Goal: Task Accomplishment & Management: Manage account settings

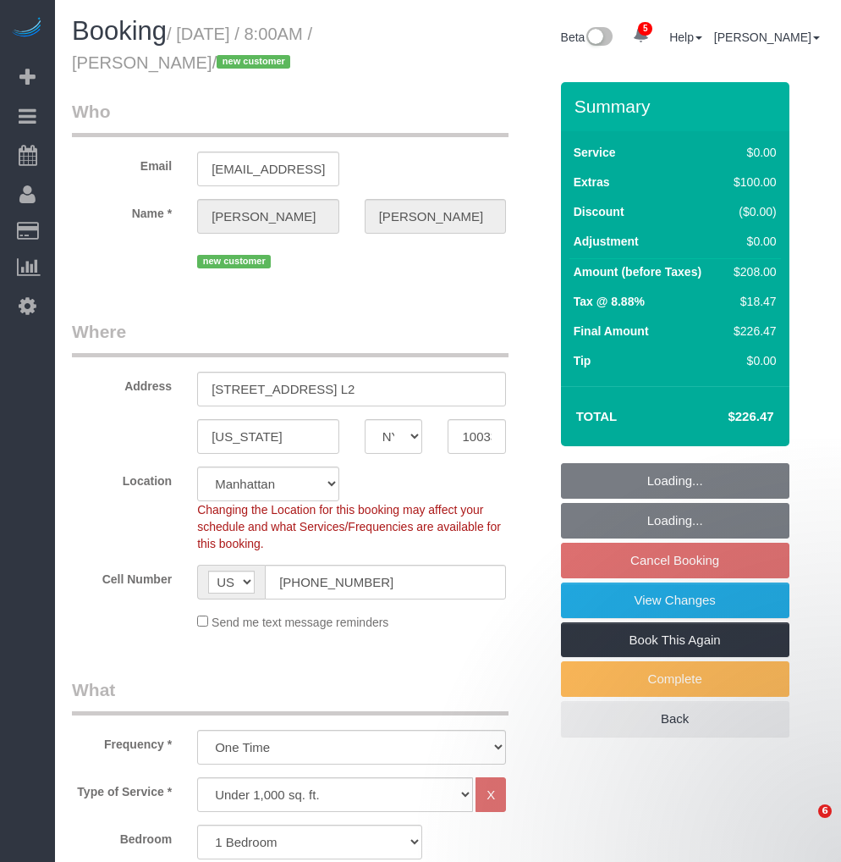
select select "NY"
select select "1"
select select "spot1"
select select "number:58"
select select "number:73"
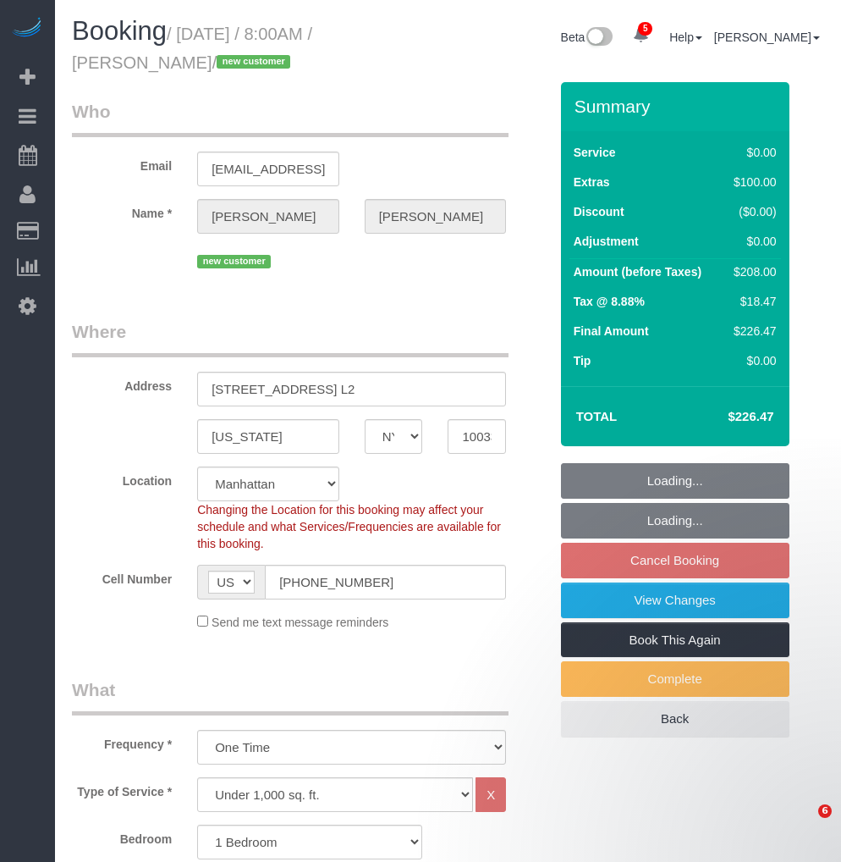
select select "number:15"
select select "number:5"
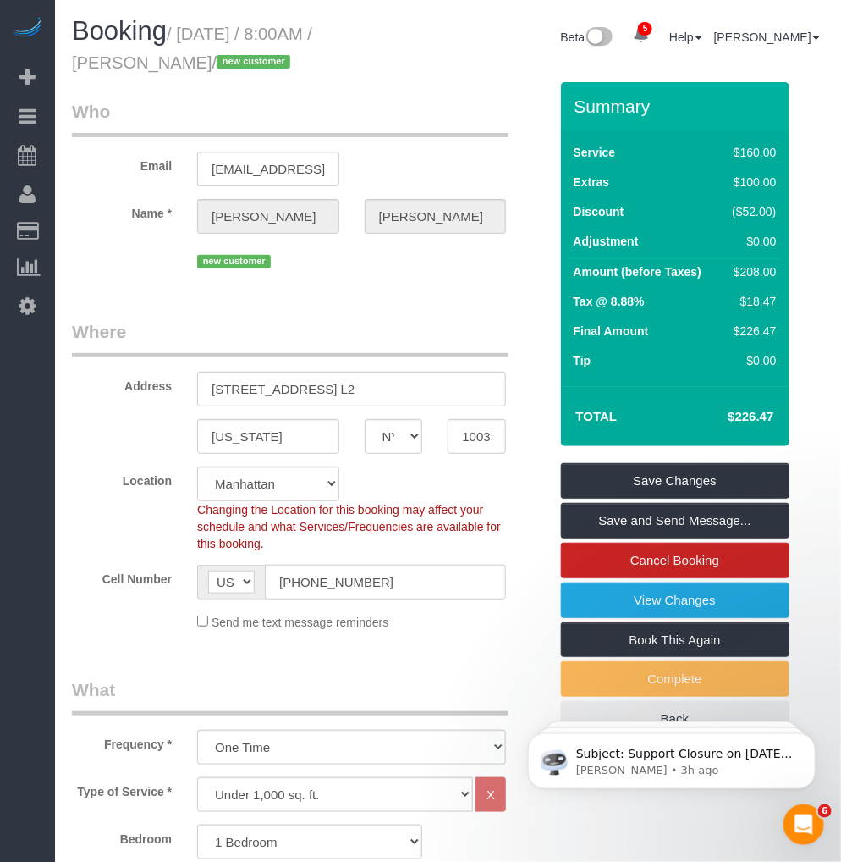
click at [319, 347] on legend "Where" at bounding box center [290, 338] width 437 height 38
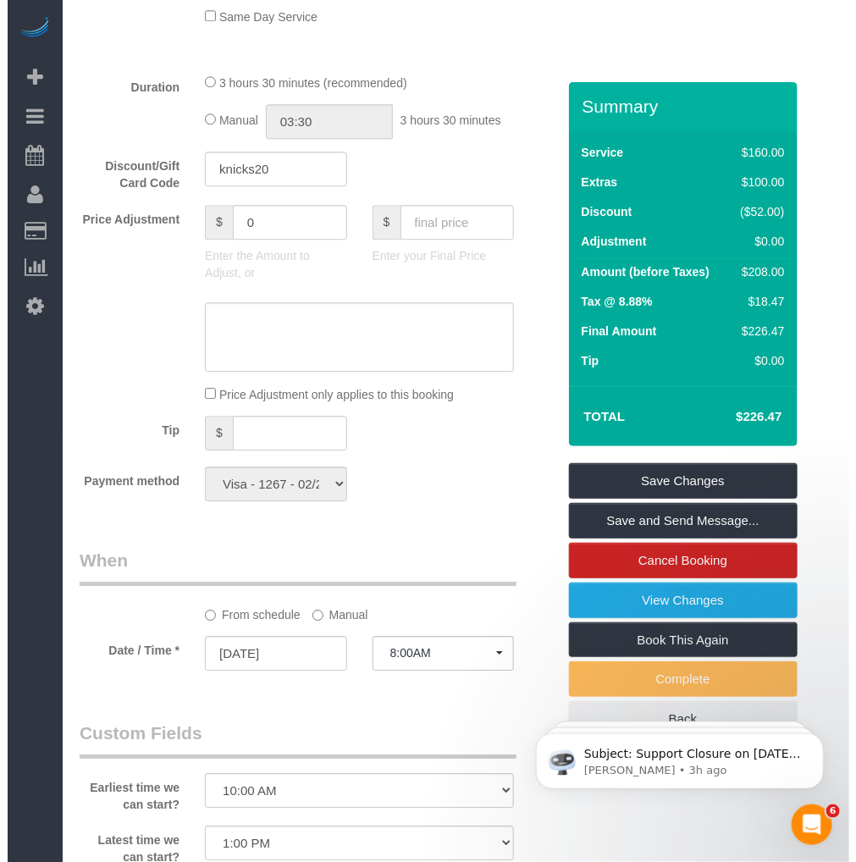
scroll to position [1316, 0]
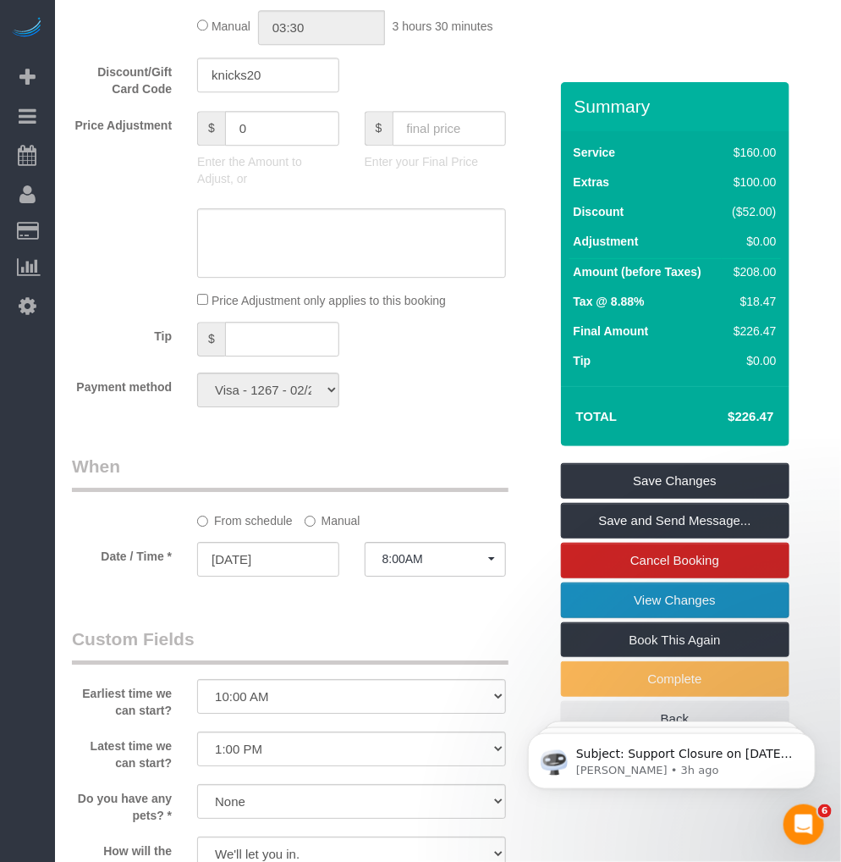
click at [625, 604] on link "View Changes" at bounding box center [675, 600] width 229 height 36
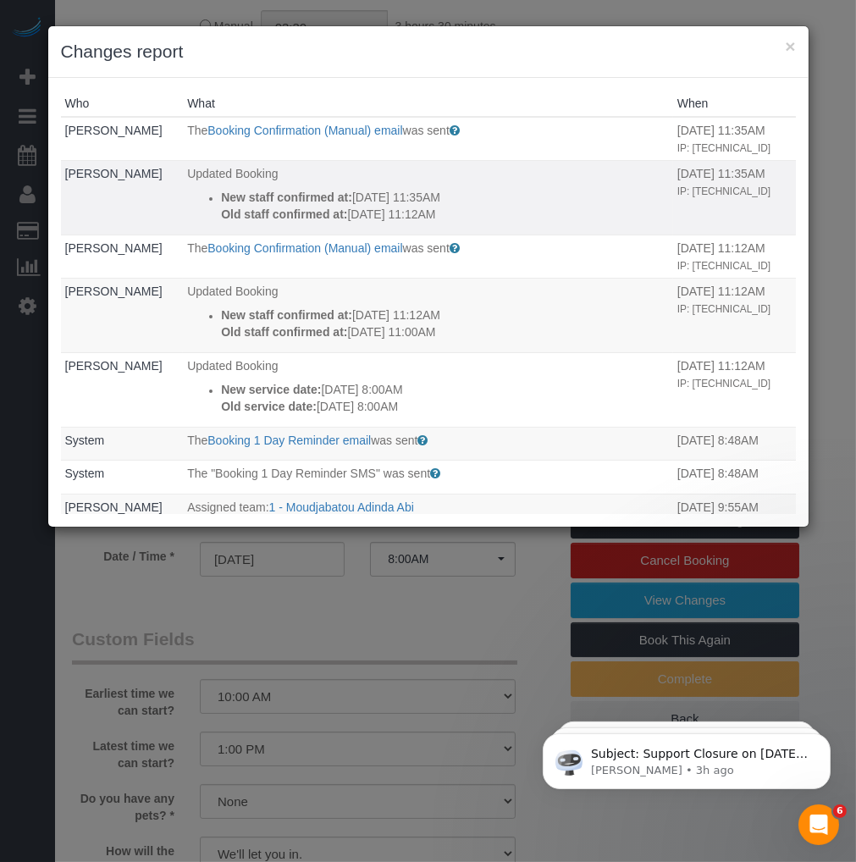
drag, startPoint x: 594, startPoint y: 175, endPoint x: 689, endPoint y: 175, distance: 94.8
click at [689, 175] on td "08/28/2025 11:35AM IP: 49.149.0.48" at bounding box center [734, 197] width 123 height 74
drag, startPoint x: 689, startPoint y: 175, endPoint x: 670, endPoint y: 200, distance: 31.3
click at [677, 196] on td "08/28/2025 11:35AM IP: 49.149.0.48" at bounding box center [734, 197] width 123 height 74
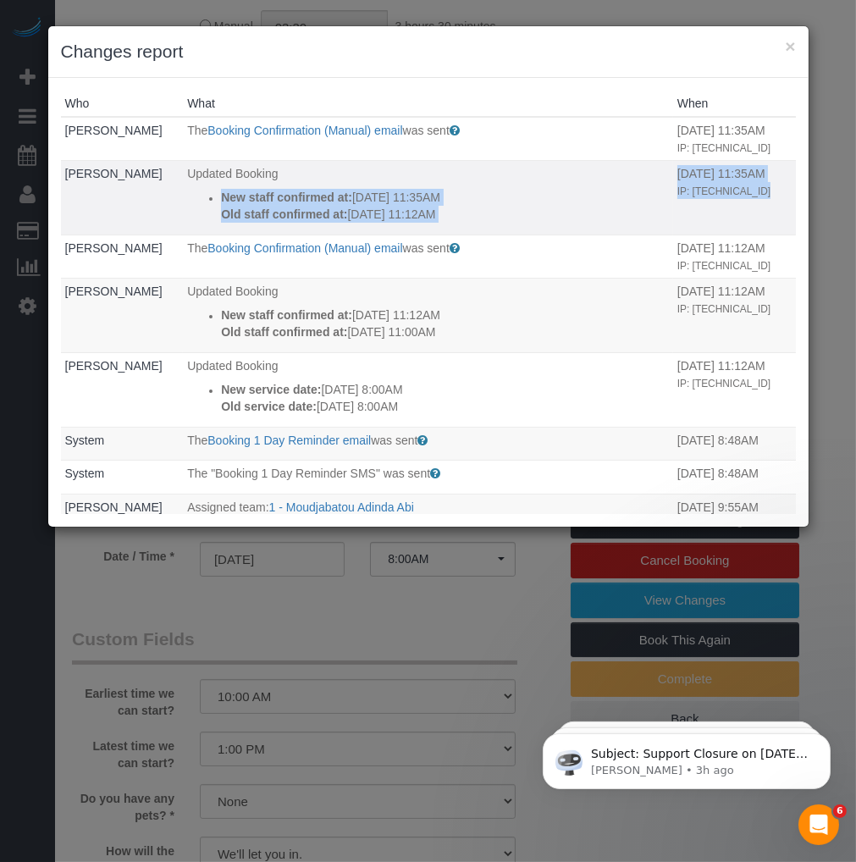
drag, startPoint x: 604, startPoint y: 189, endPoint x: 578, endPoint y: 170, distance: 31.5
click at [578, 170] on tr "Tom Cabaneros Updated Booking New staff confirmed at: 08/28/2025 11:35AM Old st…" at bounding box center [428, 197] width 735 height 74
drag, startPoint x: 578, startPoint y: 170, endPoint x: 612, endPoint y: 180, distance: 35.3
click at [673, 180] on td "08/28/2025 11:35AM IP: 49.149.0.48" at bounding box center [734, 197] width 123 height 74
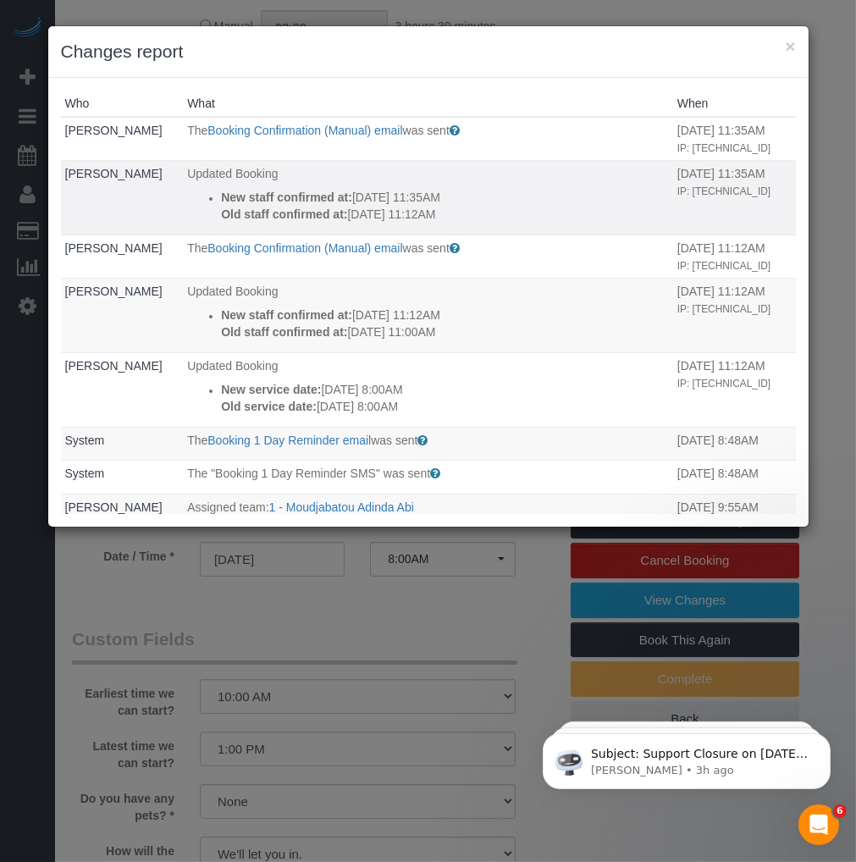
drag, startPoint x: 588, startPoint y: 165, endPoint x: 660, endPoint y: 190, distance: 76.3
click at [673, 190] on td "08/28/2025 11:35AM IP: 49.149.0.48" at bounding box center [734, 197] width 123 height 74
drag, startPoint x: 347, startPoint y: 333, endPoint x: 434, endPoint y: 331, distance: 87.2
click at [433, 331] on p "Old staff confirmed at: 08/24/2025 11:00AM" at bounding box center [445, 331] width 448 height 17
drag, startPoint x: 434, startPoint y: 331, endPoint x: 466, endPoint y: 332, distance: 31.3
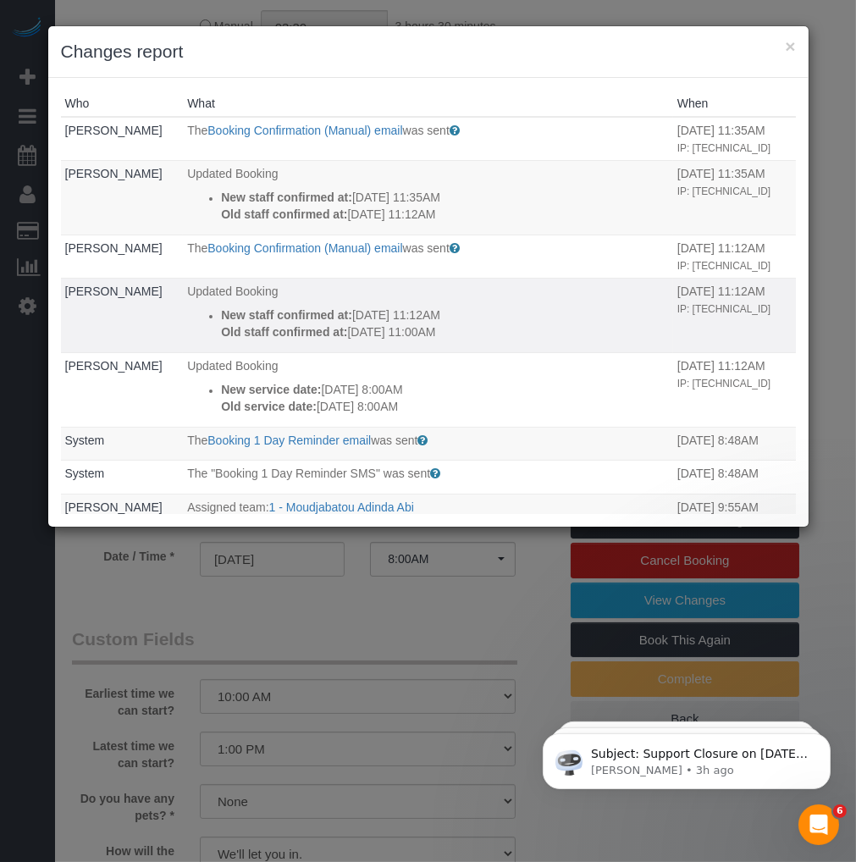
click at [466, 332] on p "Old staff confirmed at: 08/24/2025 11:00AM" at bounding box center [445, 331] width 448 height 17
drag, startPoint x: 367, startPoint y: 216, endPoint x: 413, endPoint y: 215, distance: 46.6
click at [413, 215] on p "Old staff confirmed at: 08/28/2025 11:12AM" at bounding box center [445, 214] width 448 height 17
drag, startPoint x: 413, startPoint y: 215, endPoint x: 386, endPoint y: 218, distance: 27.3
click at [386, 218] on p "Old staff confirmed at: 08/28/2025 11:12AM" at bounding box center [445, 214] width 448 height 17
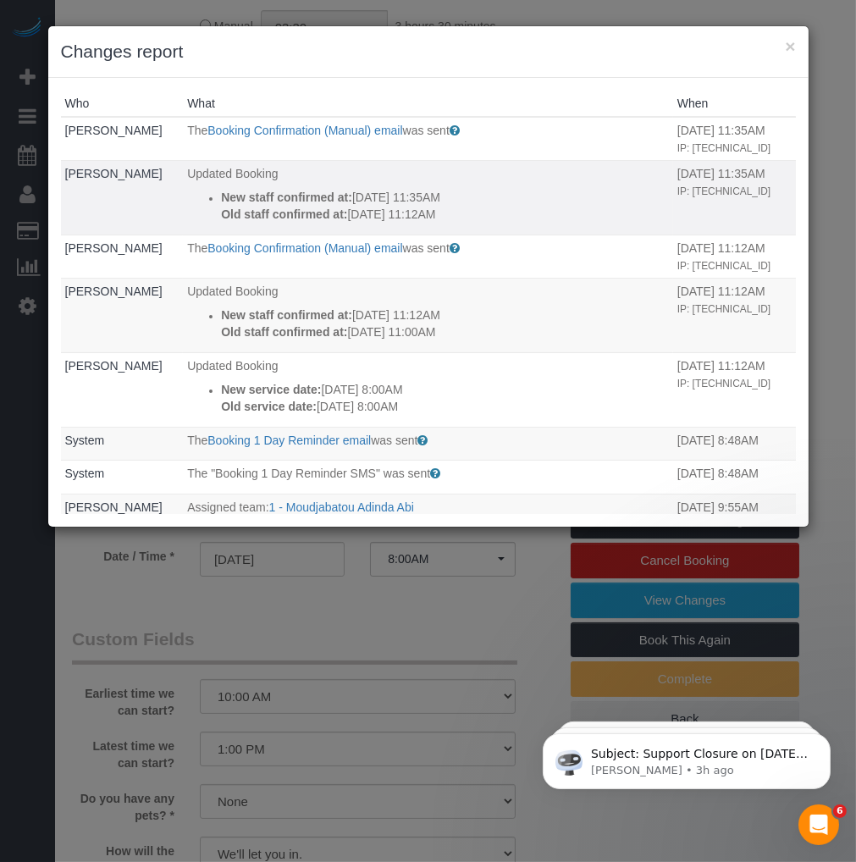
click at [356, 218] on p "Old staff confirmed at: 08/28/2025 11:12AM" at bounding box center [445, 214] width 448 height 17
click at [371, 212] on p "Old staff confirmed at: 08/28/2025 11:12AM" at bounding box center [445, 214] width 448 height 17
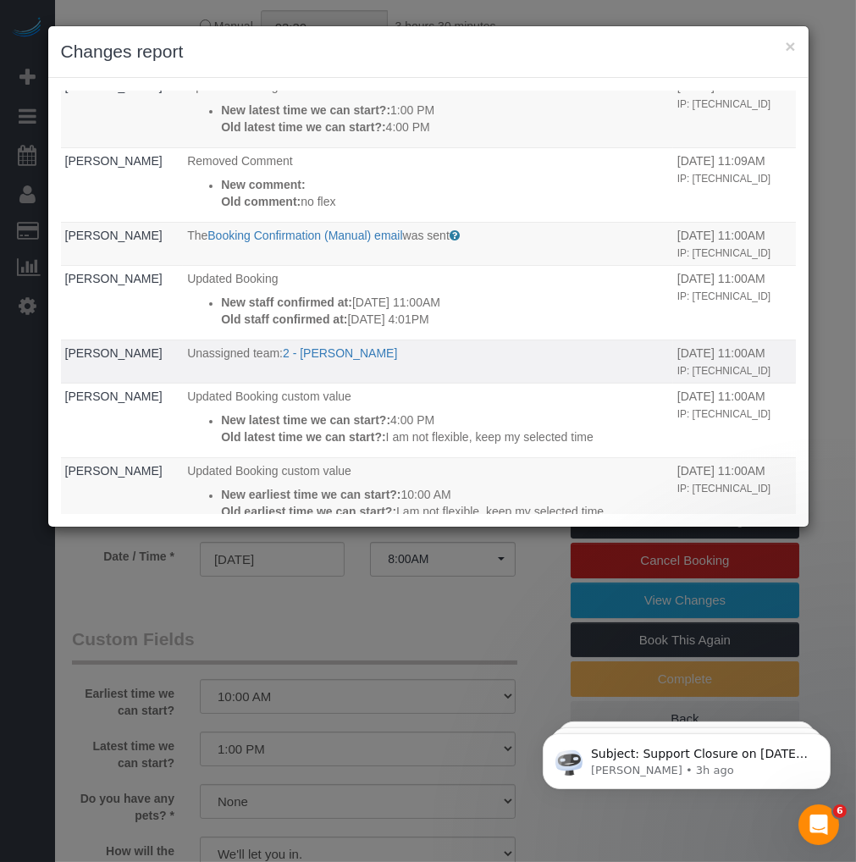
scroll to position [733, 0]
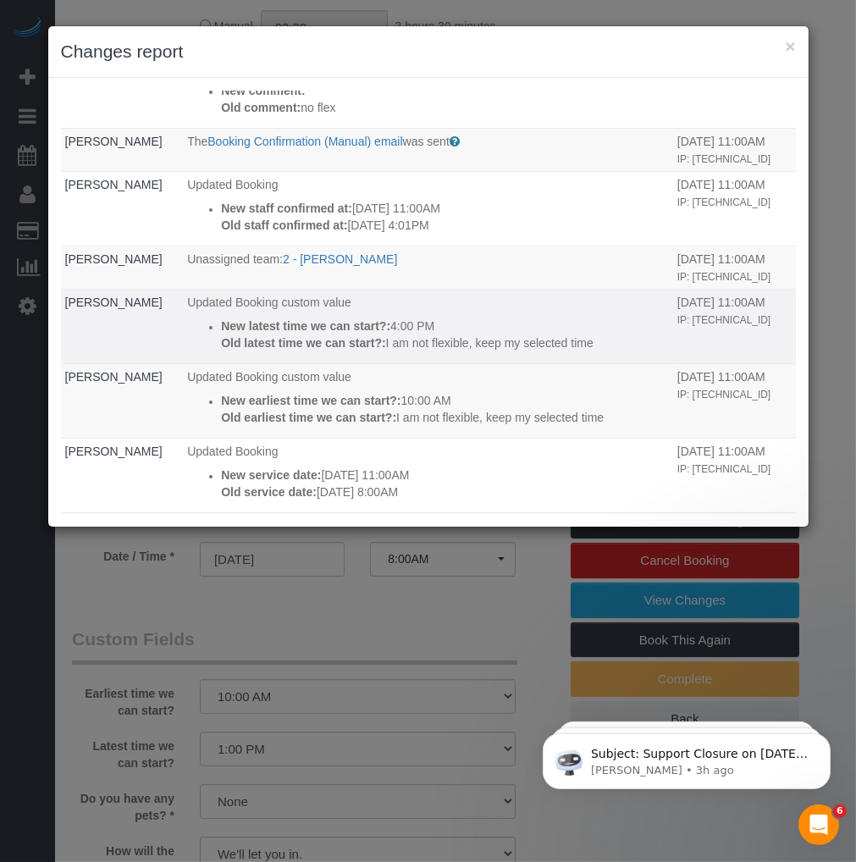
drag, startPoint x: 343, startPoint y: 334, endPoint x: 493, endPoint y: 339, distance: 150.8
click at [493, 339] on div "New latest time we can start?: 4:00 PM Old latest time we can start?: I am not …" at bounding box center [445, 334] width 448 height 34
drag, startPoint x: 470, startPoint y: 350, endPoint x: 422, endPoint y: 359, distance: 49.0
click at [425, 351] on p "Old latest time we can start?: I am not flexible, keep my selected time" at bounding box center [445, 342] width 448 height 17
drag, startPoint x: 371, startPoint y: 360, endPoint x: 514, endPoint y: 354, distance: 143.2
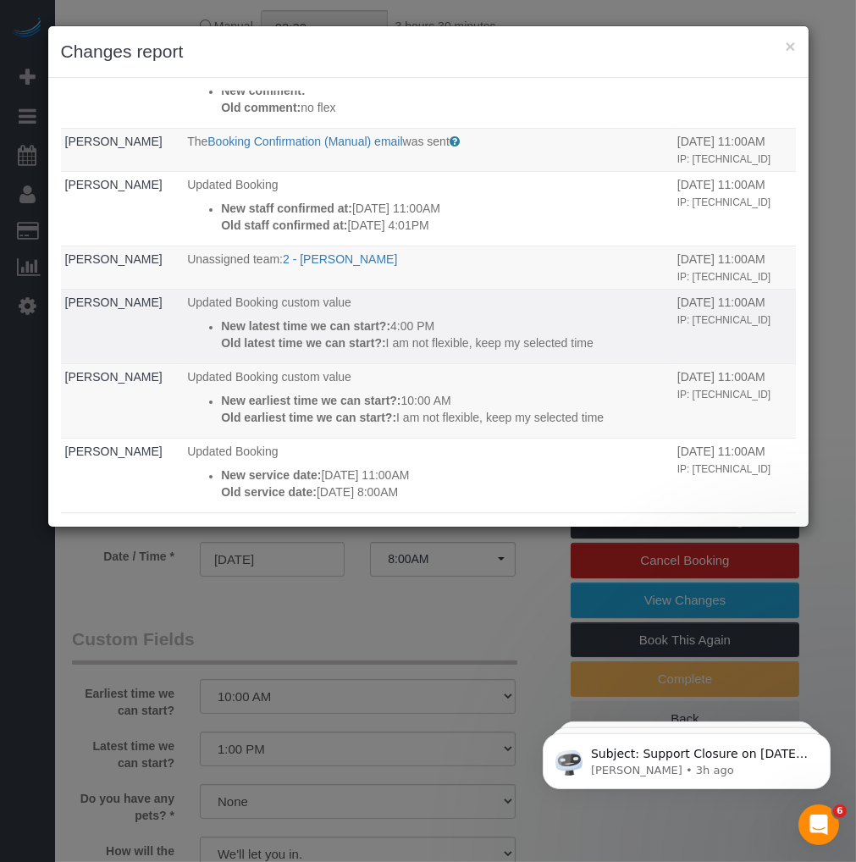
click at [514, 351] on p "Old latest time we can start?: I am not flexible, keep my selected time" at bounding box center [445, 342] width 448 height 17
click at [375, 336] on strong "Old latest time we can start?:" at bounding box center [303, 343] width 165 height 14
drag, startPoint x: 375, startPoint y: 334, endPoint x: 567, endPoint y: 334, distance: 192.1
click at [567, 334] on p "Old latest time we can start?: I am not flexible, keep my selected time" at bounding box center [445, 342] width 448 height 17
click at [337, 325] on strong "New latest time we can start?:" at bounding box center [305, 326] width 169 height 14
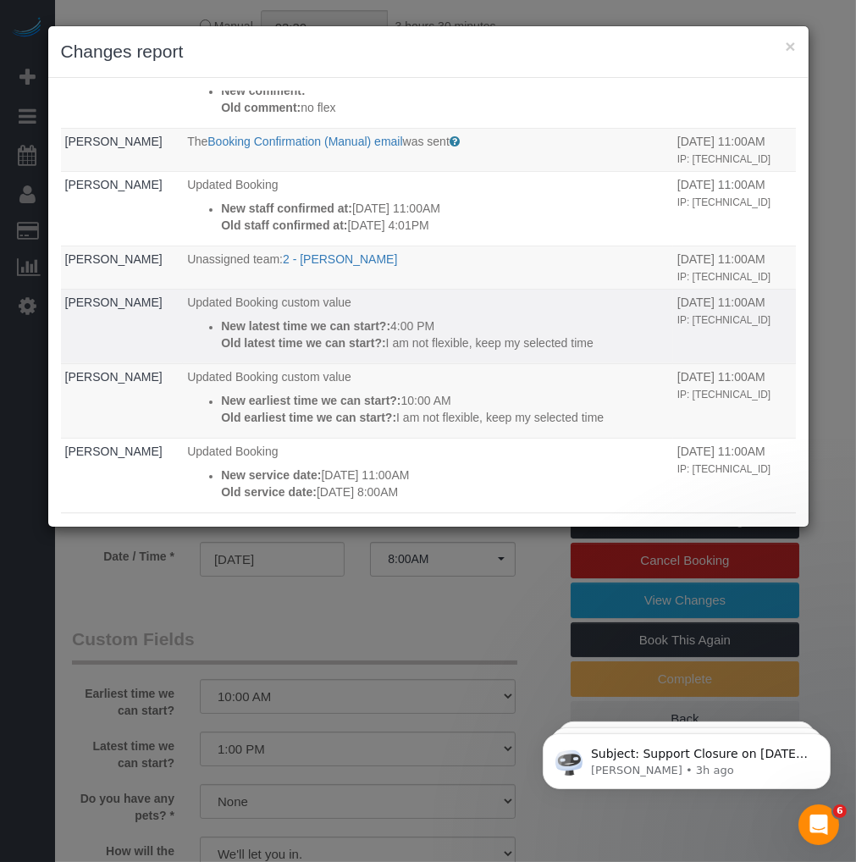
click at [323, 325] on strong "New latest time we can start?:" at bounding box center [305, 326] width 169 height 14
drag, startPoint x: 323, startPoint y: 325, endPoint x: 365, endPoint y: 318, distance: 42.0
click at [323, 325] on strong "New latest time we can start?:" at bounding box center [305, 326] width 169 height 14
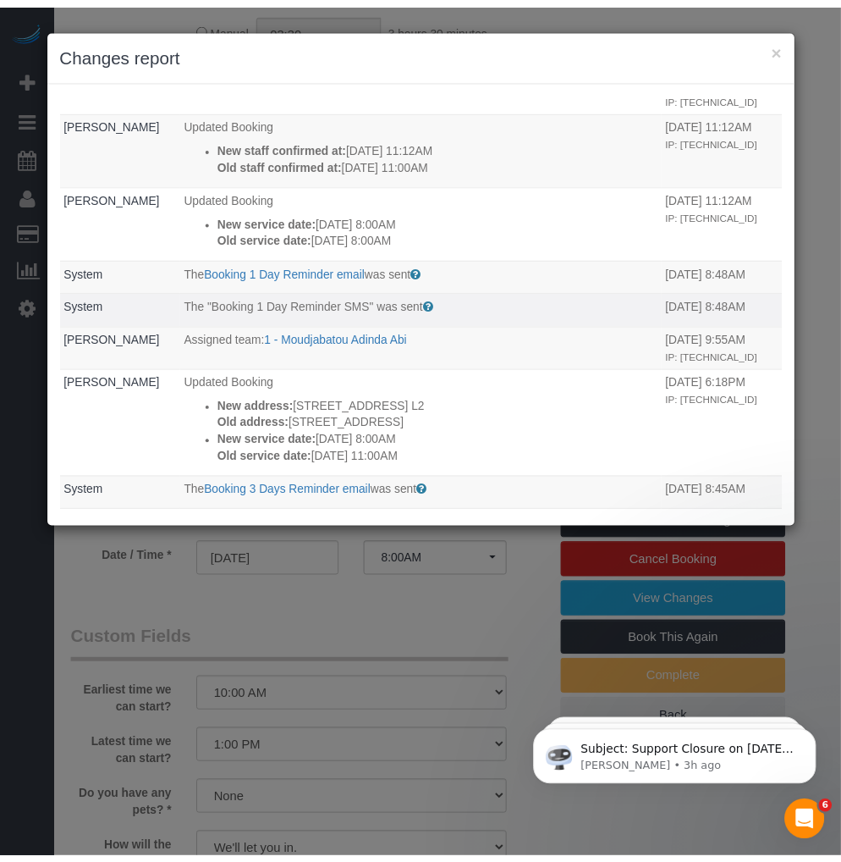
scroll to position [0, 0]
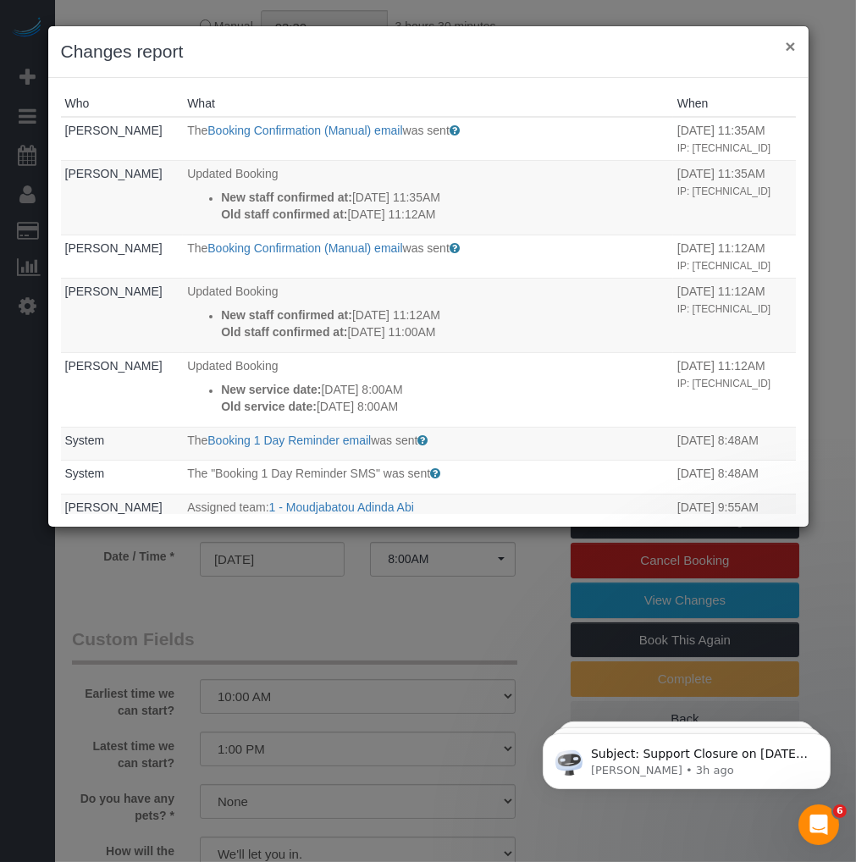
click at [785, 46] on button "×" at bounding box center [790, 46] width 10 height 18
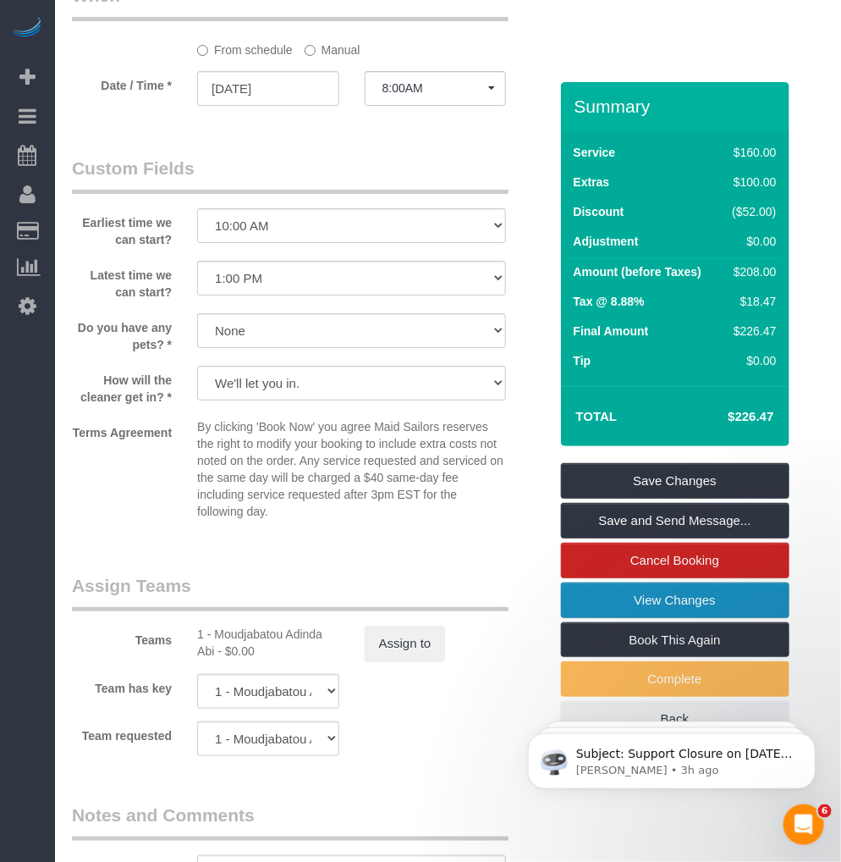
scroll to position [1881, 0]
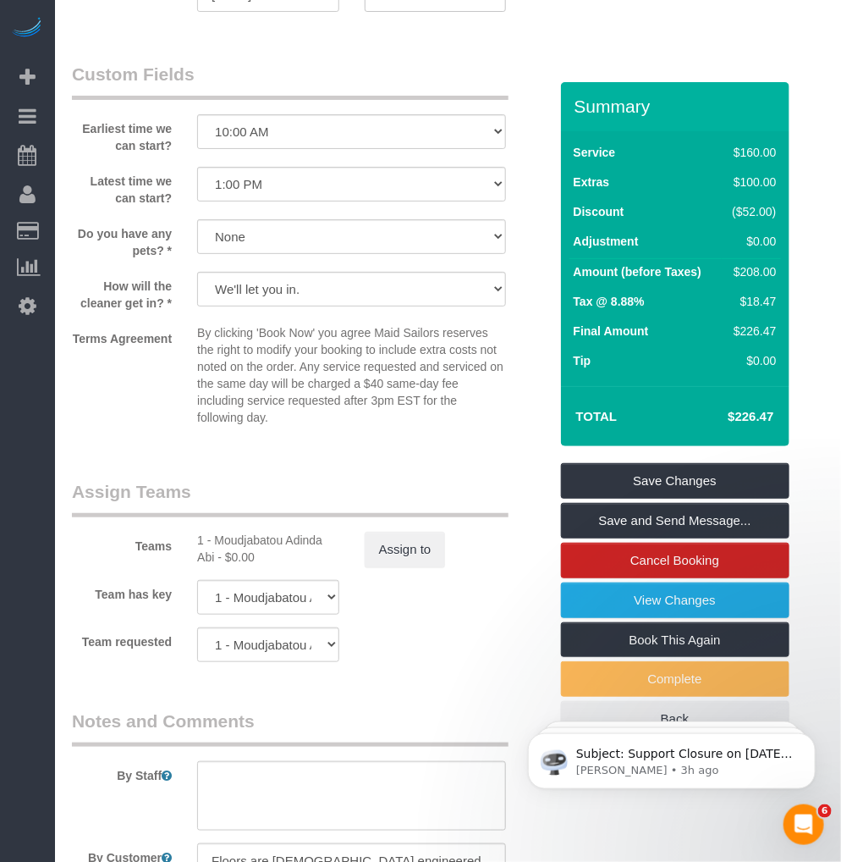
click at [238, 387] on p "By clicking 'Book Now' you agree Maid Sailors reserves the right to modify your…" at bounding box center [351, 375] width 309 height 102
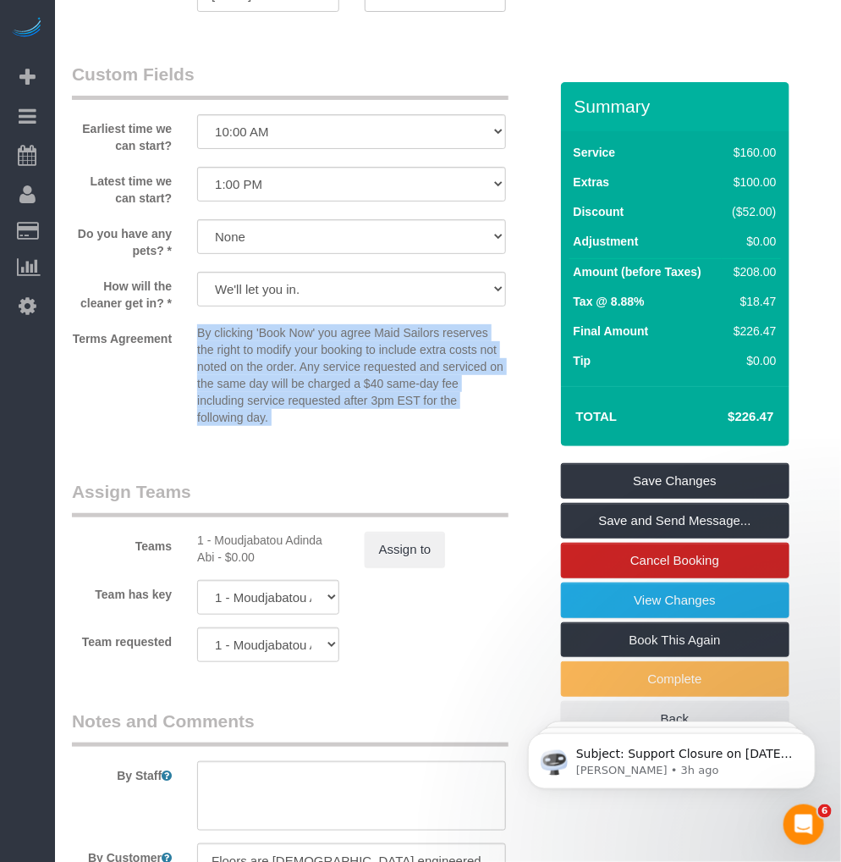
click at [238, 387] on p "By clicking 'Book Now' you agree Maid Sailors reserves the right to modify your…" at bounding box center [351, 375] width 309 height 102
drag, startPoint x: 238, startPoint y: 387, endPoint x: 223, endPoint y: 390, distance: 15.6
click at [223, 390] on p "By clicking 'Book Now' you agree Maid Sailors reserves the right to modify your…" at bounding box center [351, 375] width 309 height 102
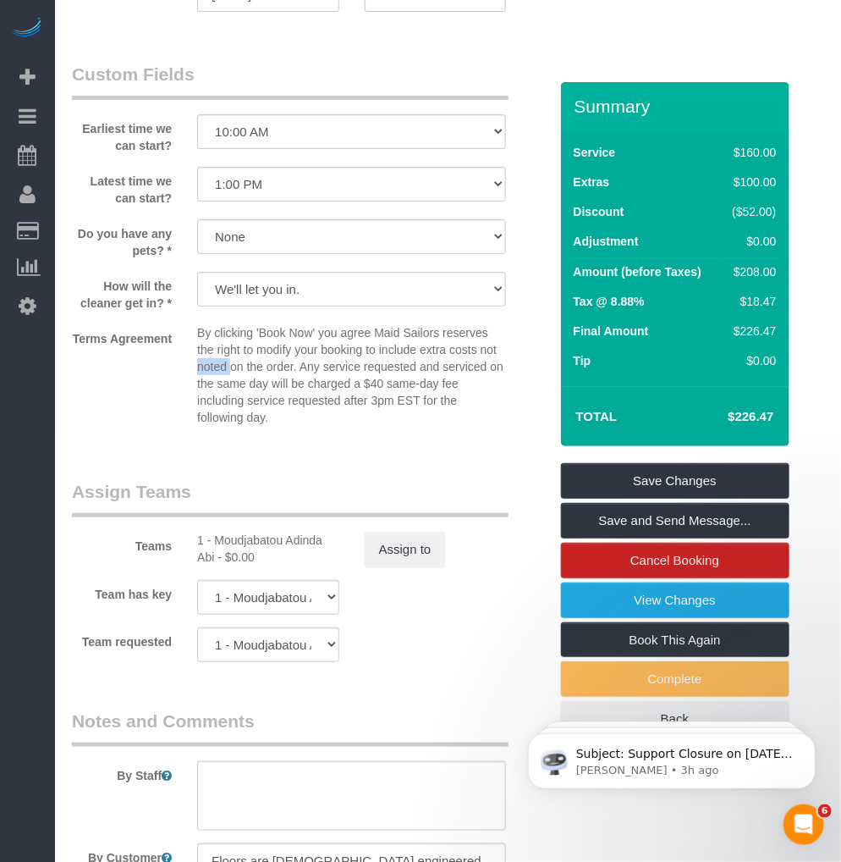
click at [223, 390] on p "By clicking 'Book Now' you agree Maid Sailors reserves the right to modify your…" at bounding box center [351, 375] width 309 height 102
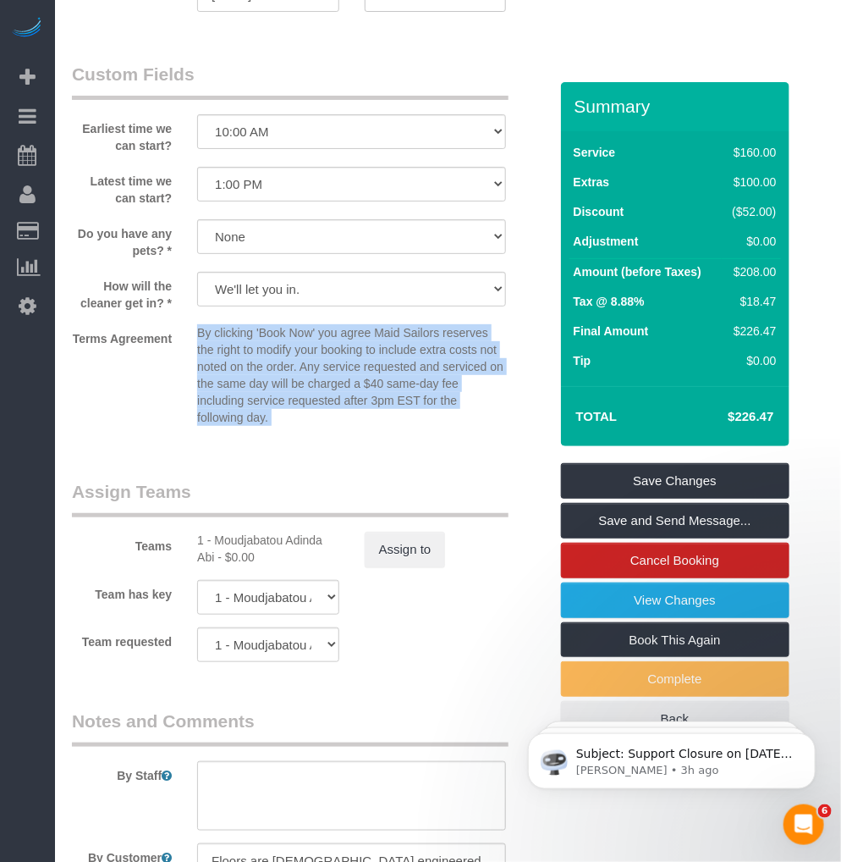
click at [223, 390] on p "By clicking 'Book Now' you agree Maid Sailors reserves the right to modify your…" at bounding box center [351, 375] width 309 height 102
click at [285, 388] on p "By clicking 'Book Now' you agree Maid Sailors reserves the right to modify your…" at bounding box center [351, 375] width 309 height 102
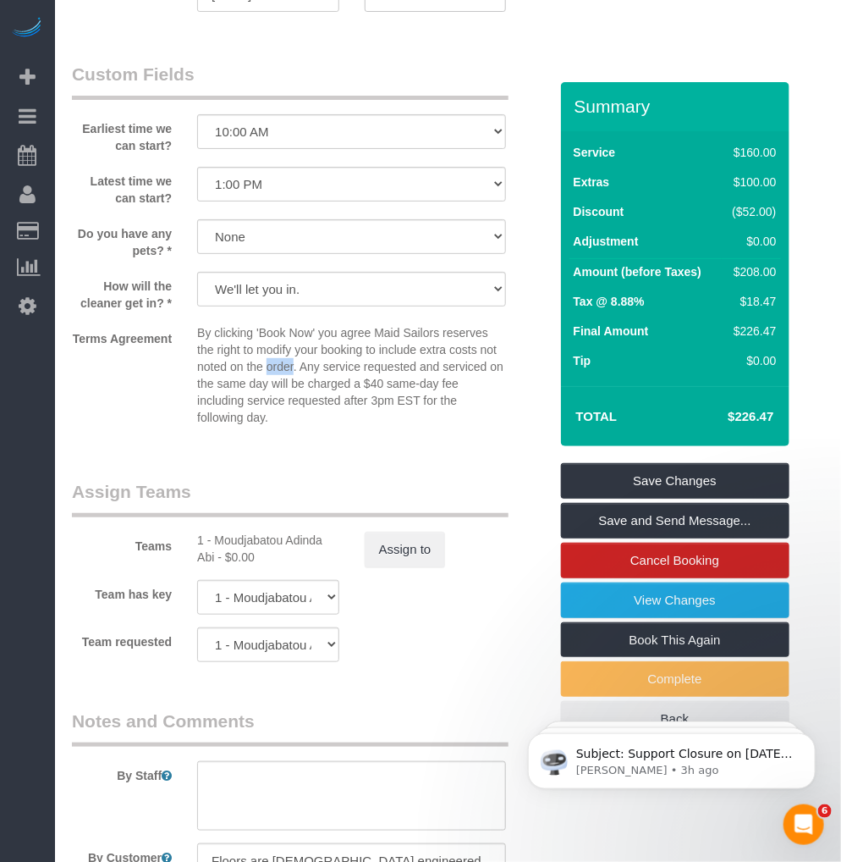
click at [285, 388] on p "By clicking 'Book Now' you agree Maid Sailors reserves the right to modify your…" at bounding box center [351, 375] width 309 height 102
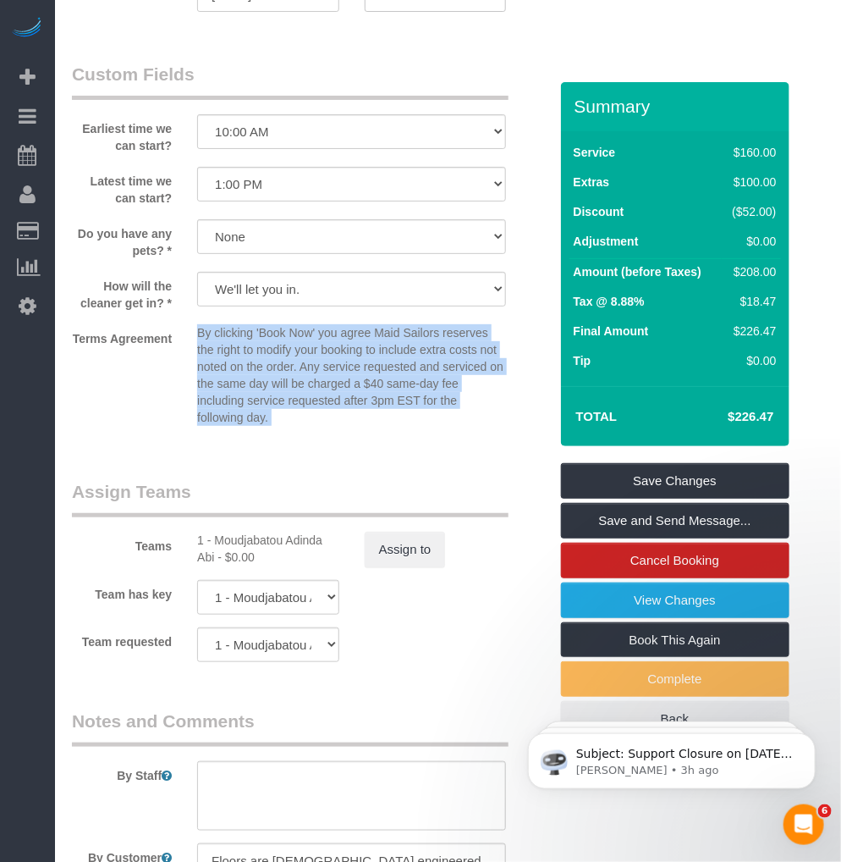
click at [285, 388] on p "By clicking 'Book Now' you agree Maid Sailors reserves the right to modify your…" at bounding box center [351, 375] width 309 height 102
drag, startPoint x: 285, startPoint y: 388, endPoint x: 257, endPoint y: 447, distance: 65.5
click at [257, 433] on div "By clicking 'Book Now' you agree Maid Sailors reserves the right to modify your…" at bounding box center [352, 378] width 334 height 109
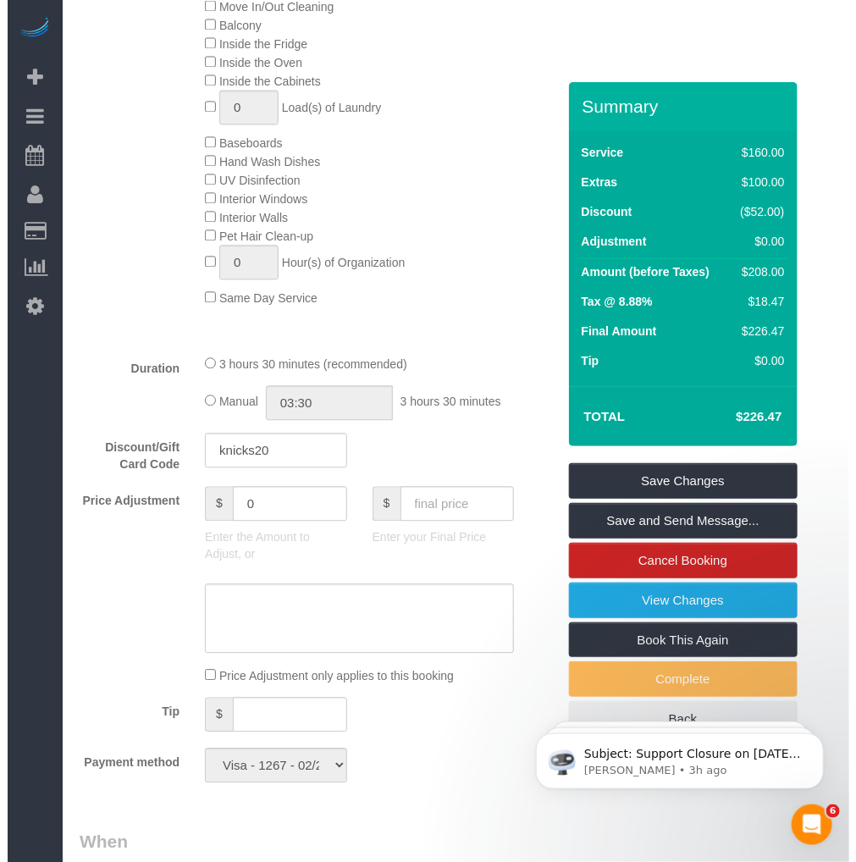
scroll to position [1128, 0]
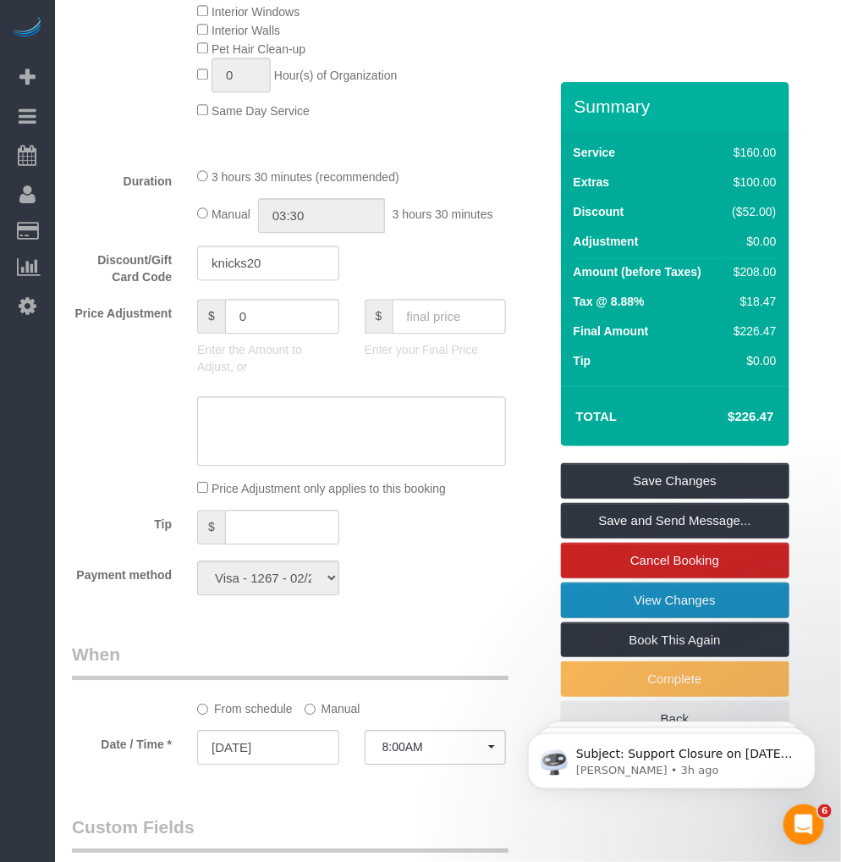
click at [658, 604] on link "View Changes" at bounding box center [675, 600] width 229 height 36
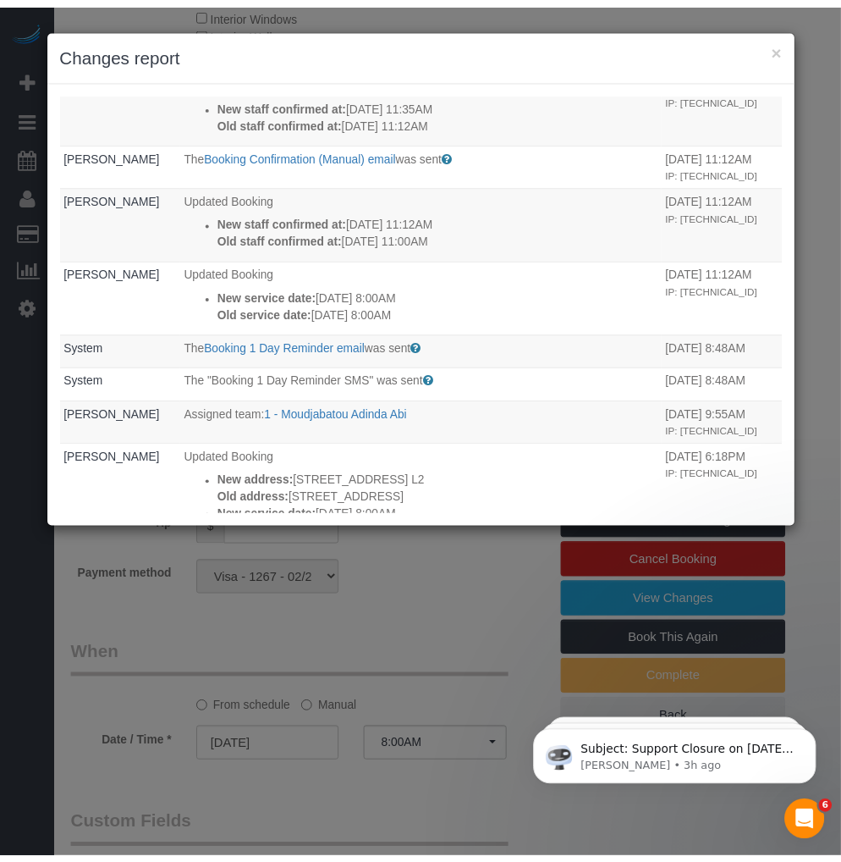
scroll to position [0, 0]
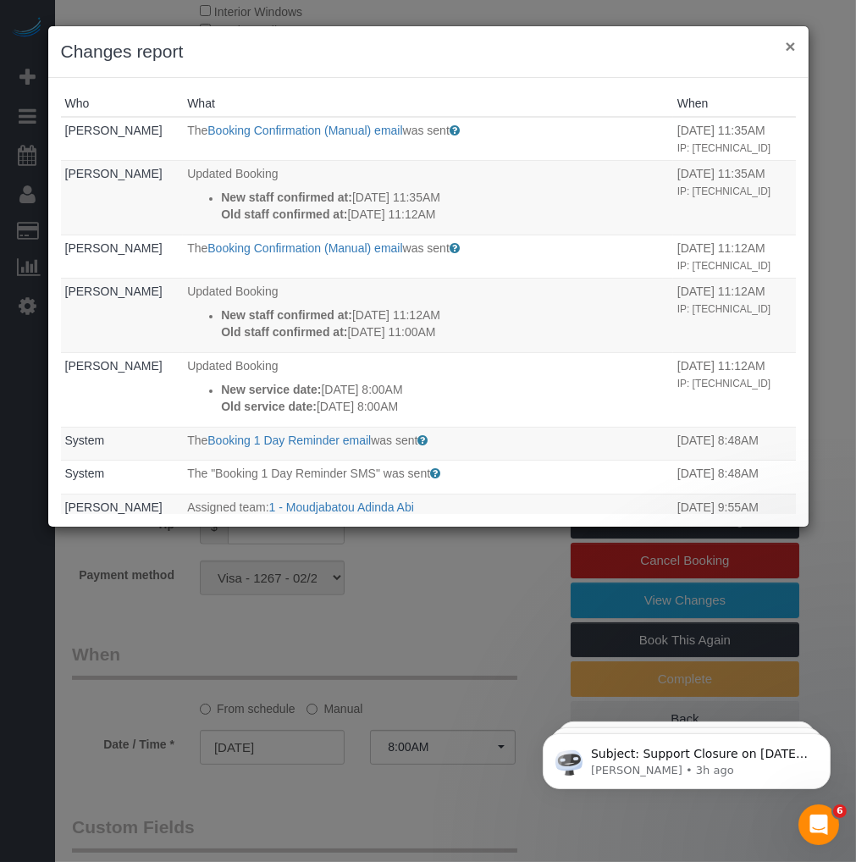
click at [790, 47] on button "×" at bounding box center [790, 46] width 10 height 18
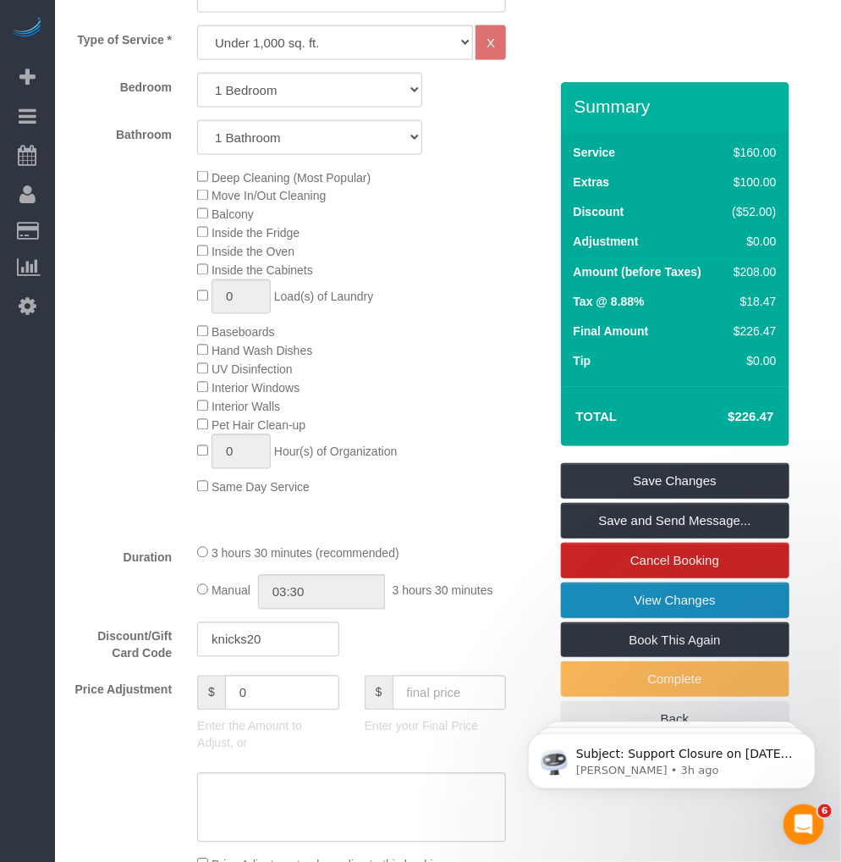
scroll to position [564, 0]
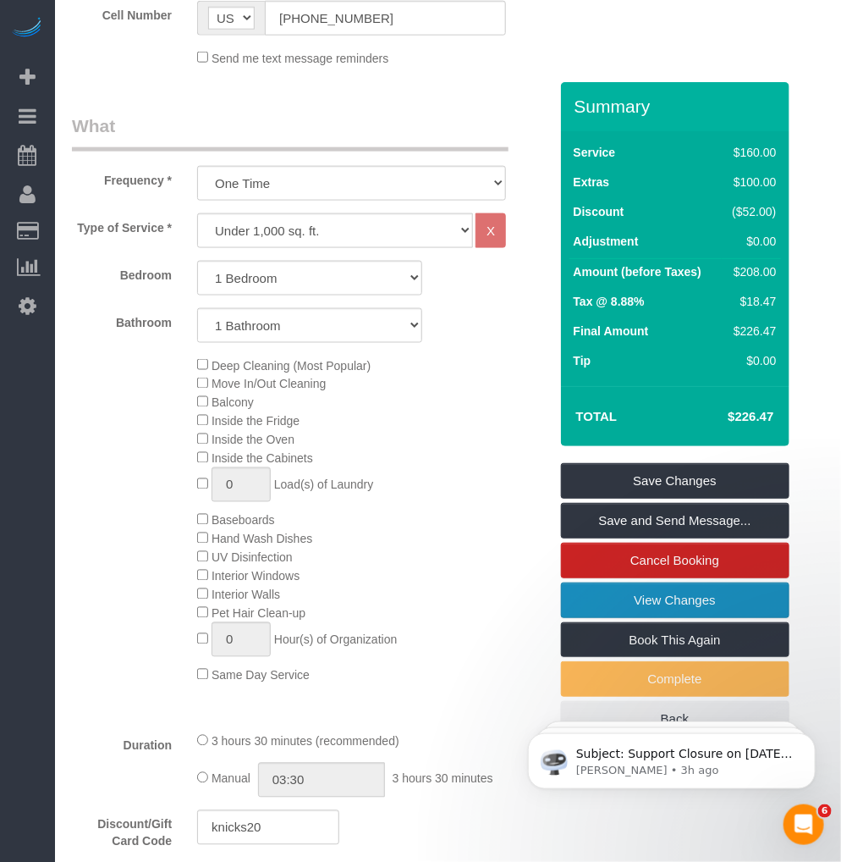
click at [687, 601] on link "View Changes" at bounding box center [675, 600] width 229 height 36
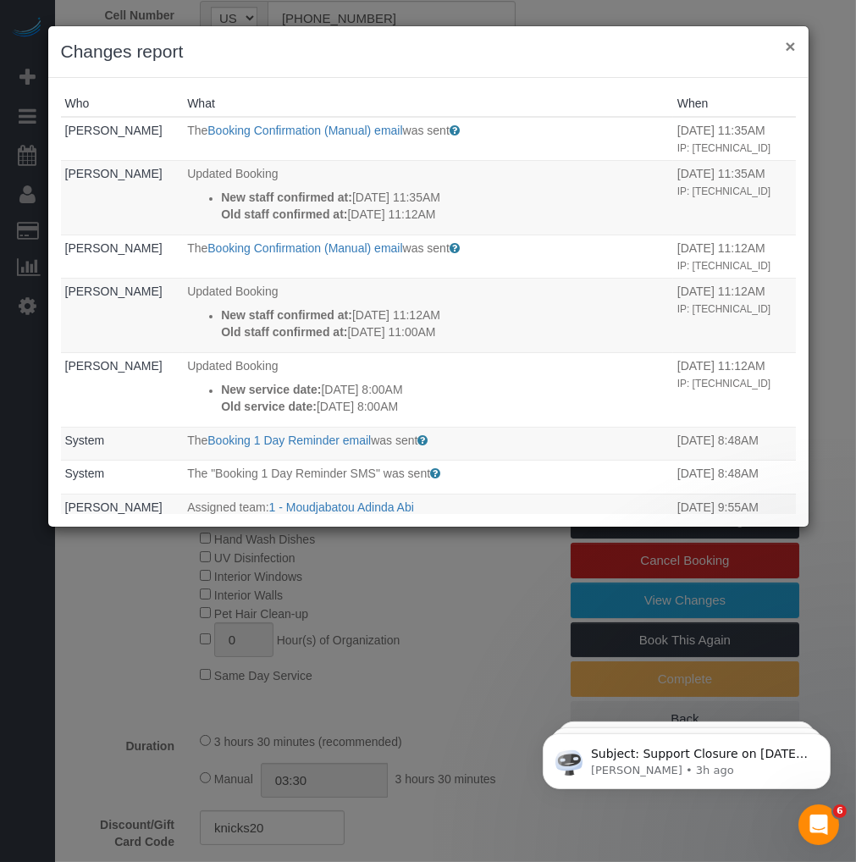
drag, startPoint x: 792, startPoint y: 41, endPoint x: 775, endPoint y: 47, distance: 17.9
click at [791, 42] on button "×" at bounding box center [790, 46] width 10 height 18
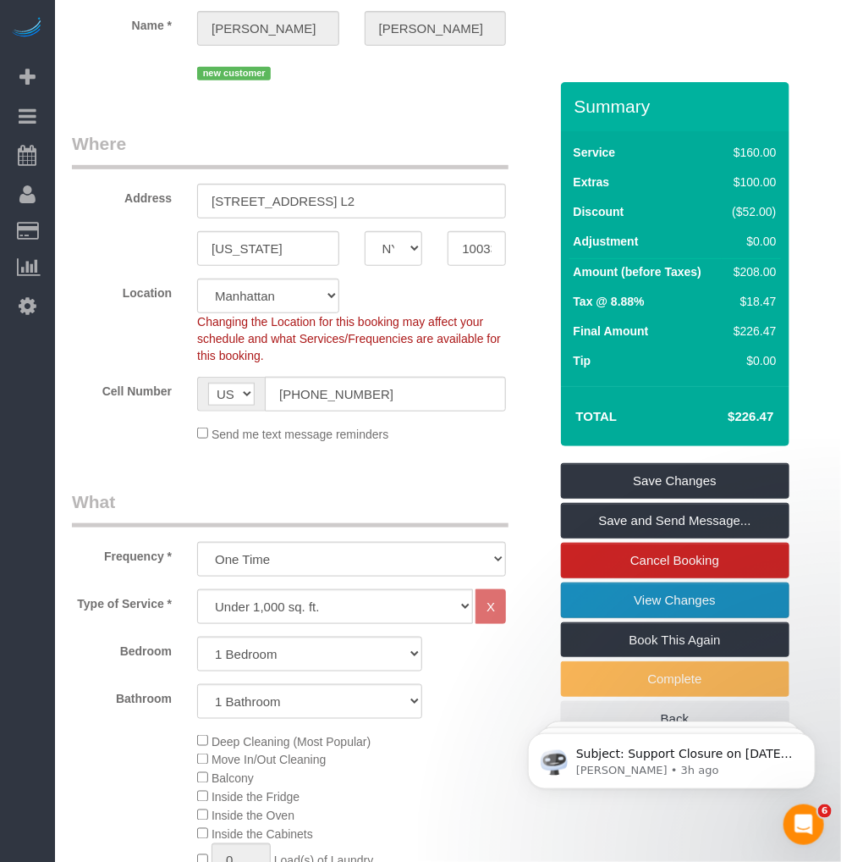
scroll to position [0, 0]
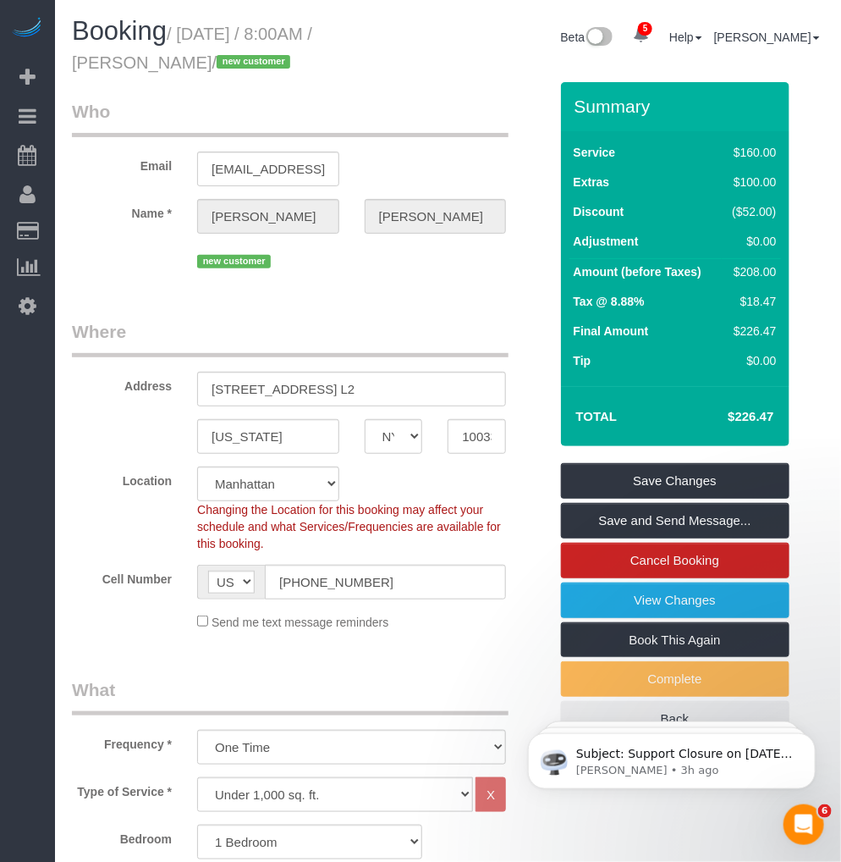
drag, startPoint x: 188, startPoint y: 60, endPoint x: 69, endPoint y: 69, distance: 118.9
click at [69, 69] on div "Booking / September 05, 2025 / 8:00AM / Gena Casciano / new customer" at bounding box center [253, 49] width 389 height 65
copy small "Gena Casciano"
click at [405, 107] on legend "Who" at bounding box center [290, 118] width 437 height 38
click at [441, 100] on legend "Who" at bounding box center [290, 118] width 437 height 38
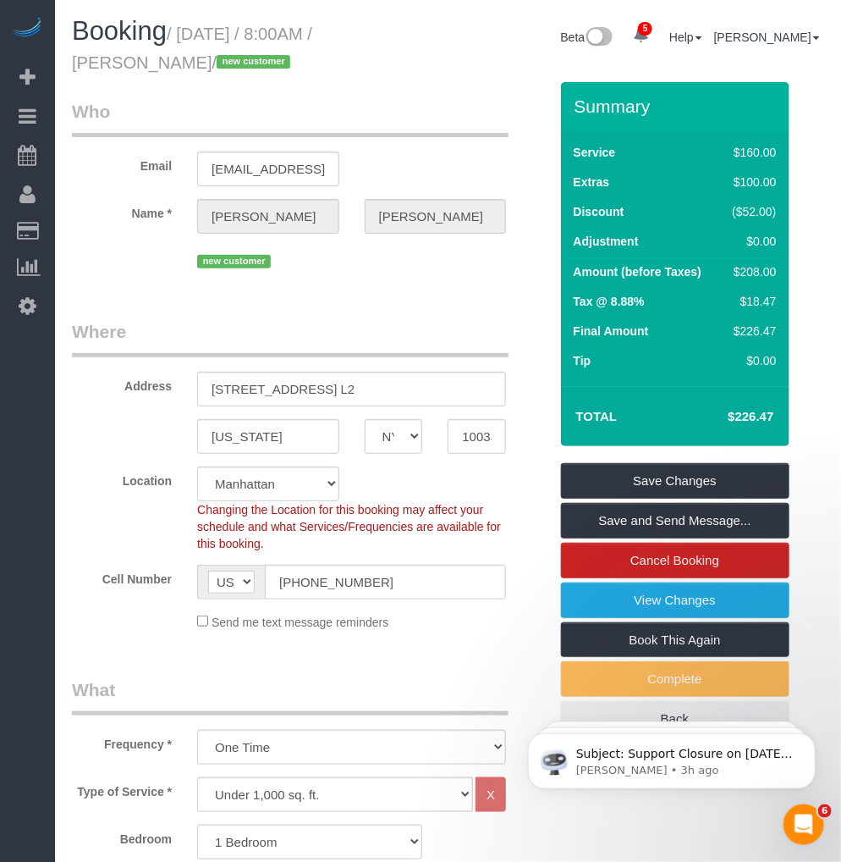
click at [712, 136] on div "Service $160.00 Extras $100.00 Discount ($52.00) Adjustment $0.00 Amount (befor…" at bounding box center [675, 258] width 229 height 255
drag, startPoint x: 749, startPoint y: 156, endPoint x: 787, endPoint y: 154, distance: 38.1
click at [787, 154] on div "Service $160.00 Extras $100.00 Discount ($52.00) Adjustment $0.00 Amount (befor…" at bounding box center [675, 258] width 229 height 255
drag, startPoint x: 787, startPoint y: 154, endPoint x: 747, endPoint y: 173, distance: 44.7
click at [758, 165] on td "$160.00" at bounding box center [751, 155] width 59 height 30
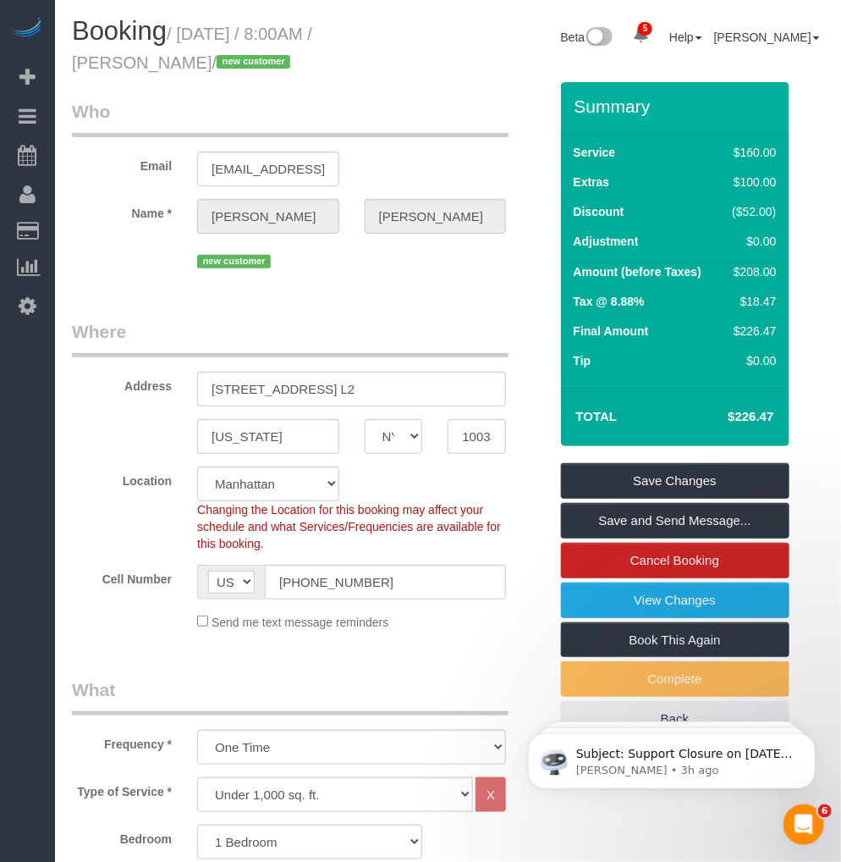
click at [738, 146] on div "$160.00" at bounding box center [751, 152] width 51 height 17
drag, startPoint x: 726, startPoint y: 151, endPoint x: 765, endPoint y: 154, distance: 39.1
click at [766, 152] on div "$160.00" at bounding box center [751, 152] width 51 height 17
drag, startPoint x: 765, startPoint y: 154, endPoint x: 739, endPoint y: 185, distance: 40.2
click at [739, 185] on div "$100.00" at bounding box center [751, 182] width 51 height 17
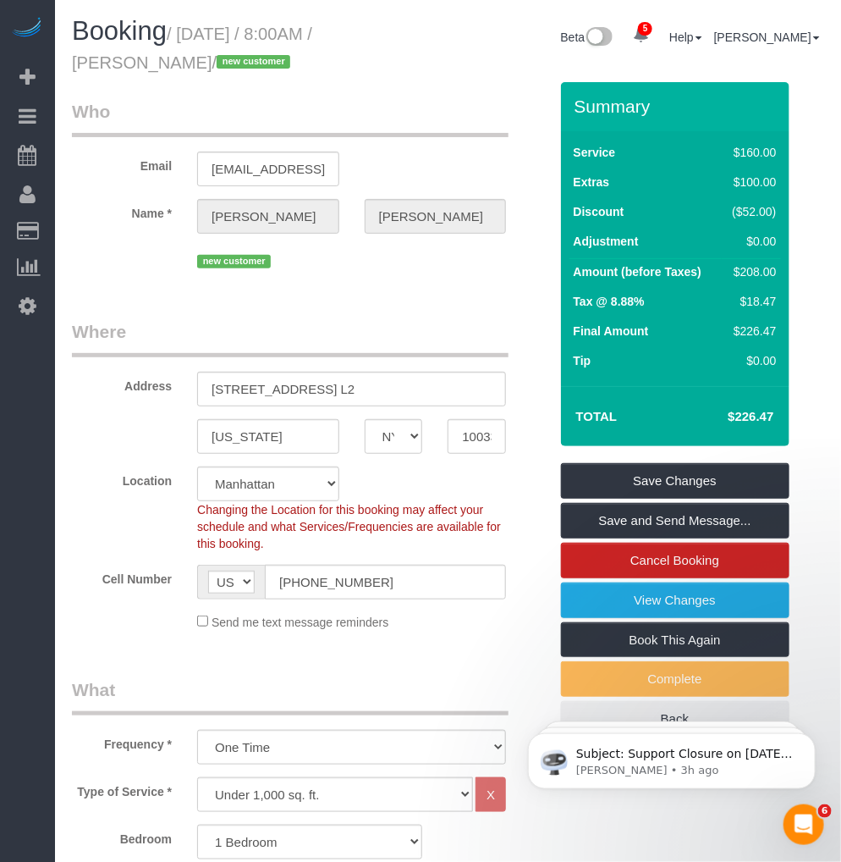
click at [739, 185] on div "$100.00" at bounding box center [751, 182] width 51 height 17
drag, startPoint x: 739, startPoint y: 185, endPoint x: 745, endPoint y: 209, distance: 25.3
click at [745, 209] on div "($52.00)" at bounding box center [751, 211] width 51 height 17
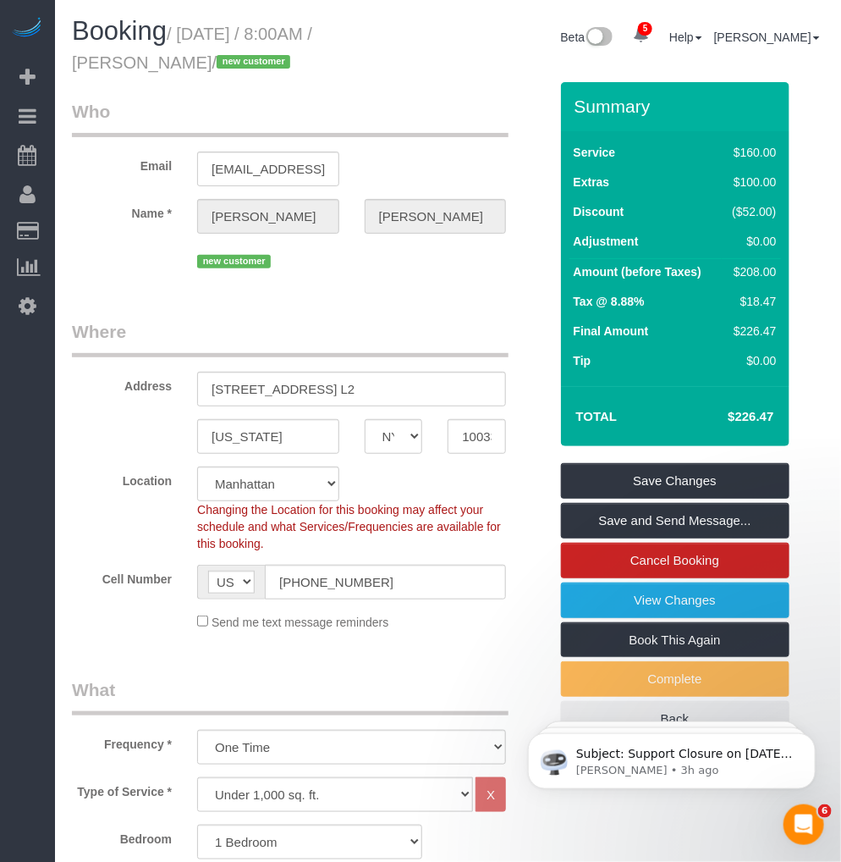
click at [745, 209] on div "($52.00)" at bounding box center [751, 211] width 51 height 17
drag, startPoint x: 745, startPoint y: 209, endPoint x: 738, endPoint y: 271, distance: 62.2
click at [738, 271] on div "$208.00" at bounding box center [751, 271] width 51 height 17
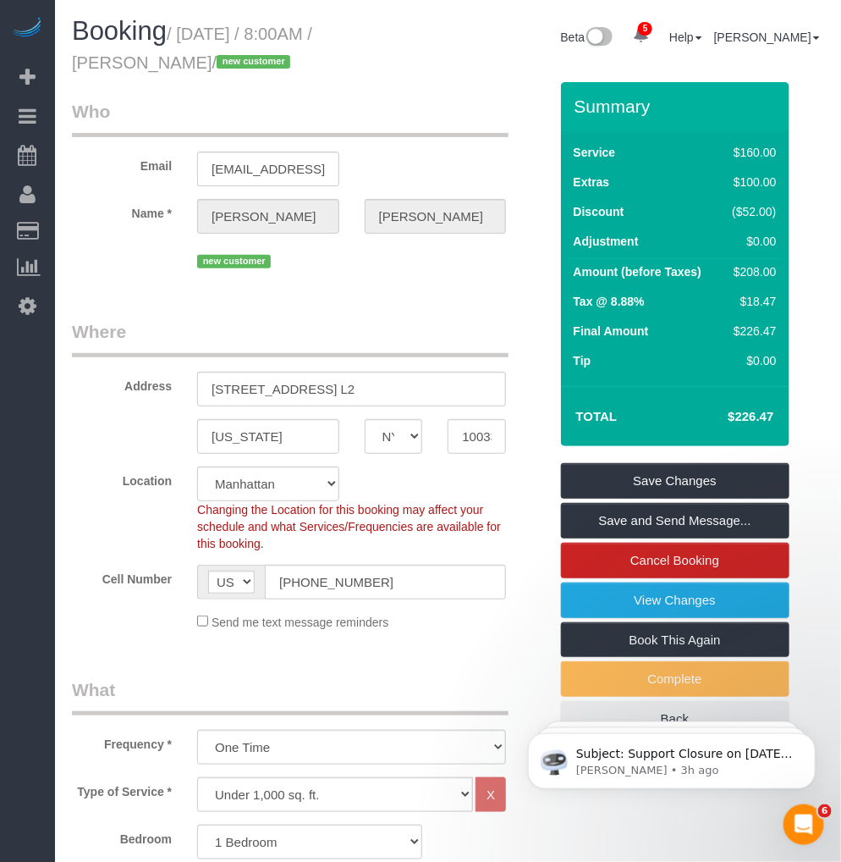
drag, startPoint x: 738, startPoint y: 271, endPoint x: 746, endPoint y: 299, distance: 29.0
click at [746, 299] on div "$18.47" at bounding box center [751, 301] width 51 height 17
drag, startPoint x: 746, startPoint y: 299, endPoint x: 746, endPoint y: 317, distance: 17.8
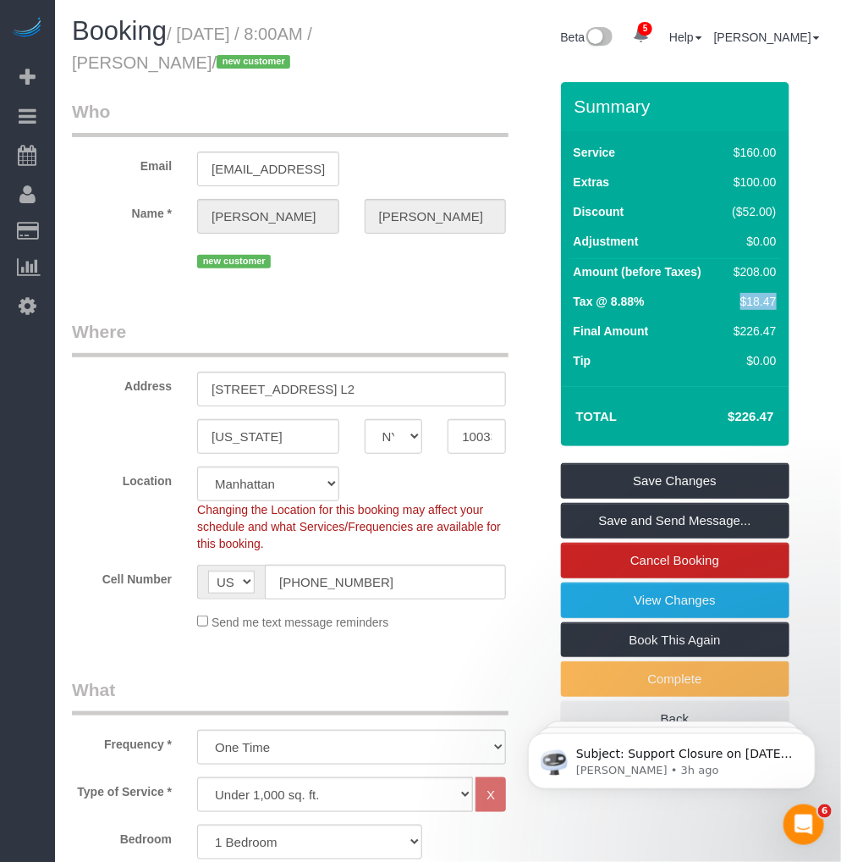
click at [746, 317] on td "$18.47" at bounding box center [751, 304] width 59 height 30
drag, startPoint x: 746, startPoint y: 317, endPoint x: 746, endPoint y: 334, distance: 16.9
click at [746, 334] on div "$226.47" at bounding box center [751, 330] width 51 height 17
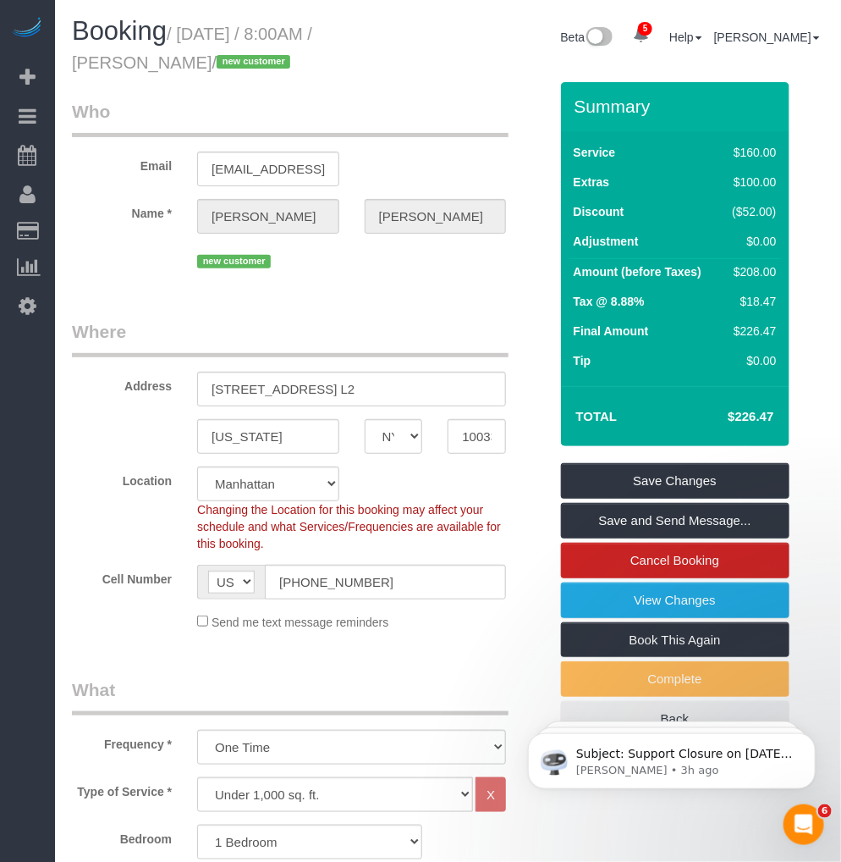
click at [746, 334] on div "$226.47" at bounding box center [751, 330] width 51 height 17
drag, startPoint x: 746, startPoint y: 334, endPoint x: 747, endPoint y: 415, distance: 81.3
click at [747, 415] on h4 "$226.47" at bounding box center [725, 417] width 96 height 14
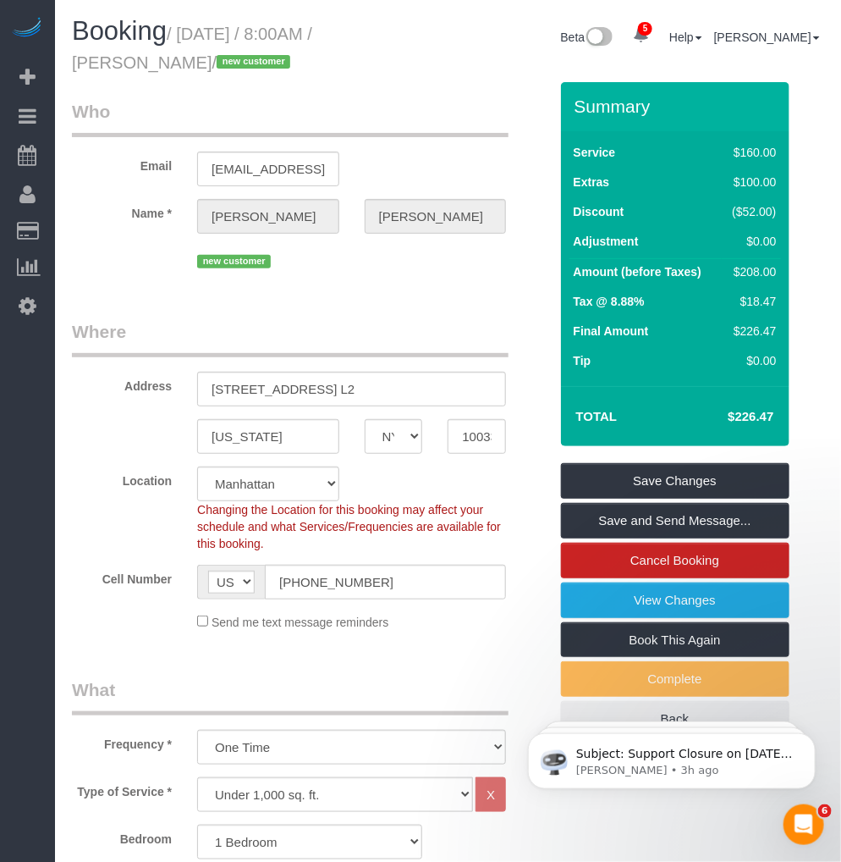
click at [747, 415] on h4 "$226.47" at bounding box center [725, 417] width 96 height 14
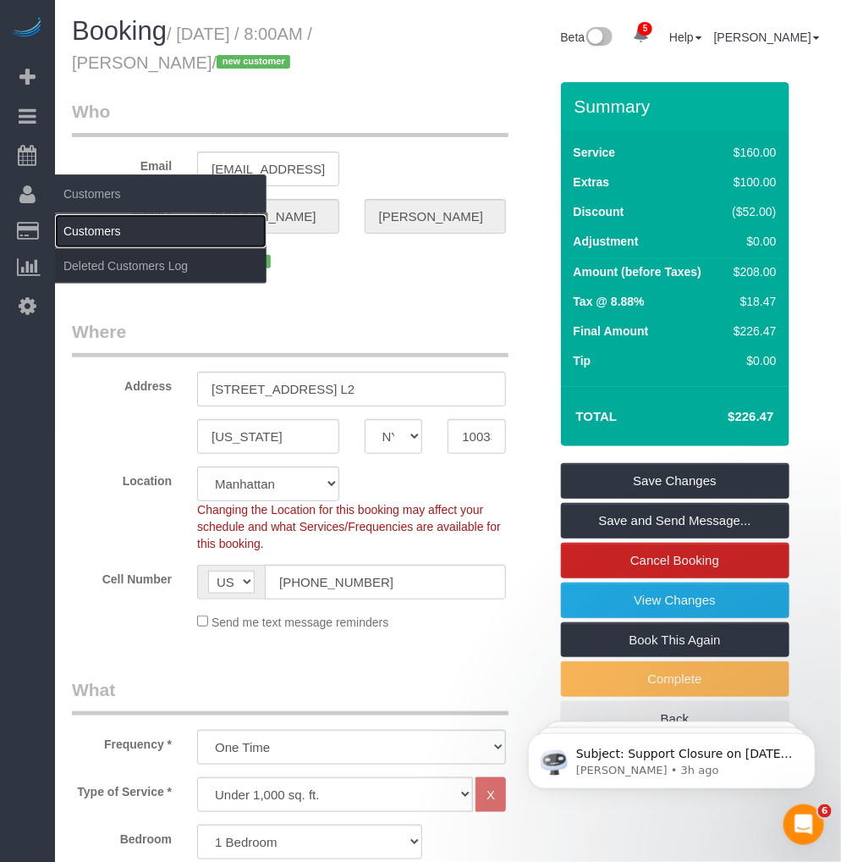
click at [65, 234] on link "Customers" at bounding box center [161, 231] width 212 height 34
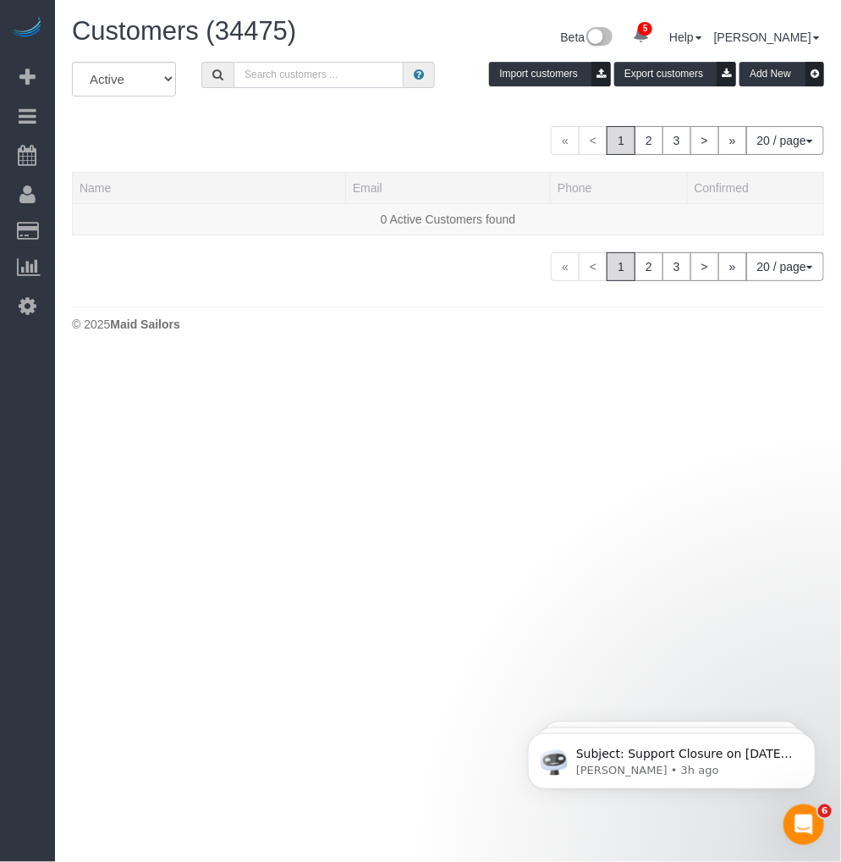
click at [288, 80] on input "text" at bounding box center [319, 75] width 170 height 26
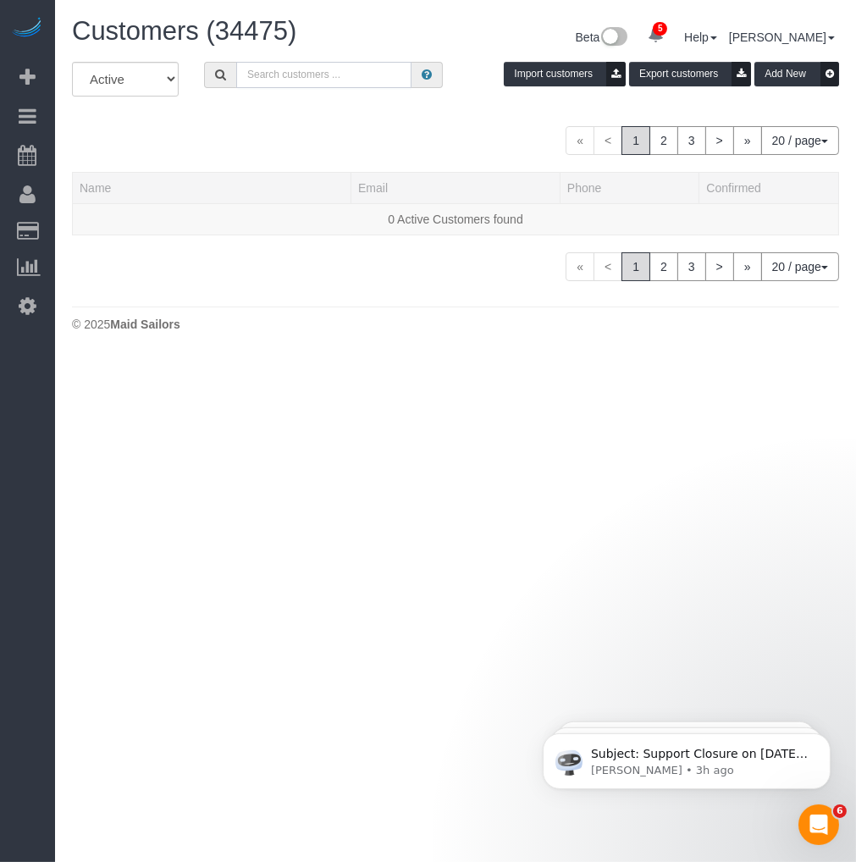
paste input "Gena Casciano"
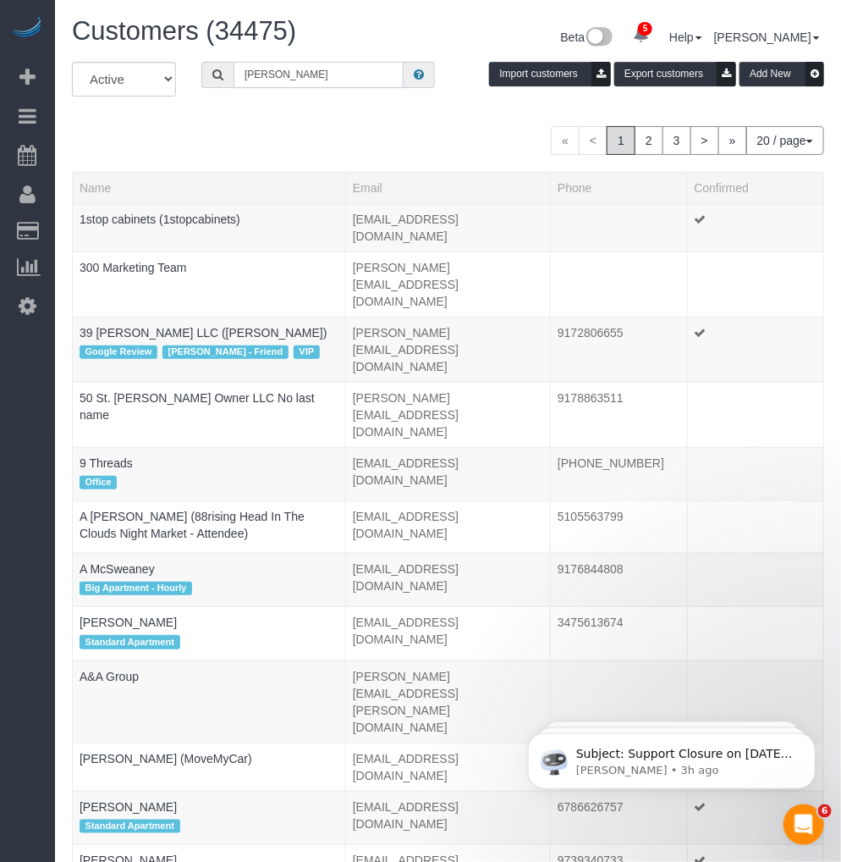
click at [345, 74] on input "Gena Casciano" at bounding box center [319, 75] width 170 height 26
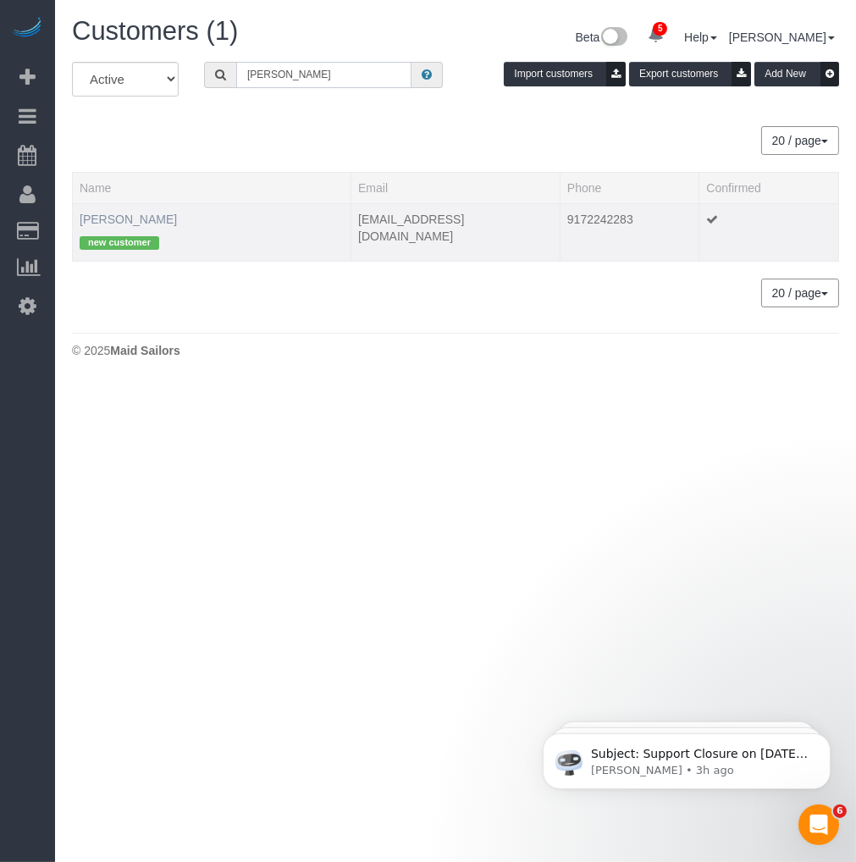
type input "Gena Casciano"
click at [139, 220] on link "Gena Casciano" at bounding box center [128, 219] width 97 height 14
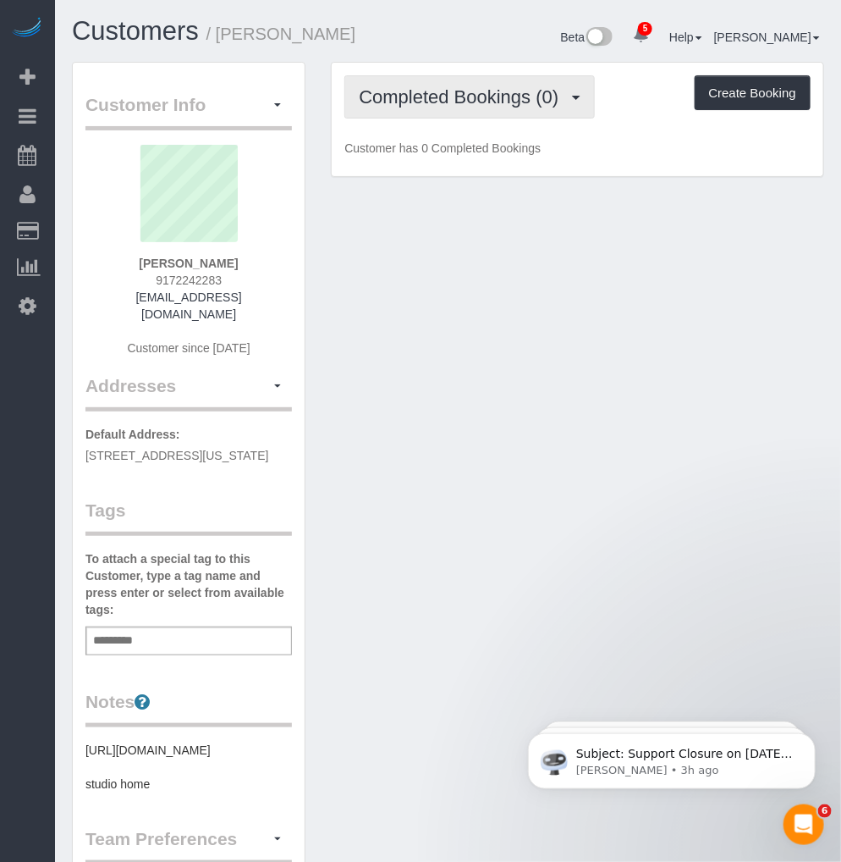
click at [485, 102] on span "Completed Bookings (0)" at bounding box center [463, 96] width 208 height 21
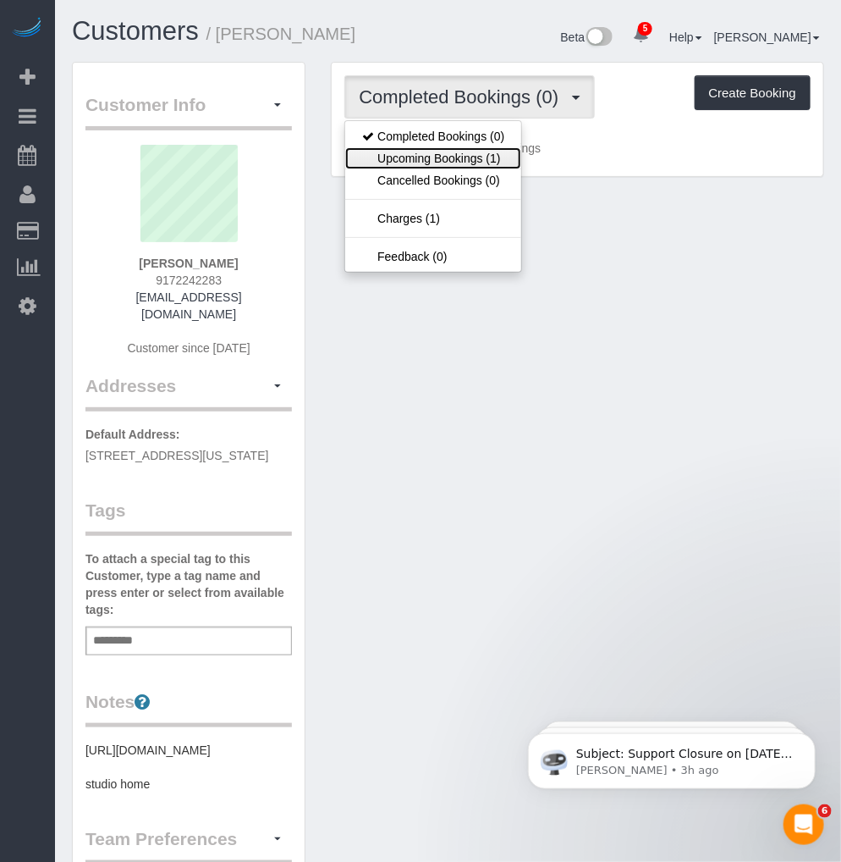
click at [420, 164] on link "Upcoming Bookings (1)" at bounding box center [433, 158] width 176 height 22
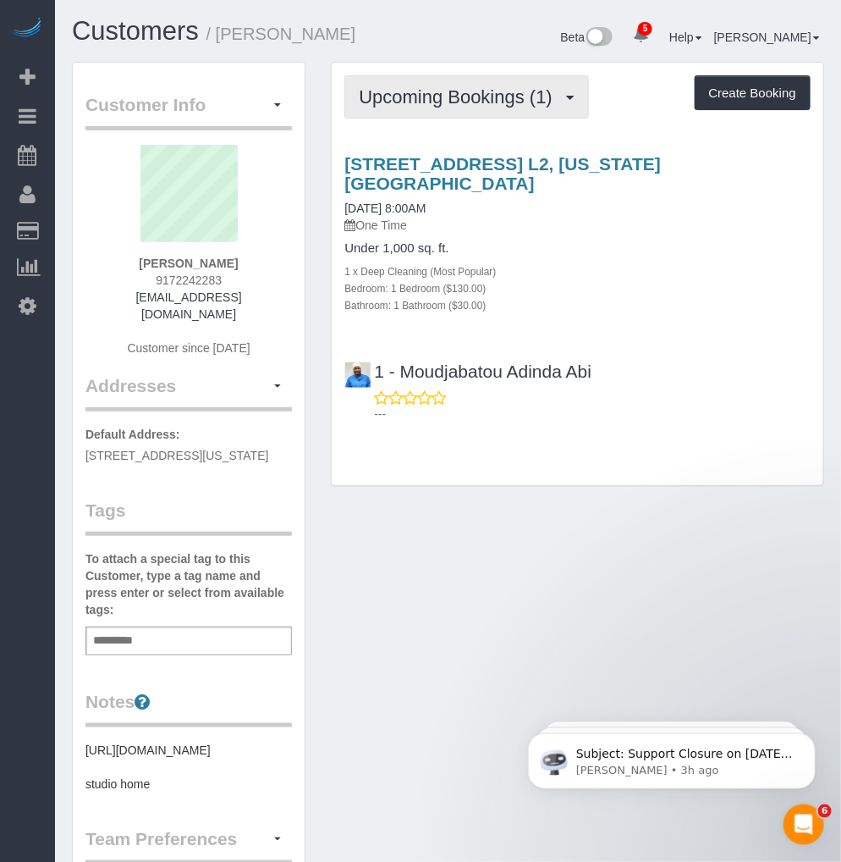
click at [441, 90] on span "Upcoming Bookings (1)" at bounding box center [460, 96] width 202 height 21
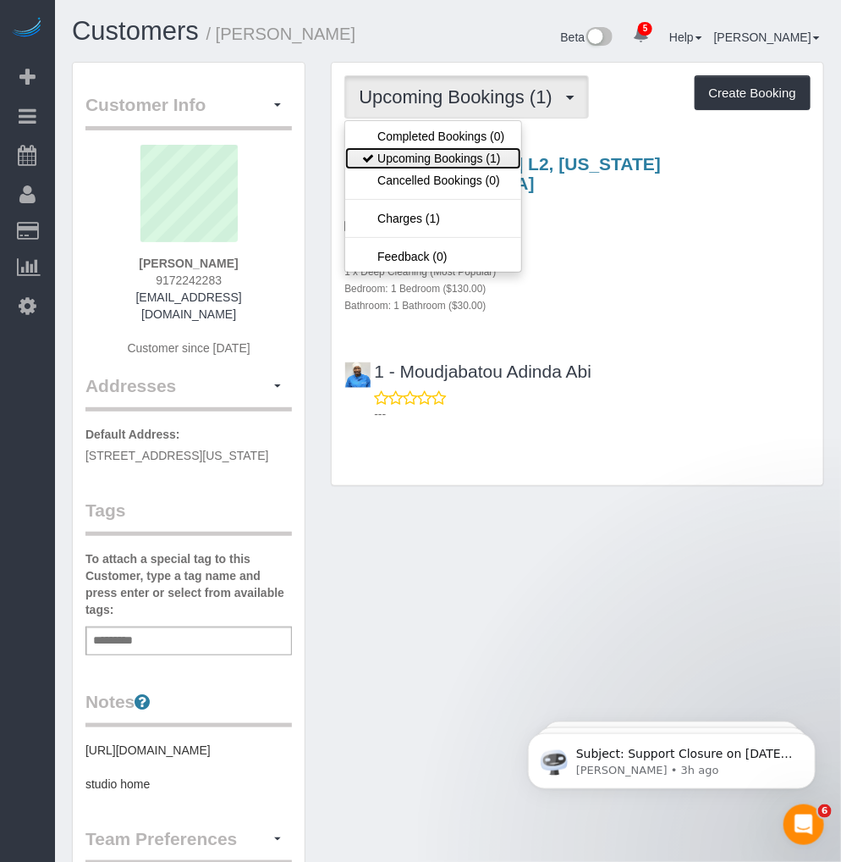
click at [417, 162] on link "Upcoming Bookings (1)" at bounding box center [433, 158] width 176 height 22
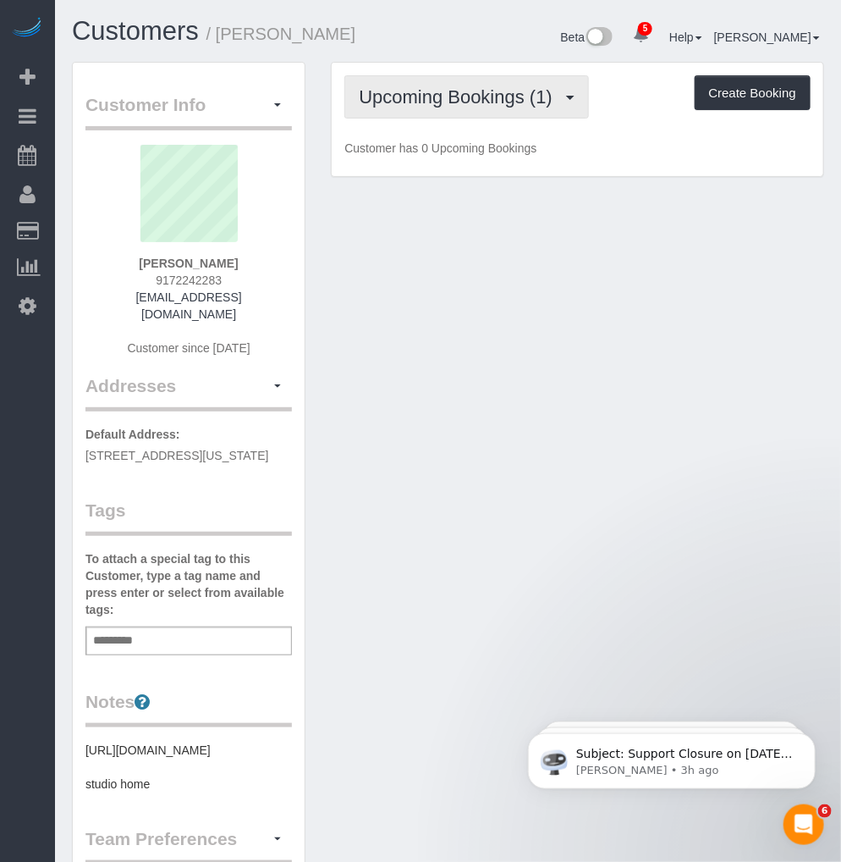
click at [445, 107] on span "Upcoming Bookings (1)" at bounding box center [460, 96] width 202 height 21
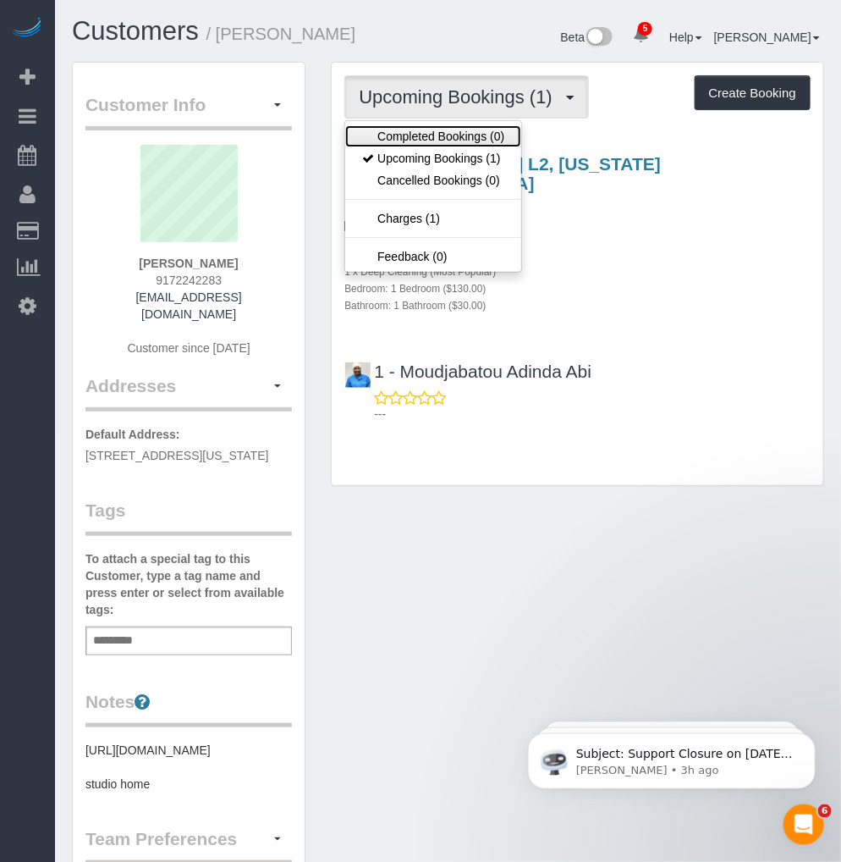
click at [425, 135] on link "Completed Bookings (0)" at bounding box center [433, 136] width 176 height 22
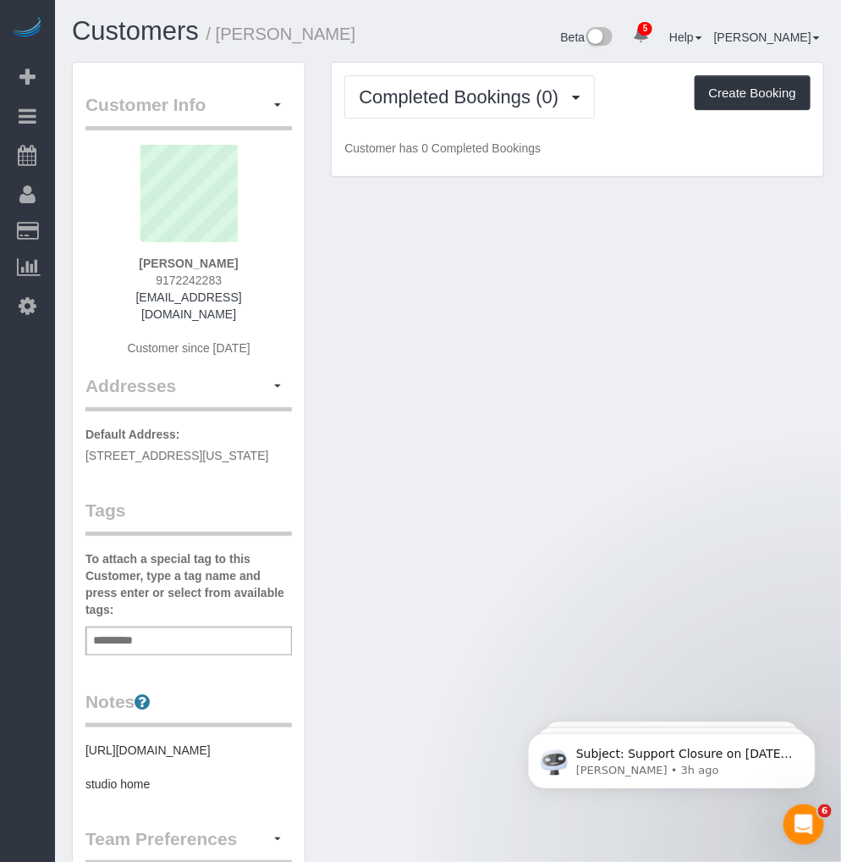
click at [623, 130] on div "Completed Bookings (0) Completed Bookings (0) Upcoming Bookings (1) Cancelled B…" at bounding box center [578, 120] width 492 height 114
drag, startPoint x: 463, startPoint y: 167, endPoint x: 464, endPoint y: 154, distance: 12.7
click at [463, 161] on div "Completed Bookings (0) Completed Bookings (0) Upcoming Bookings (1) Cancelled B…" at bounding box center [578, 120] width 492 height 114
click at [467, 139] on div "Completed Bookings (0) Completed Bookings (0) Upcoming Bookings (1) Cancelled B…" at bounding box center [578, 120] width 492 height 114
click at [455, 157] on p "Customer has 0 Completed Bookings" at bounding box center [578, 148] width 466 height 17
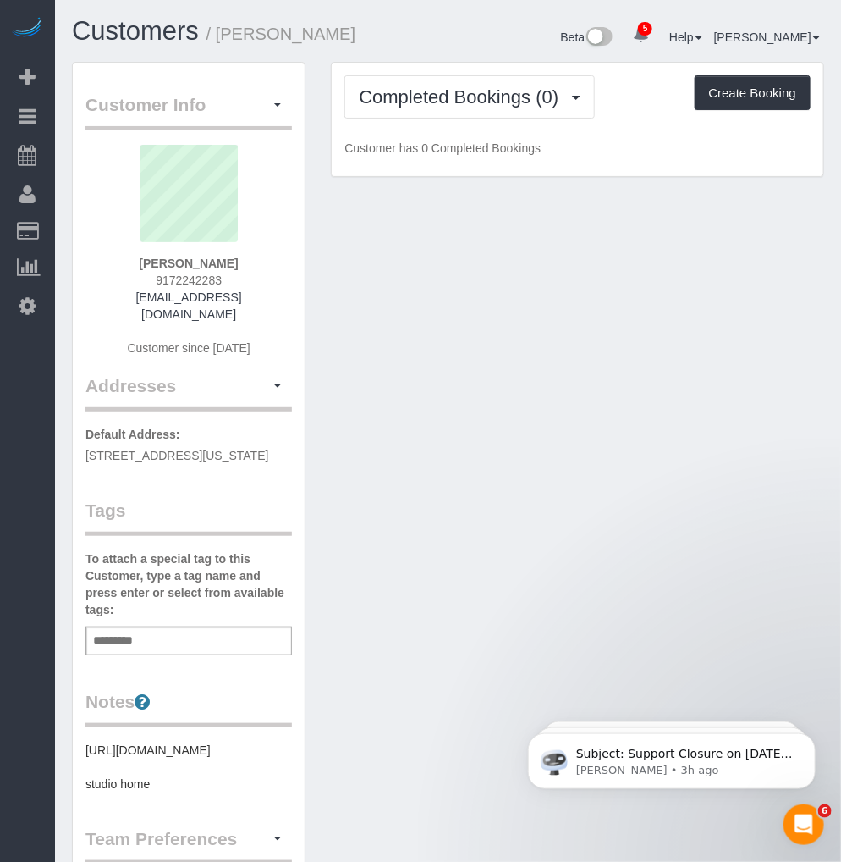
click at [444, 163] on div "Completed Bookings (0) Completed Bookings (0) Upcoming Bookings (1) Cancelled B…" at bounding box center [578, 120] width 492 height 114
click at [441, 163] on div "Completed Bookings (0) Completed Bookings (0) Upcoming Bookings (1) Cancelled B…" at bounding box center [578, 120] width 492 height 114
click at [435, 167] on div "Completed Bookings (0) Completed Bookings (0) Upcoming Bookings (1) Cancelled B…" at bounding box center [578, 120] width 492 height 114
drag, startPoint x: 433, startPoint y: 174, endPoint x: 522, endPoint y: 181, distance: 90.0
click at [433, 175] on div "Completed Bookings (0) Completed Bookings (0) Upcoming Bookings (1) Cancelled B…" at bounding box center [578, 120] width 492 height 114
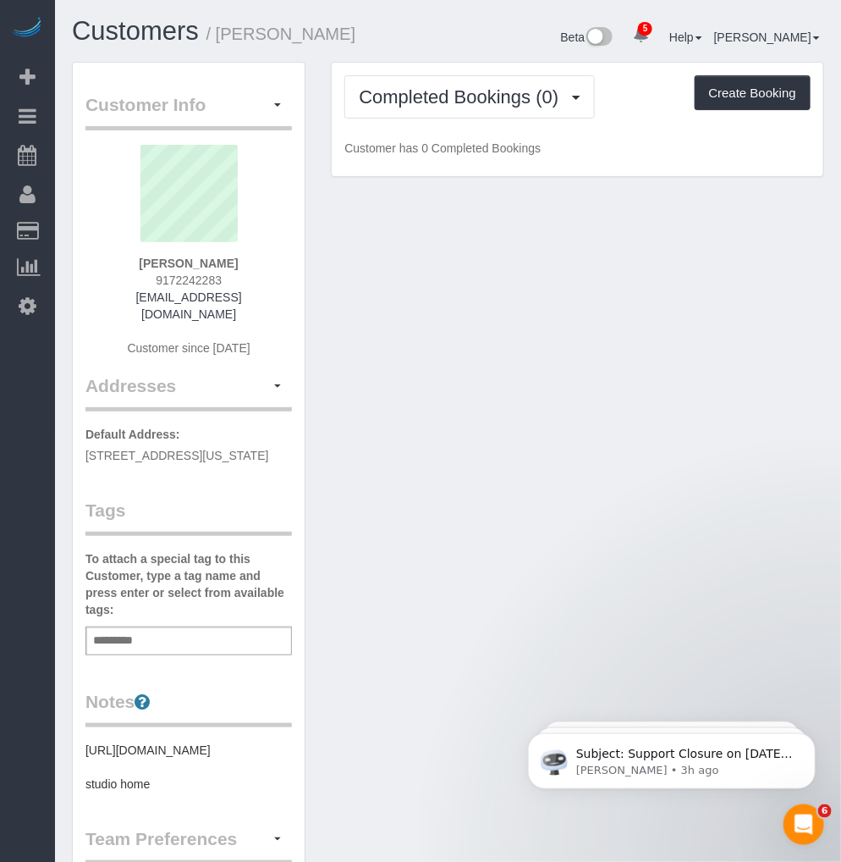
click at [555, 191] on div "Completed Bookings (0) Completed Bookings (0) Upcoming Bookings (1) Cancelled B…" at bounding box center [577, 128] width 519 height 133
click at [632, 227] on div "Customer Info Edit Contact Info Send Message Email Preferences Special Sales Ta…" at bounding box center [448, 671] width 778 height 1219
click at [626, 245] on div "Customer Info Edit Contact Info Send Message Email Preferences Special Sales Ta…" at bounding box center [448, 671] width 778 height 1219
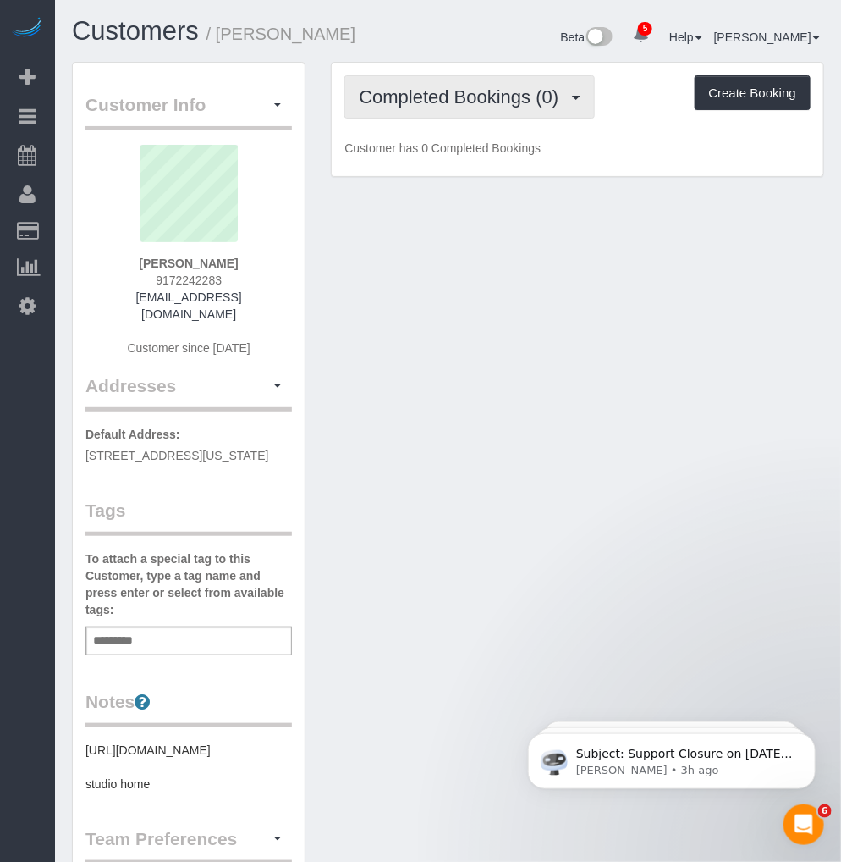
click at [446, 111] on button "Completed Bookings (0)" at bounding box center [470, 96] width 251 height 43
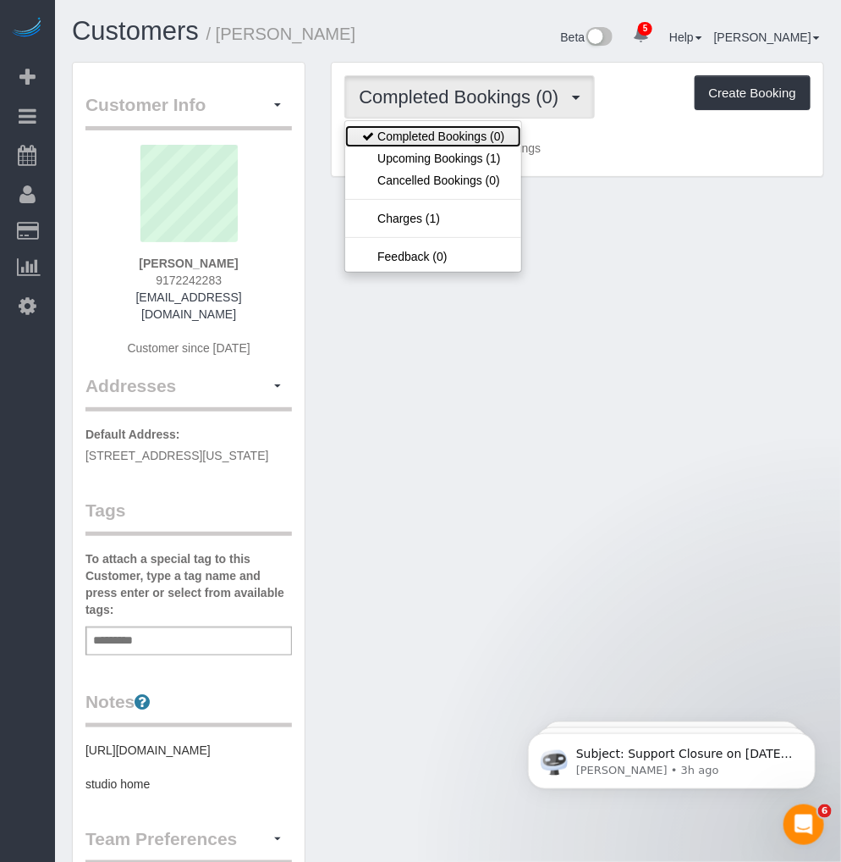
click at [455, 142] on link "Completed Bookings (0)" at bounding box center [433, 136] width 176 height 22
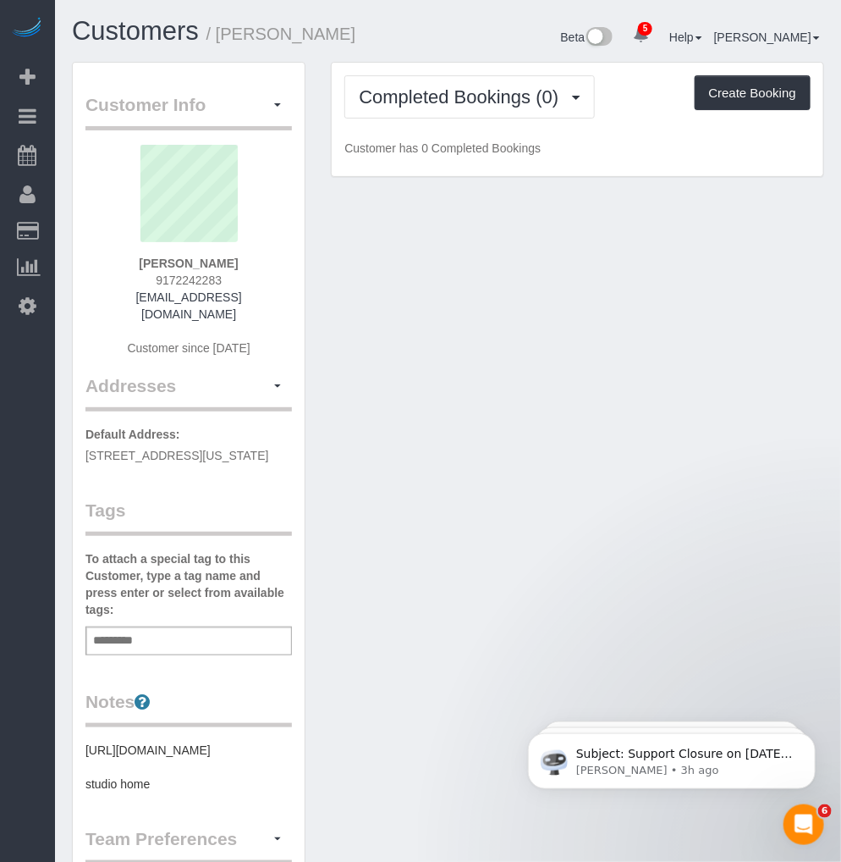
click at [604, 234] on div "Customer Info Edit Contact Info Send Message Email Preferences Special Sales Ta…" at bounding box center [448, 671] width 778 height 1219
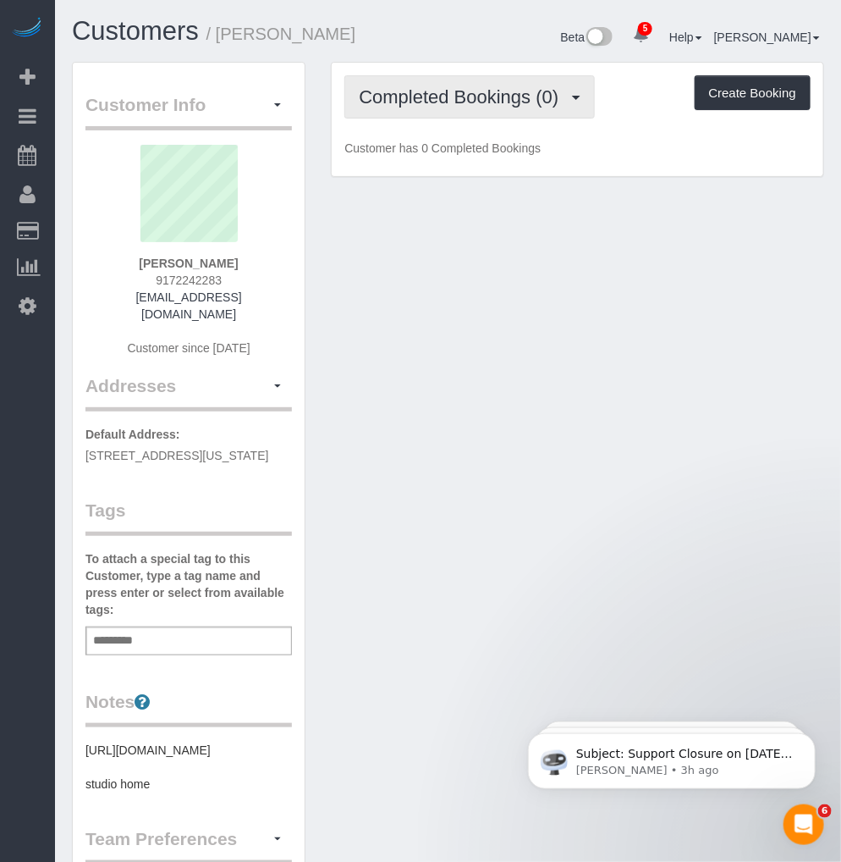
click at [469, 113] on button "Completed Bookings (0)" at bounding box center [470, 96] width 251 height 43
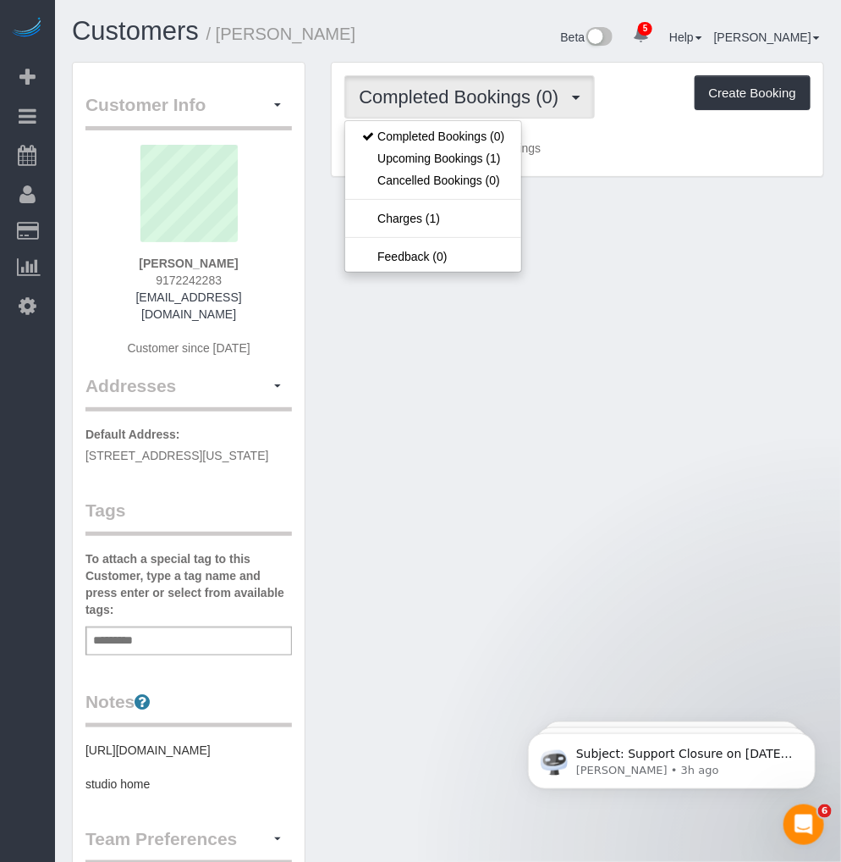
click at [459, 108] on button "Completed Bookings (0)" at bounding box center [470, 96] width 251 height 43
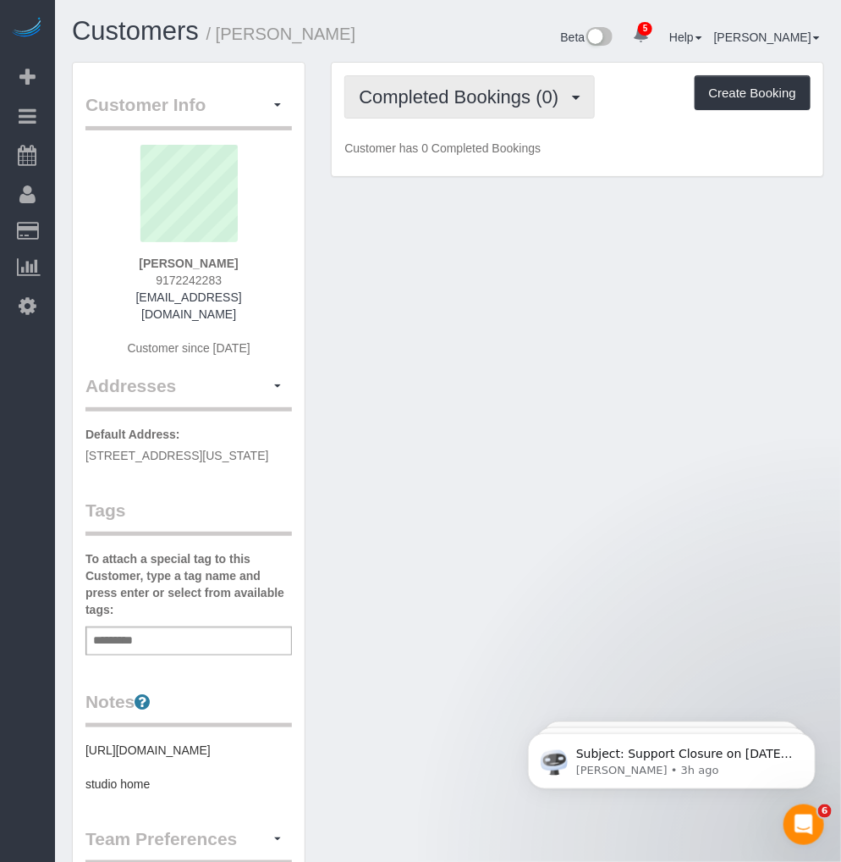
drag, startPoint x: 471, startPoint y: 106, endPoint x: 443, endPoint y: 136, distance: 41.3
click at [471, 106] on span "Completed Bookings (0)" at bounding box center [463, 96] width 208 height 21
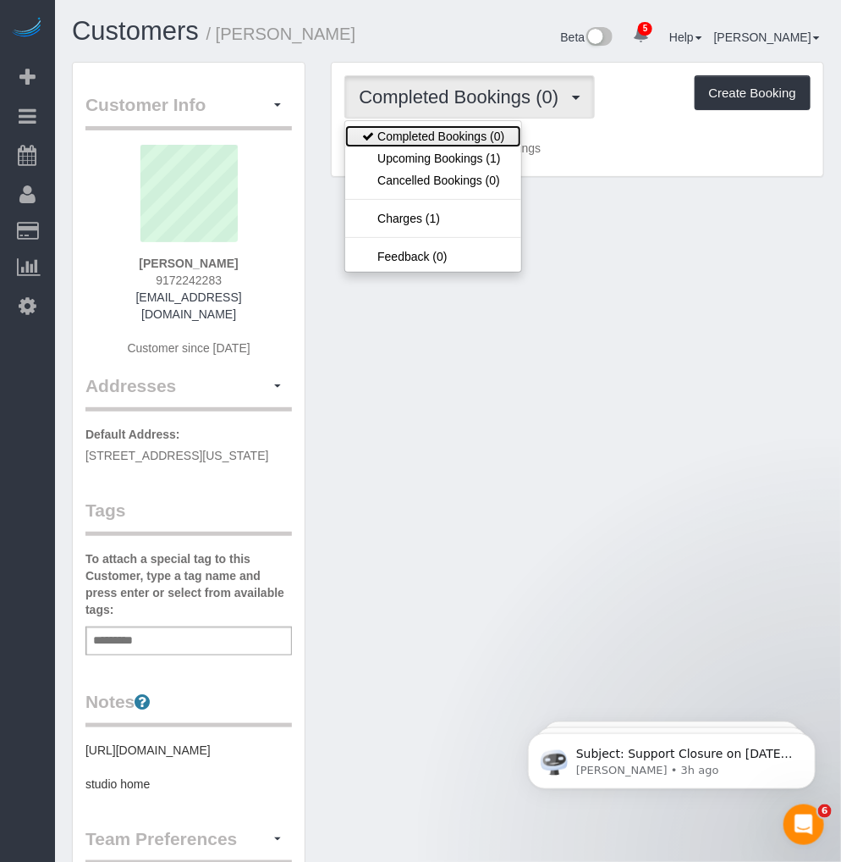
click at [438, 139] on link "Completed Bookings (0)" at bounding box center [433, 136] width 176 height 22
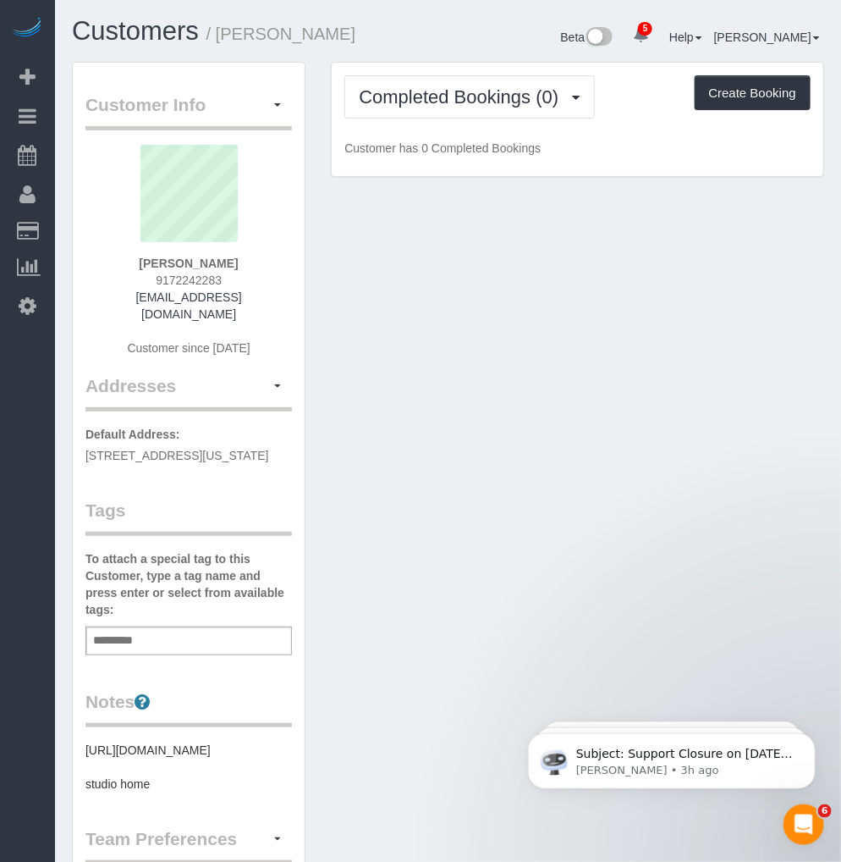
click at [573, 235] on div "Customer Info Edit Contact Info Send Message Email Preferences Special Sales Ta…" at bounding box center [448, 671] width 778 height 1219
drag, startPoint x: 573, startPoint y: 235, endPoint x: 598, endPoint y: 205, distance: 39.1
click at [585, 223] on div "Customer Info Edit Contact Info Send Message Email Preferences Special Sales Ta…" at bounding box center [448, 671] width 778 height 1219
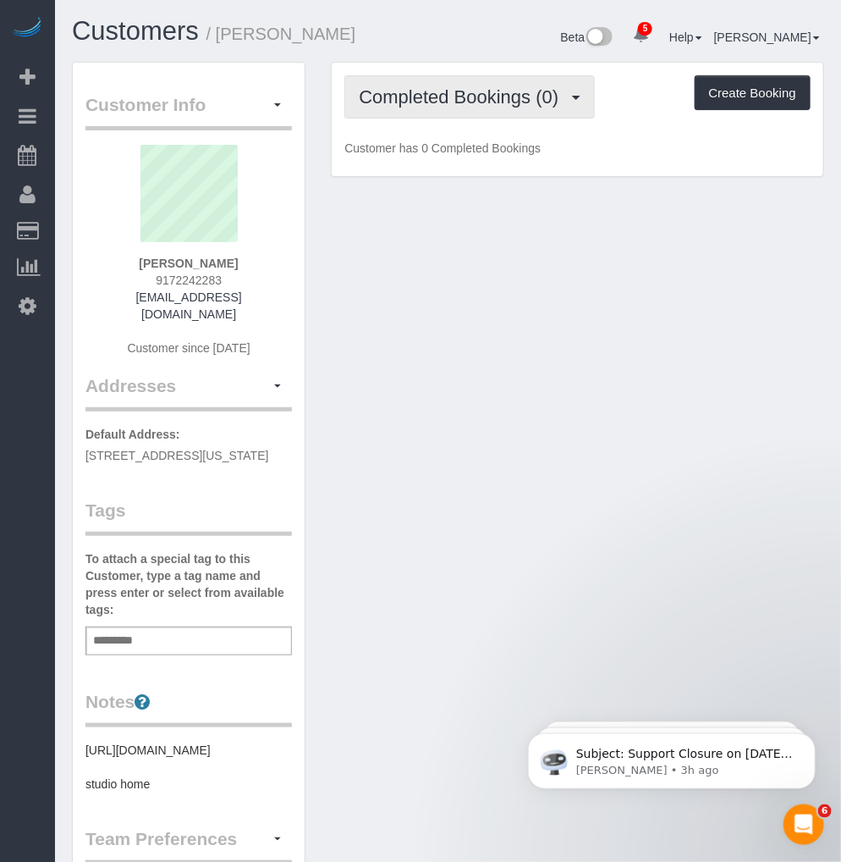
click at [501, 96] on span "Completed Bookings (0)" at bounding box center [463, 96] width 208 height 21
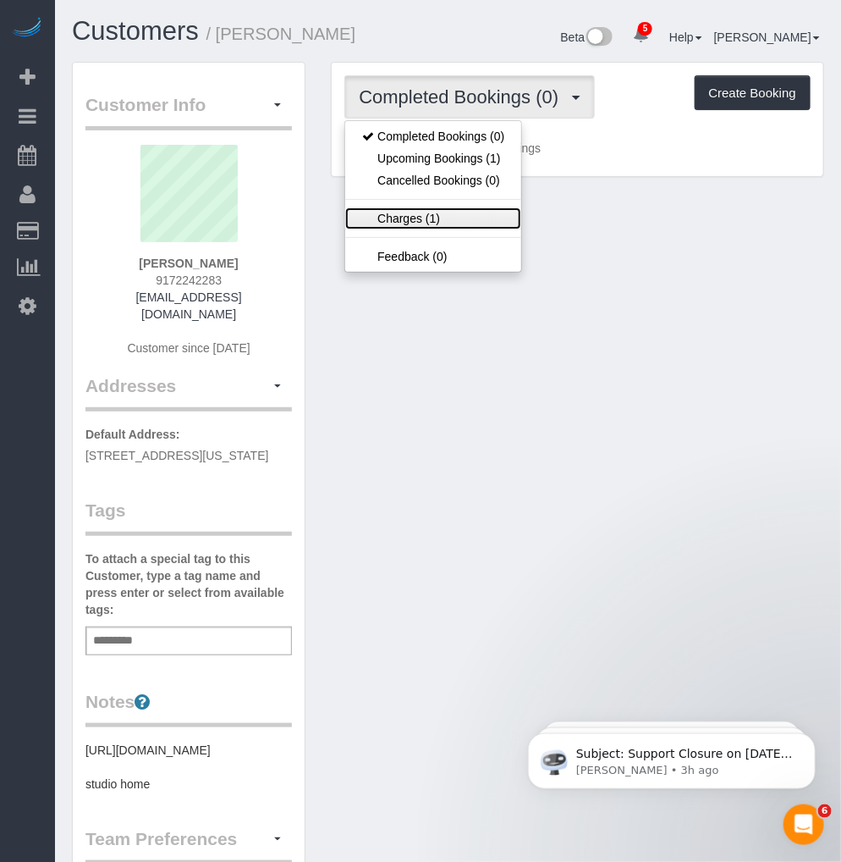
click at [427, 218] on link "Charges (1)" at bounding box center [433, 218] width 176 height 22
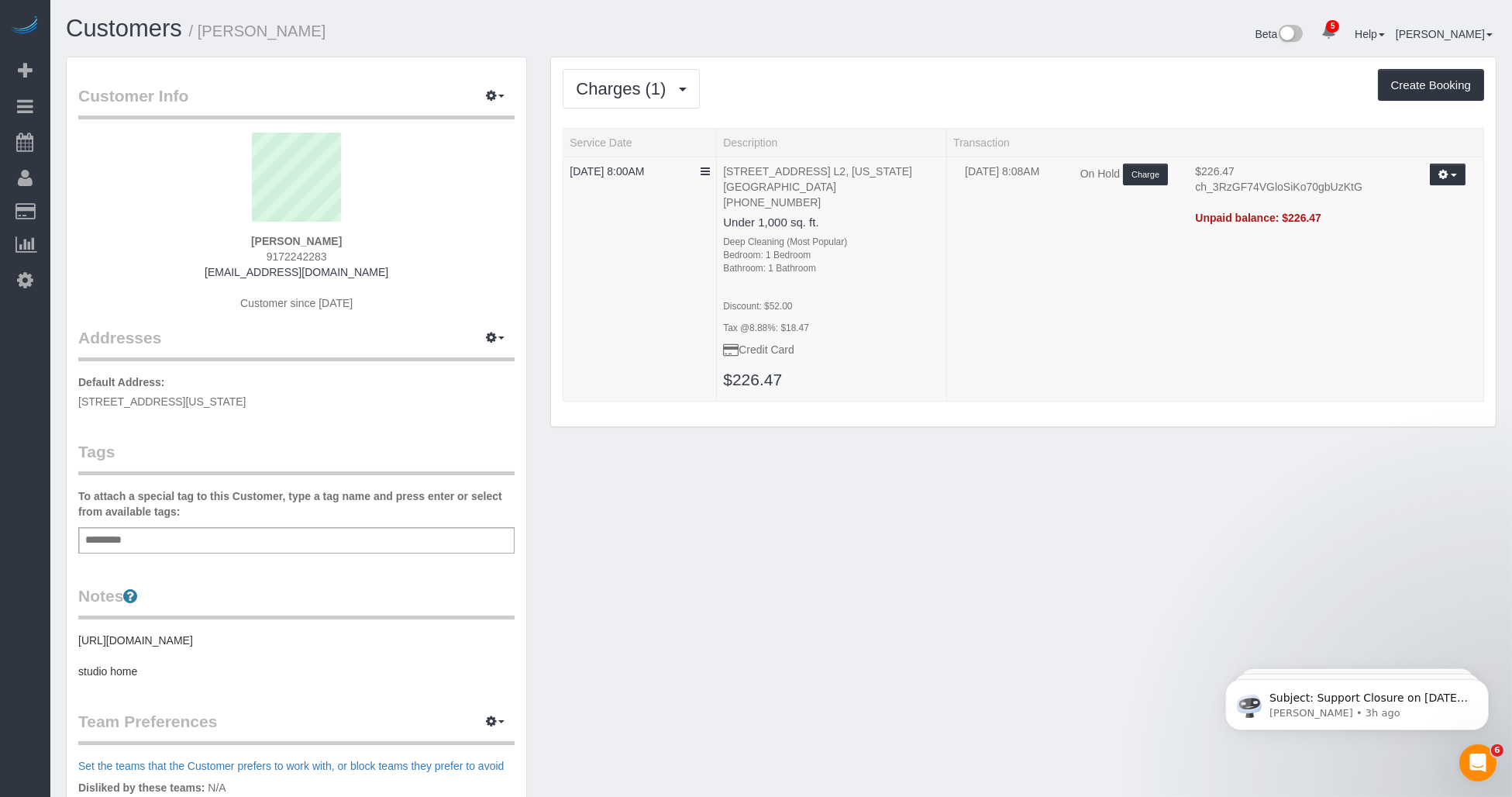
click at [770, 514] on div "Customer Info Edit Contact Info Send Message Email Preferences Special Sales Ta…" at bounding box center [781, 576] width 1454 height 1039
drag, startPoint x: 924, startPoint y: 543, endPoint x: 937, endPoint y: 543, distance: 13.0
click at [770, 543] on div "Customer Info Edit Contact Info Send Message Email Preferences Special Sales Ta…" at bounding box center [781, 576] width 1454 height 1039
click at [770, 549] on div "Customer Info Edit Contact Info Send Message Email Preferences Special Sales Ta…" at bounding box center [781, 576] width 1454 height 1039
click at [770, 555] on div "Customer Info Edit Contact Info Send Message Email Preferences Special Sales Ta…" at bounding box center [781, 576] width 1454 height 1039
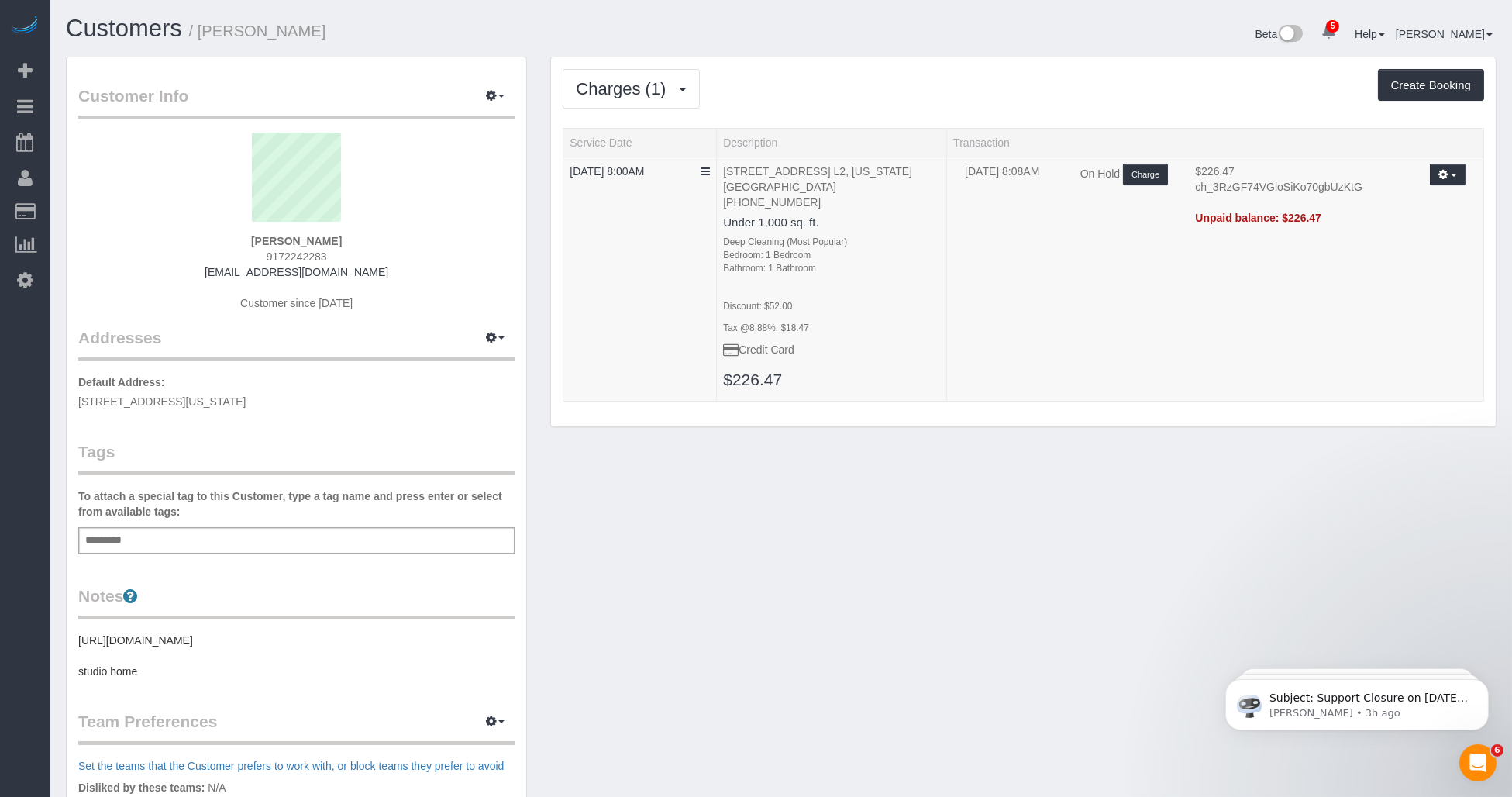
click at [770, 559] on div "Customer Info Edit Contact Info Send Message Email Preferences Special Sales Ta…" at bounding box center [781, 576] width 1454 height 1039
drag, startPoint x: 959, startPoint y: 181, endPoint x: 1006, endPoint y: 180, distance: 47.0
click at [770, 180] on td "08/23/2025 8:08AM" at bounding box center [1011, 187] width 115 height 47
drag, startPoint x: 1006, startPoint y: 180, endPoint x: 977, endPoint y: 180, distance: 29.0
click at [770, 179] on td "On Hold Charge" at bounding box center [1126, 187] width 115 height 47
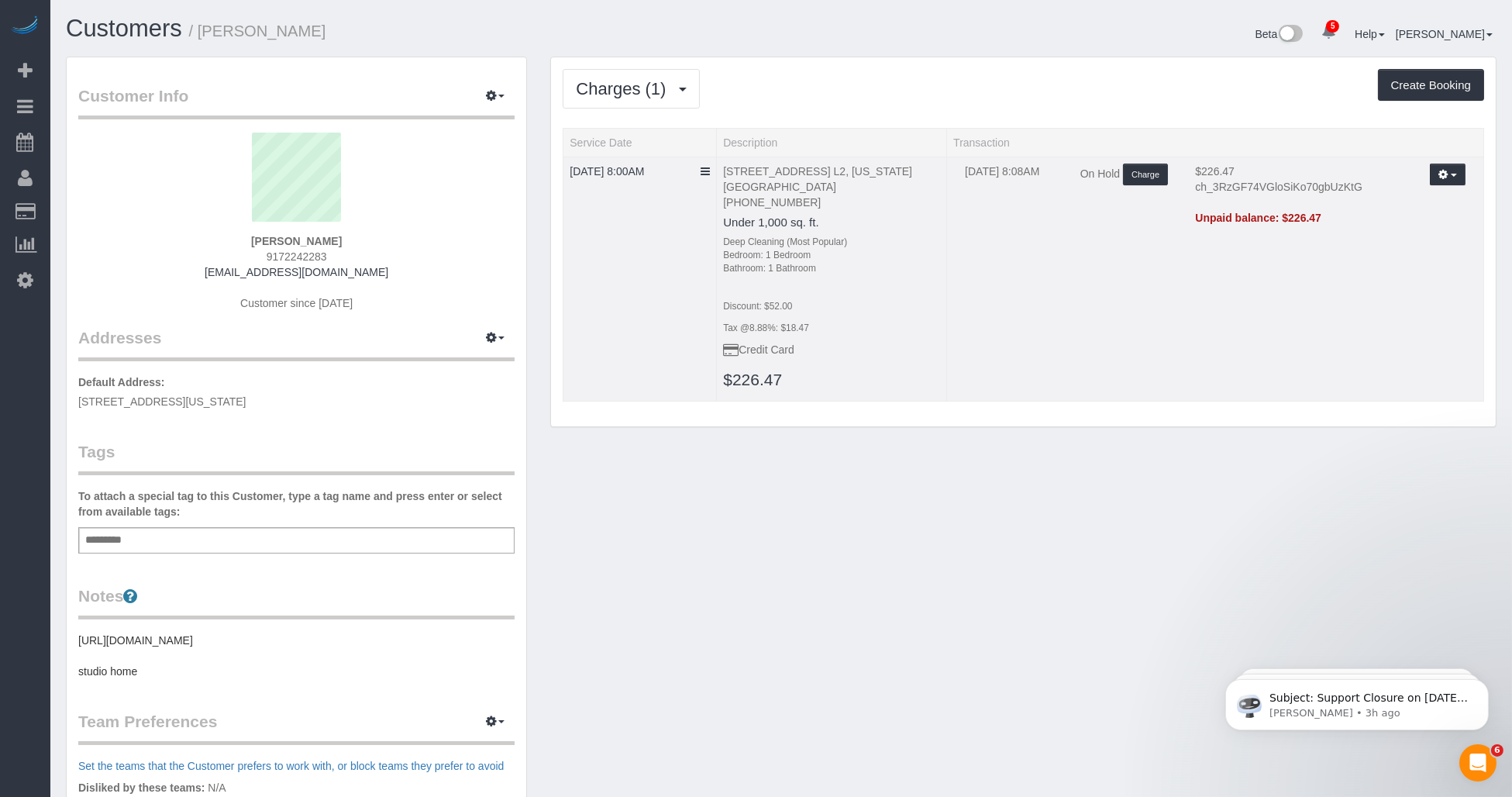
drag, startPoint x: 971, startPoint y: 180, endPoint x: 1008, endPoint y: 180, distance: 37.0
click at [770, 180] on td "08/23/2025 8:08AM" at bounding box center [1011, 187] width 115 height 47
click at [770, 381] on h3 "$226.47" at bounding box center [832, 379] width 217 height 17
drag, startPoint x: 801, startPoint y: 377, endPoint x: 719, endPoint y: 377, distance: 82.0
click at [719, 377] on td "116 Pinehurst Avenue, Apt. L2, New York, NY 10033 (917) 224-2283 Under 1,000 sq…" at bounding box center [832, 278] width 230 height 245
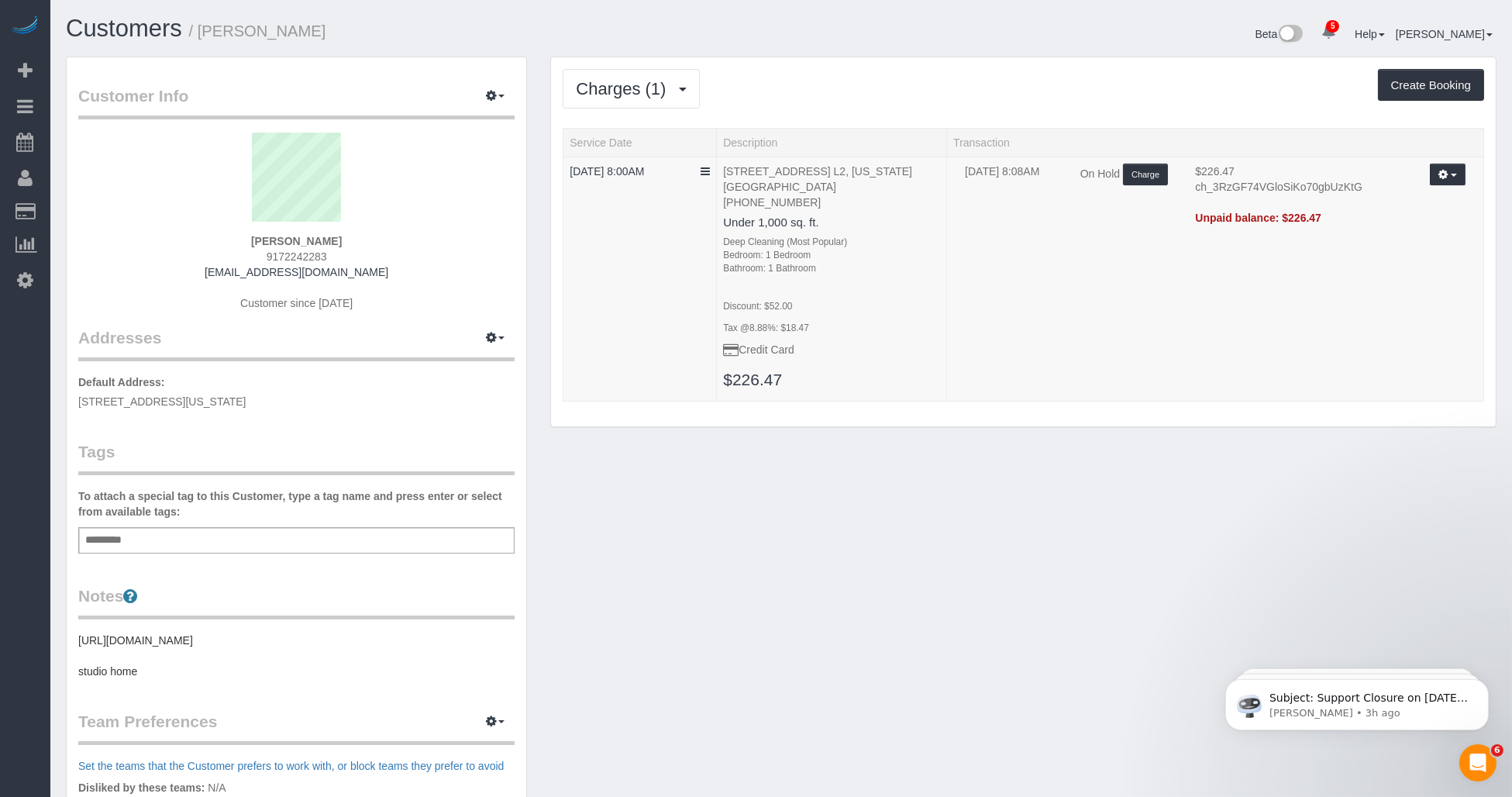
click at [682, 602] on div "Customer Info Edit Contact Info Send Message Email Preferences Special Sales Ta…" at bounding box center [781, 576] width 1454 height 1039
drag, startPoint x: 791, startPoint y: 616, endPoint x: 887, endPoint y: 617, distance: 96.0
click at [770, 616] on div "Customer Info Edit Contact Info Send Message Email Preferences Special Sales Ta…" at bounding box center [781, 576] width 1454 height 1039
click at [770, 617] on div "Customer Info Edit Contact Info Send Message Email Preferences Special Sales Ta…" at bounding box center [781, 576] width 1454 height 1039
click at [770, 598] on div "Customer Info Edit Contact Info Send Message Email Preferences Special Sales Ta…" at bounding box center [781, 576] width 1454 height 1039
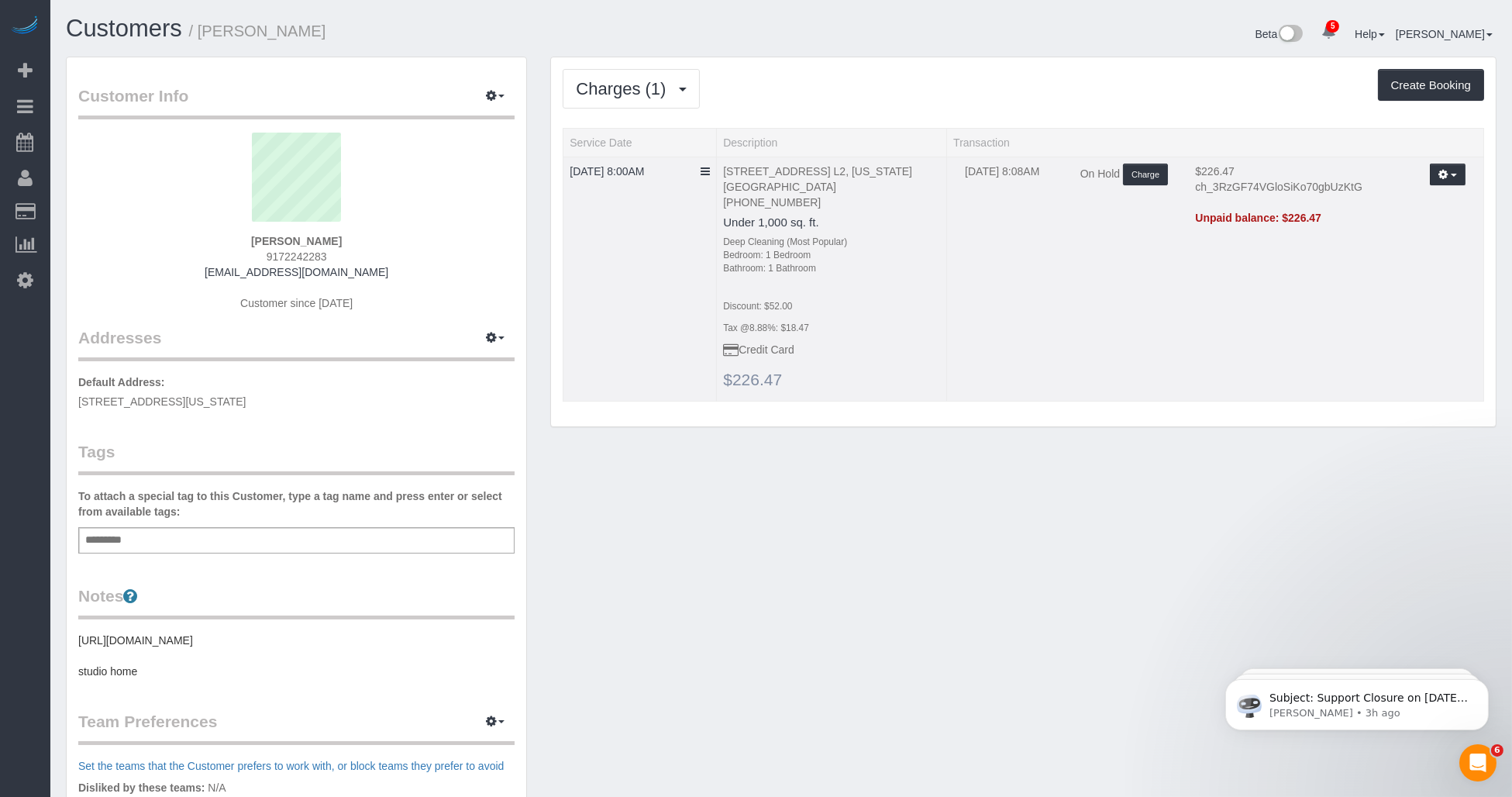
copy link "$226.47"
drag, startPoint x: 808, startPoint y: 377, endPoint x: 725, endPoint y: 384, distance: 83.3
click at [725, 384] on h3 "$226.47" at bounding box center [832, 379] width 217 height 17
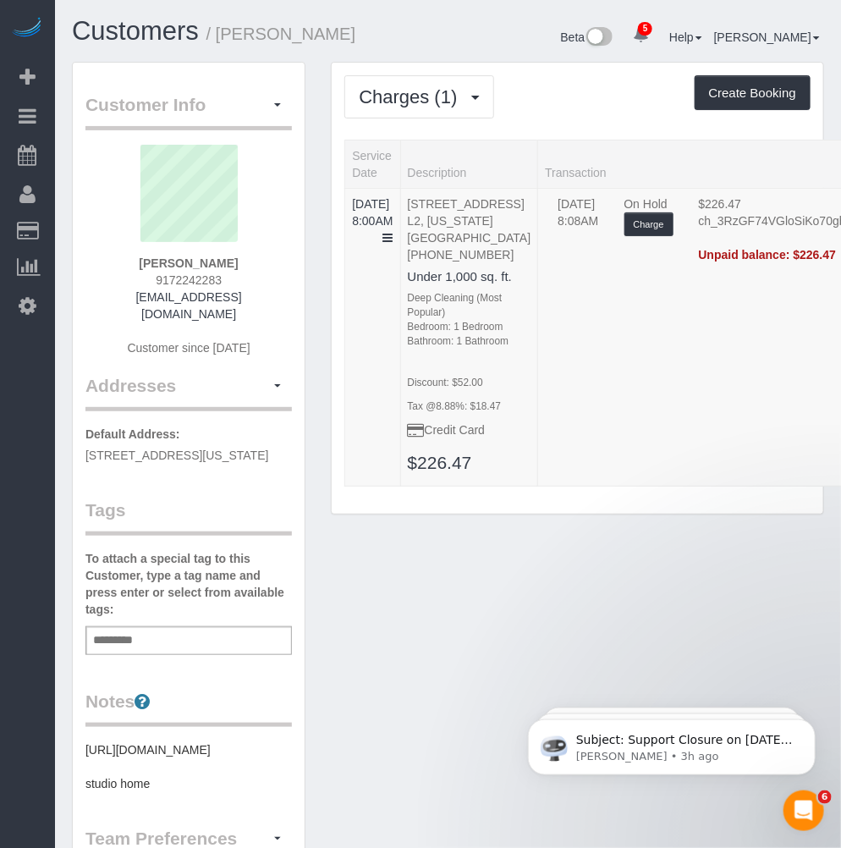
drag, startPoint x: 413, startPoint y: 824, endPoint x: 140, endPoint y: 827, distance: 273.4
click at [413, 824] on div "Customer Info Edit Contact Info Send Message Email Preferences Special Sales Ta…" at bounding box center [448, 671] width 778 height 1219
click at [125, 646] on input "text" at bounding box center [118, 641] width 58 height 22
type input "**********"
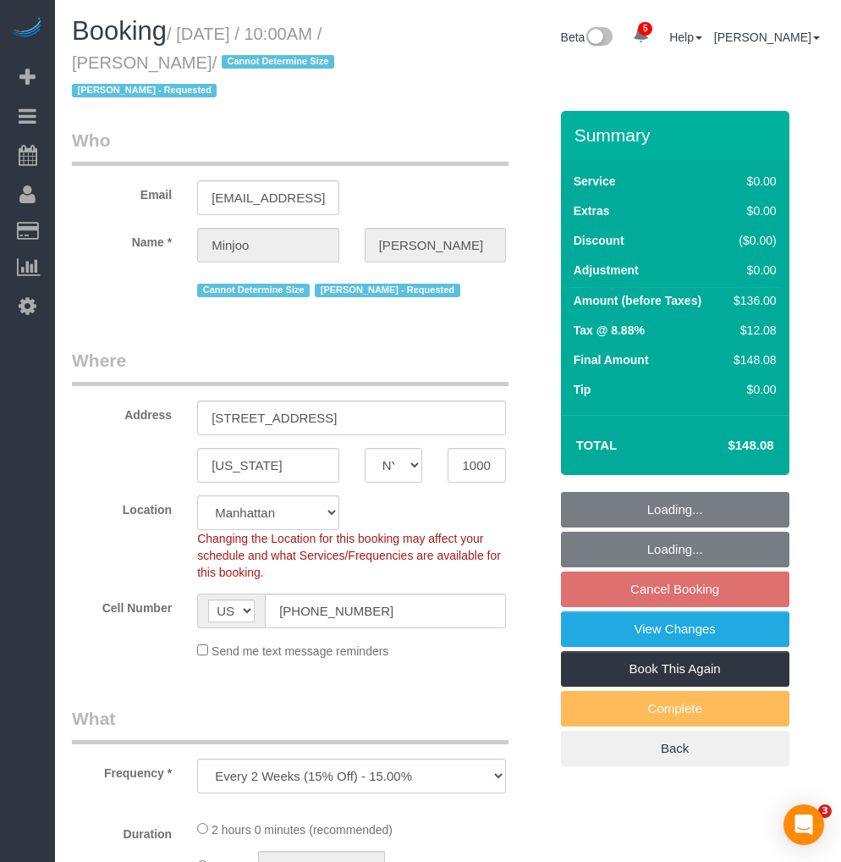
select select "NY"
select select "number:89"
select select "number:90"
select select "number:15"
select select "number:5"
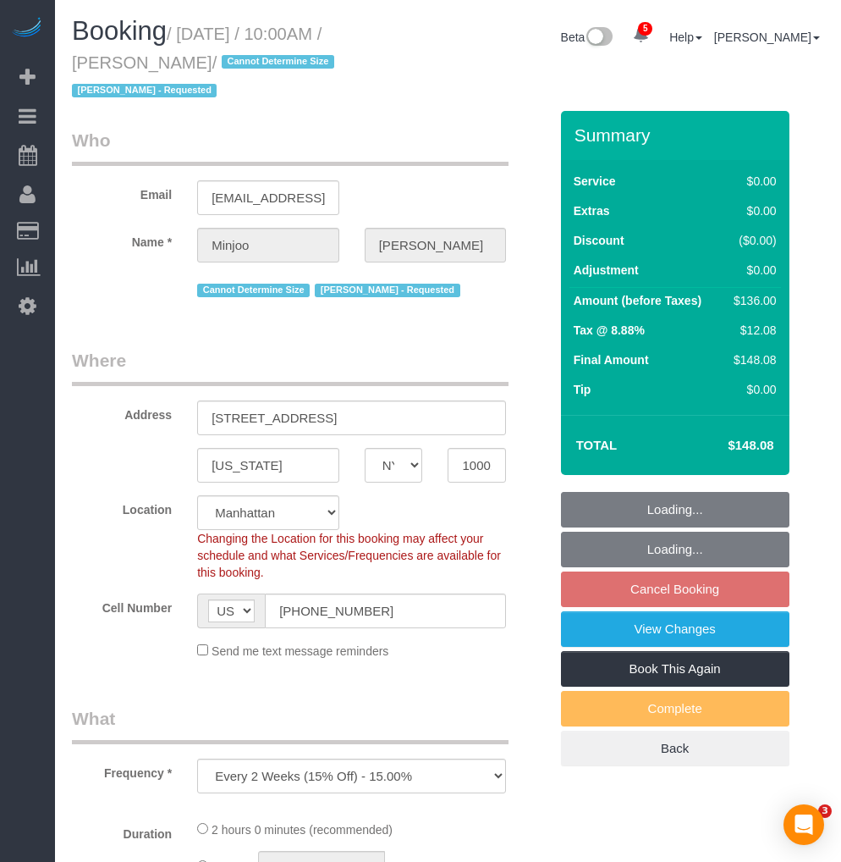
select select "object:828"
select select "string:stripe-pm_1S195S4VGloSiKo7MwvOt8Nb"
select select "1"
select select "spot3"
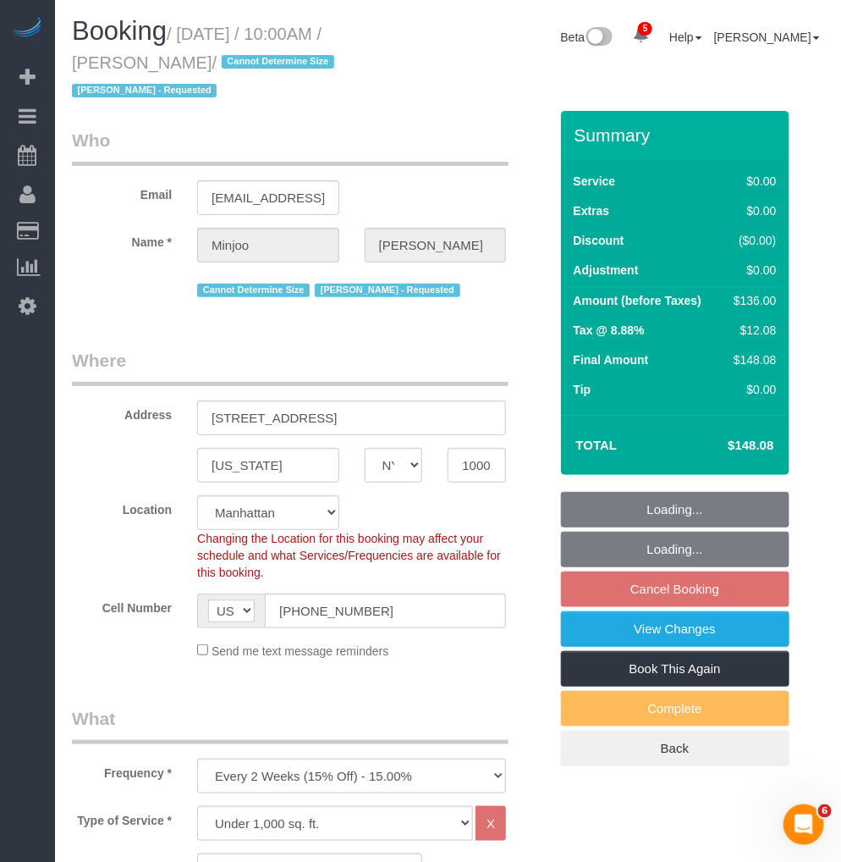
select select "1"
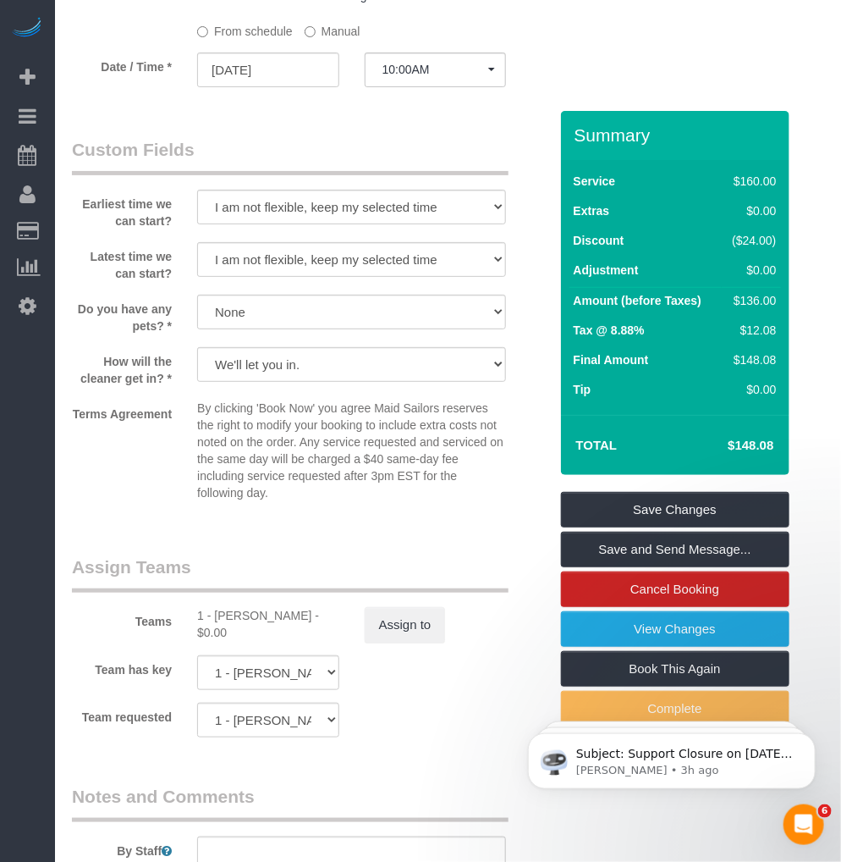
scroll to position [2257, 0]
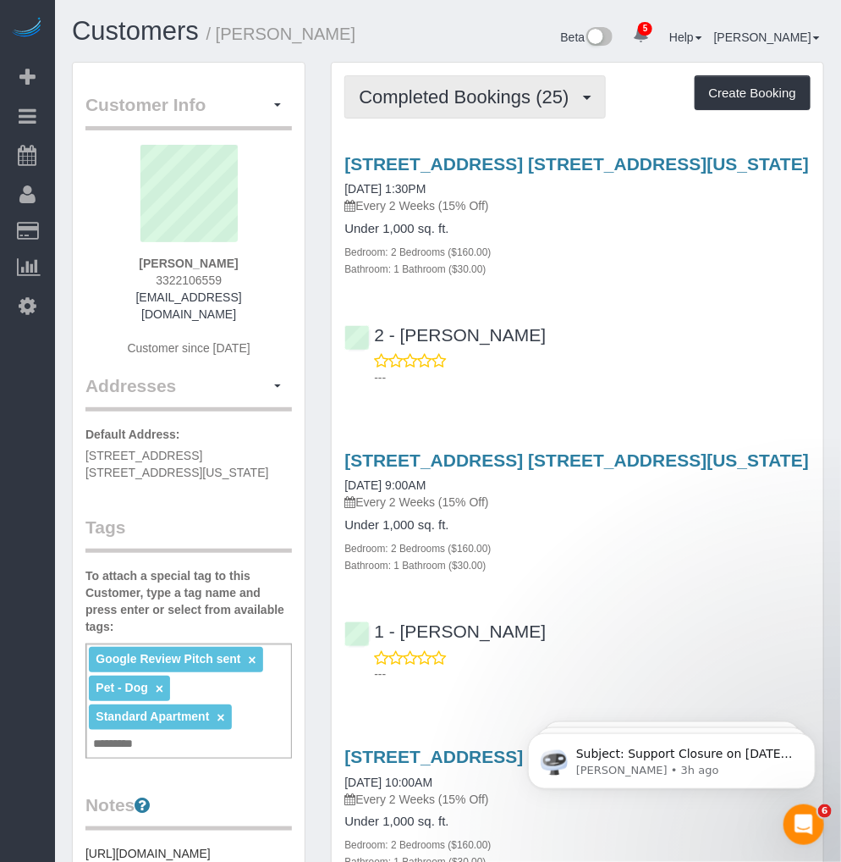
drag, startPoint x: 477, startPoint y: 98, endPoint x: 458, endPoint y: 124, distance: 32.7
click at [477, 98] on span "Completed Bookings (25)" at bounding box center [468, 96] width 218 height 21
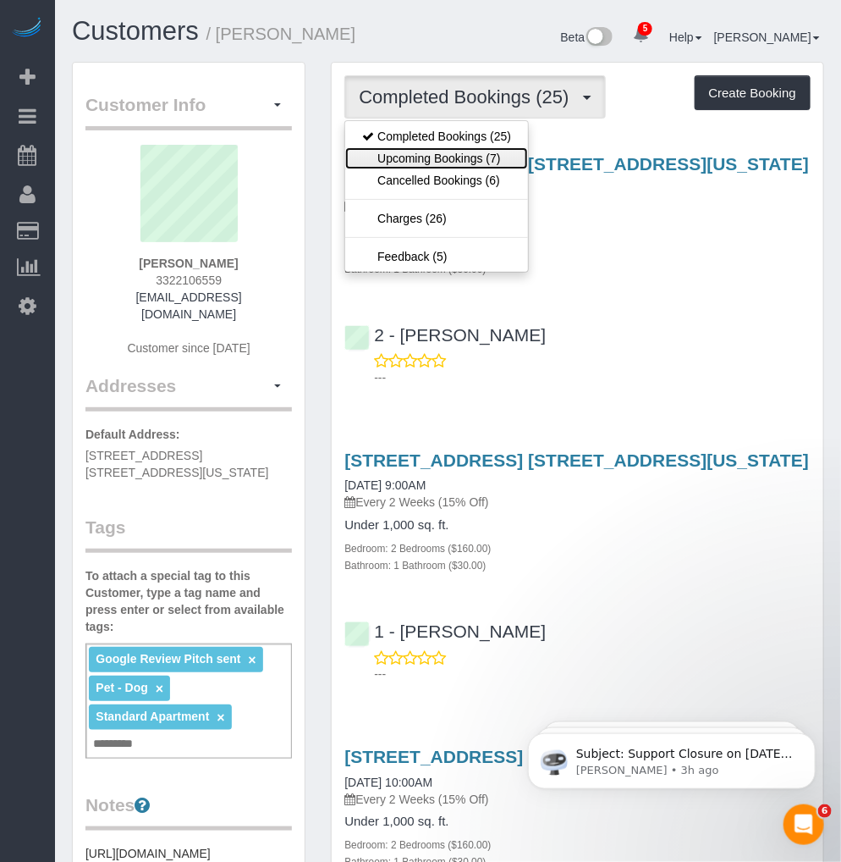
click at [432, 156] on link "Upcoming Bookings (7)" at bounding box center [436, 158] width 183 height 22
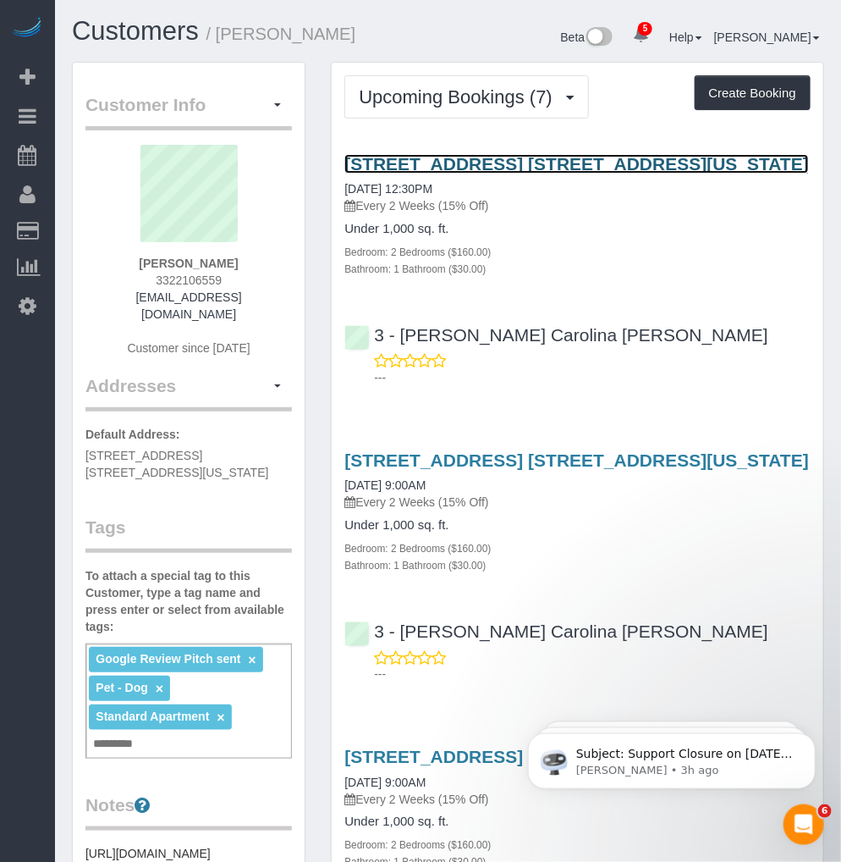
drag, startPoint x: 482, startPoint y: 167, endPoint x: 526, endPoint y: 166, distance: 44.0
click at [482, 167] on link "[STREET_ADDRESS] [STREET_ADDRESS][US_STATE]" at bounding box center [577, 163] width 465 height 19
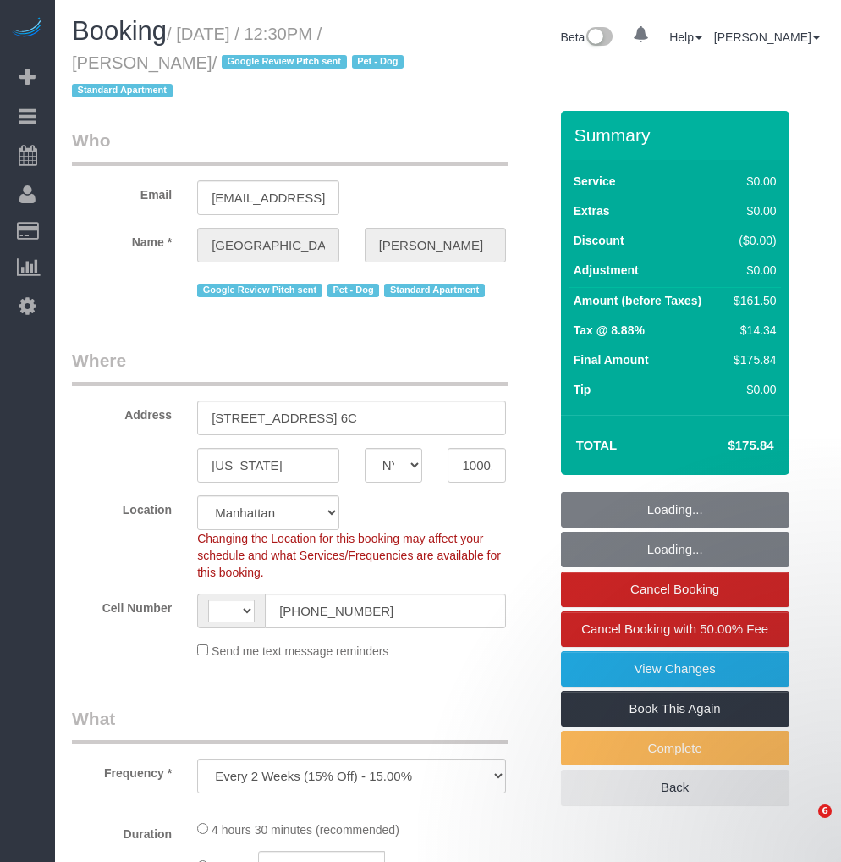
select select "NY"
select select "number:57"
select select "number:75"
select select "number:13"
select select "number:6"
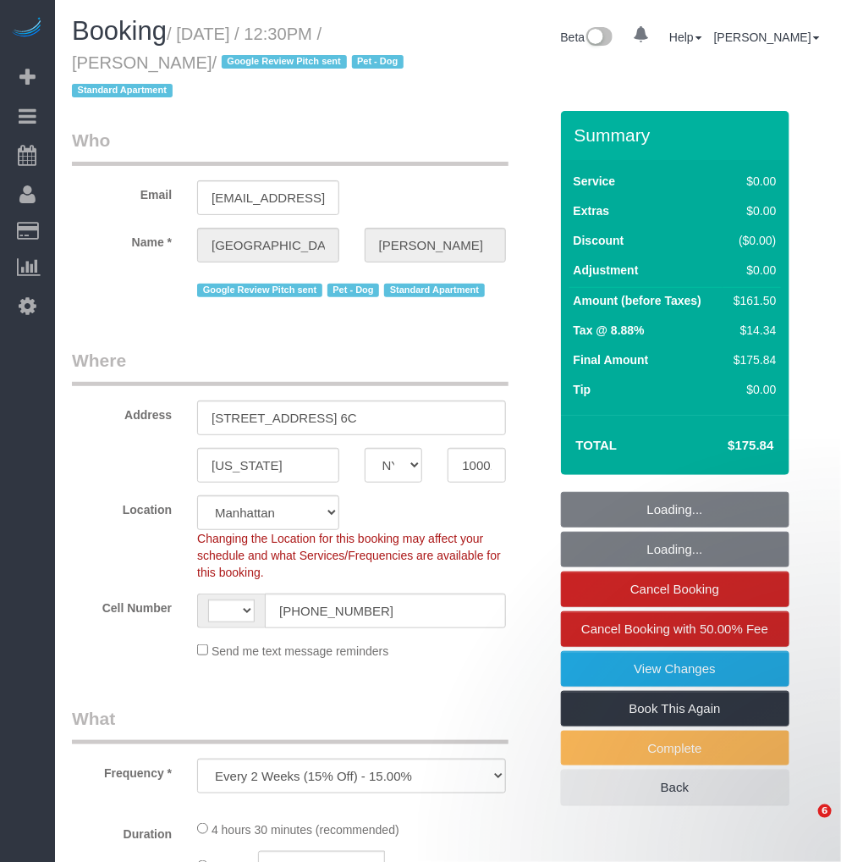
select select "object:832"
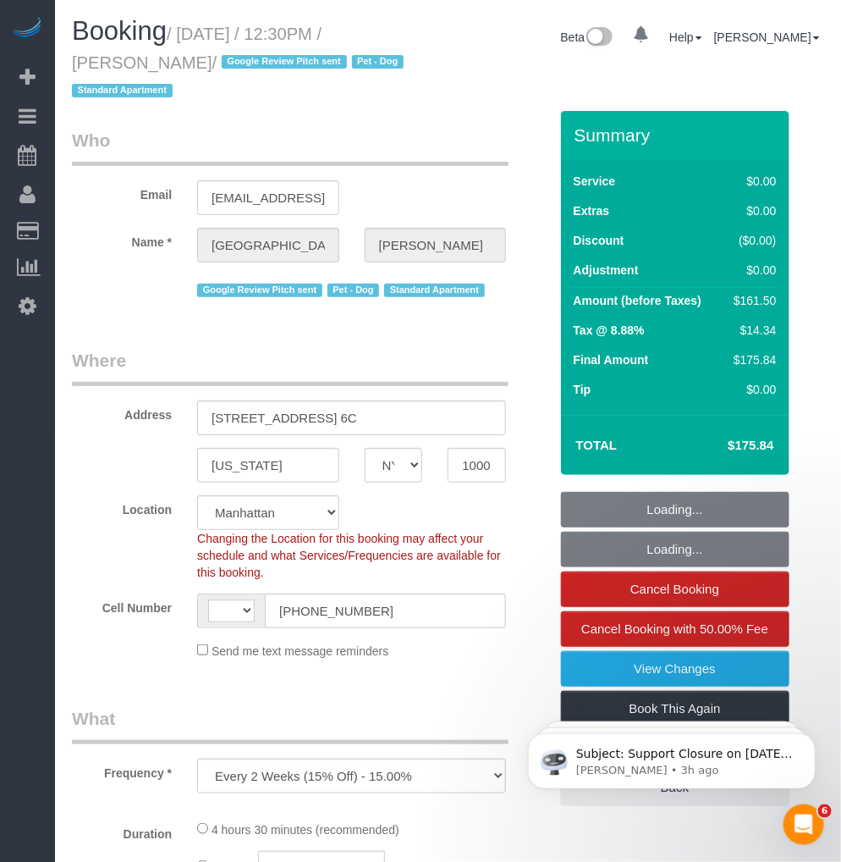
select select "string:[GEOGRAPHIC_DATA]"
select select "string:stripe-pm_1Oe5Vq4VGloSiKo7A6D1LOqR"
select select "2"
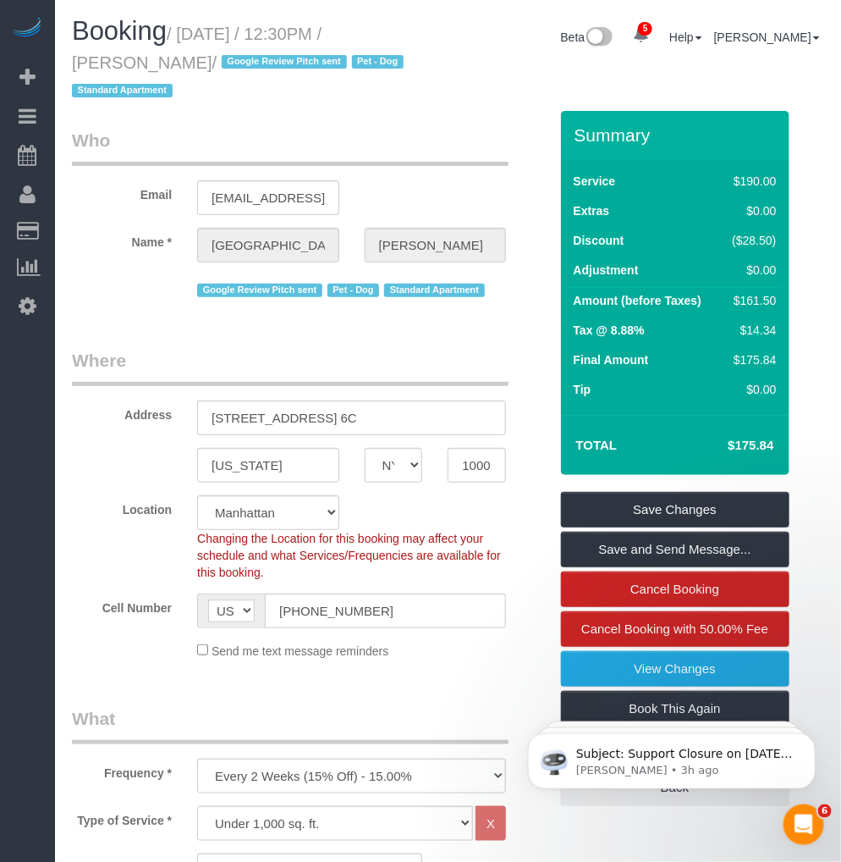
click at [69, 63] on div "Booking / August 29, 2025 / 12:30PM / Devon Darrow / Google Review Pitch sent P…" at bounding box center [253, 64] width 389 height 94
click at [185, 32] on small "/ August 29, 2025 / 12:30PM / Devon Darrow / Google Review Pitch sent Pet - Dog…" at bounding box center [240, 63] width 337 height 76
drag, startPoint x: 186, startPoint y: 28, endPoint x: 179, endPoint y: 58, distance: 30.4
click at [179, 58] on small "/ August 29, 2025 / 12:30PM / Devon Darrow / Google Review Pitch sent Pet - Dog…" at bounding box center [240, 63] width 337 height 76
copy small "August 29, 2025 / 12:30PM / Devon Darrow"
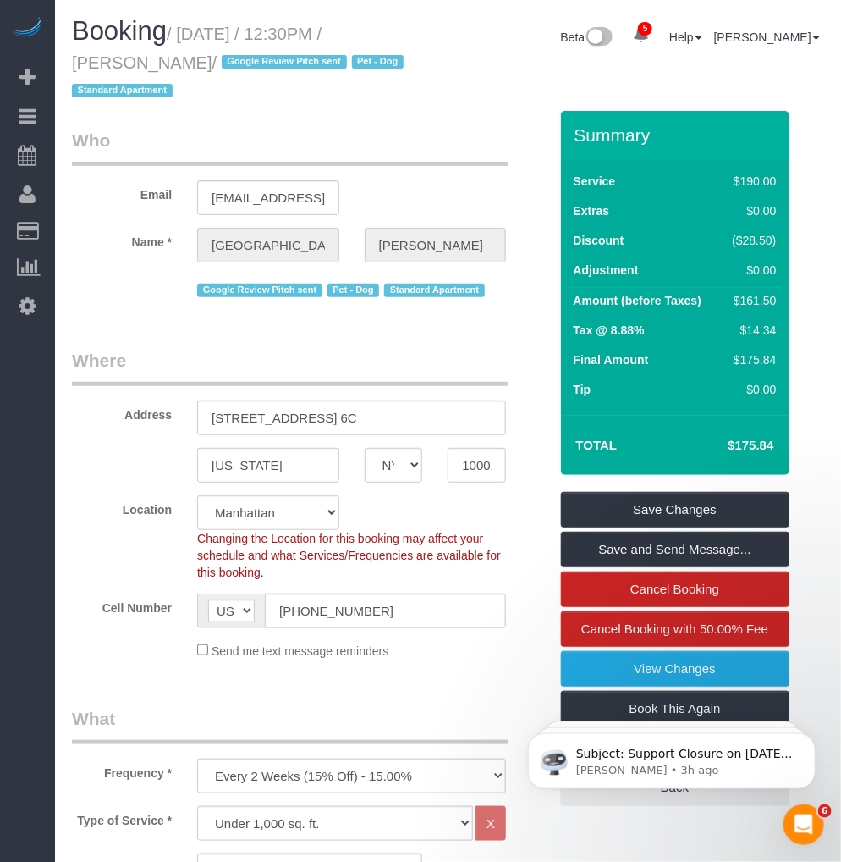
click at [196, 32] on small "/ August 29, 2025 / 12:30PM / Devon Darrow / Google Review Pitch sent Pet - Dog…" at bounding box center [240, 63] width 337 height 76
drag, startPoint x: 182, startPoint y: 34, endPoint x: 188, endPoint y: 49, distance: 16.3
click at [188, 52] on small "/ August 29, 2025 / 12:30PM / Devon Darrow / Google Review Pitch sent Pet - Dog…" at bounding box center [240, 63] width 337 height 76
click at [711, 82] on div "Booking / August 29, 2025 / 12:30PM / Devon Darrow / Google Review Pitch sent P…" at bounding box center [448, 64] width 778 height 94
click at [291, 103] on h1 "Booking / August 29, 2025 / 12:30PM / Devon Darrow / Google Review Pitch sent P…" at bounding box center [254, 60] width 364 height 86
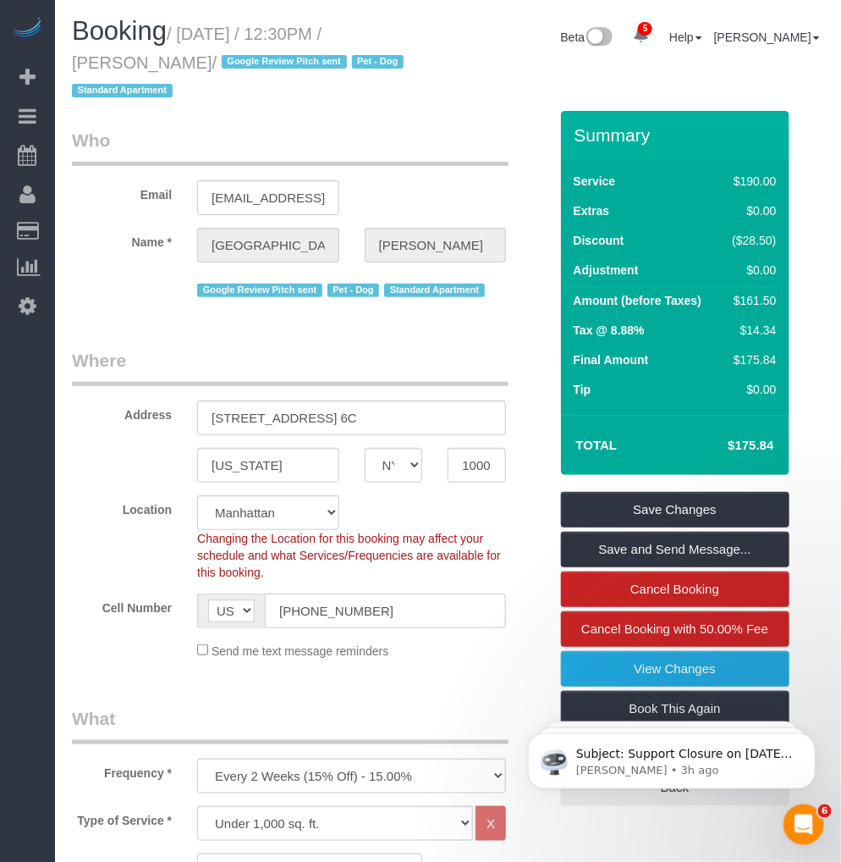
drag, startPoint x: 186, startPoint y: 31, endPoint x: 181, endPoint y: 3, distance: 29.2
click at [184, 25] on small "/ August 29, 2025 / 12:30PM / Devon Darrow / Google Review Pitch sent Pet - Dog…" at bounding box center [240, 63] width 337 height 76
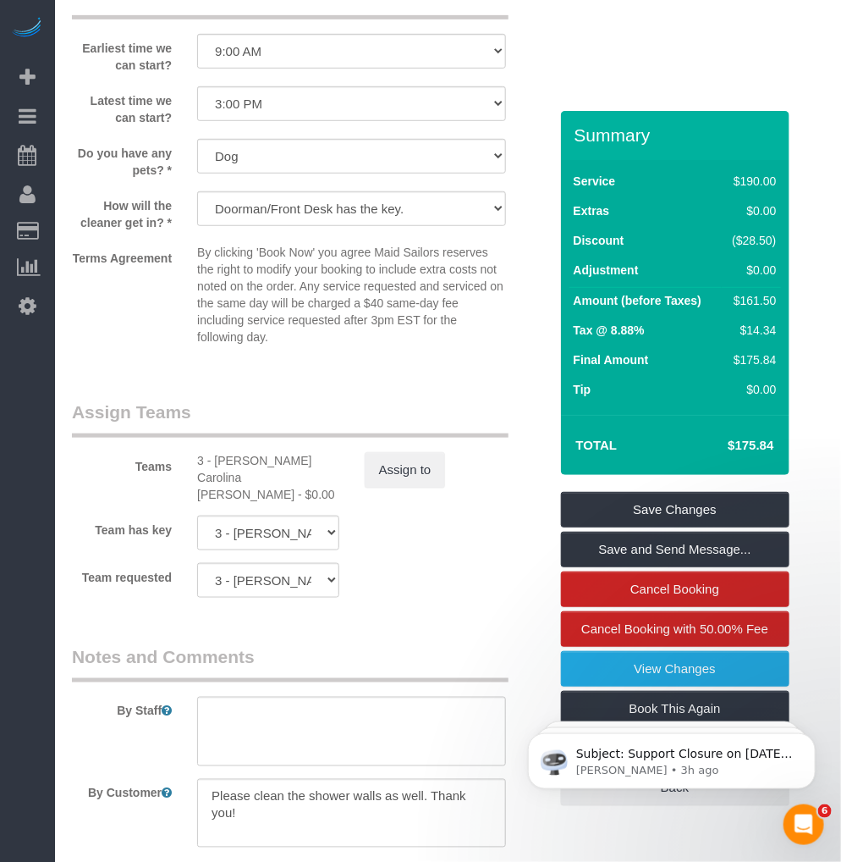
scroll to position [2351, 0]
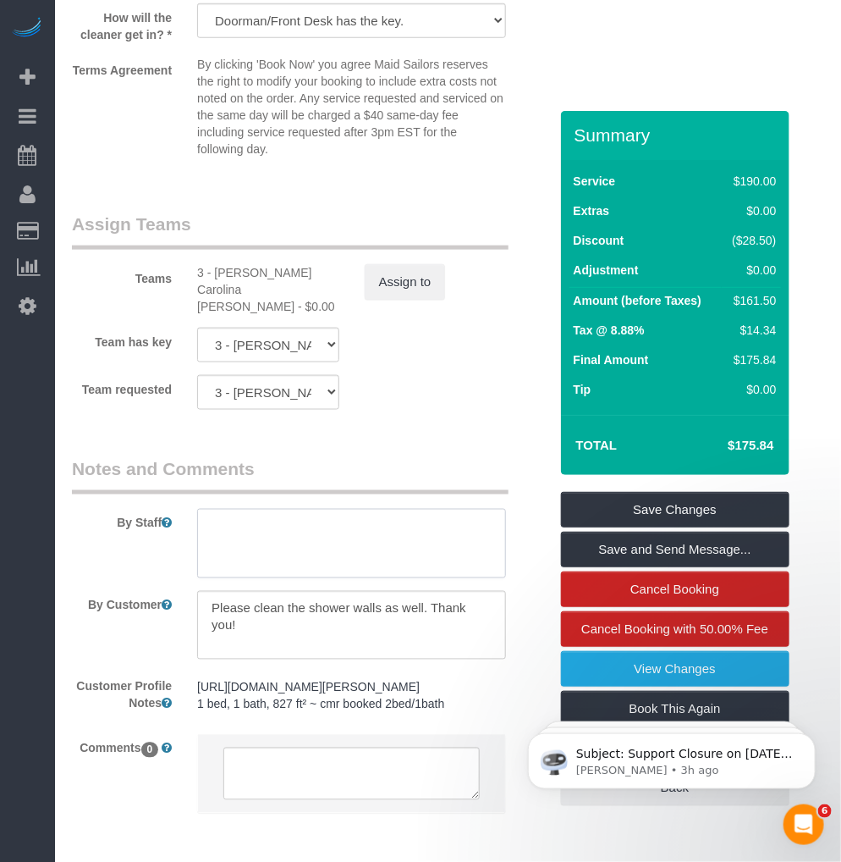
click at [284, 535] on textarea at bounding box center [351, 543] width 309 height 69
click at [256, 548] on textarea at bounding box center [351, 543] width 309 height 69
click at [225, 535] on textarea at bounding box center [351, 543] width 309 height 69
paste textarea "key will be at the front desk for the apartment and can just be returned to the…"
click at [212, 530] on textarea at bounding box center [351, 543] width 309 height 69
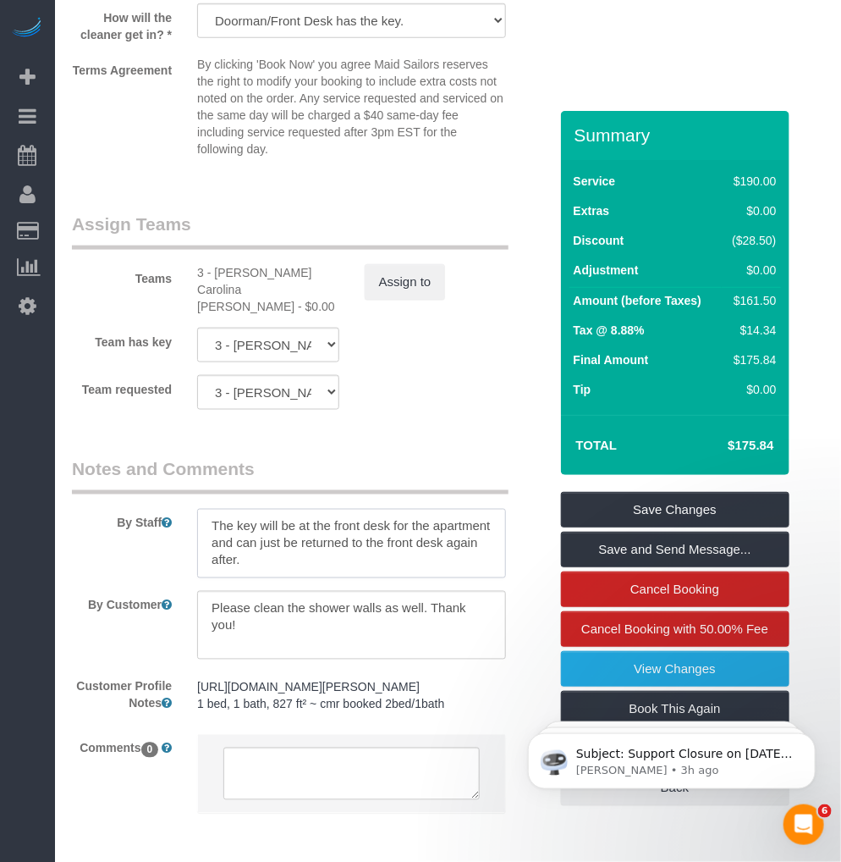
click at [404, 546] on textarea at bounding box center [351, 543] width 309 height 69
click at [337, 554] on textarea at bounding box center [351, 543] width 309 height 69
click at [390, 555] on textarea at bounding box center [351, 543] width 309 height 69
type textarea "The key will be at the front desk for the apartment and can just be returned to…"
click at [639, 504] on link "Save Changes" at bounding box center [675, 510] width 229 height 36
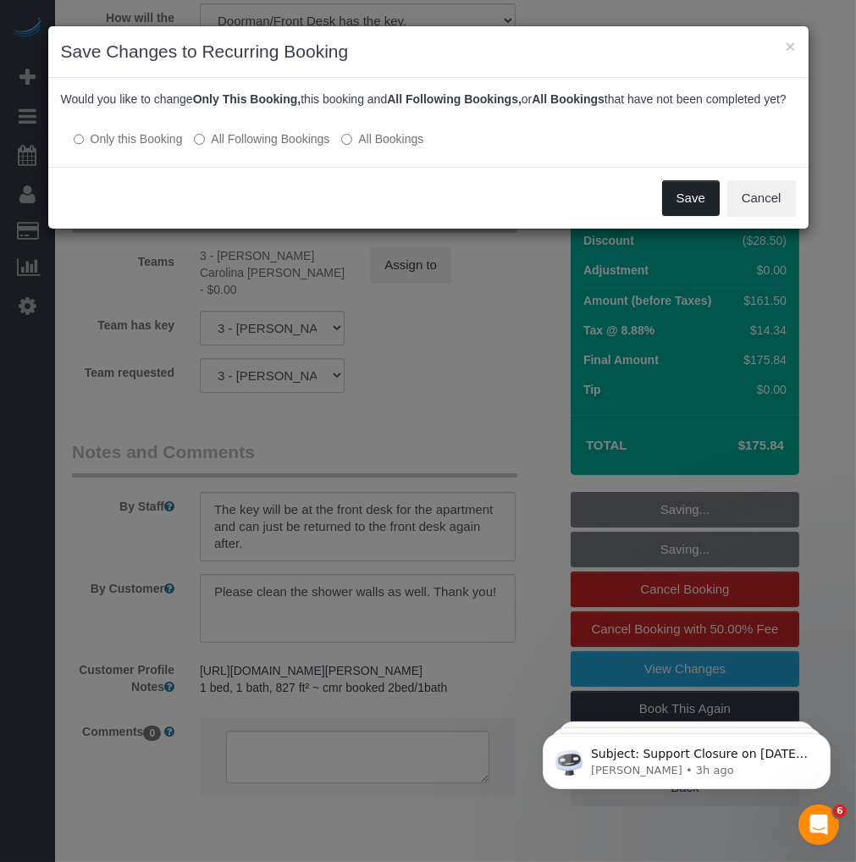
click at [706, 216] on button "Save" at bounding box center [691, 198] width 58 height 36
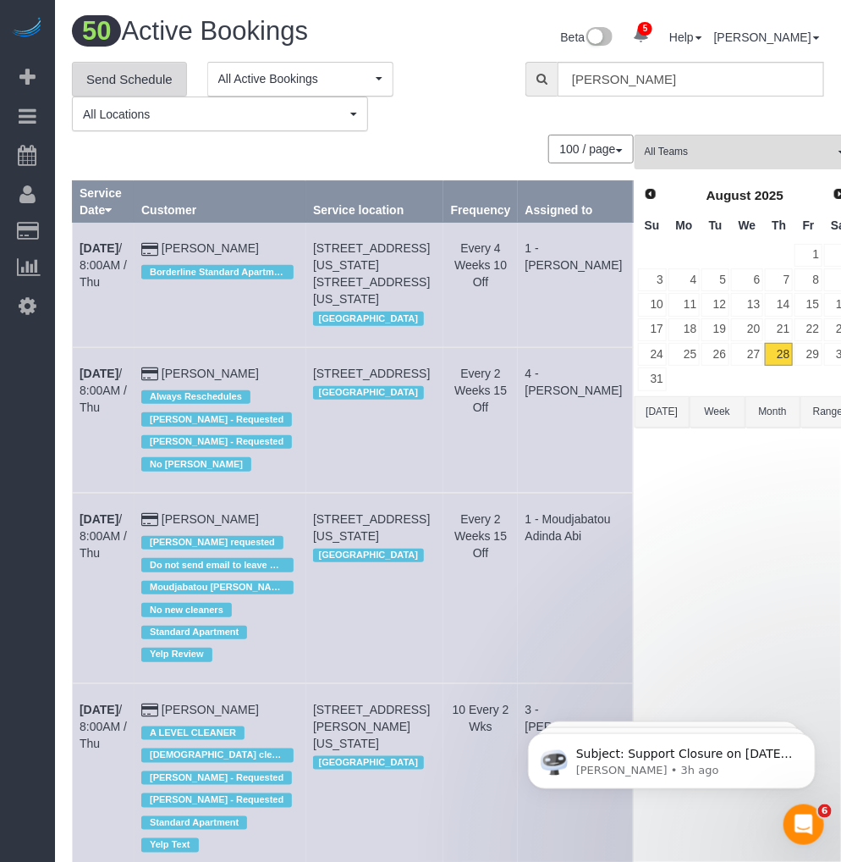
click at [102, 80] on link "Send Schedule" at bounding box center [129, 80] width 115 height 36
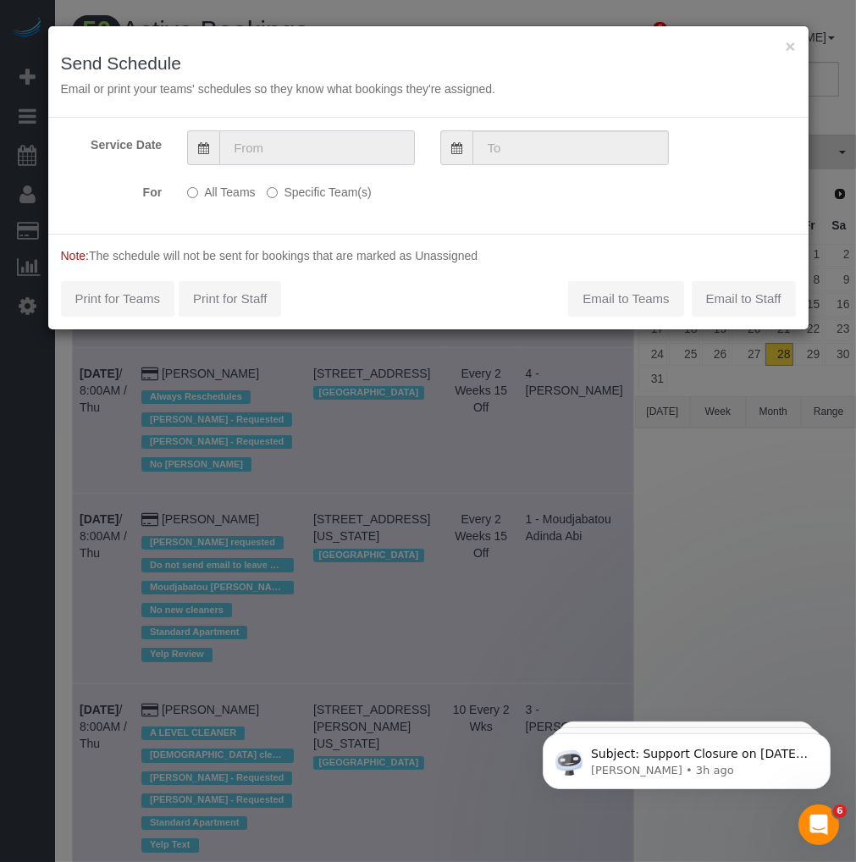
click at [350, 154] on input "text" at bounding box center [317, 147] width 196 height 35
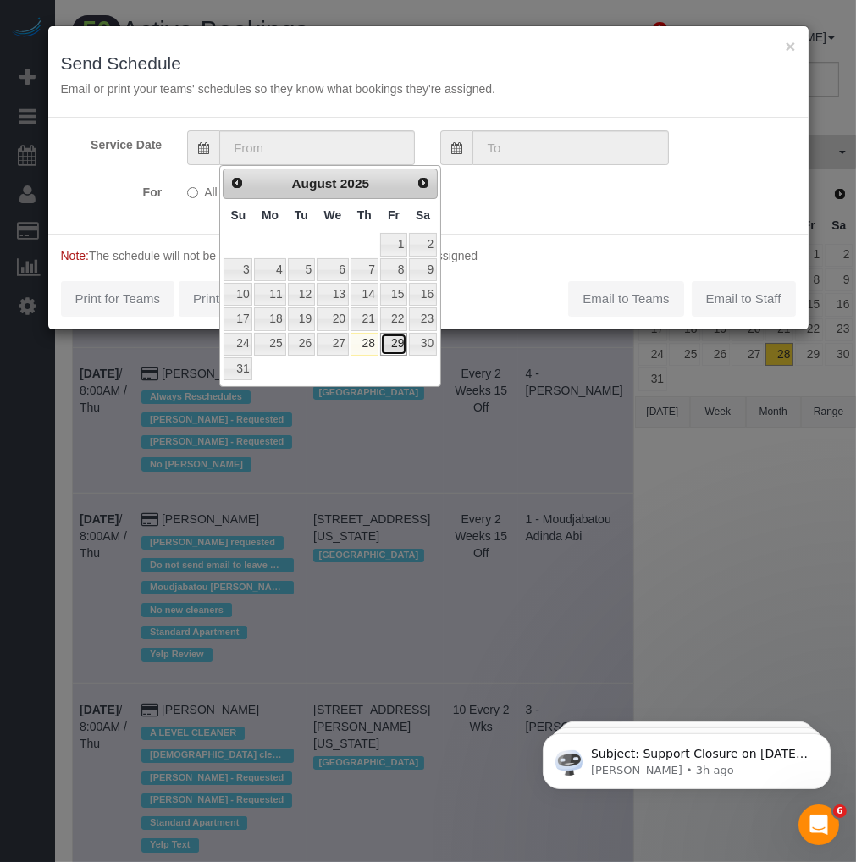
click at [393, 345] on link "29" at bounding box center [393, 344] width 27 height 23
type input "08/29/2025"
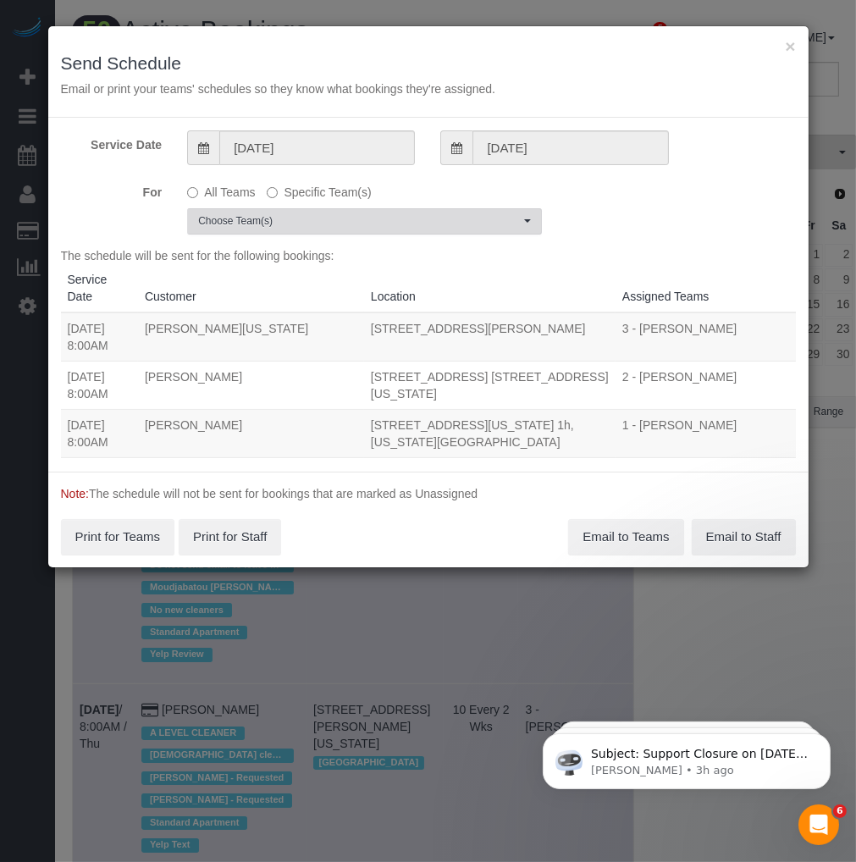
drag, startPoint x: 359, startPoint y: 226, endPoint x: 368, endPoint y: 234, distance: 12.6
click at [362, 226] on span "Choose Team(s)" at bounding box center [359, 221] width 322 height 14
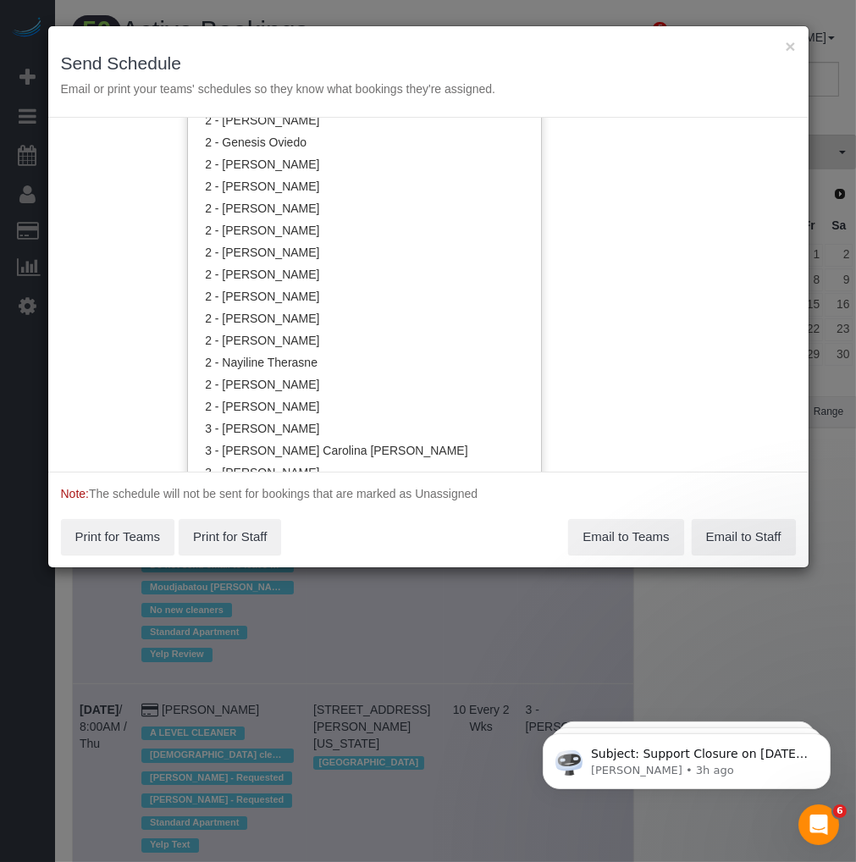
scroll to position [1222, 0]
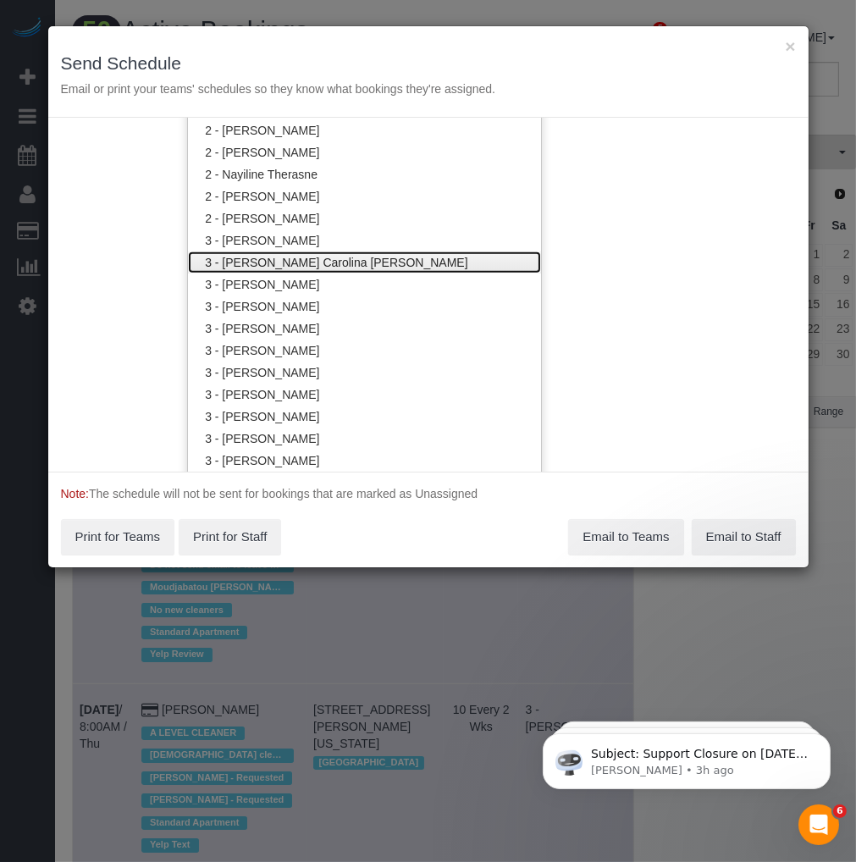
click at [337, 251] on link "3 - Andreina Carolina Manrique Lopez" at bounding box center [364, 262] width 353 height 22
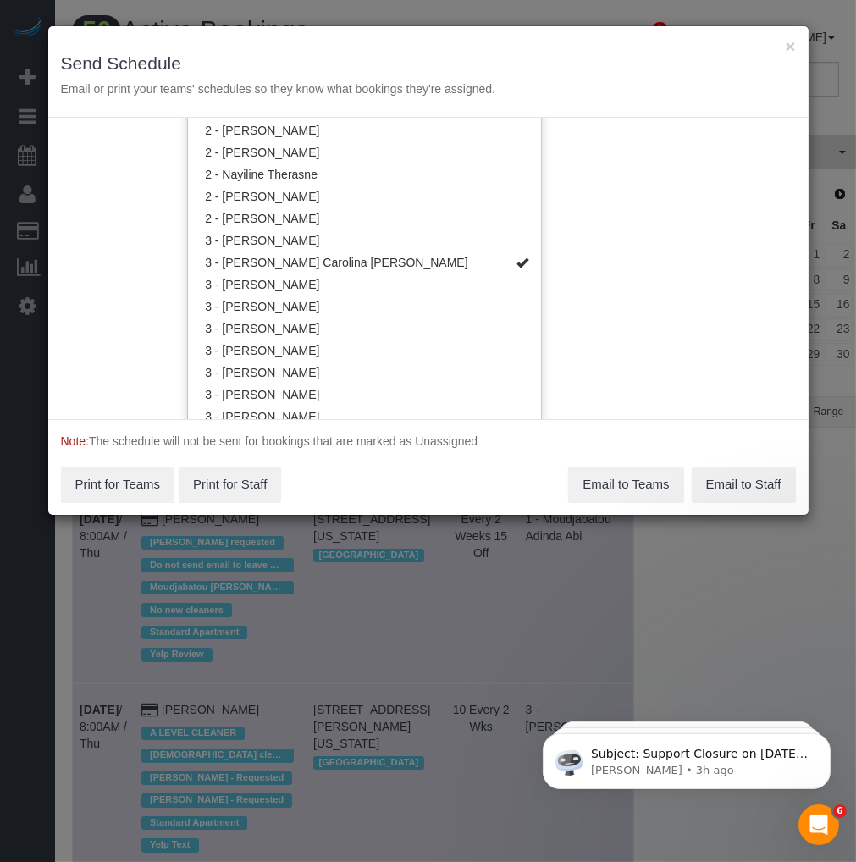
click at [699, 361] on div "Service Date 08/29/2025 08/29/2025 For All Teams Specific Team(s) 3 - Andreina …" at bounding box center [428, 268] width 760 height 301
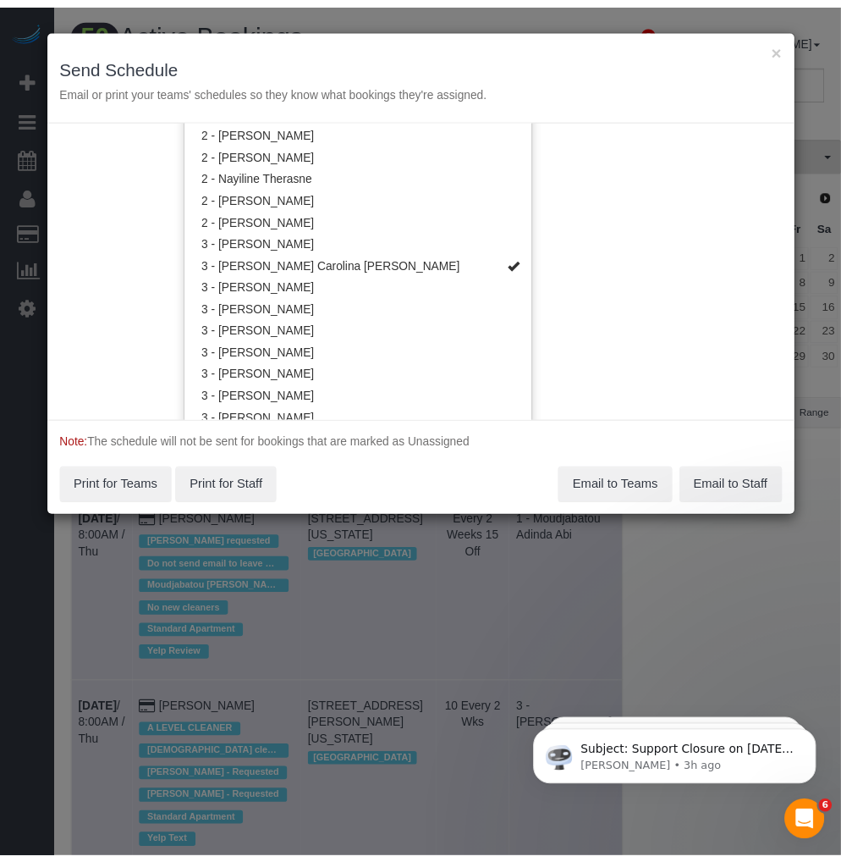
scroll to position [0, 0]
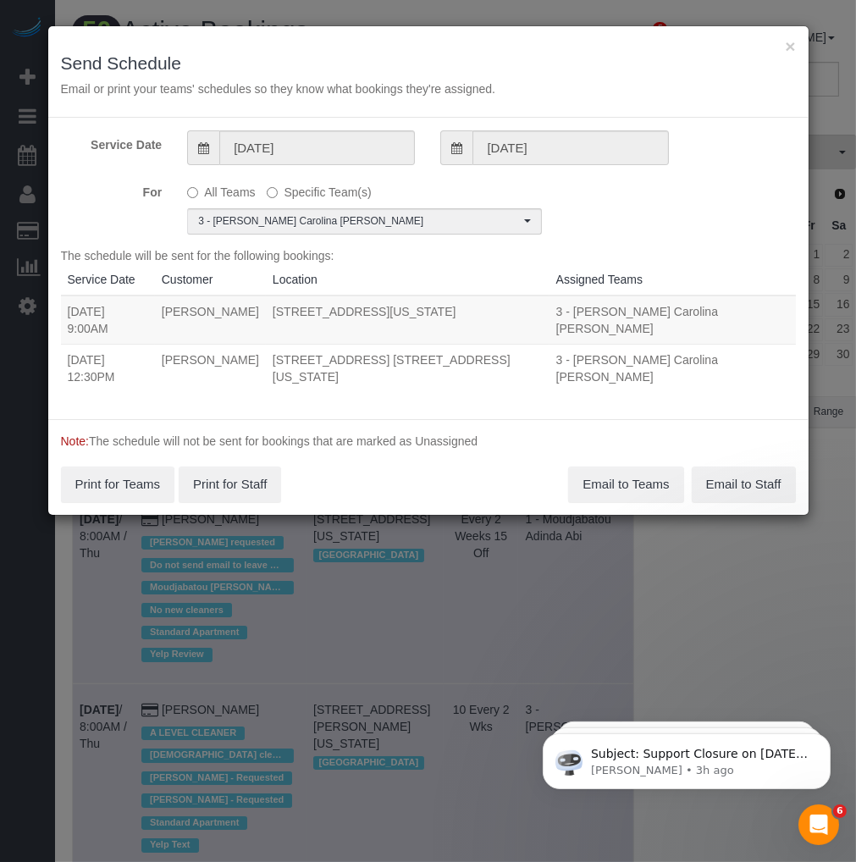
click at [699, 227] on div "For All Teams Specific Team(s) 3 - Andreina Carolina Manrique Lopez Choose Team…" at bounding box center [428, 206] width 760 height 57
click at [626, 494] on button "Email to Teams" at bounding box center [625, 484] width 115 height 36
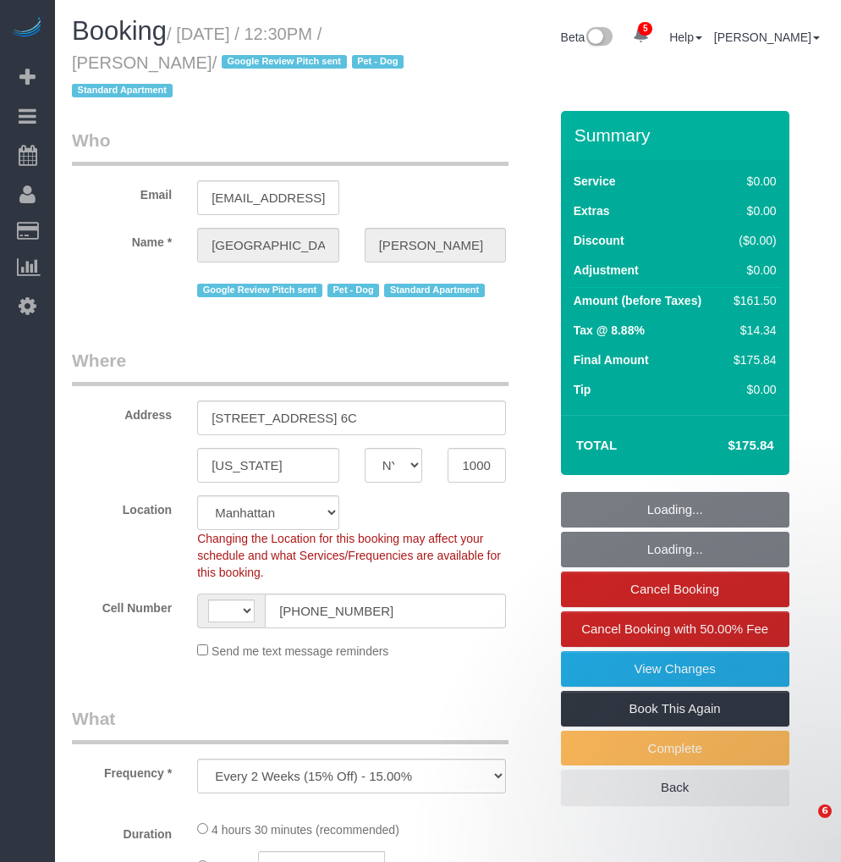
select select "NY"
select select "number:57"
select select "number:75"
select select "number:13"
select select "number:6"
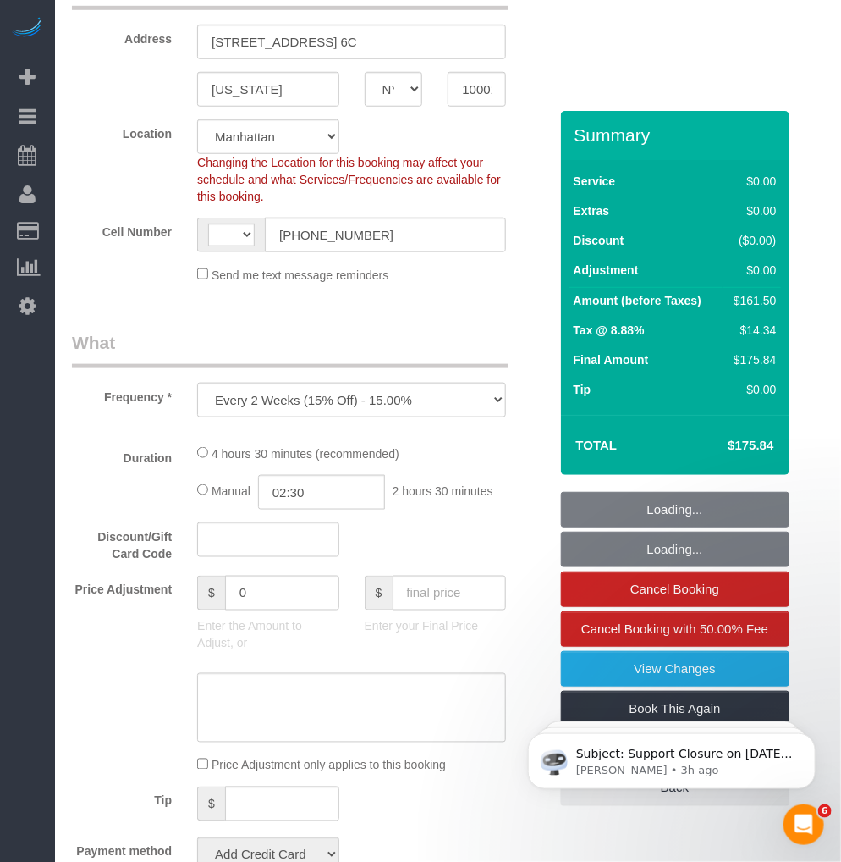
select select "object:832"
select select "string:US"
select select "string:stripe-pm_1Oe5Vq4VGloSiKo7A6D1LOqR"
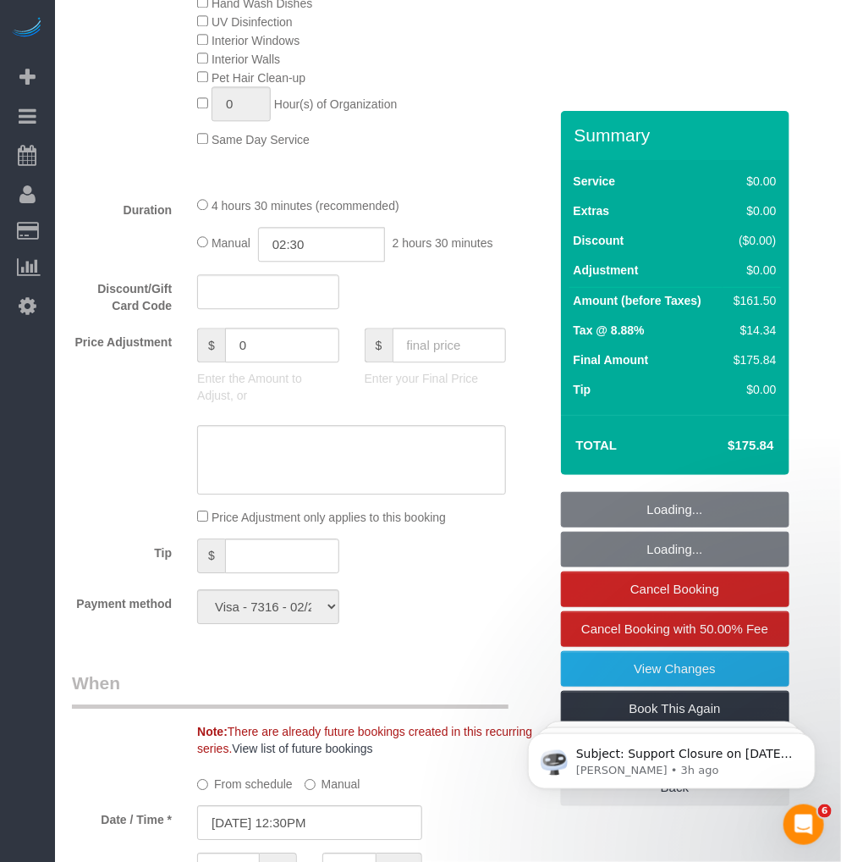
select select "2"
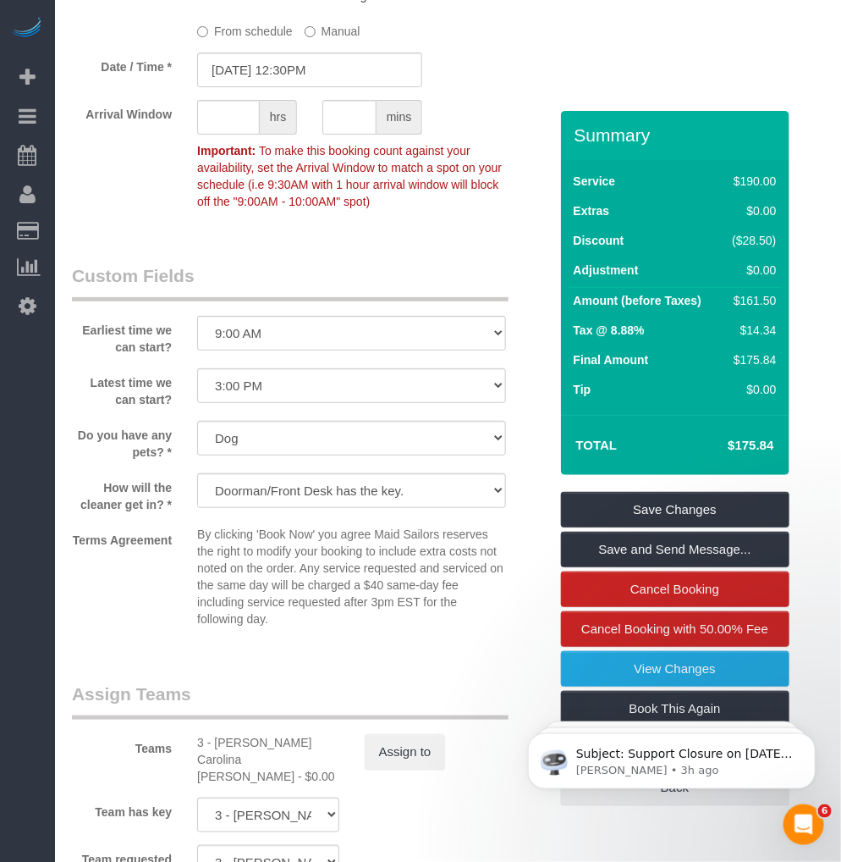
scroll to position [2257, 0]
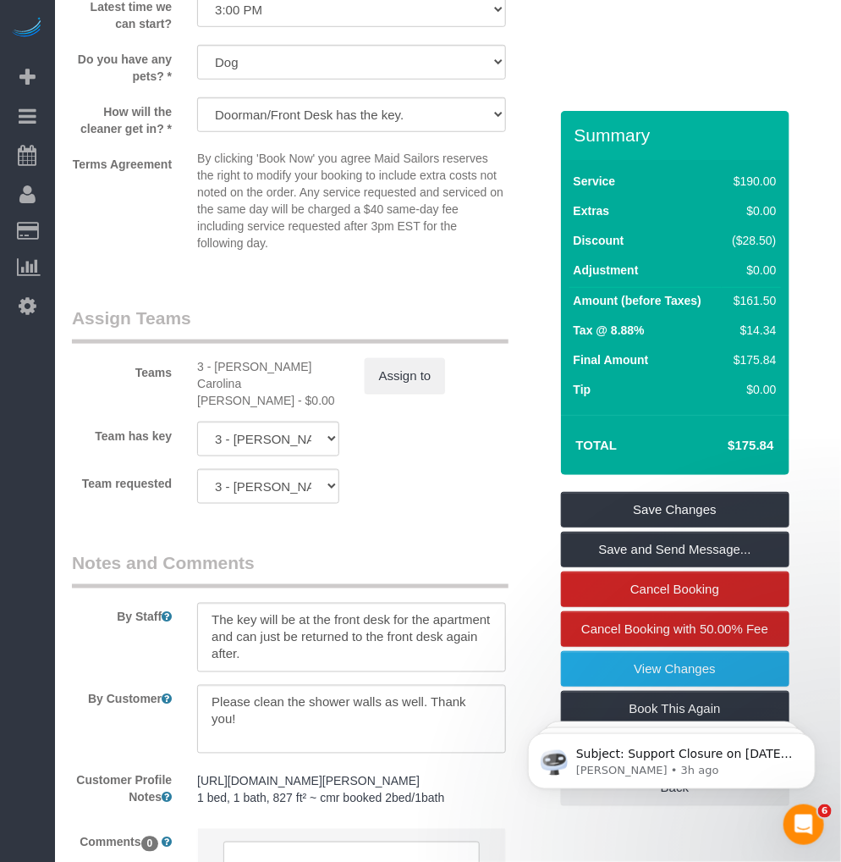
click at [233, 381] on div "3 - Andreina Carolina Manrique Lopez - $0.00" at bounding box center [268, 383] width 142 height 51
copy div "Andreina"
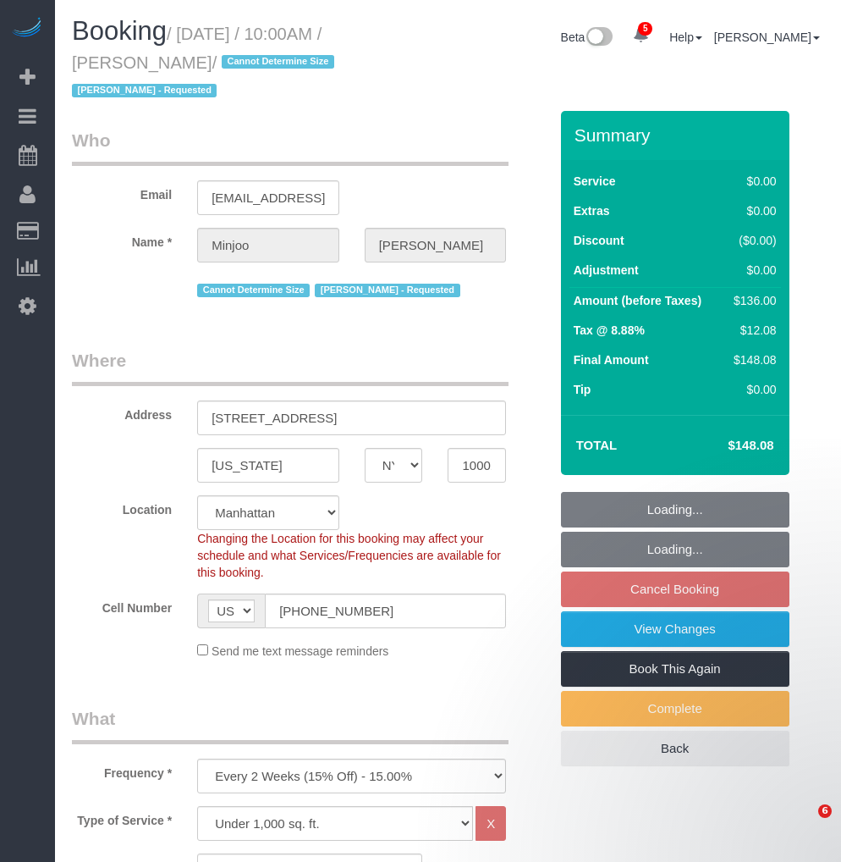
select select "NY"
select select "1"
select select "string:stripe-pm_1S195S4VGloSiKo7MwvOt8Nb"
select select "spot3"
select select "number:89"
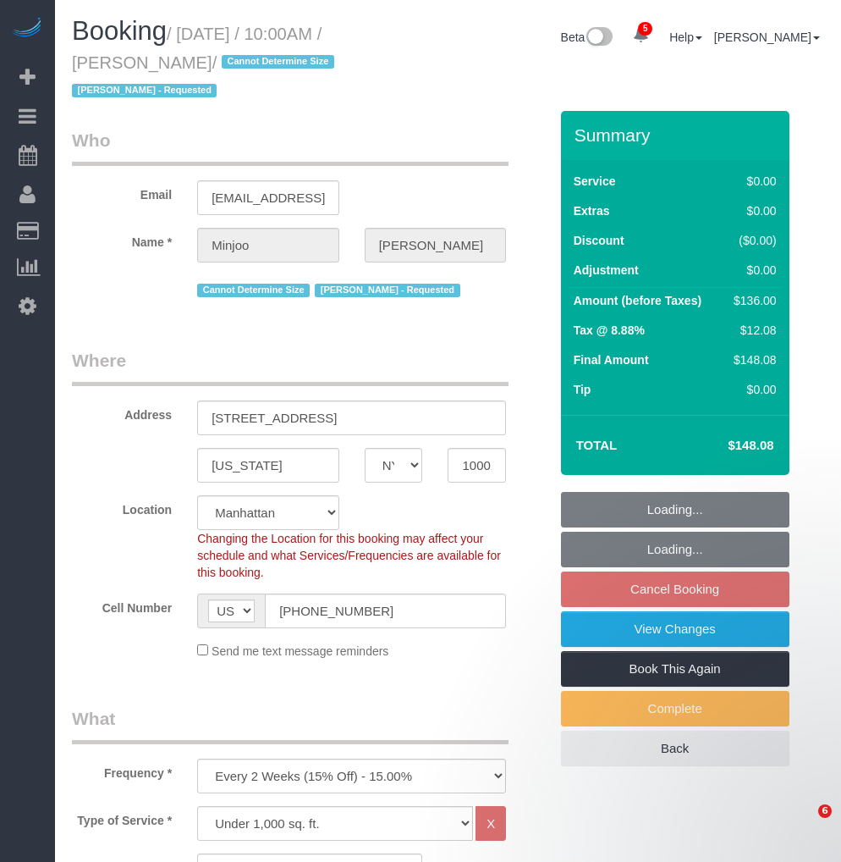
select select "number:90"
select select "number:15"
select select "number:5"
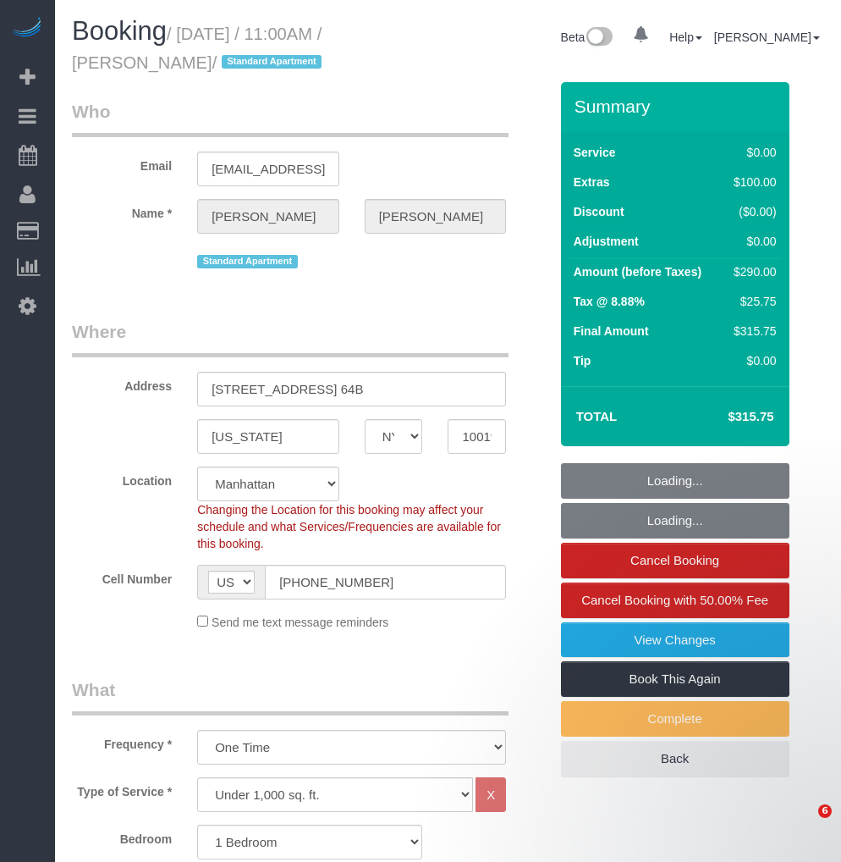
select select "NY"
select select "1"
select select "2"
select select "spot1"
select select "number:58"
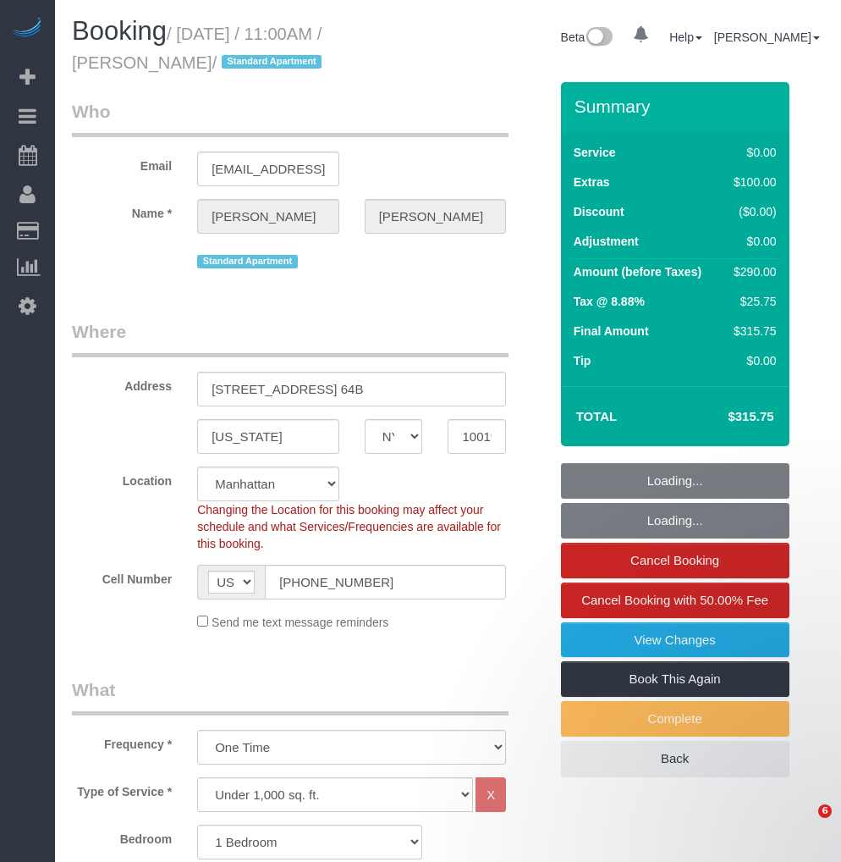
select select "number:75"
select select "number:15"
select select "number:6"
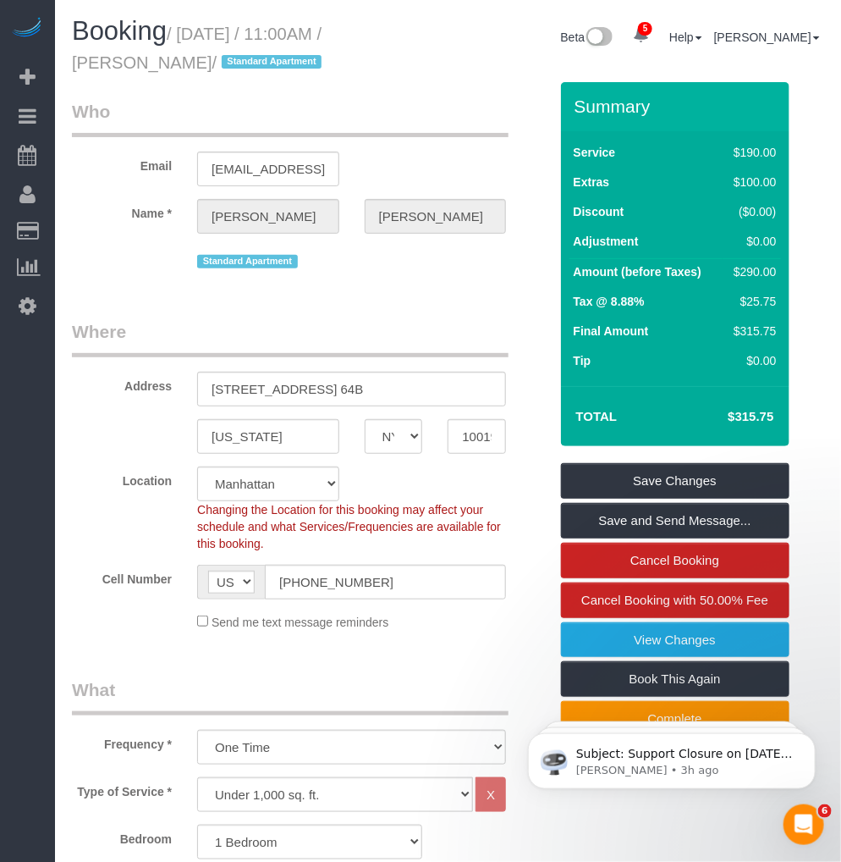
drag, startPoint x: 197, startPoint y: 60, endPoint x: 73, endPoint y: 60, distance: 124.4
click at [73, 60] on small "/ August 28, 2025 / 11:00AM / Benjamin Hipple / Standard Apartment" at bounding box center [199, 48] width 255 height 47
copy small "Benjamin Hipple"
click at [195, 30] on small "/ August 28, 2025 / 11:00AM / Benjamin Hipple / Standard Apartment" at bounding box center [199, 48] width 255 height 47
drag, startPoint x: 186, startPoint y: 30, endPoint x: 195, endPoint y: 63, distance: 34.9
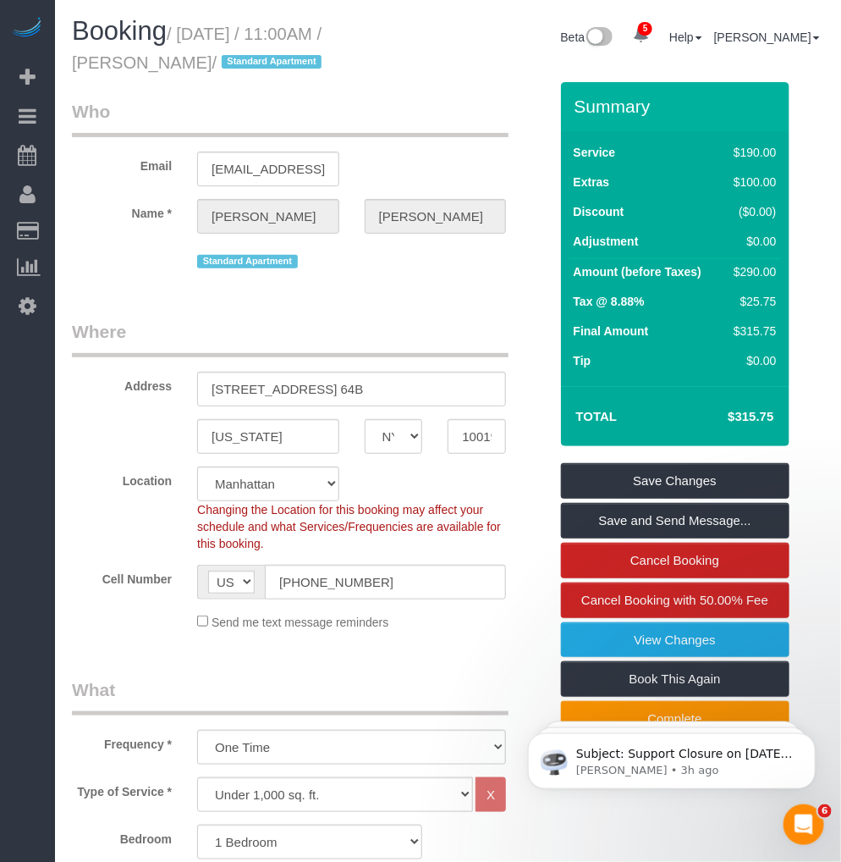
click at [195, 63] on small "/ August 28, 2025 / 11:00AM / Benjamin Hipple / Standard Apartment" at bounding box center [199, 48] width 255 height 47
copy small "August 28, 2025 / 11:00AM / Benjamin Hipple"
drag, startPoint x: 379, startPoint y: 581, endPoint x: 258, endPoint y: 581, distance: 121.0
click at [258, 581] on div "AF AL DZ AD AO AI AQ AG AR AM AW AU AT AZ BS BH BD BB BY BE BZ BJ BM BT BO BA B…" at bounding box center [351, 582] width 309 height 35
drag, startPoint x: 196, startPoint y: 63, endPoint x: 66, endPoint y: 62, distance: 130.4
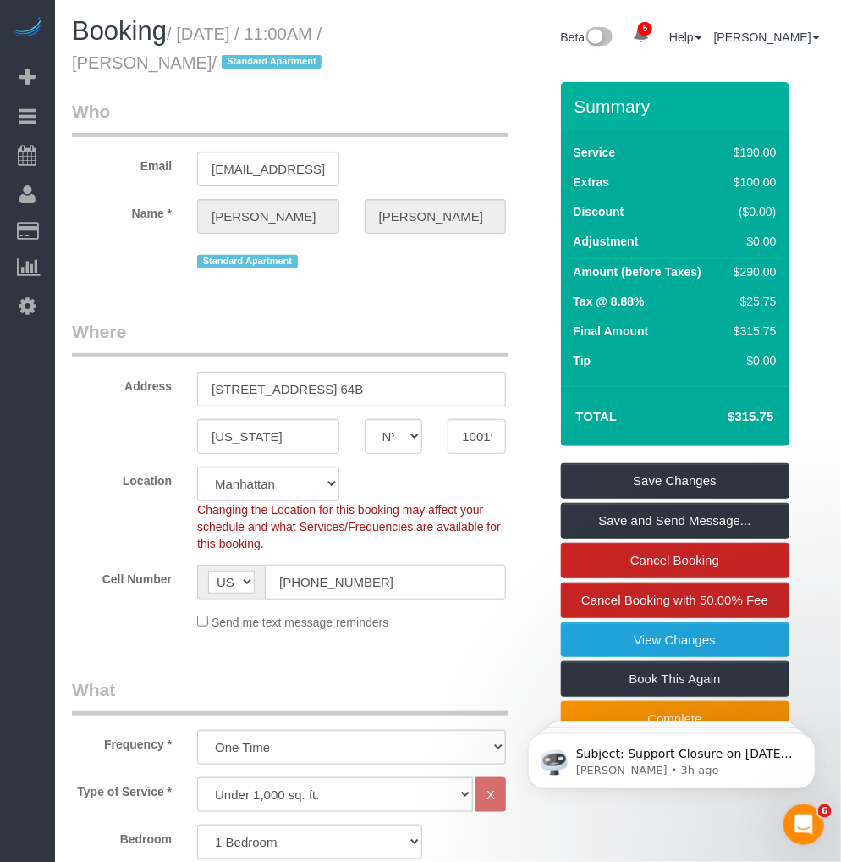
click at [66, 62] on div "Booking / August 28, 2025 / 11:00AM / Benjamin Hipple / Standard Apartment" at bounding box center [253, 49] width 389 height 65
copy small "Benjamin Hipple"
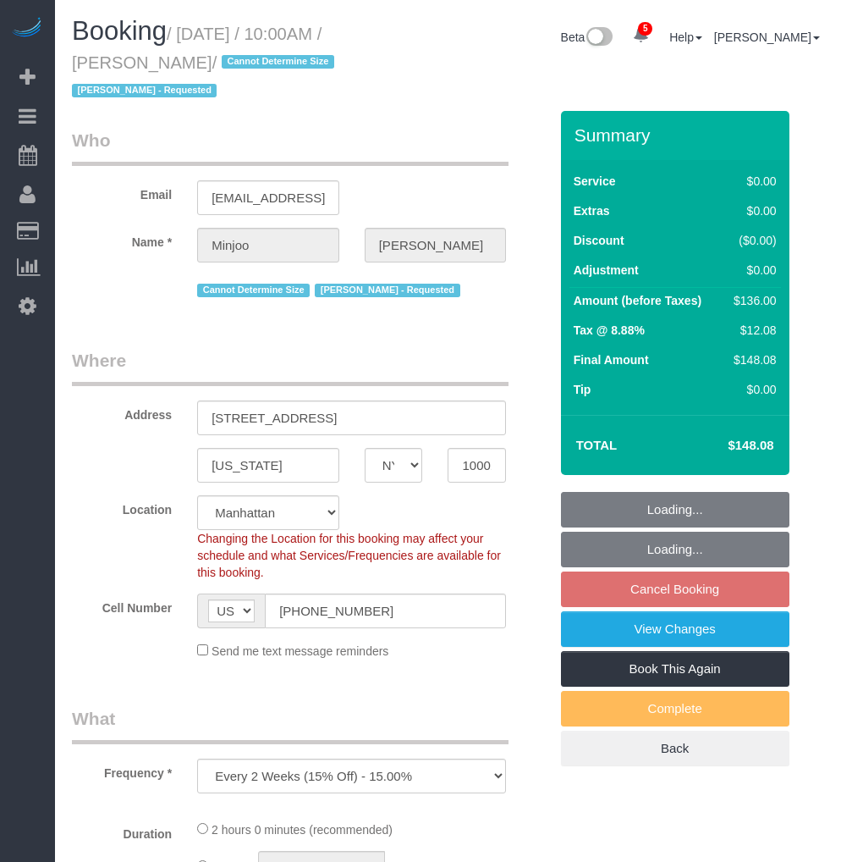
select select "NY"
select select "number:89"
select select "number:90"
select select "number:15"
select select "number:5"
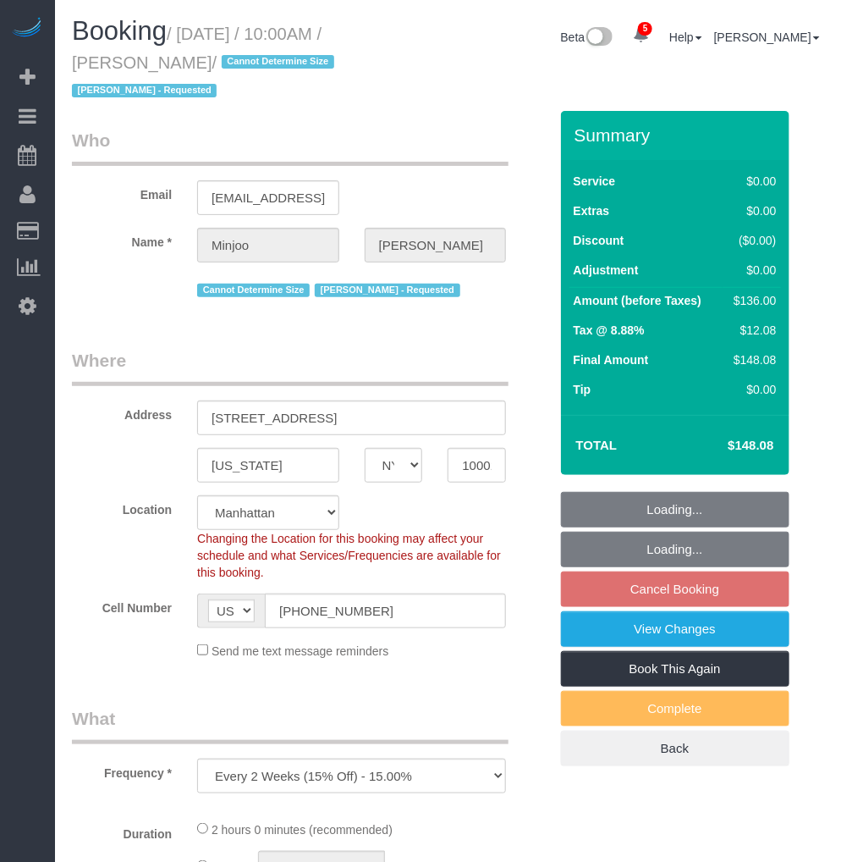
select select "object:824"
select select "1"
select select "spot3"
select select "string:stripe-pm_1S195S4VGloSiKo7MwvOt8Nb"
select select "1"
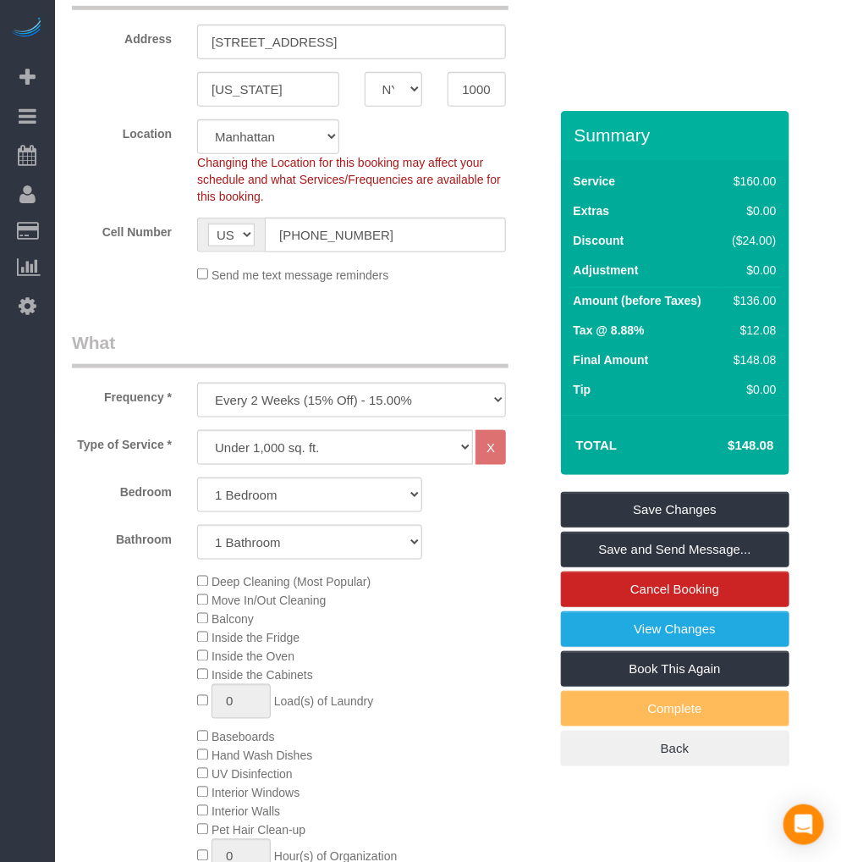
scroll to position [282, 0]
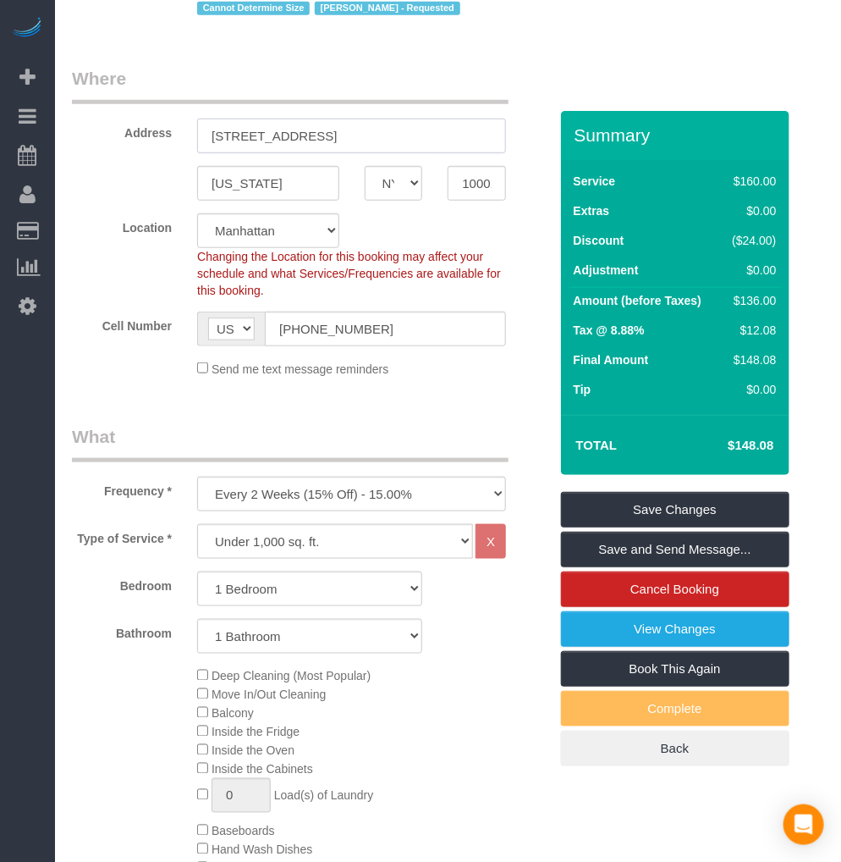
click at [242, 139] on input "[STREET_ADDRESS]" at bounding box center [351, 136] width 309 height 35
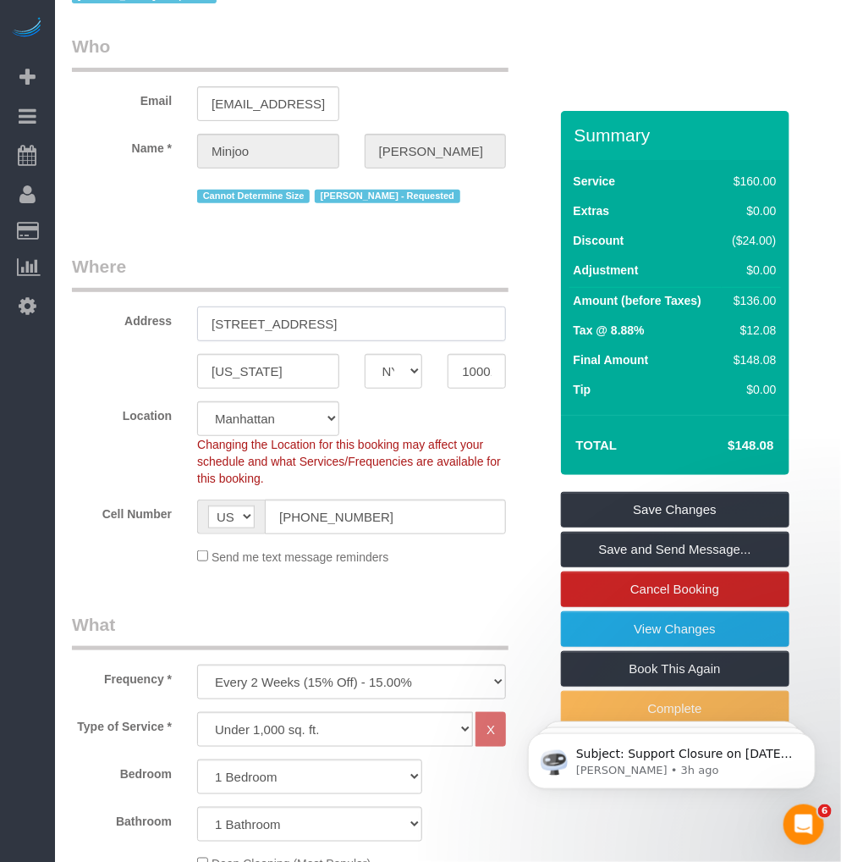
scroll to position [0, 0]
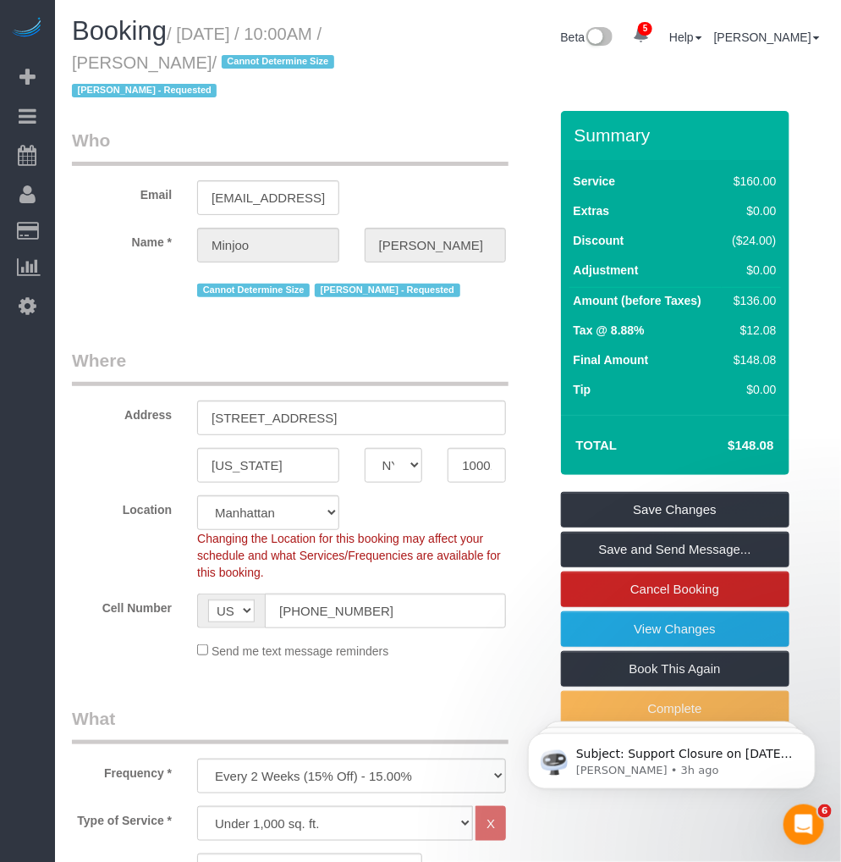
drag, startPoint x: 155, startPoint y: 62, endPoint x: 78, endPoint y: 68, distance: 77.3
click at [78, 68] on small "/ [DATE] / 10:00AM / [PERSON_NAME] / Cannot Determine Size [PERSON_NAME] - Requ…" at bounding box center [205, 63] width 267 height 76
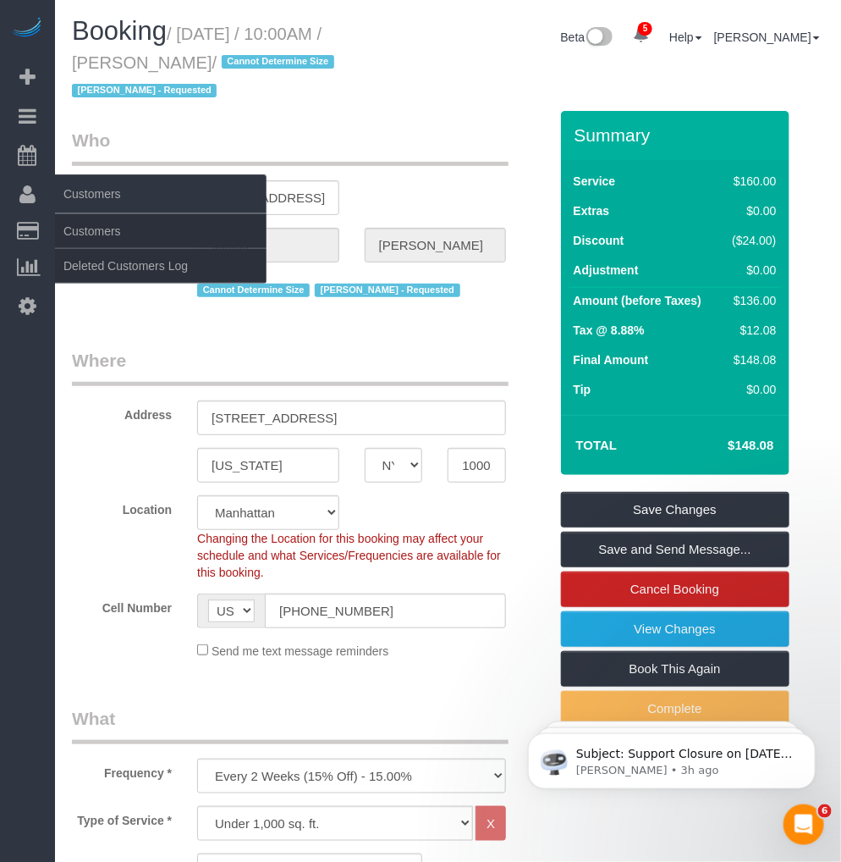
copy small "[PERSON_NAME]"
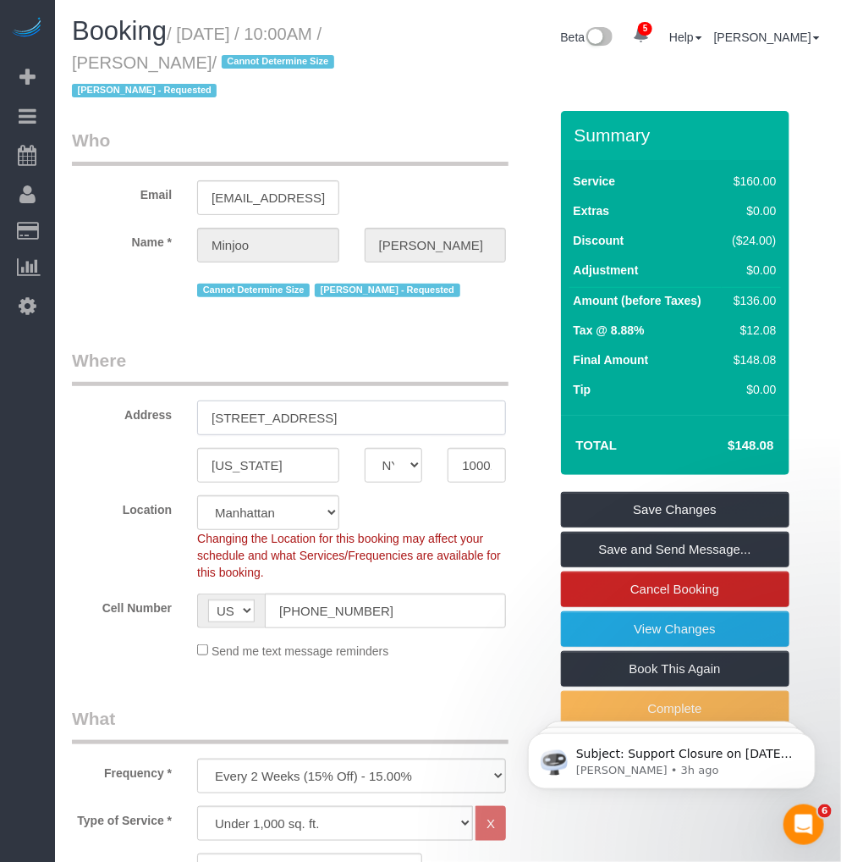
click at [247, 411] on input "[STREET_ADDRESS]" at bounding box center [351, 417] width 309 height 35
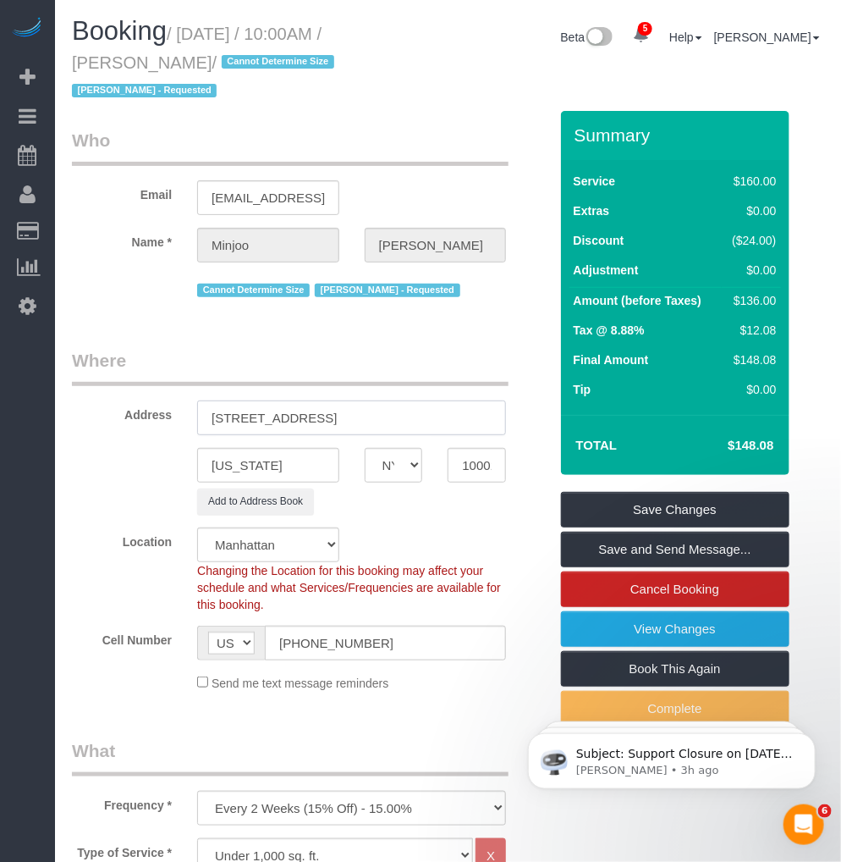
click at [335, 418] on input "[STREET_ADDRESS]" at bounding box center [351, 417] width 309 height 35
click at [340, 416] on input "[STREET_ADDRESS]" at bounding box center [351, 417] width 309 height 35
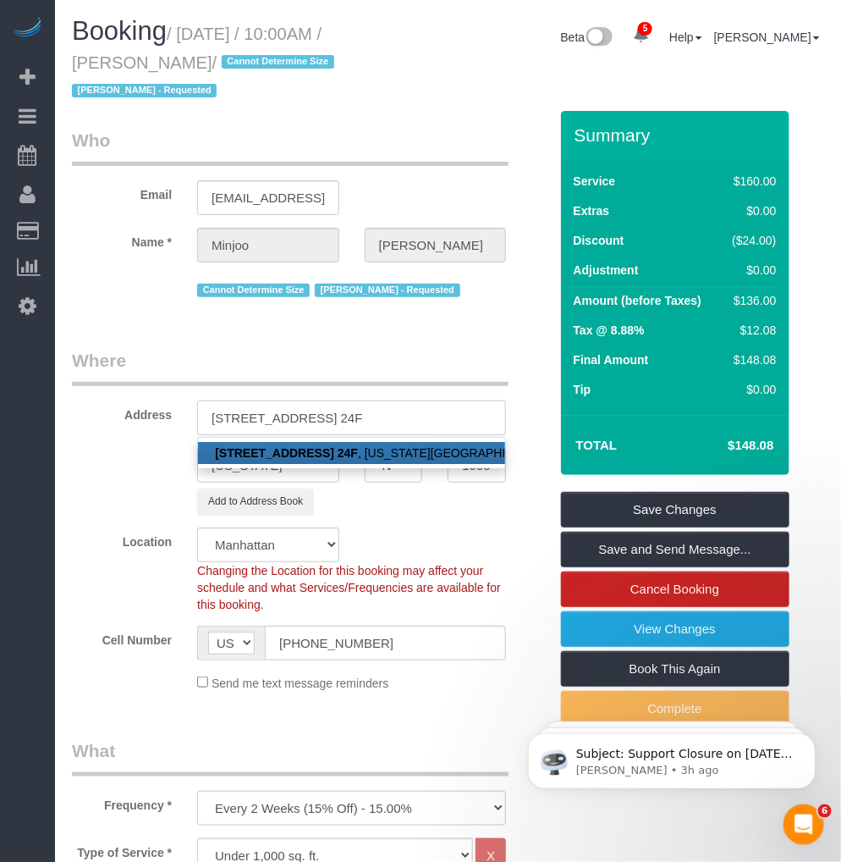
type input "[STREET_ADDRESS] 24F"
click at [145, 454] on div "[US_STATE] AK AL AR AZ CA CO CT DC DE [GEOGRAPHIC_DATA] [GEOGRAPHIC_DATA] HI IA…" at bounding box center [310, 465] width 502 height 35
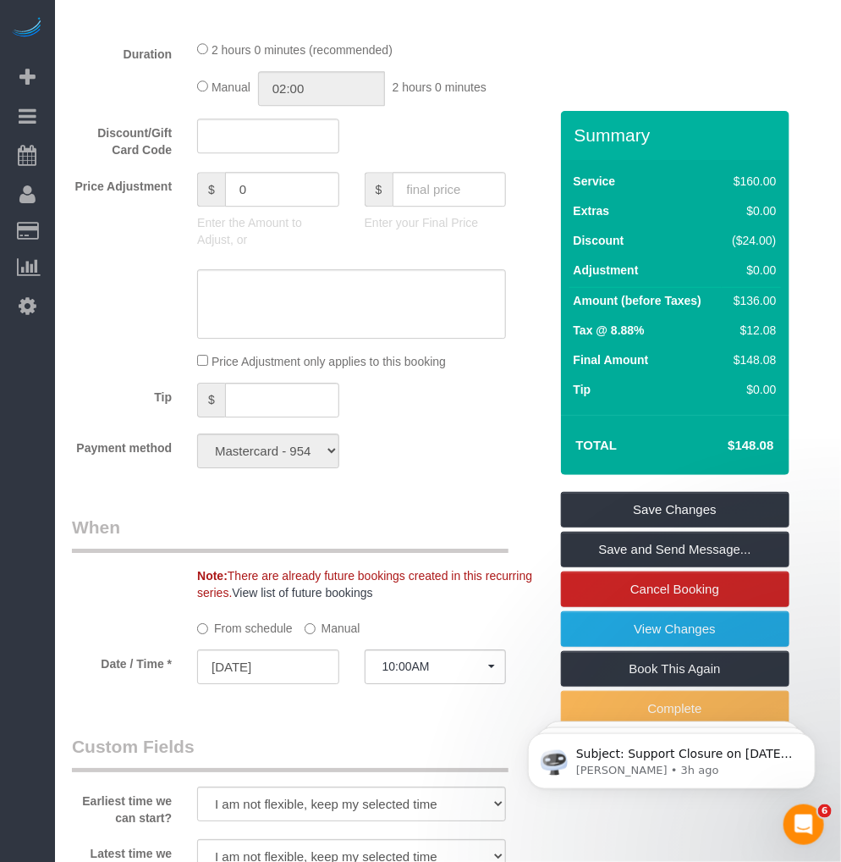
scroll to position [1504, 0]
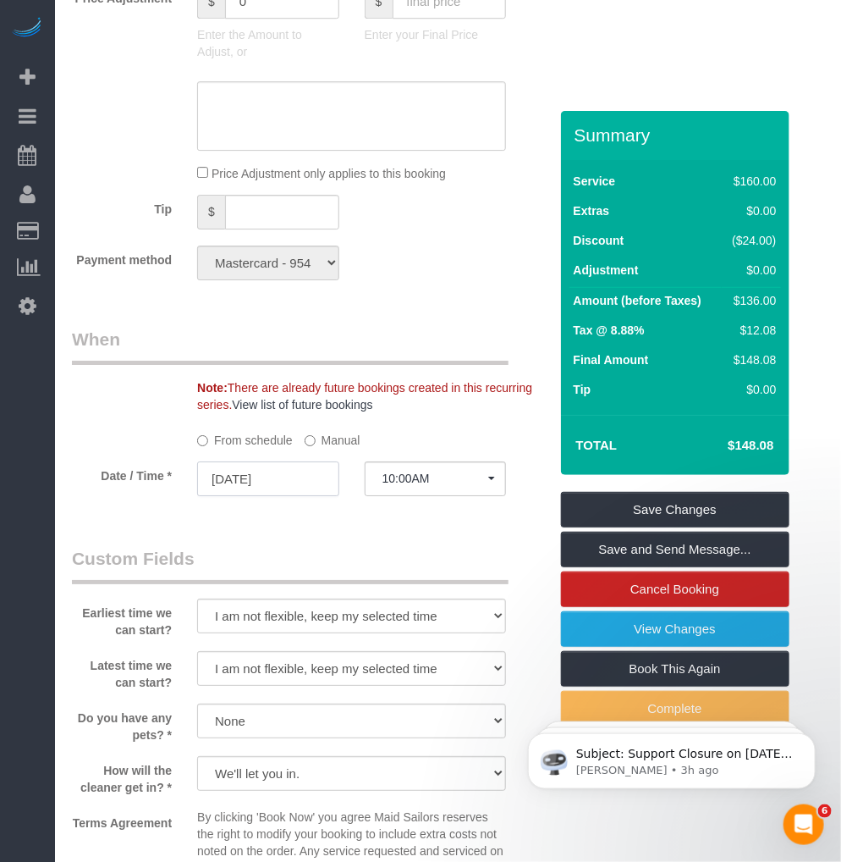
click at [262, 493] on input "08/30/2025" at bounding box center [268, 478] width 142 height 35
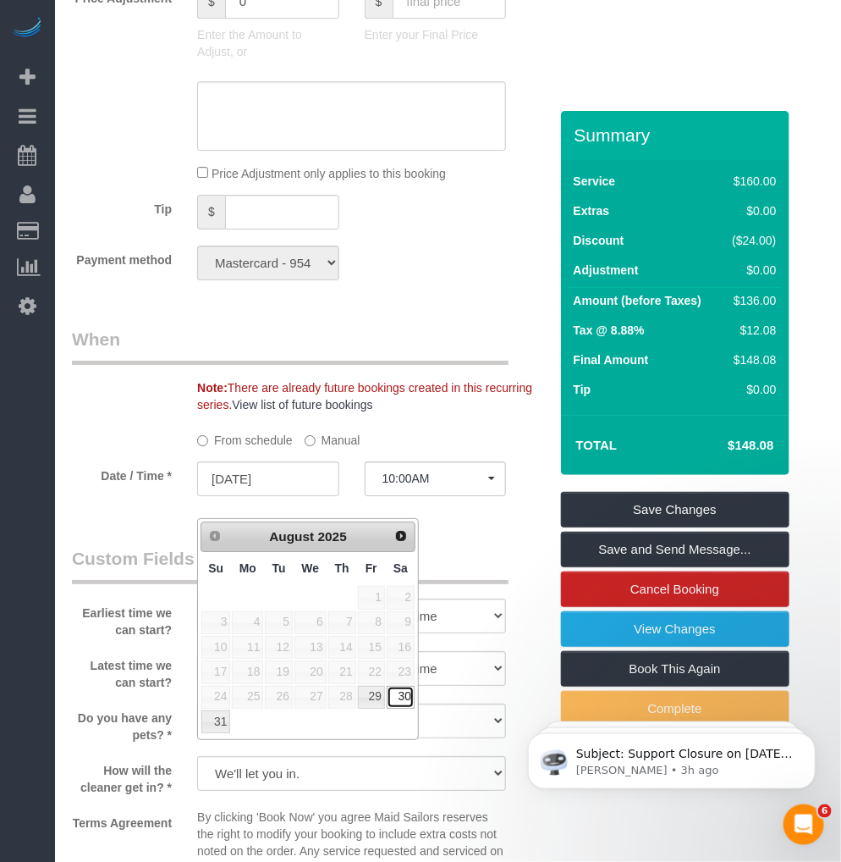
click at [399, 705] on link "30" at bounding box center [401, 697] width 28 height 23
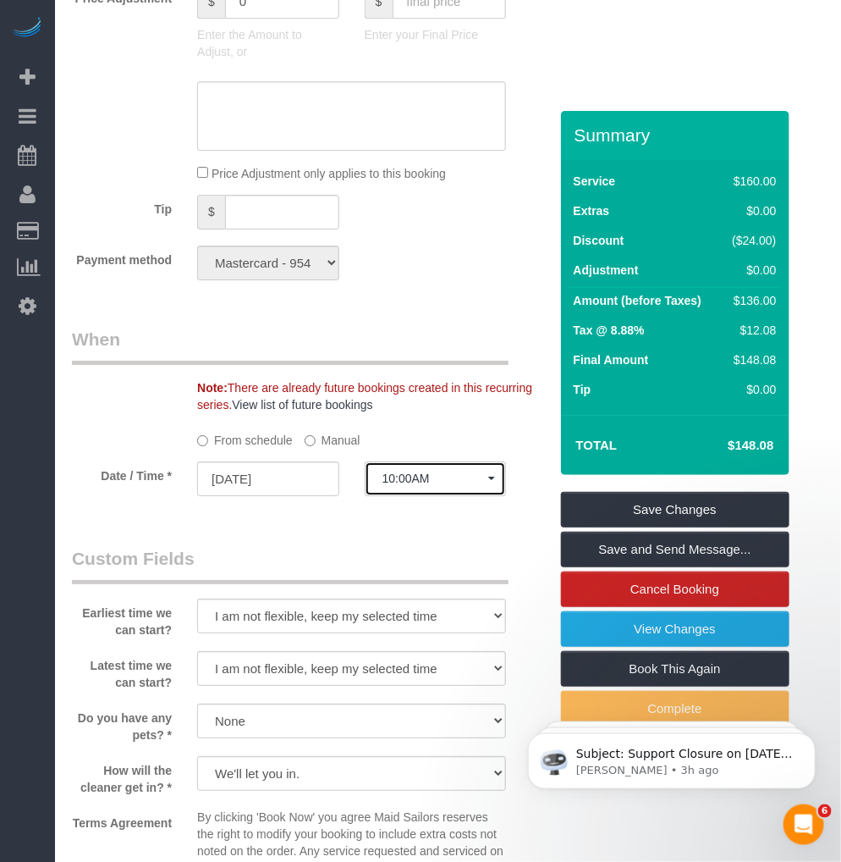
click at [466, 485] on span "10:00AM" at bounding box center [436, 478] width 107 height 14
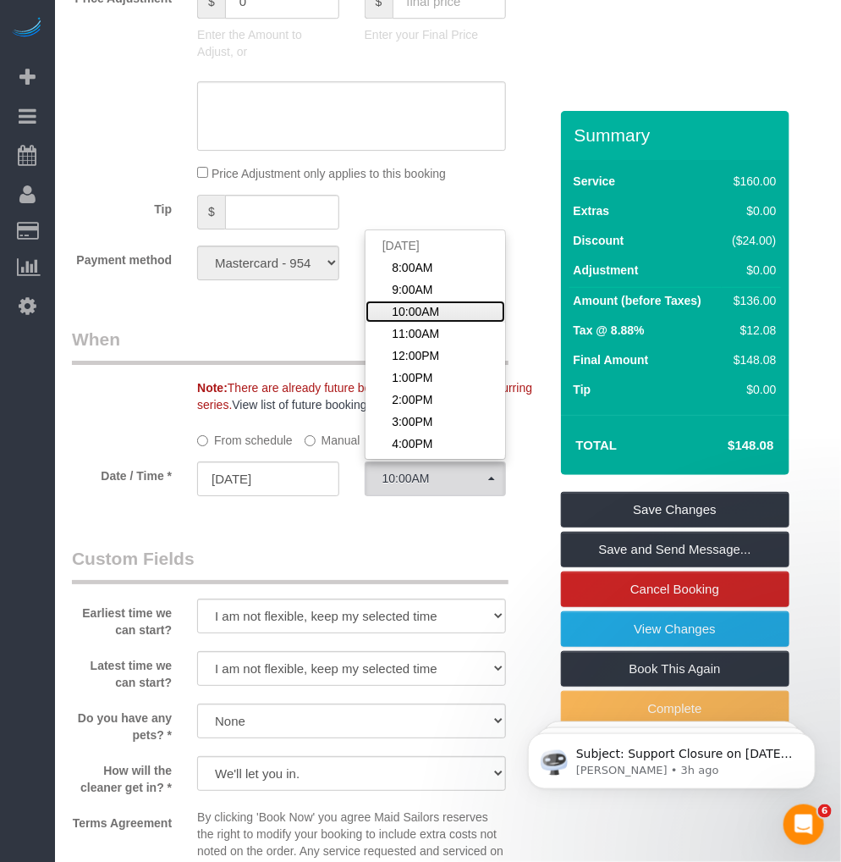
click at [415, 320] on span "10:00AM" at bounding box center [415, 311] width 47 height 17
select select "spot3"
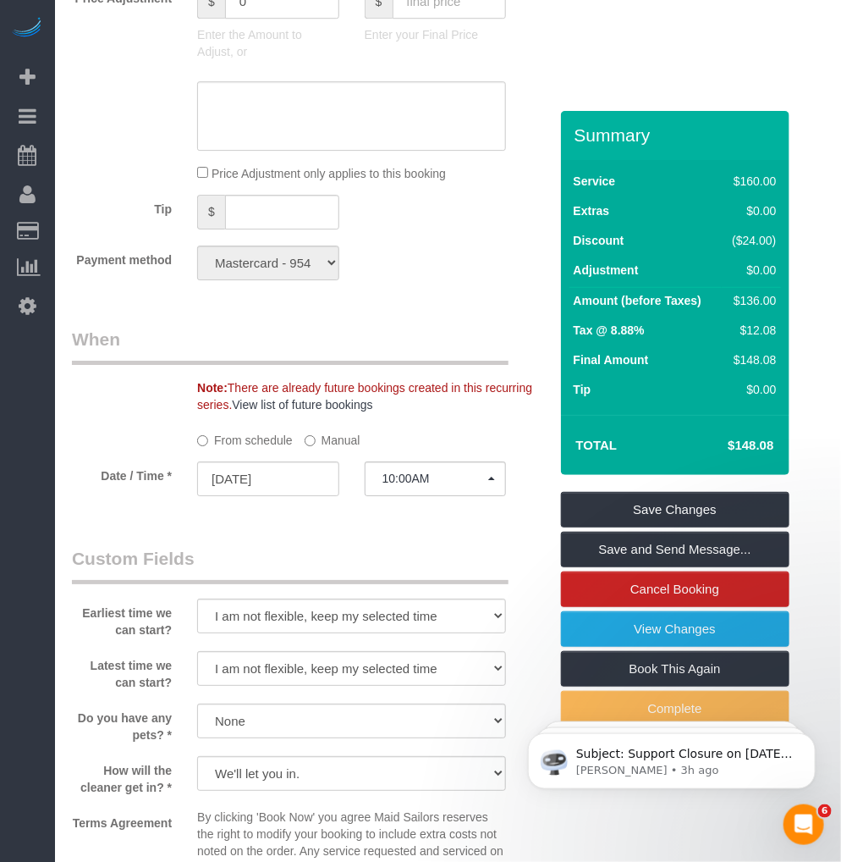
click at [322, 335] on div "Who Email minjoo980313@gmail.com Name * Minjoo Kim Cannot Determine Size Yatimp…" at bounding box center [310, 110] width 502 height 3007
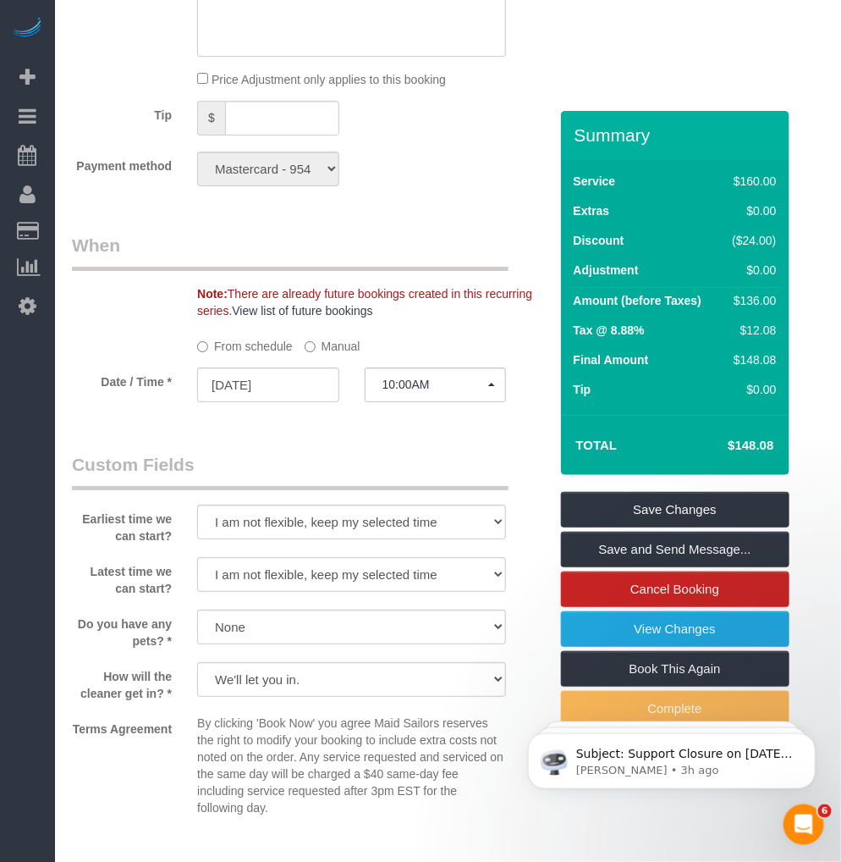
scroll to position [1693, 0]
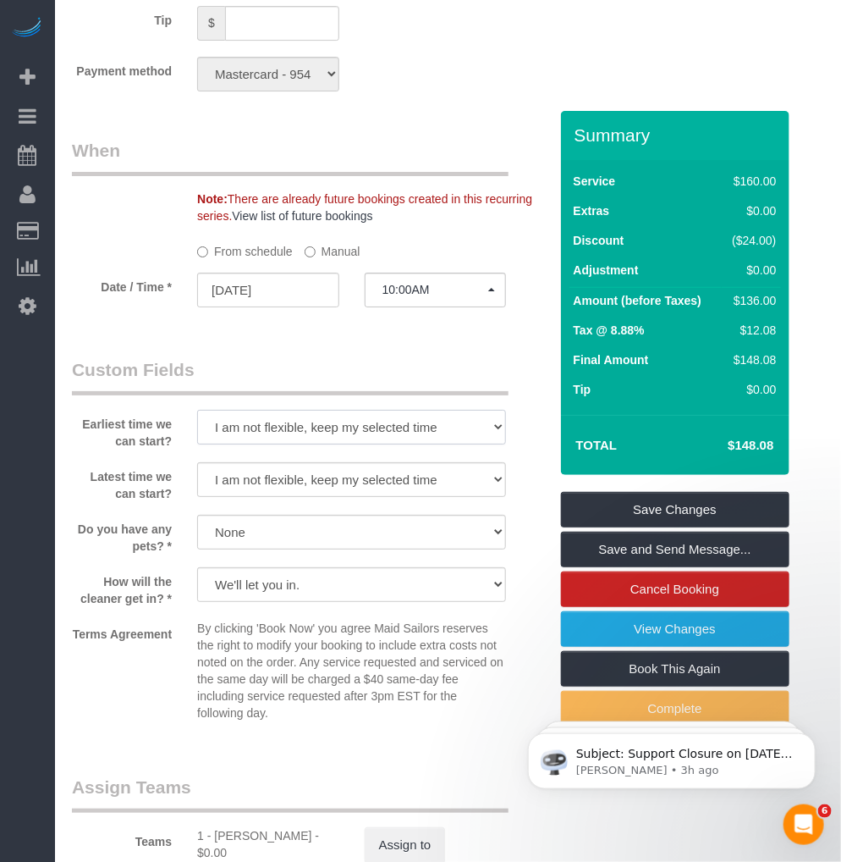
click at [383, 444] on select "I am not flexible, keep my selected time 8:00 AM 9:00 AM 10:00 AM 11:00 AM 12:0…" at bounding box center [351, 427] width 309 height 35
click at [218, 395] on legend "Custom Fields" at bounding box center [290, 376] width 437 height 38
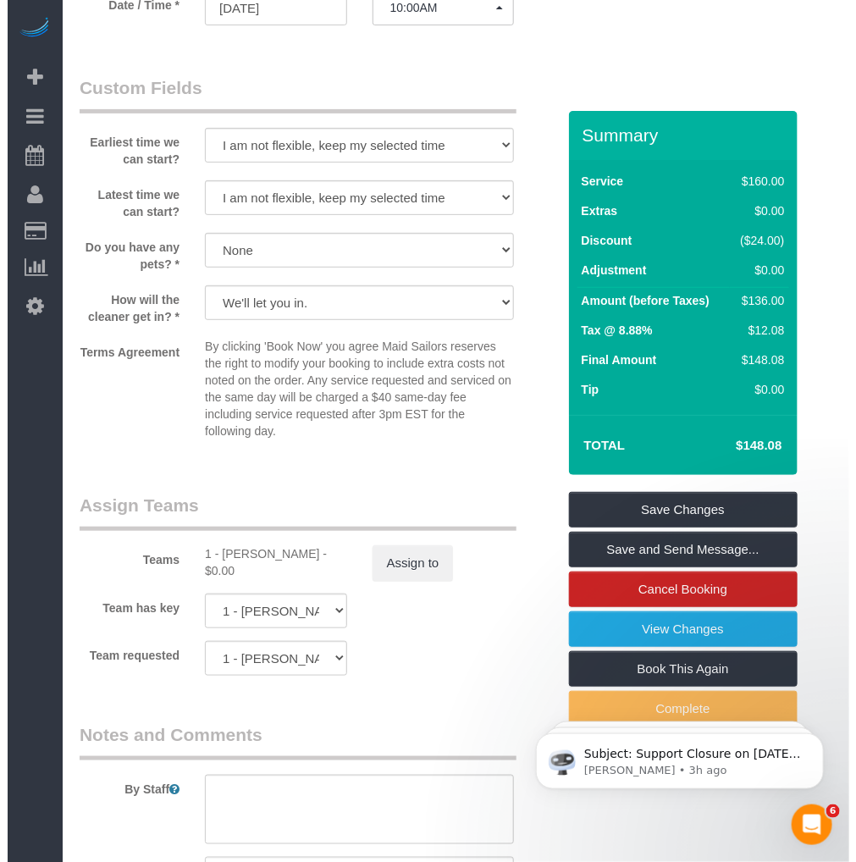
scroll to position [2257, 0]
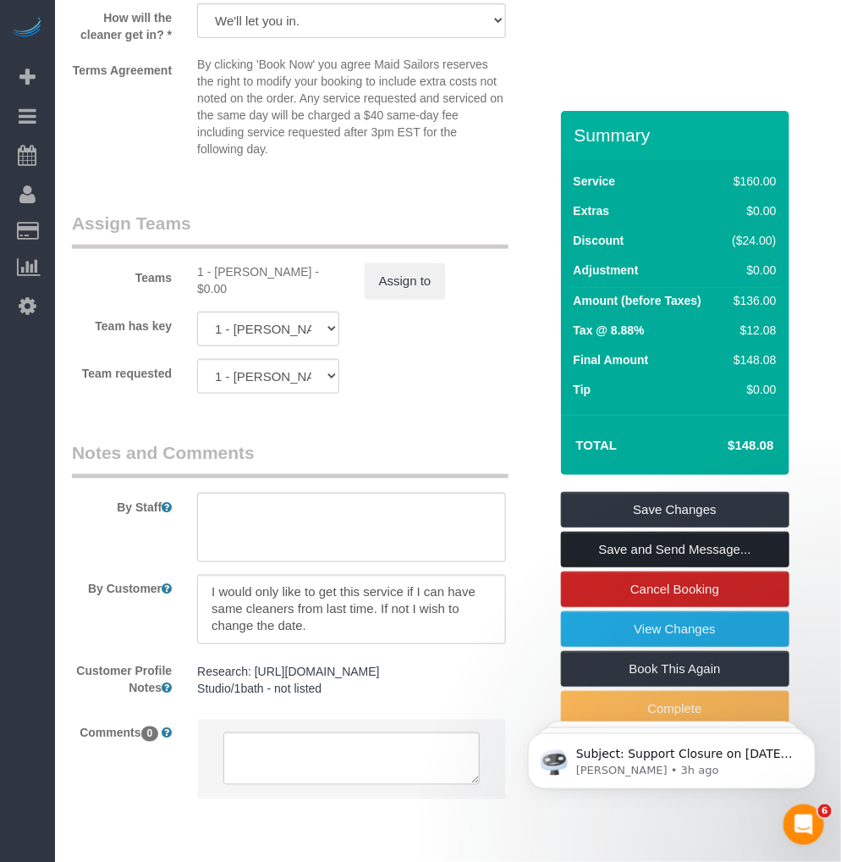
click at [604, 544] on link "Save and Send Message..." at bounding box center [675, 550] width 229 height 36
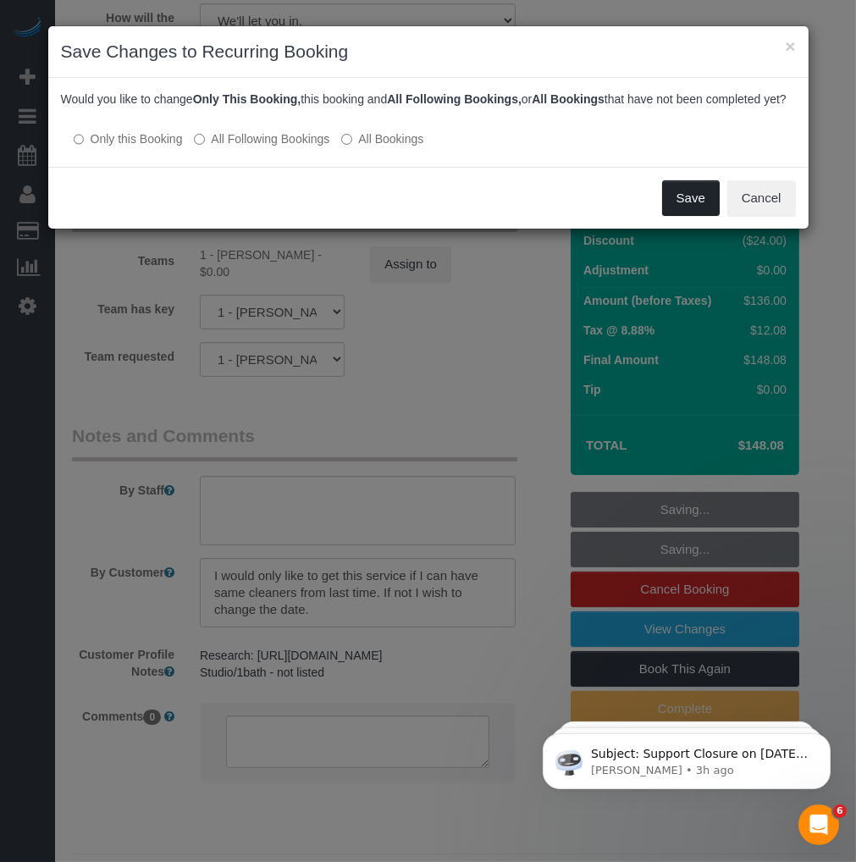
click at [683, 216] on button "Save" at bounding box center [691, 198] width 58 height 36
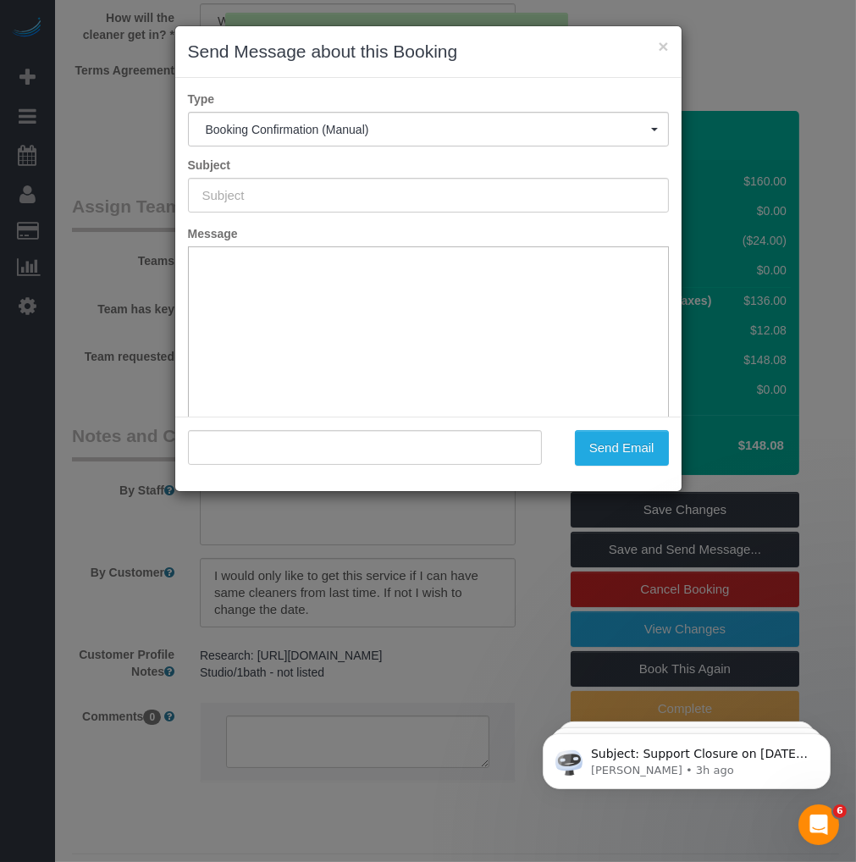
type input "Cleaning Confirmed for 08/30/2025 at 10:00am"
type input ""Minjoo Kim" <minjoo980313@gmail.com>"
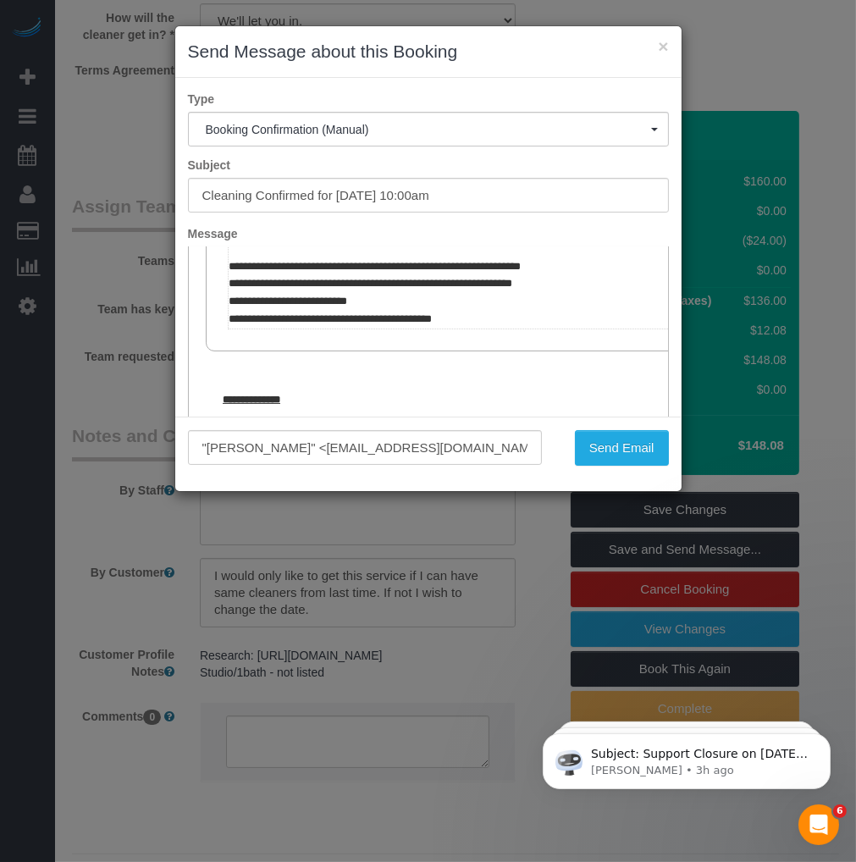
scroll to position [752, 0]
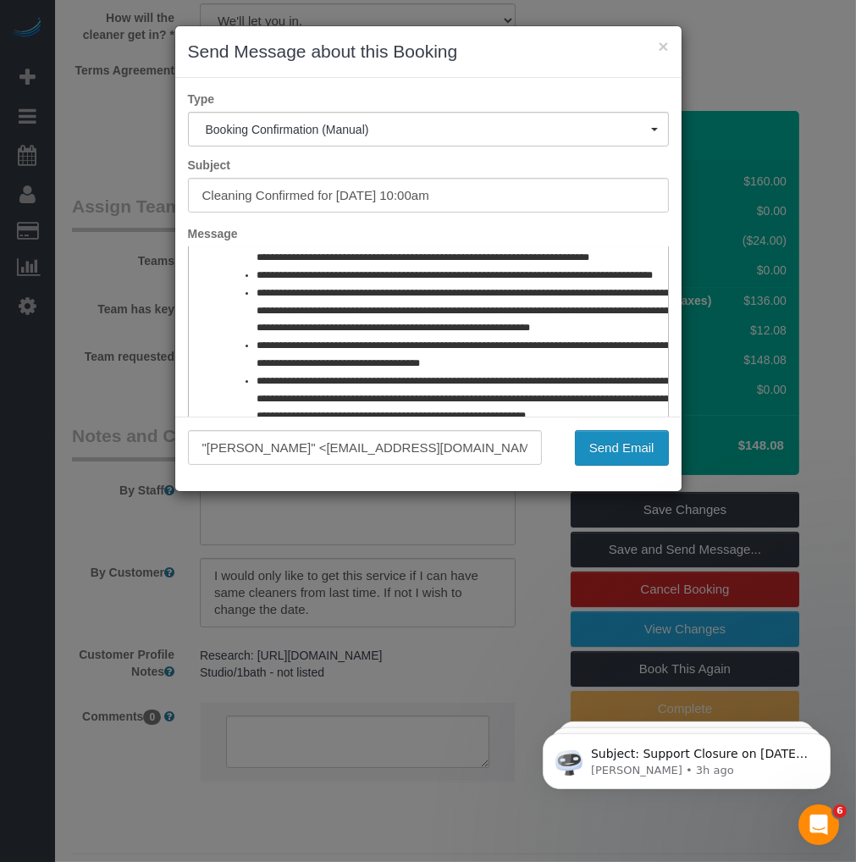
click at [622, 454] on button "Send Email" at bounding box center [622, 448] width 94 height 36
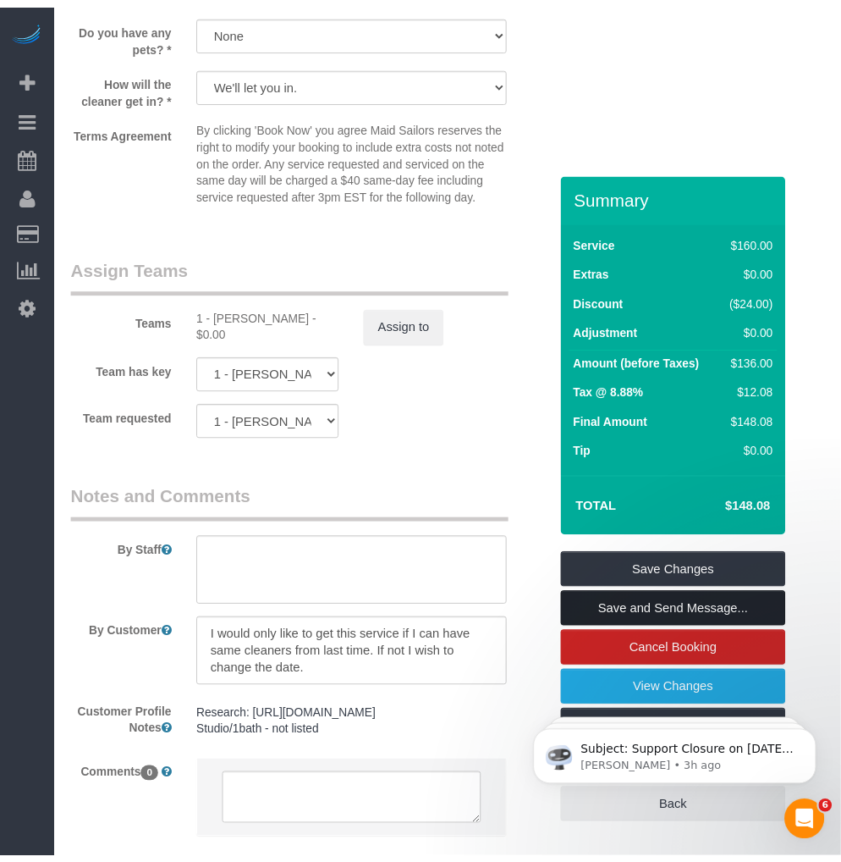
scroll to position [2318, 0]
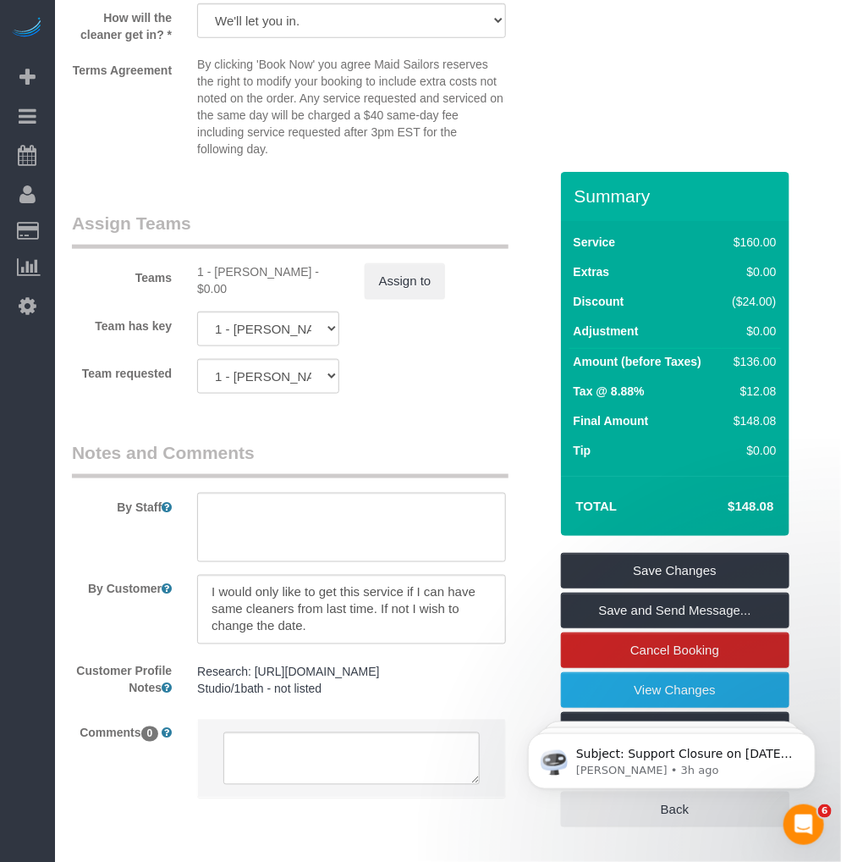
click at [243, 292] on div "1 - Abdoulaye Sow - $0.00" at bounding box center [268, 280] width 142 height 34
copy div "Abdoulaye"
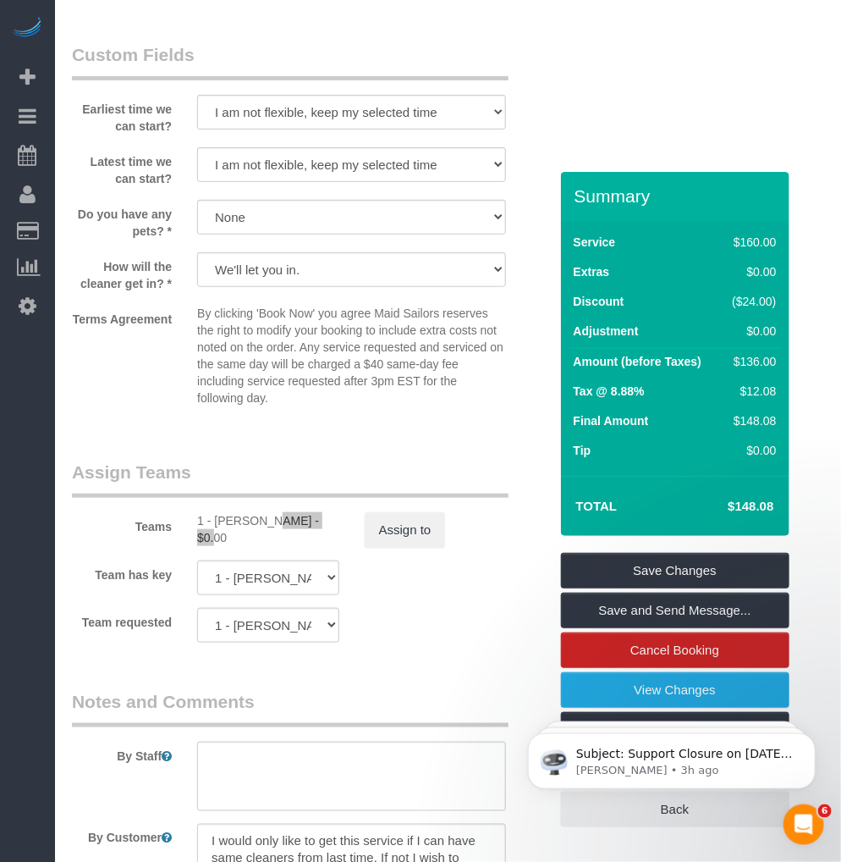
scroll to position [2163, 0]
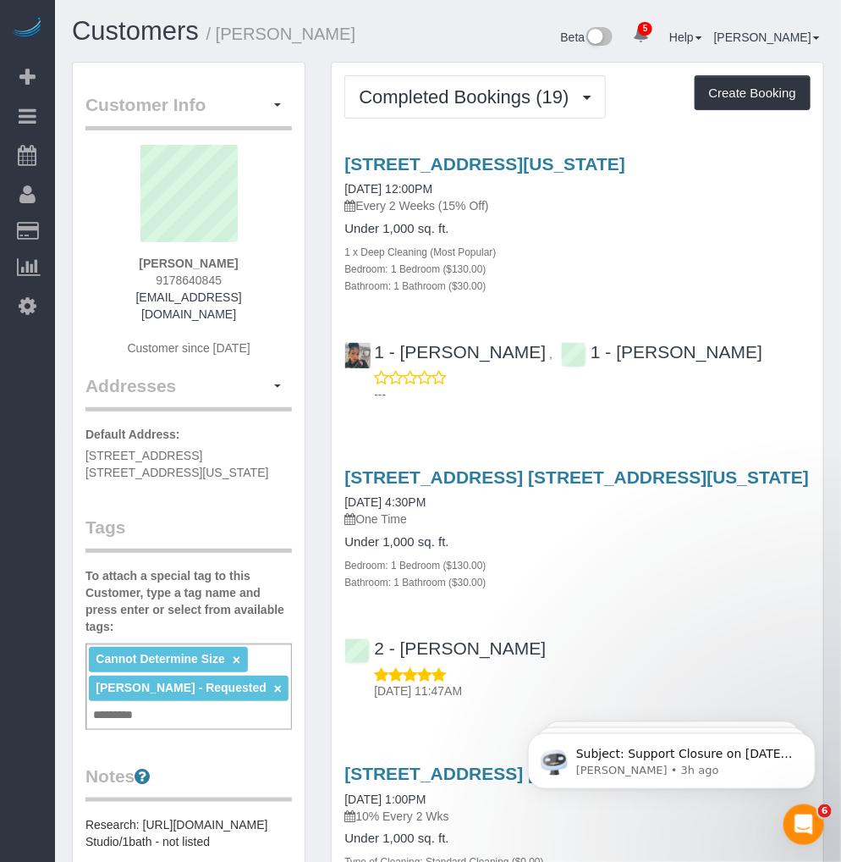
drag, startPoint x: 336, startPoint y: 155, endPoint x: 781, endPoint y: 168, distance: 445.4
click at [783, 168] on div "[STREET_ADDRESS][US_STATE] [DATE] 12:00PM Every 2 Weeks (15% Off) Under 1,000 s…" at bounding box center [578, 224] width 492 height 140
copy link "[STREET_ADDRESS][US_STATE]"
click at [196, 690] on div "Cannot Determine Size × Yatimpou Assoumanou - Requested × Add a tag" at bounding box center [188, 686] width 207 height 86
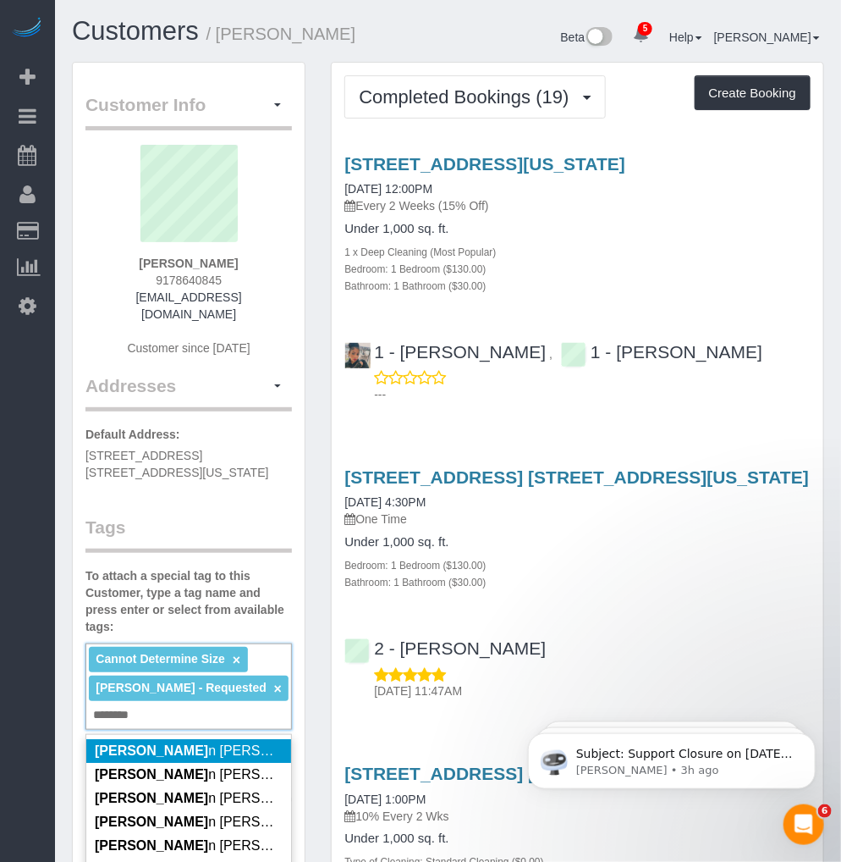
type input "********"
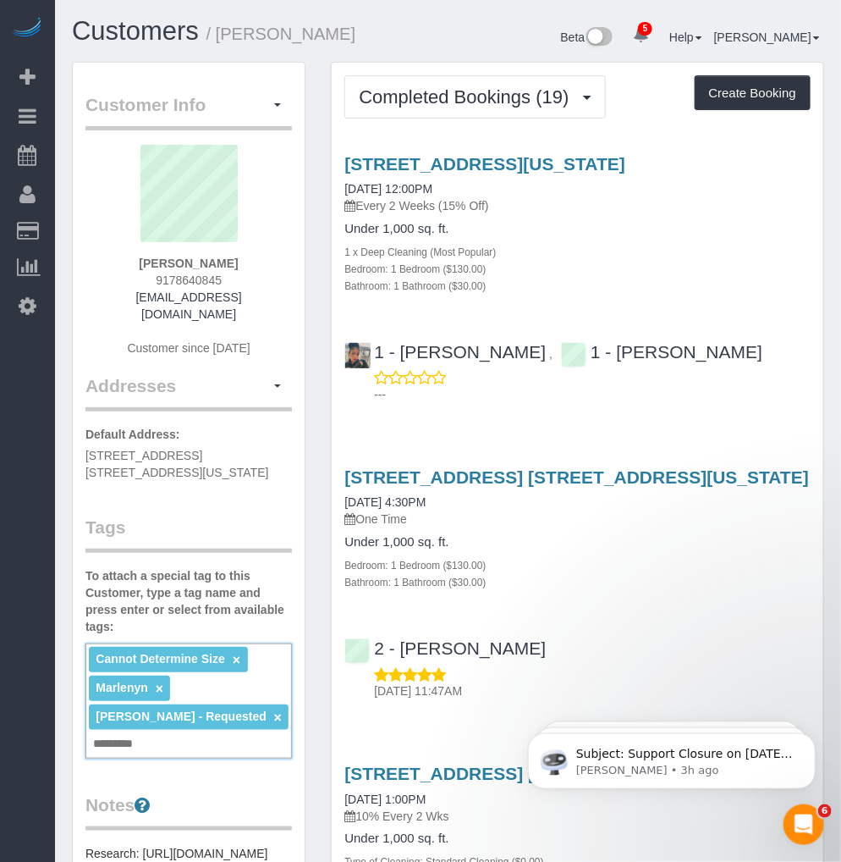
click at [125, 733] on input "text" at bounding box center [118, 744] width 58 height 22
type input "****"
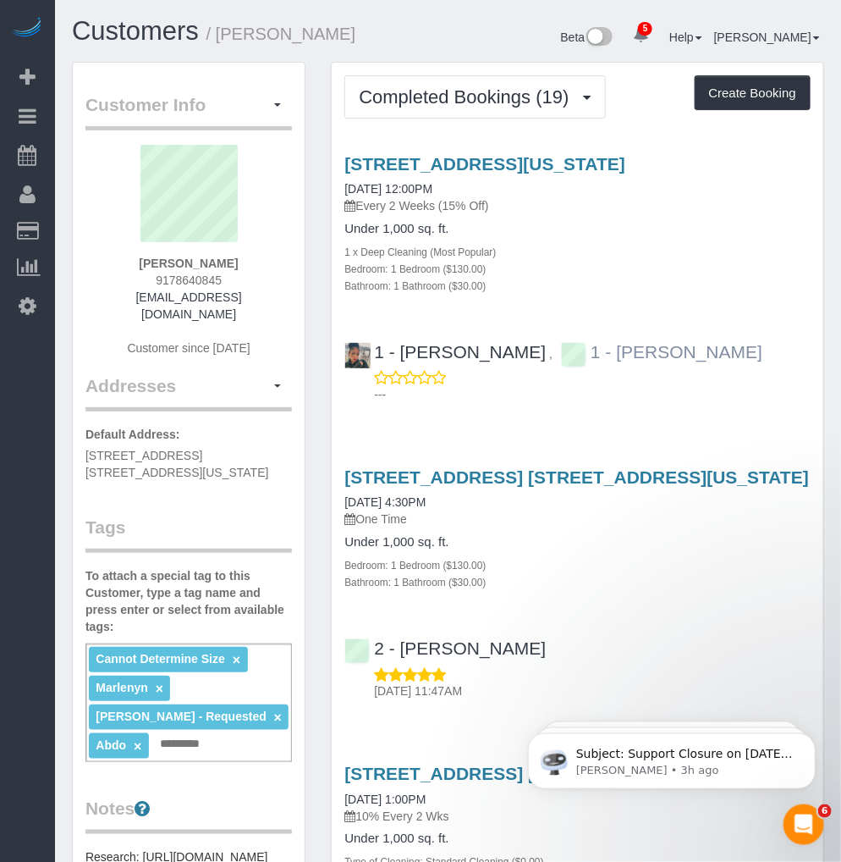
drag, startPoint x: 757, startPoint y: 347, endPoint x: 604, endPoint y: 350, distance: 153.2
click at [604, 350] on div "1 - [PERSON_NAME] , 1 - [PERSON_NAME] ---" at bounding box center [578, 366] width 492 height 76
copy link "[PERSON_NAME]"
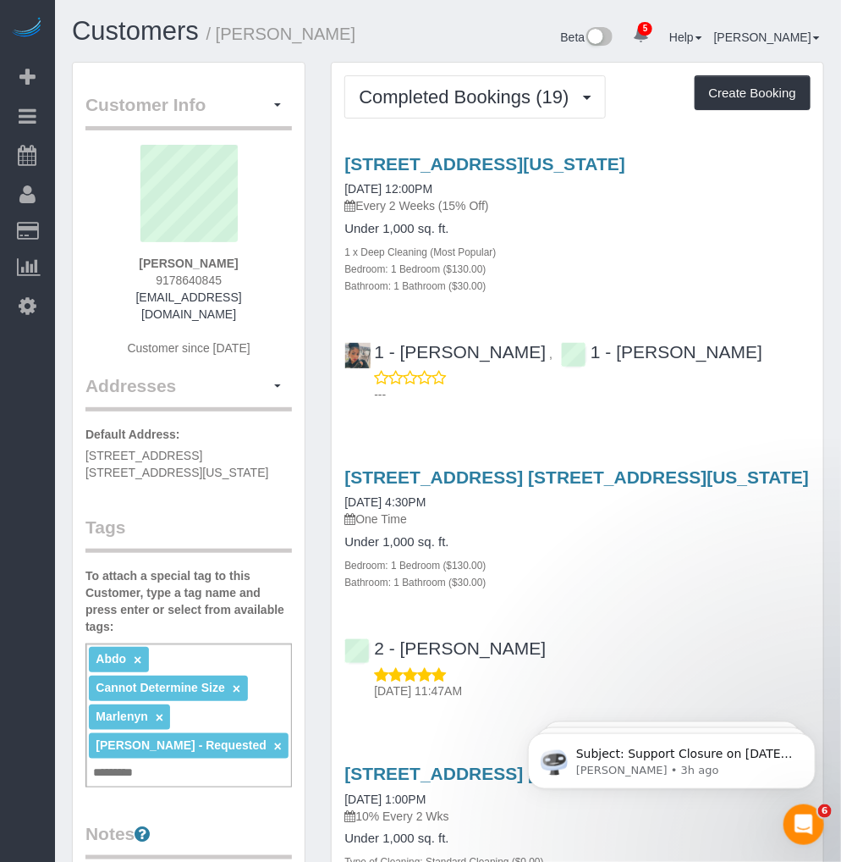
click at [136, 653] on link "×" at bounding box center [138, 660] width 8 height 14
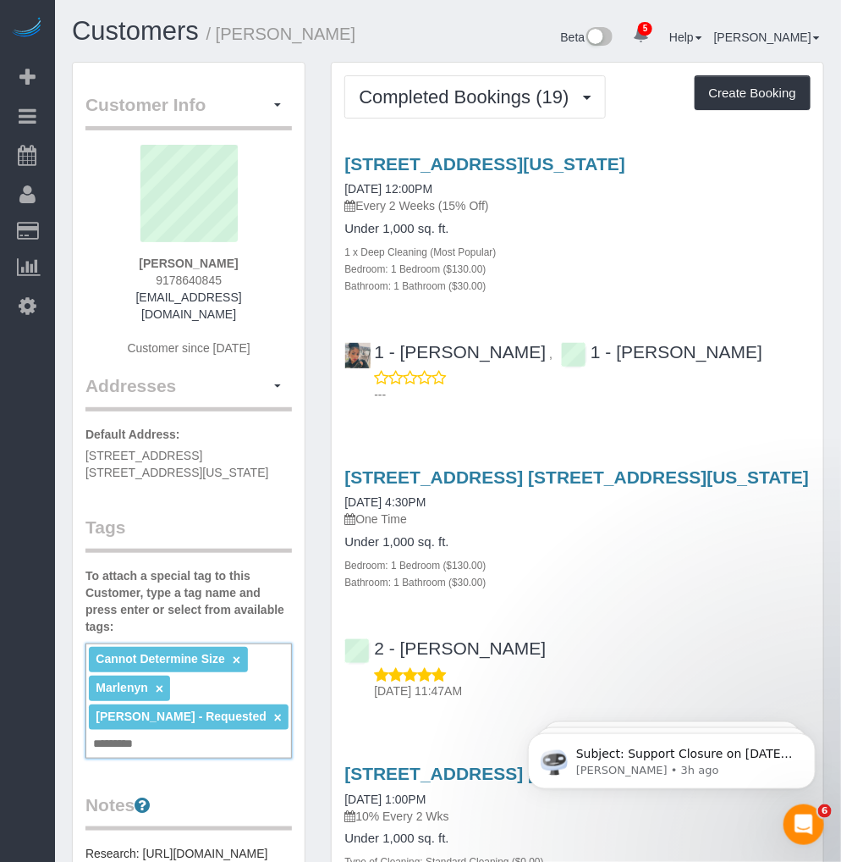
click at [123, 733] on input "text" at bounding box center [118, 744] width 58 height 22
paste input "**********"
type input "**********"
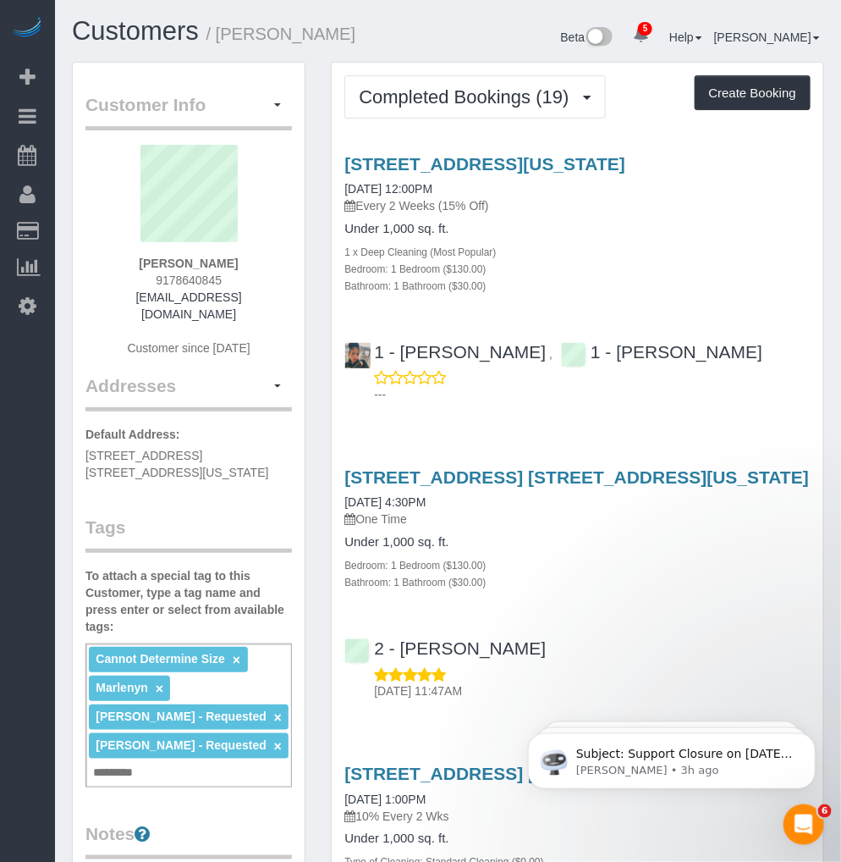
click at [193, 485] on div "Customer Info Edit Contact Info Send Message Email Preferences Special Sales Ta…" at bounding box center [189, 822] width 232 height 1519
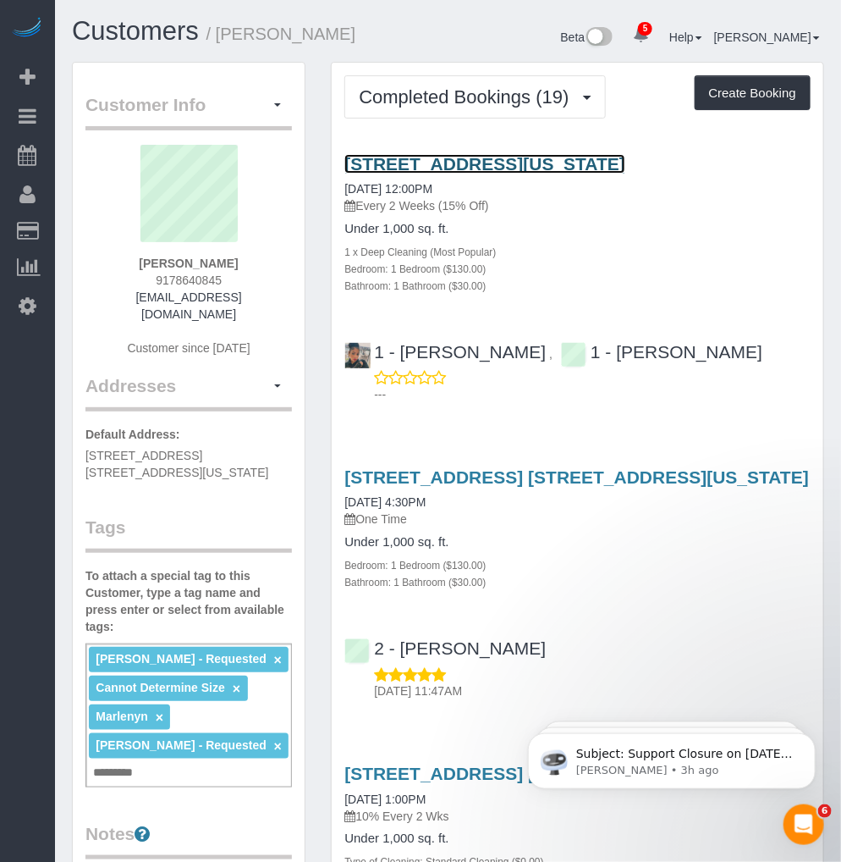
click at [466, 166] on link "[STREET_ADDRESS][US_STATE]" at bounding box center [485, 163] width 281 height 19
click at [133, 709] on span "Marlenyn" at bounding box center [122, 716] width 52 height 14
click at [145, 709] on span "Marlenyn" at bounding box center [122, 716] width 52 height 14
click at [161, 710] on link "×" at bounding box center [160, 717] width 8 height 14
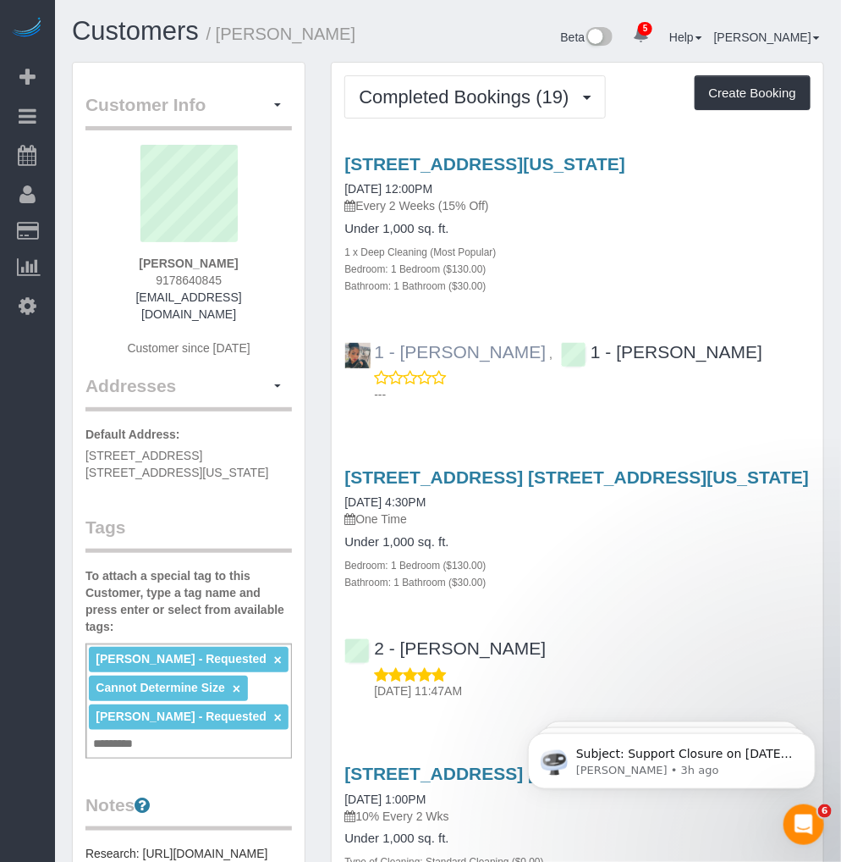
drag, startPoint x: 741, startPoint y: 351, endPoint x: 400, endPoint y: 351, distance: 341.1
click at [400, 351] on div "1 - [PERSON_NAME] , 1 - [PERSON_NAME] ---" at bounding box center [578, 366] width 492 height 76
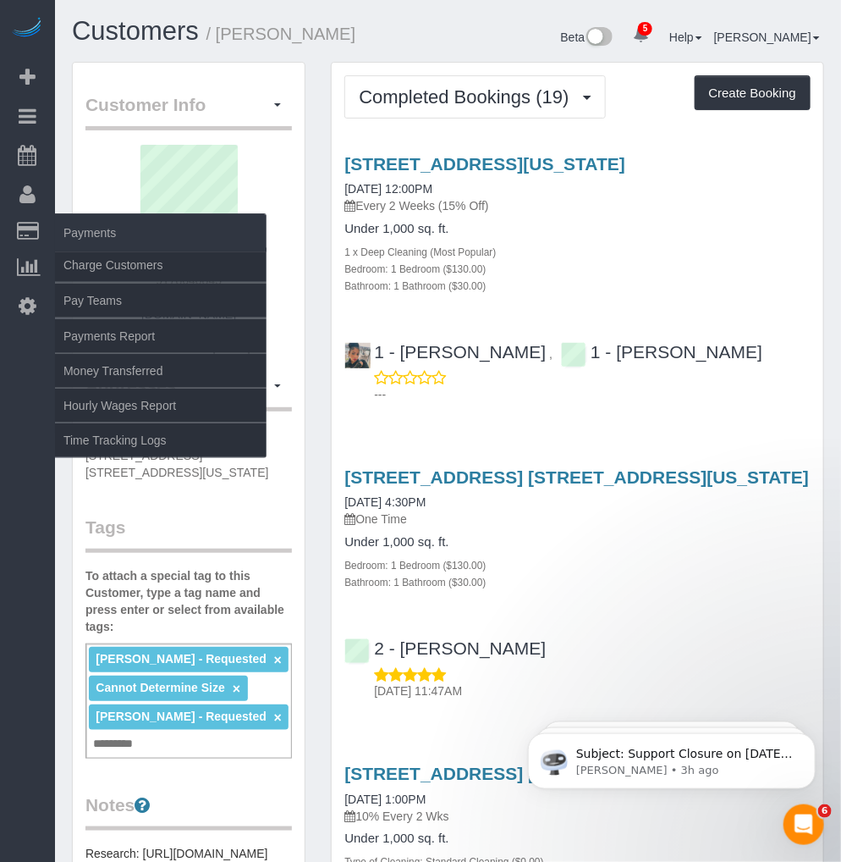
copy div "[PERSON_NAME] , 1 - [PERSON_NAME]"
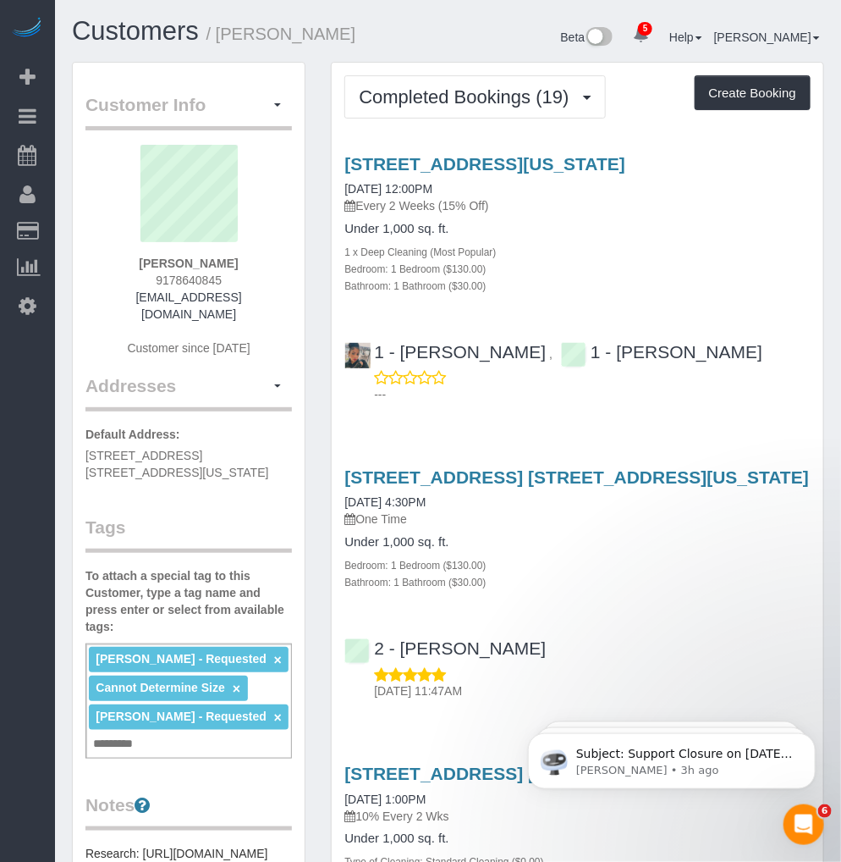
click at [147, 729] on div "[PERSON_NAME] - Requested × Cannot Determine Size × Yatimpou Assoumanou - Reque…" at bounding box center [188, 700] width 207 height 115
paste input "**********"
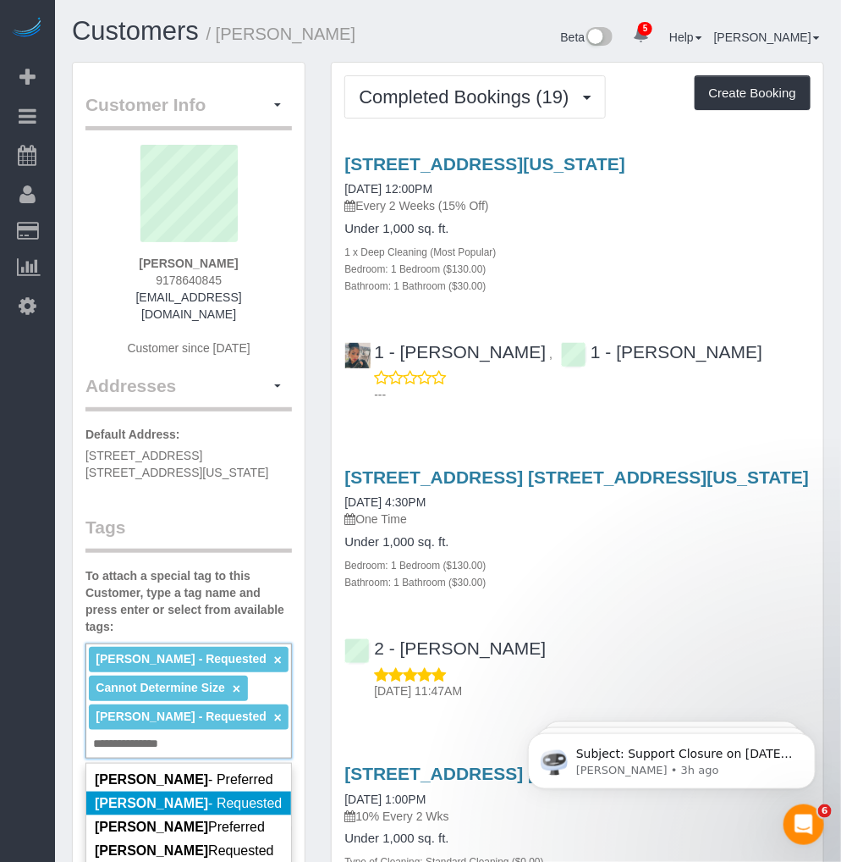
type input "**********"
click at [208, 796] on span "[PERSON_NAME] - Requested" at bounding box center [188, 803] width 187 height 14
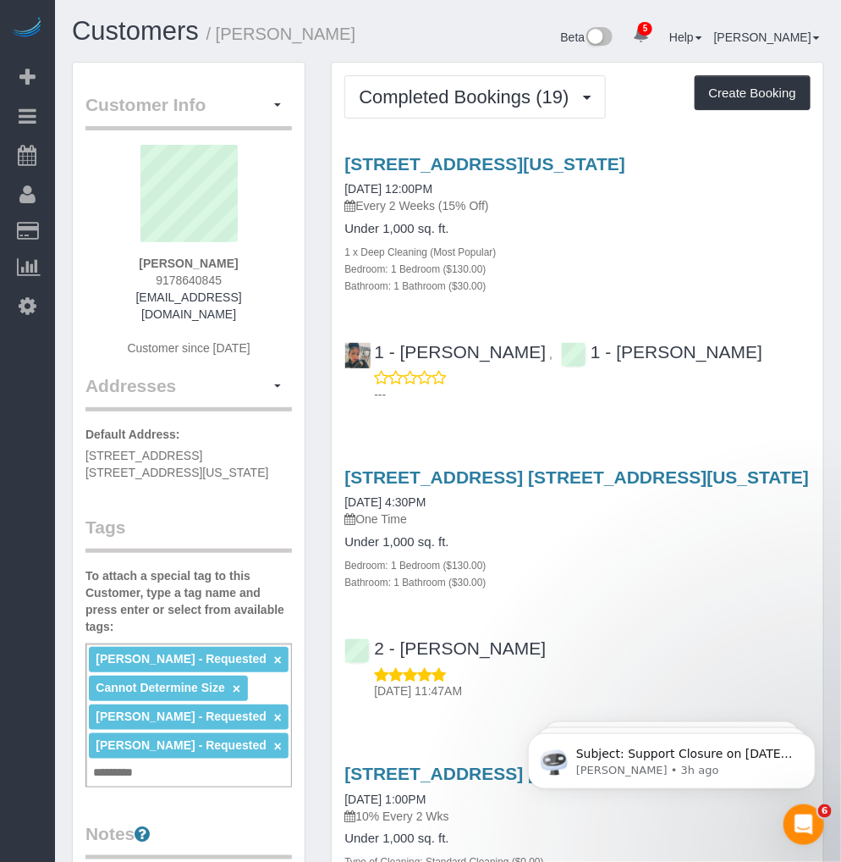
click at [647, 601] on div "606 West 30th Street, Apt. 24f, New York, NY 10001 01/01/2025 4:30PM One Time U…" at bounding box center [578, 580] width 492 height 254
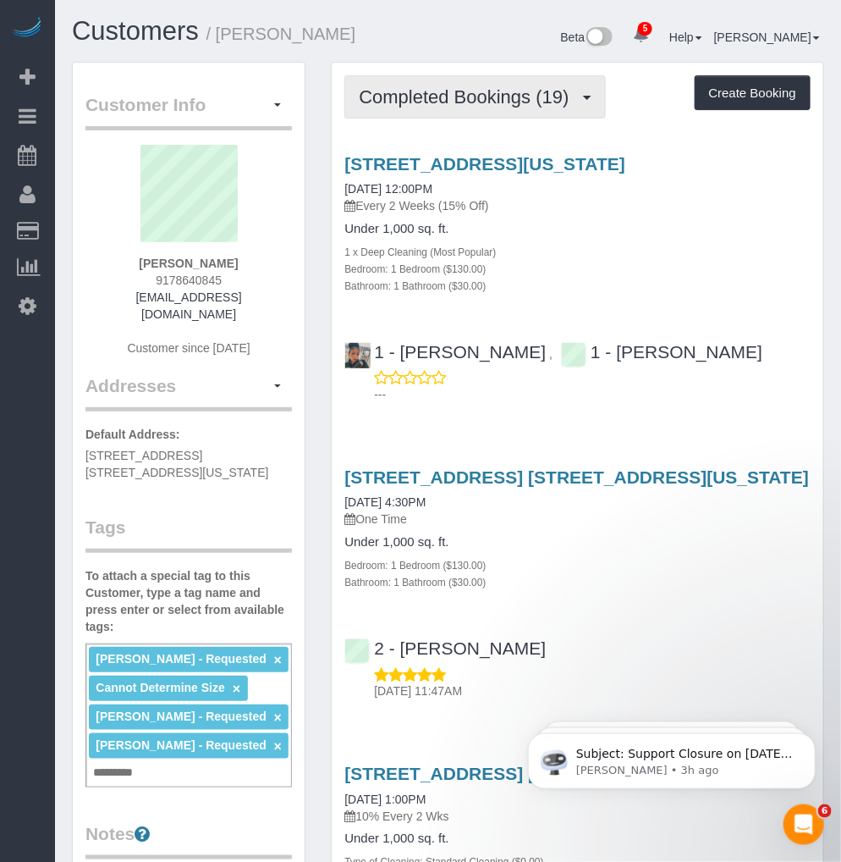
click at [522, 108] on button "Completed Bookings (19)" at bounding box center [475, 96] width 261 height 43
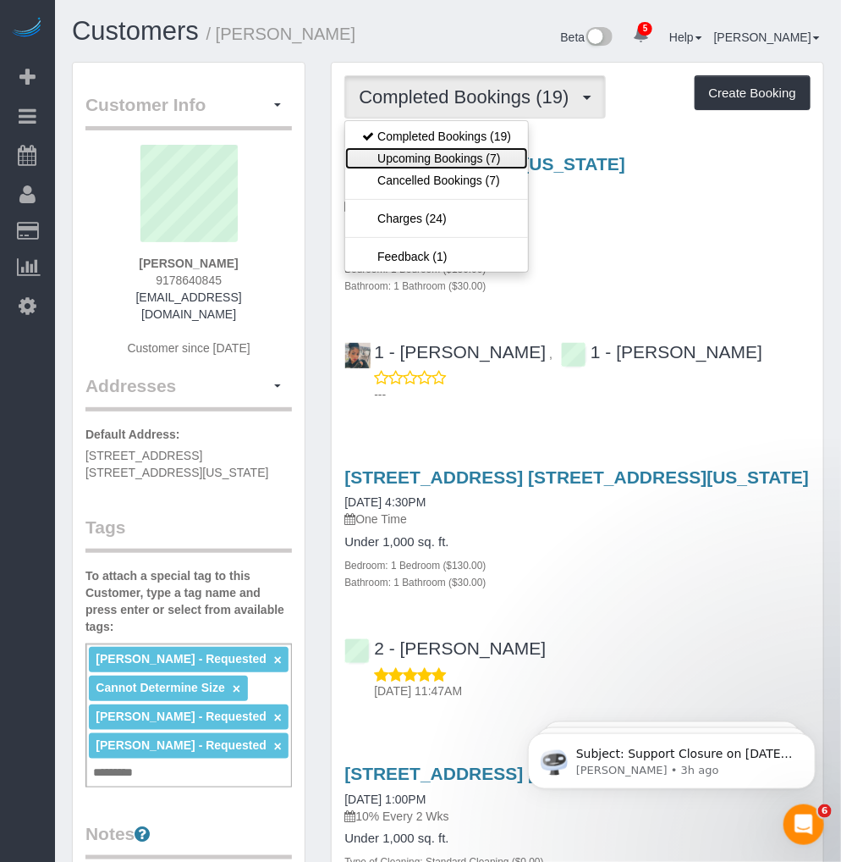
click at [436, 163] on link "Upcoming Bookings (7)" at bounding box center [436, 158] width 183 height 22
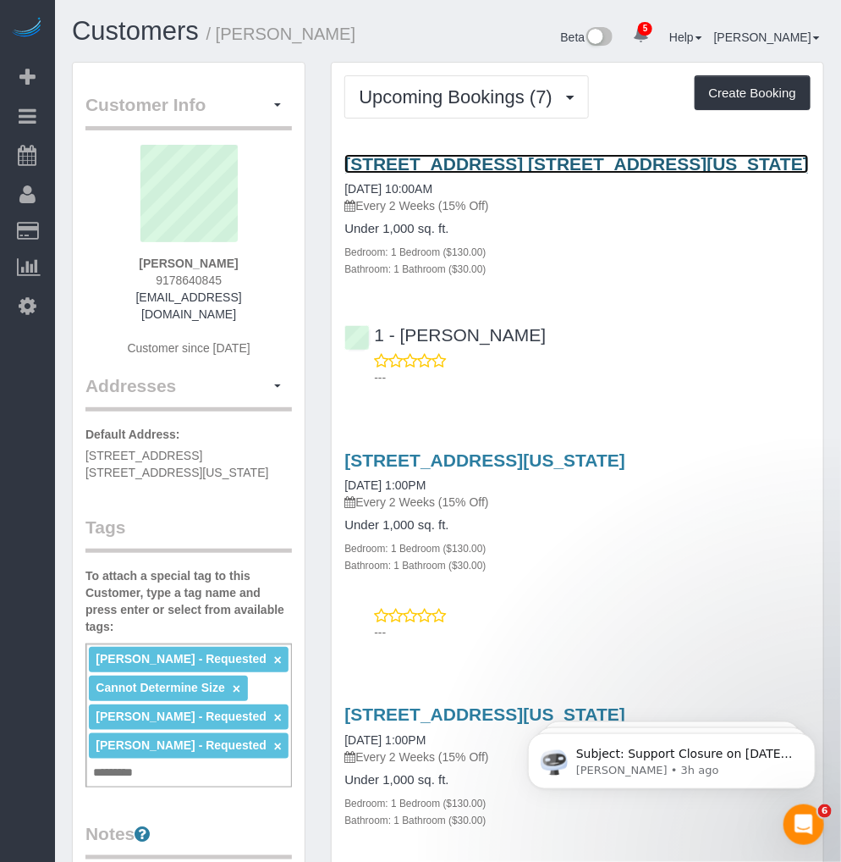
click at [460, 165] on link "606 West 30th Street, Apt. 24f, New York, NY 10001" at bounding box center [577, 163] width 465 height 19
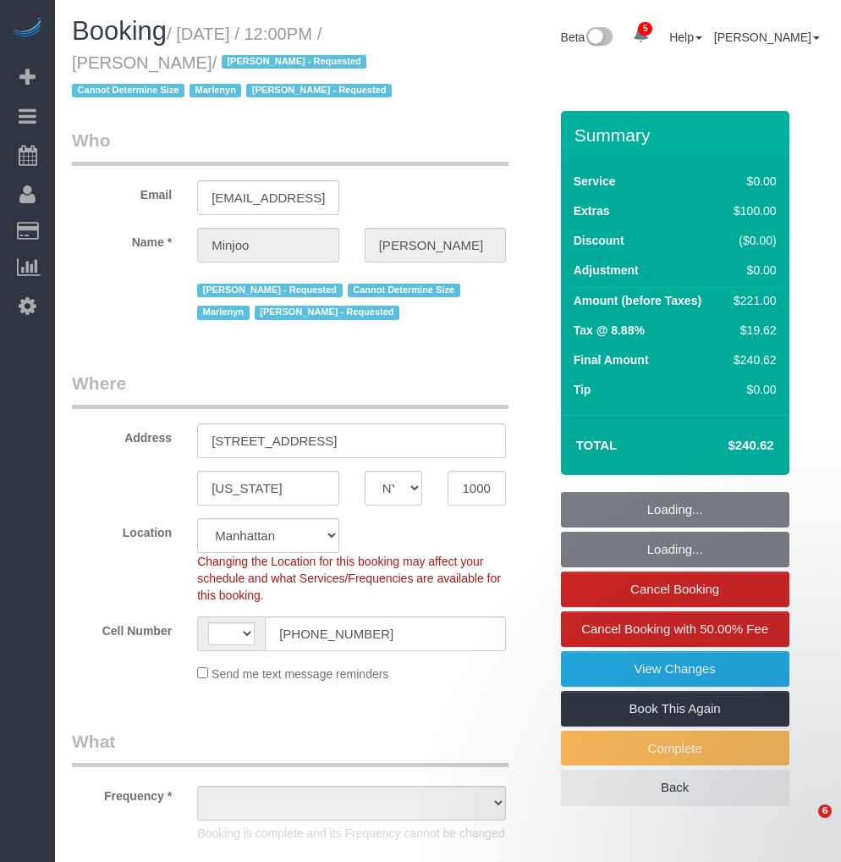
select select "NY"
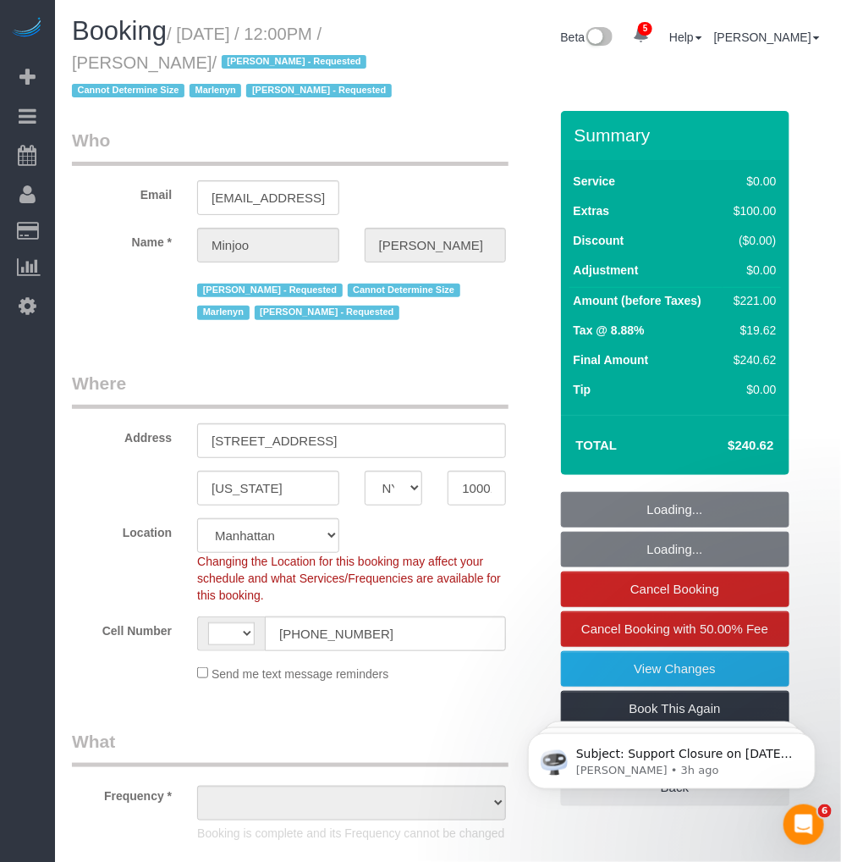
select select "number:89"
select select "number:90"
select select "number:15"
select select "number:5"
select select "string:US"
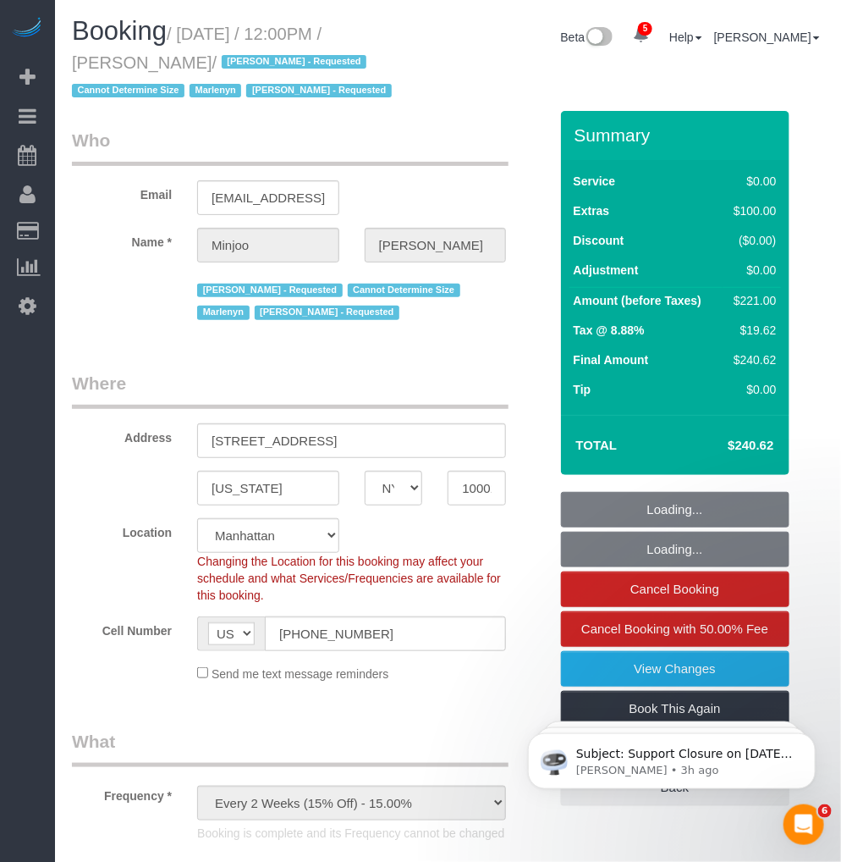
select select "object:590"
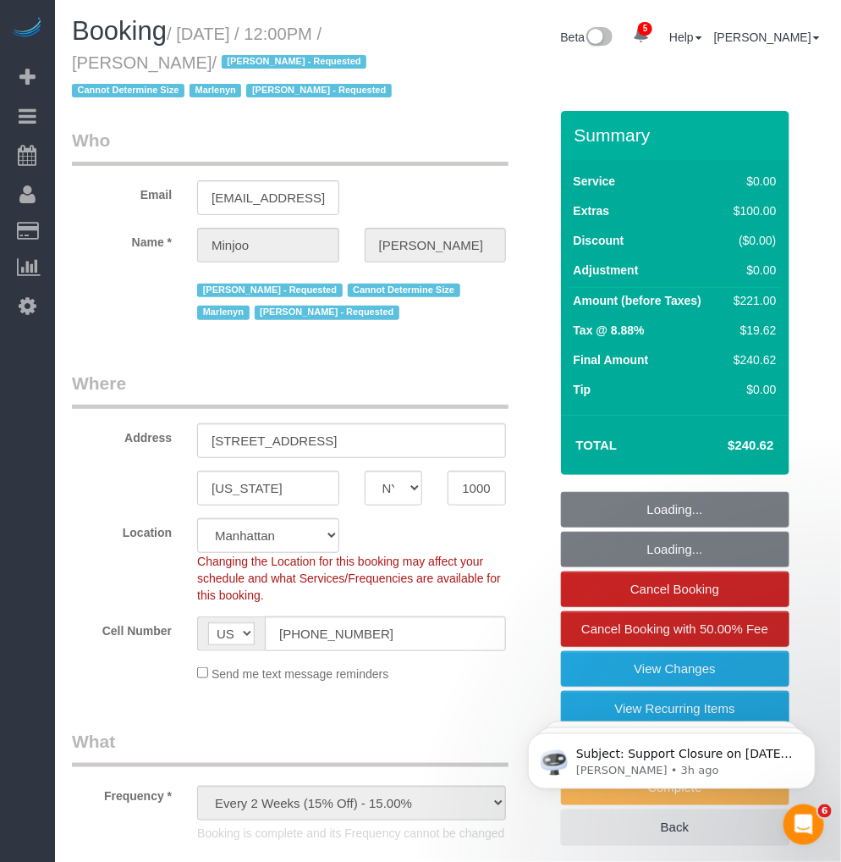
select select "string:stripe-pm_1RrugC4VGloSiKo7TcX5MooR"
select select "spot1"
select select "object:1351"
select select "1"
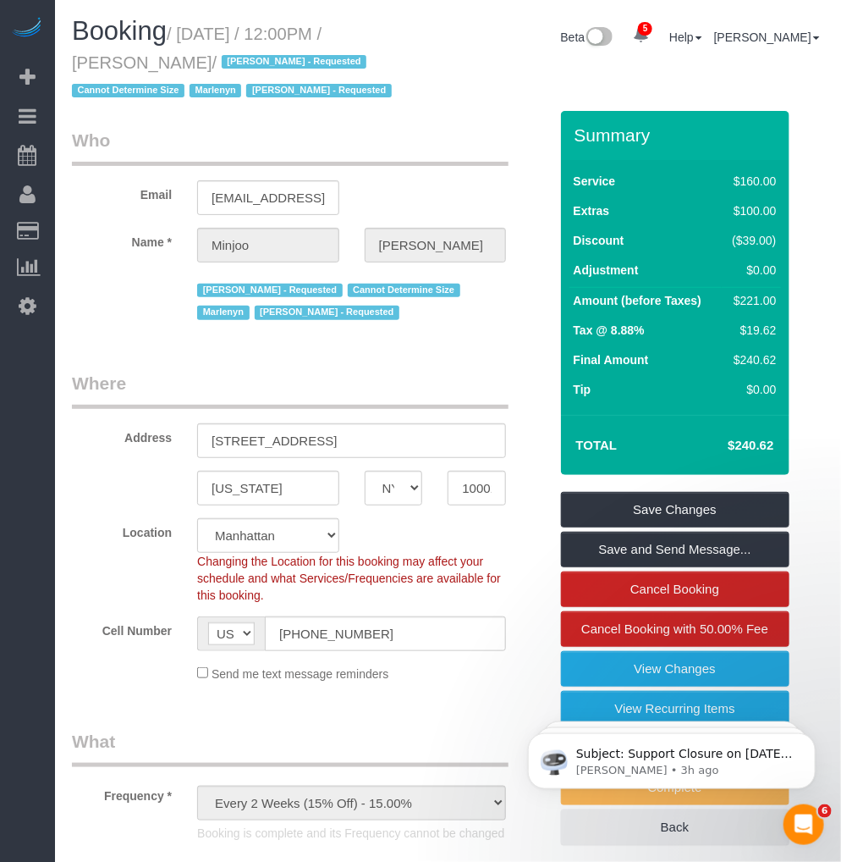
click at [190, 91] on span "Marlenyn" at bounding box center [216, 91] width 52 height 14
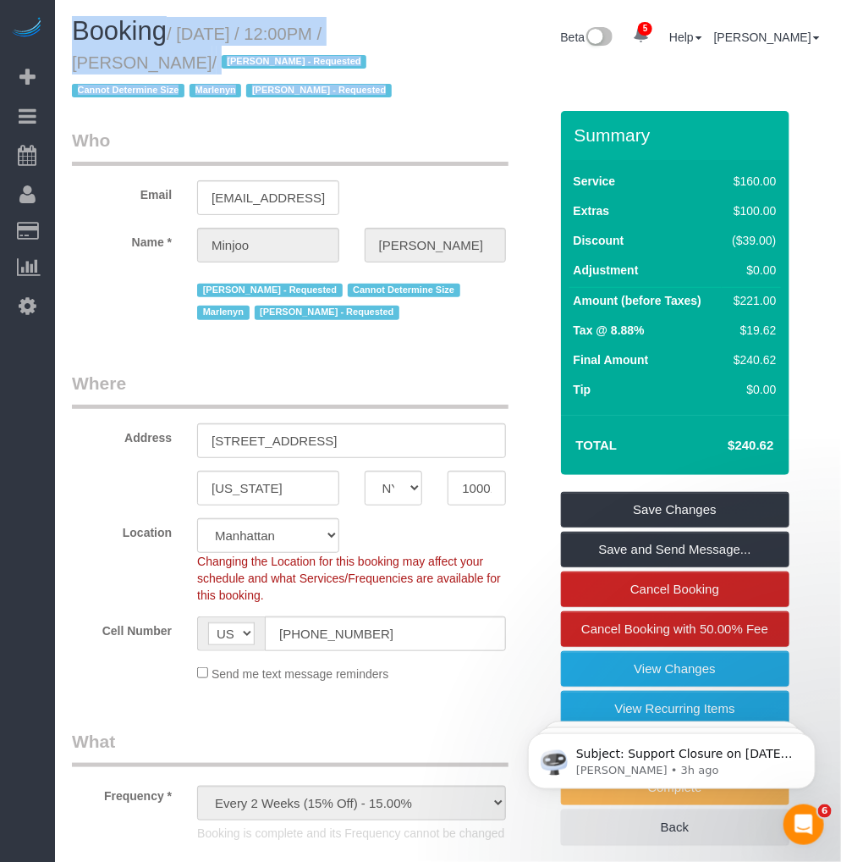
click at [190, 91] on span "Marlenyn" at bounding box center [216, 91] width 52 height 14
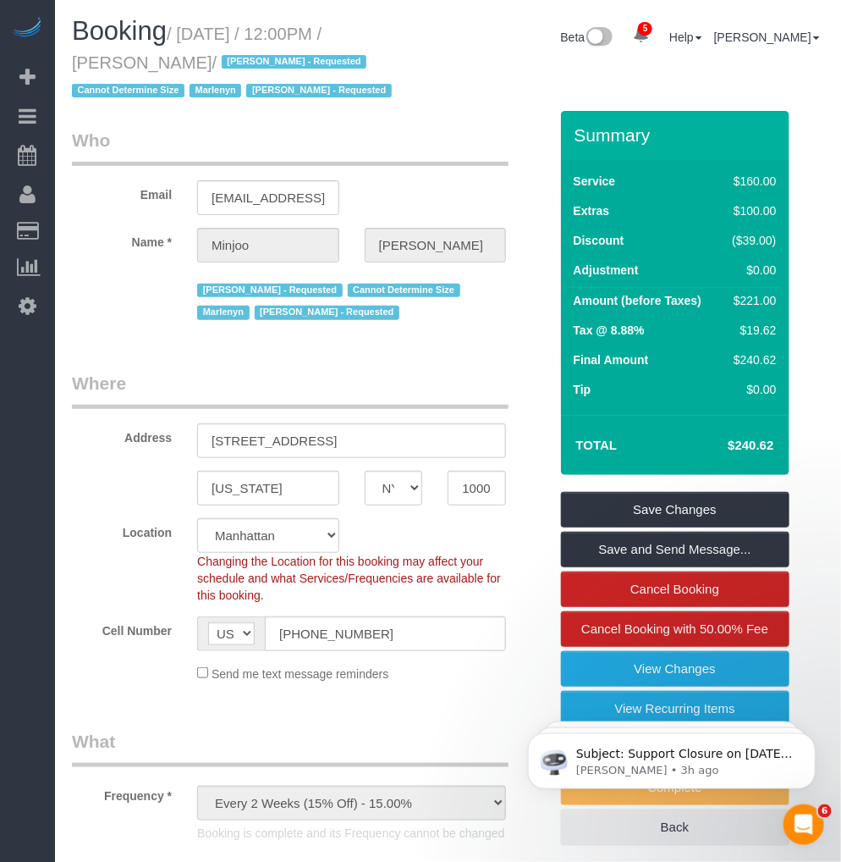
click at [424, 134] on legend "Who" at bounding box center [290, 147] width 437 height 38
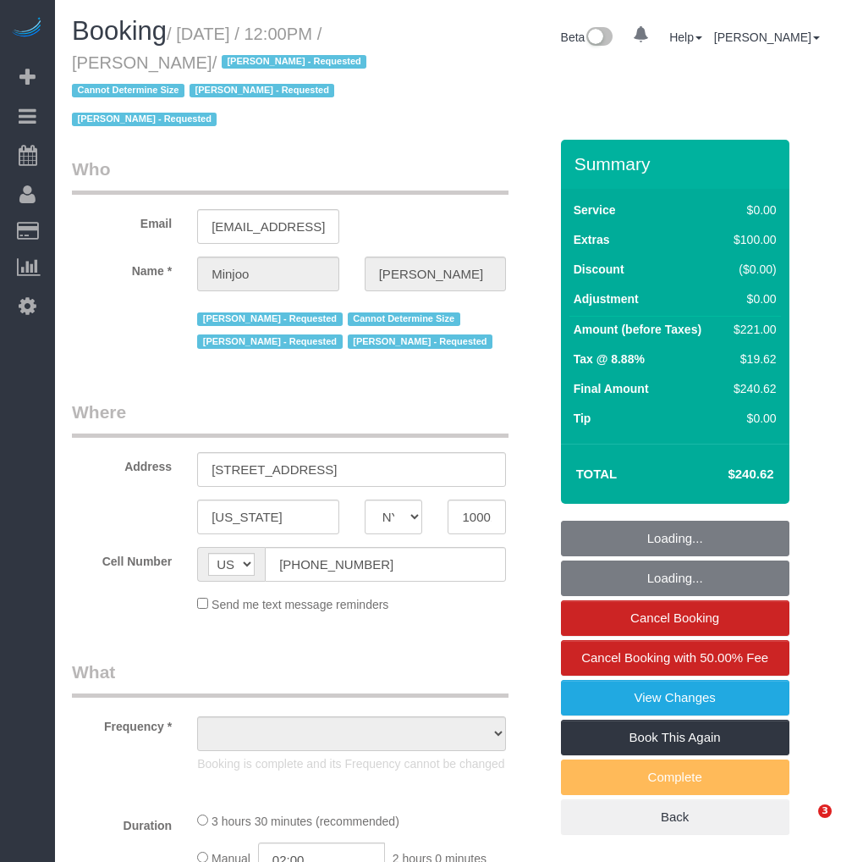
select select "NY"
select select "object:690"
select select "1"
select select "number:89"
select select "number:90"
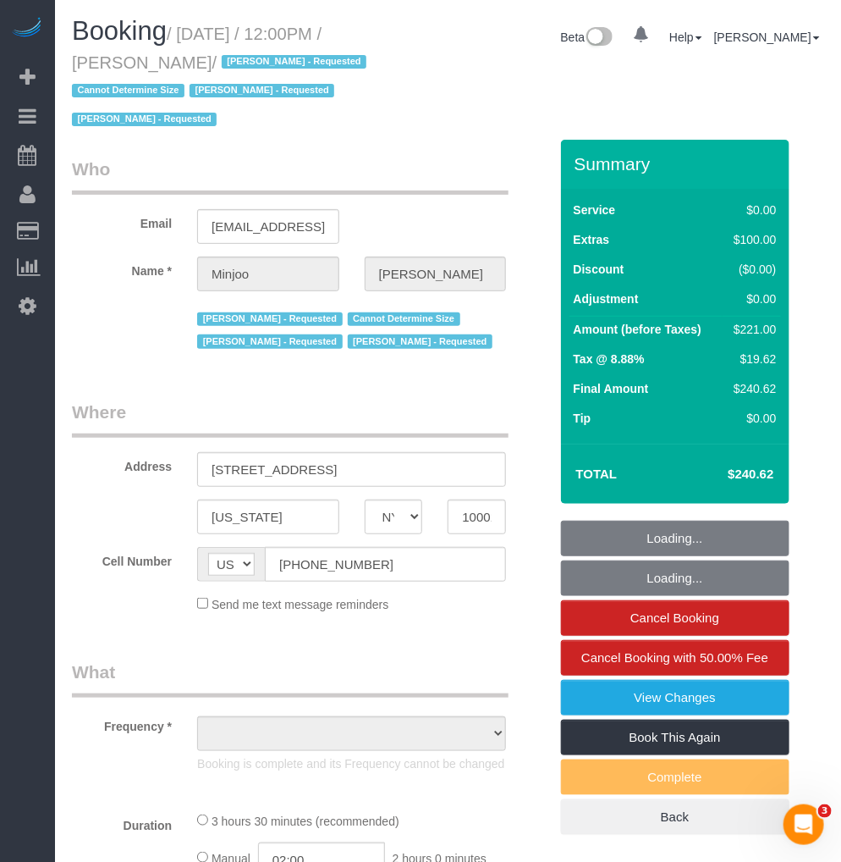
select select "number:15"
select select "number:5"
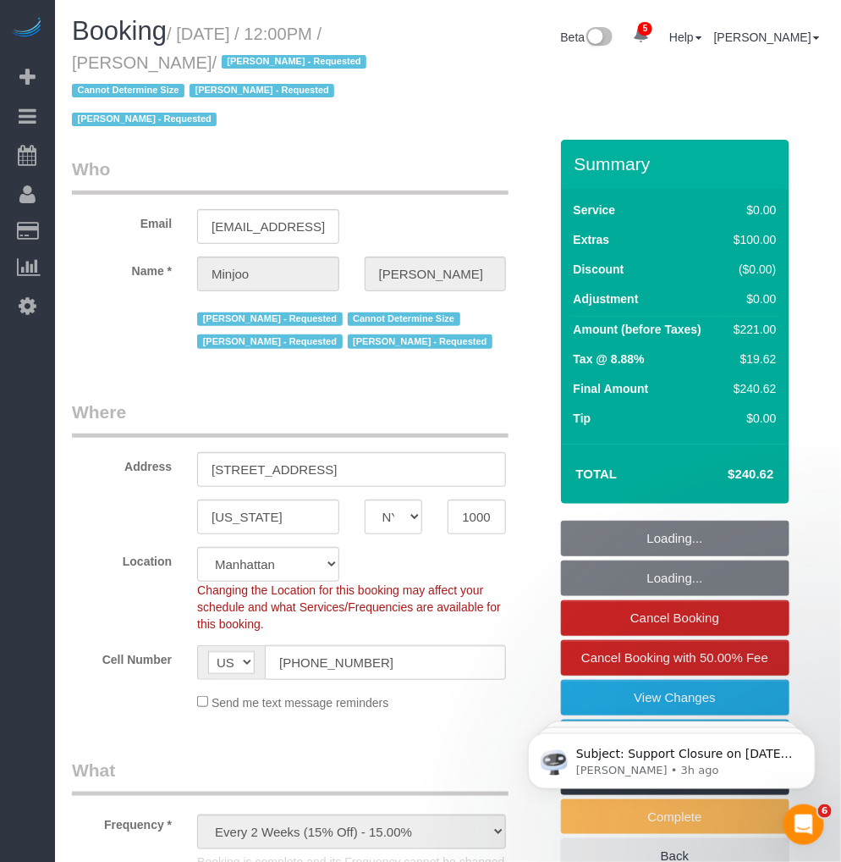
select select "string:stripe-pm_1RrugC4VGloSiKo7TcX5MooR"
select select "spot1"
select select "object:1351"
select select "1"
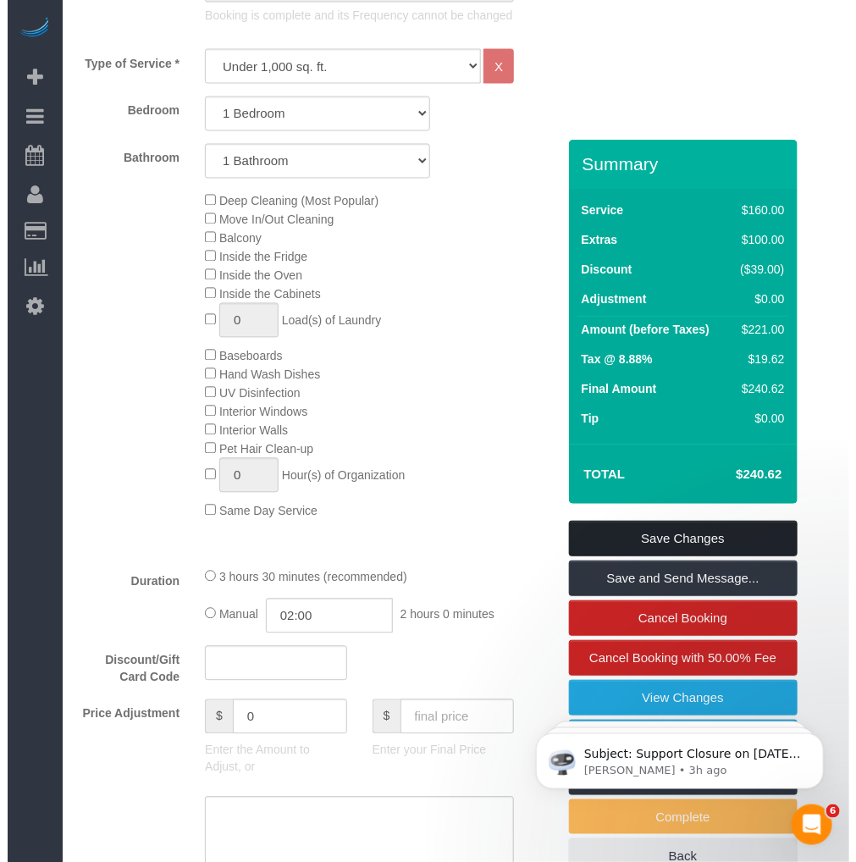
scroll to position [940, 0]
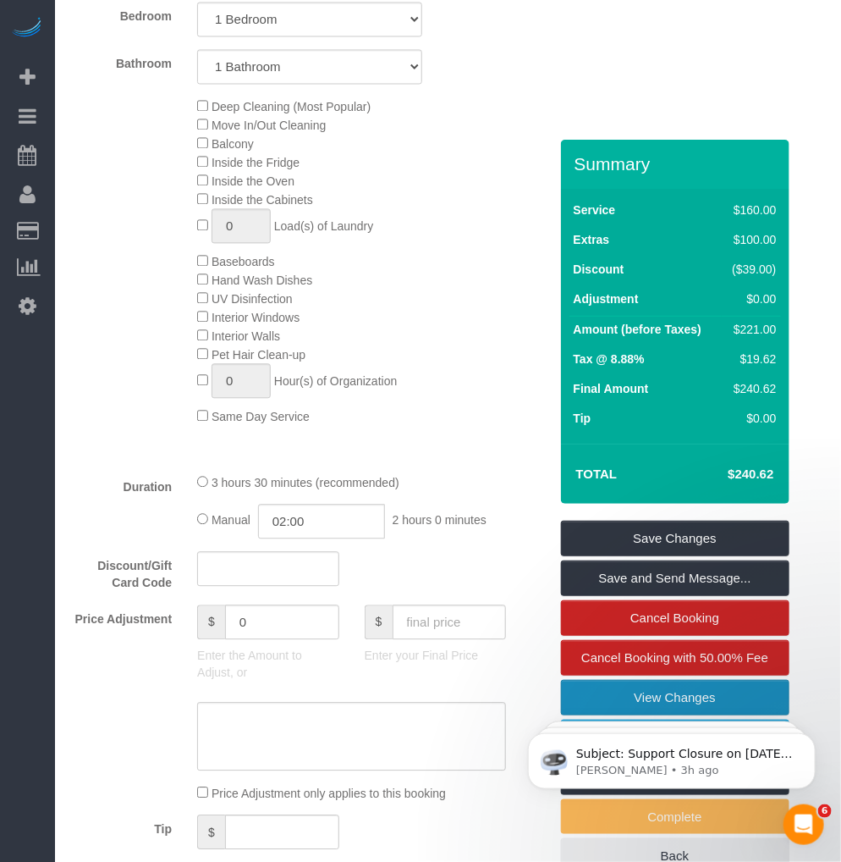
click at [648, 680] on link "View Changes" at bounding box center [675, 698] width 229 height 36
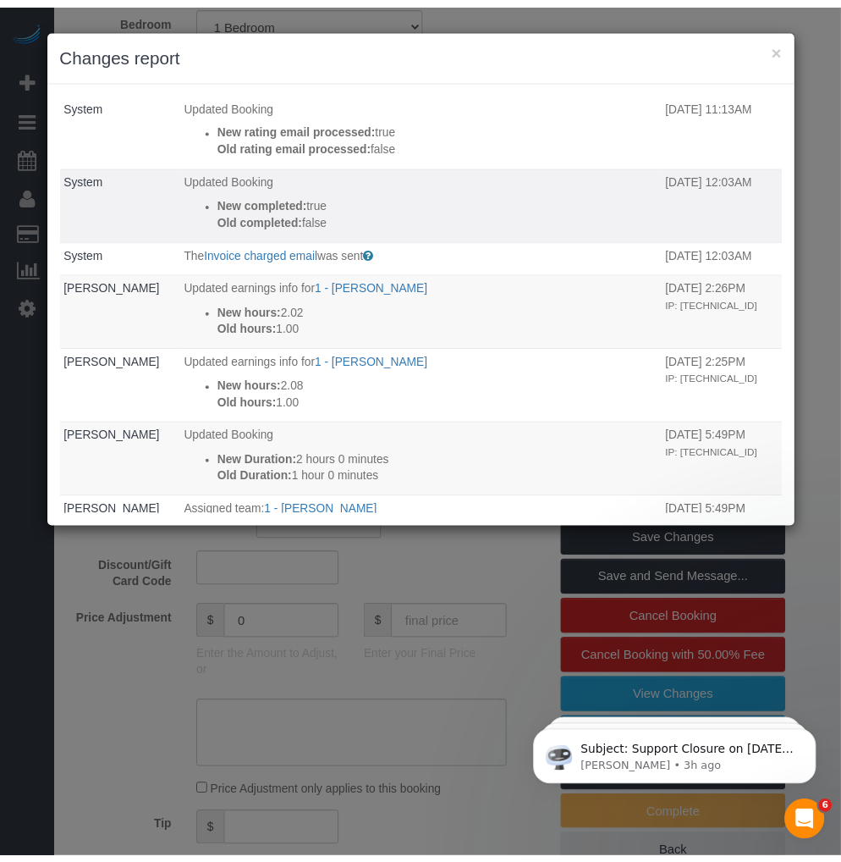
scroll to position [0, 0]
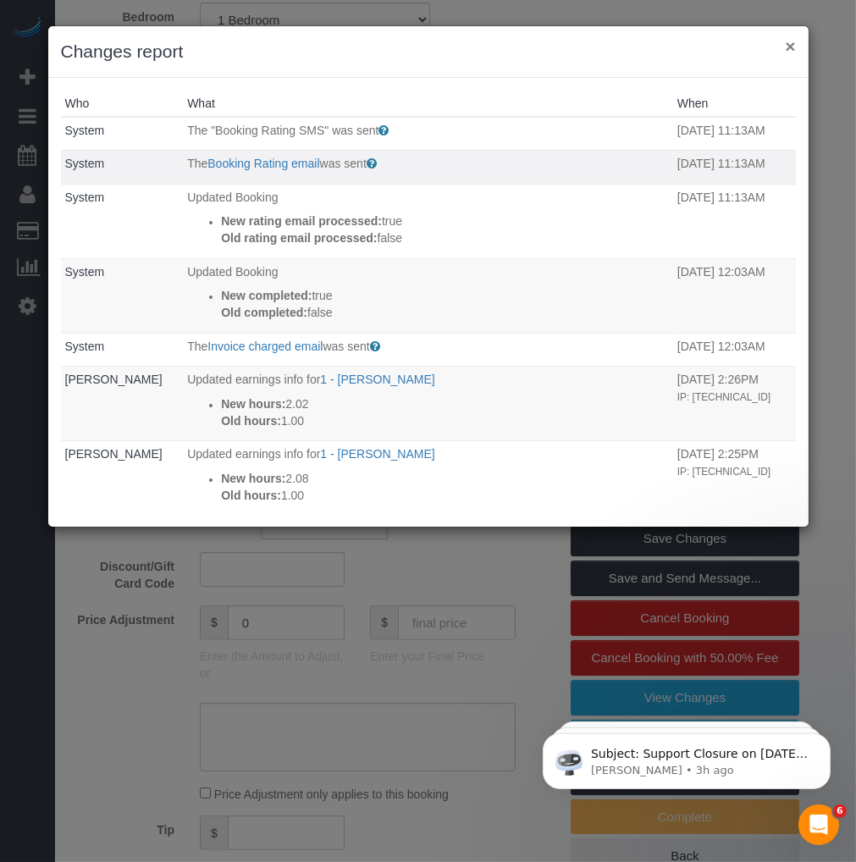
drag, startPoint x: 788, startPoint y: 47, endPoint x: 598, endPoint y: 131, distance: 208.1
click at [788, 48] on button "×" at bounding box center [790, 46] width 10 height 18
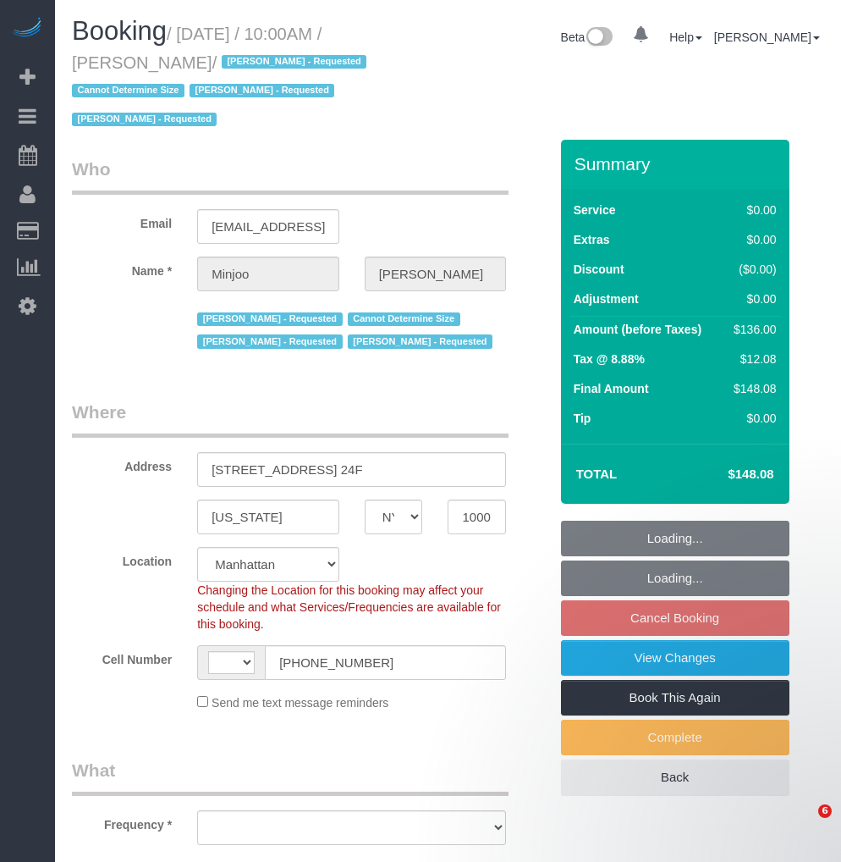
select select "NY"
select select "number:89"
select select "number:90"
select select "number:15"
select select "number:5"
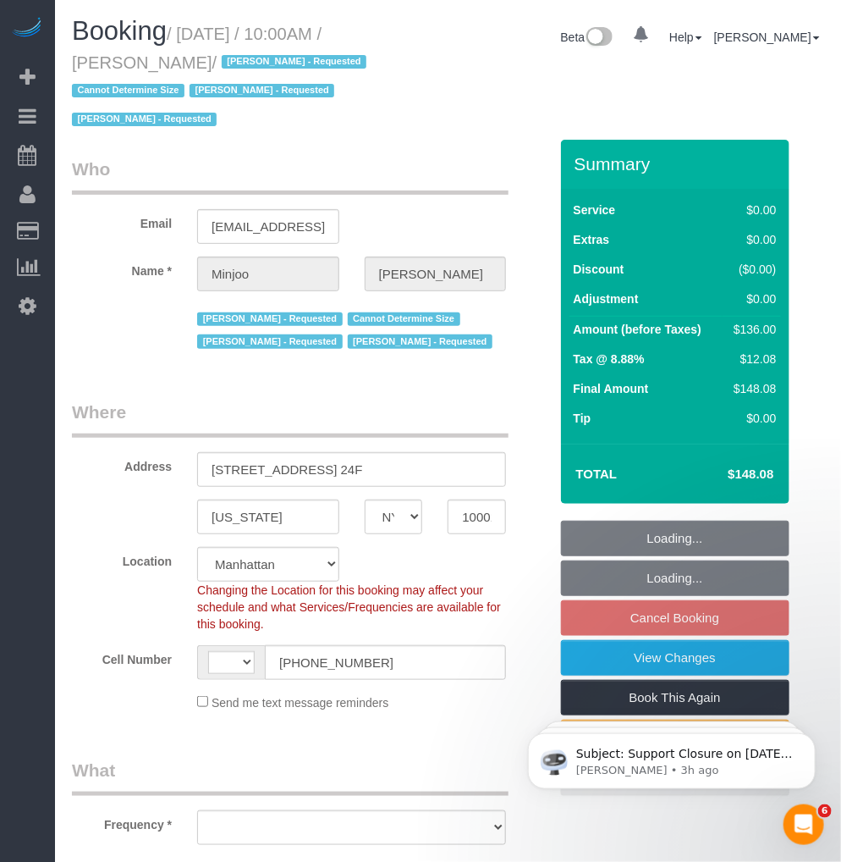
scroll to position [188, 0]
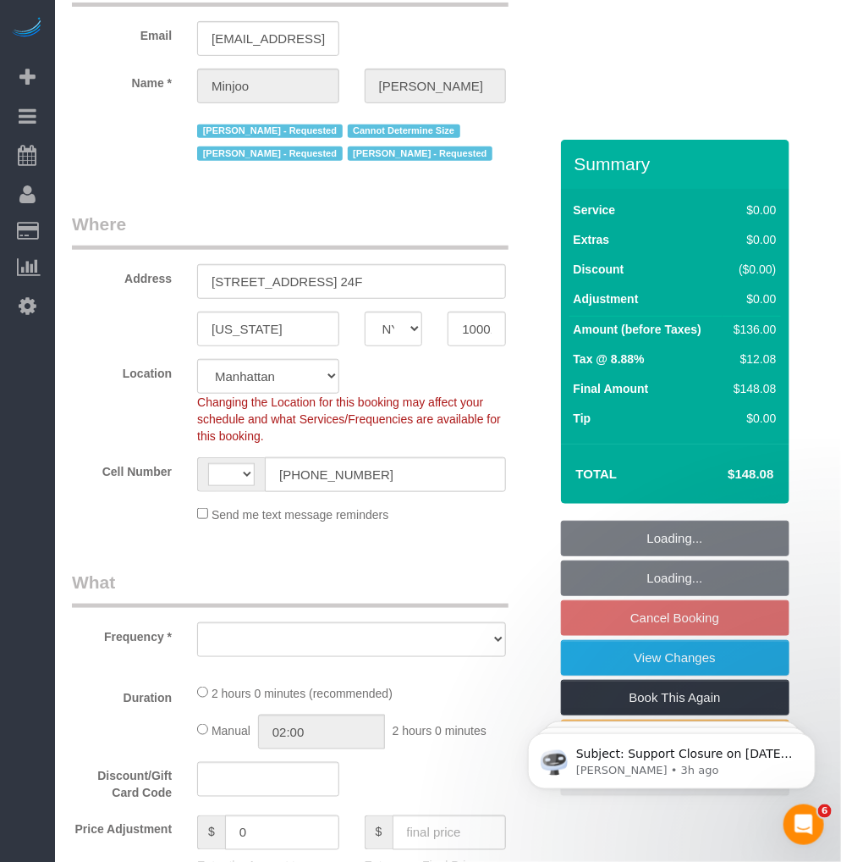
select select "string:[GEOGRAPHIC_DATA]"
select select "object:1229"
select select "string:stripe-pm_1S195S4VGloSiKo7MwvOt8Nb"
select select "1"
select select "spot3"
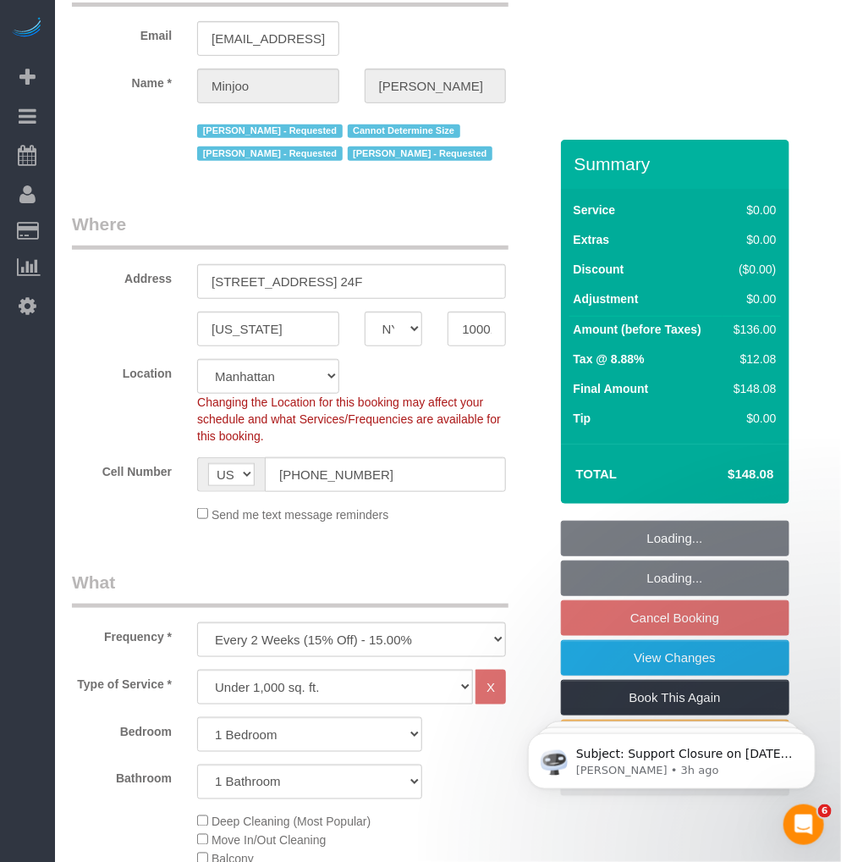
select select "1"
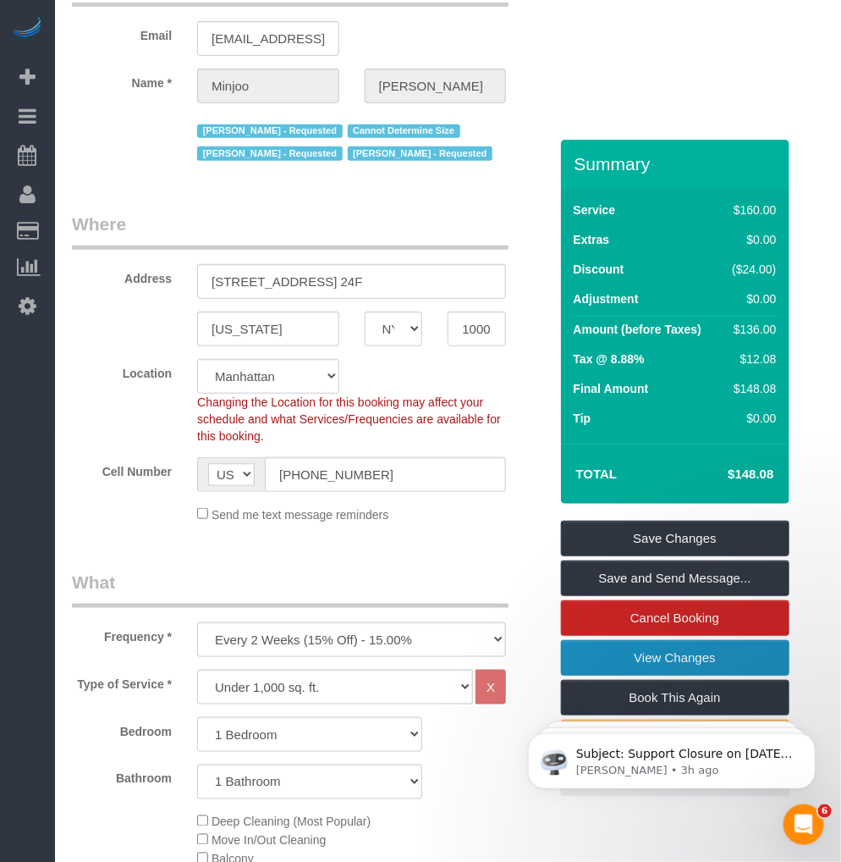
click at [607, 640] on link "View Changes" at bounding box center [675, 658] width 229 height 36
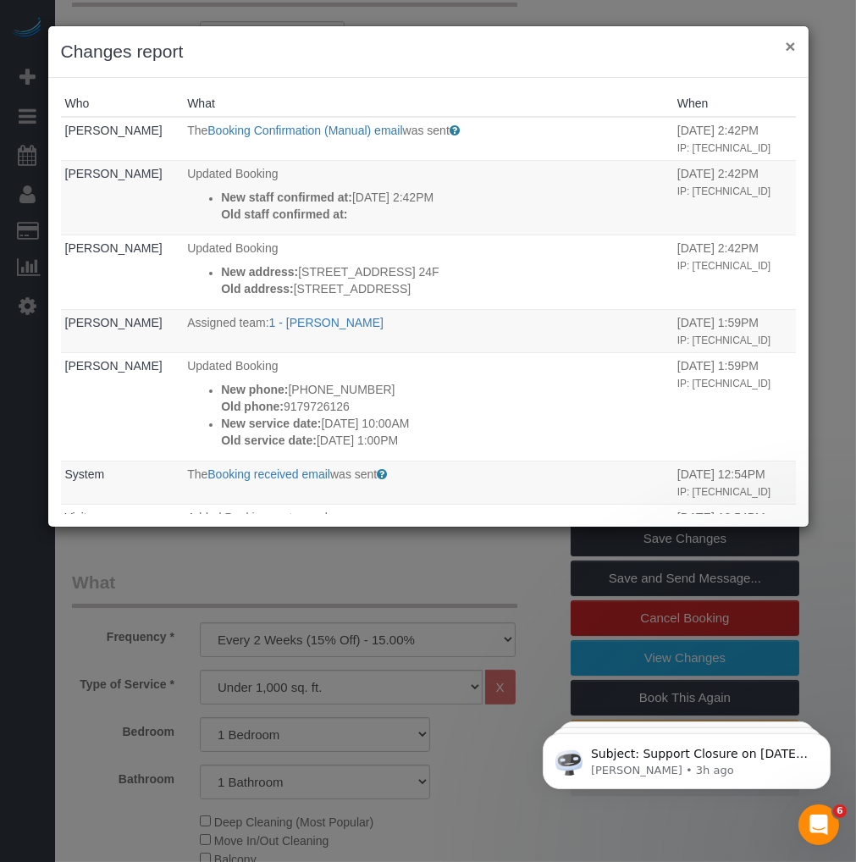
click at [790, 45] on button "×" at bounding box center [790, 46] width 10 height 18
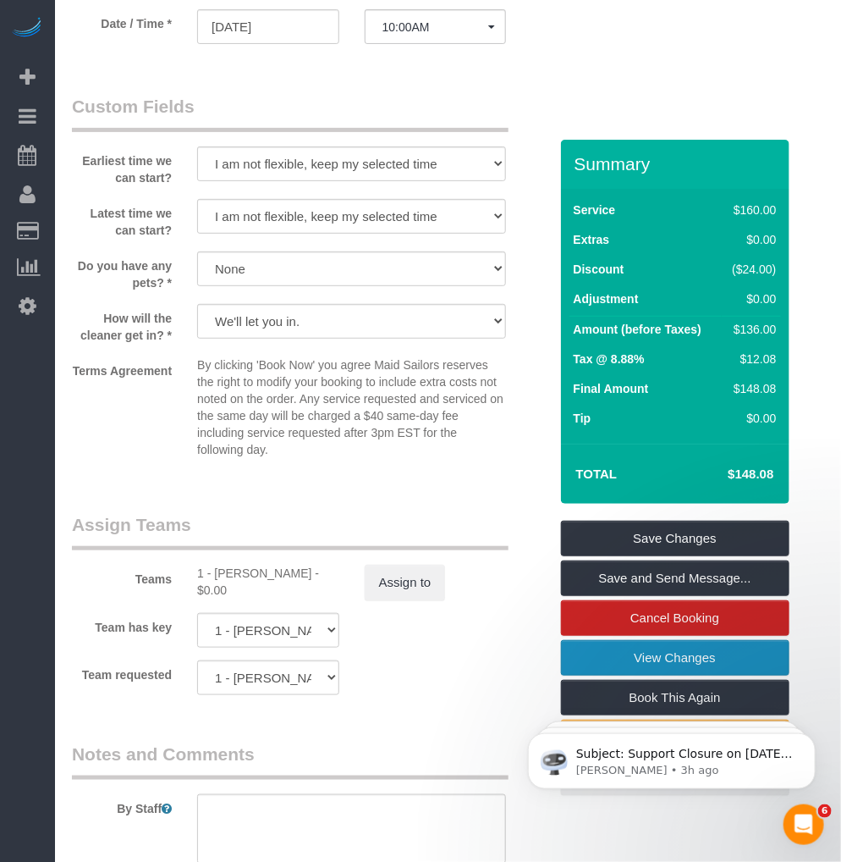
scroll to position [1598, 0]
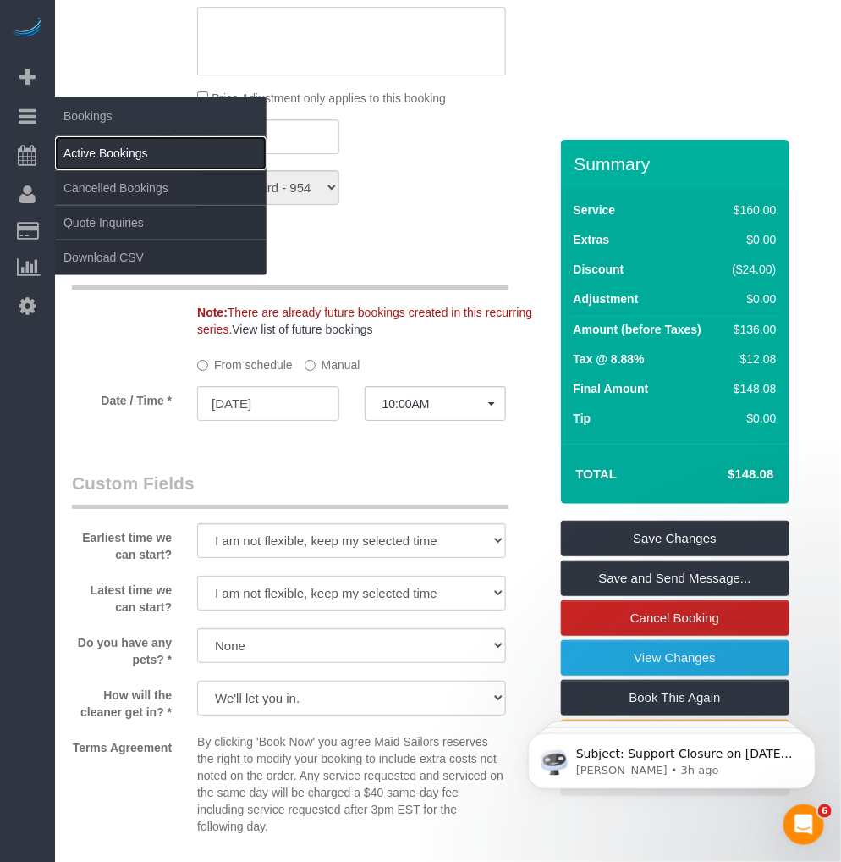
click at [93, 148] on link "Active Bookings" at bounding box center [161, 153] width 212 height 34
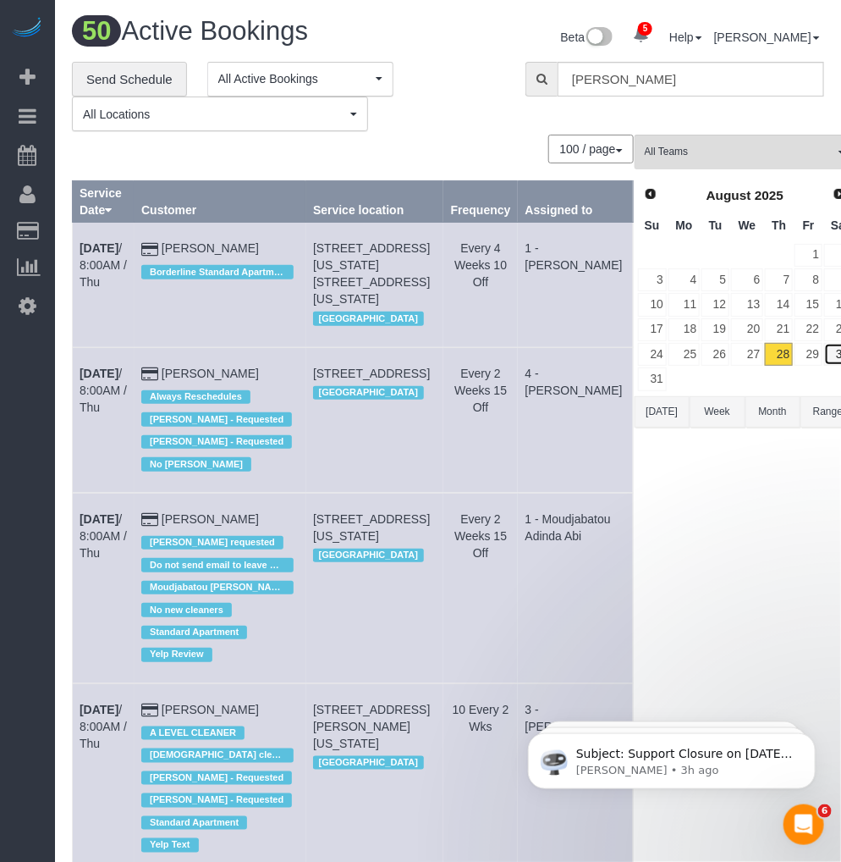
click at [824, 359] on link "30" at bounding box center [838, 354] width 28 height 23
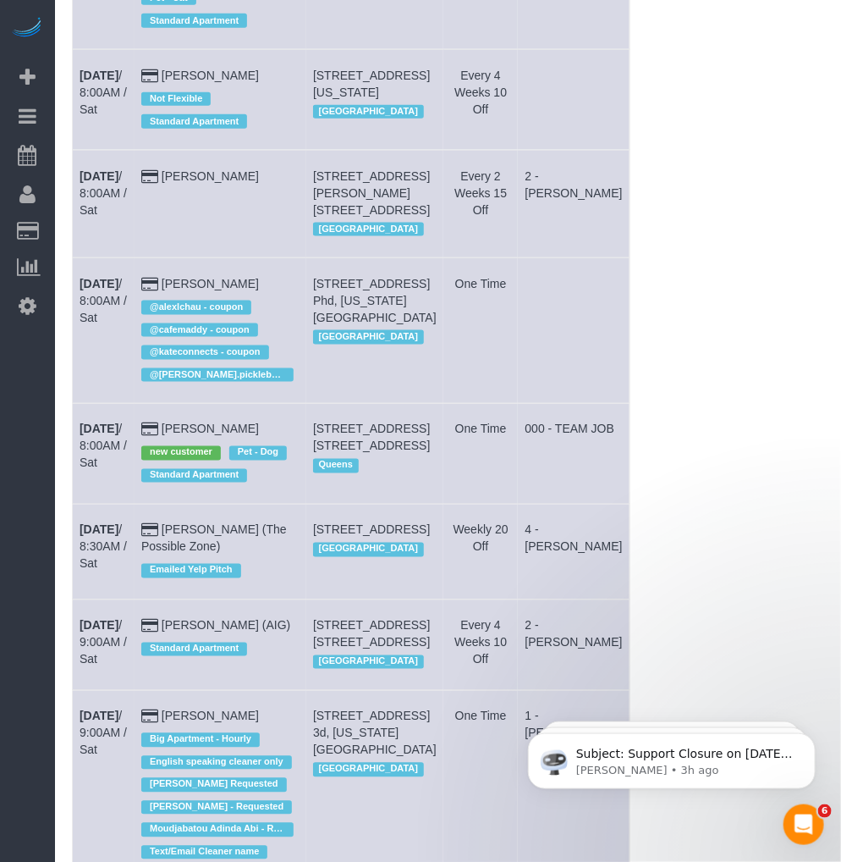
scroll to position [2869, 0]
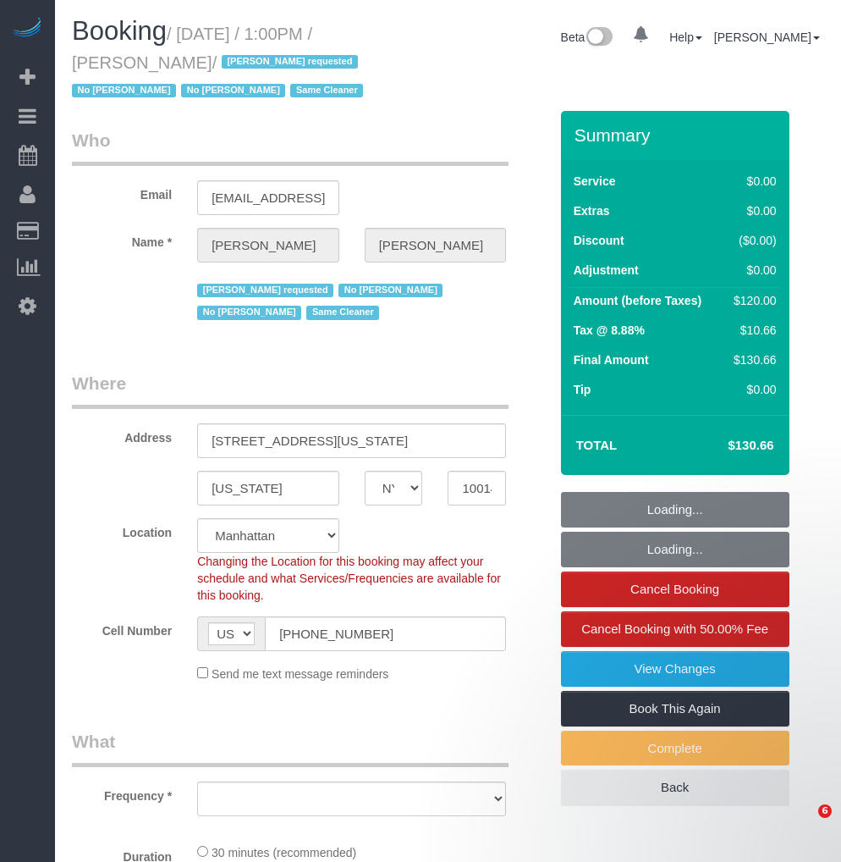
select select "NY"
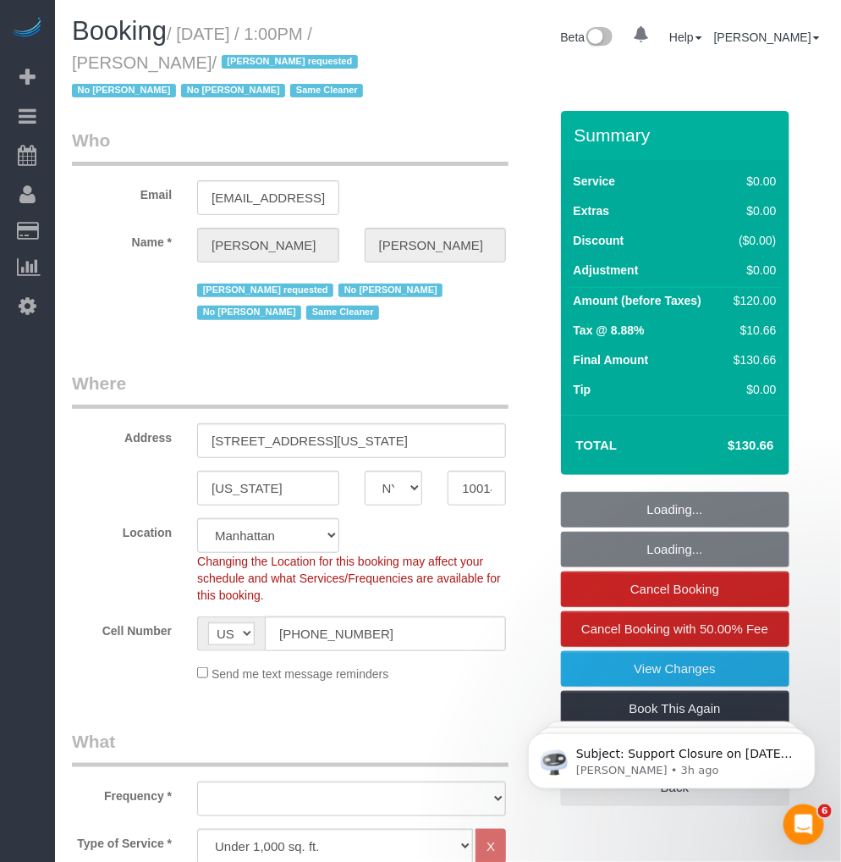
select select "object:790"
select select "spot1"
select select "number:89"
select select "number:90"
select select "number:15"
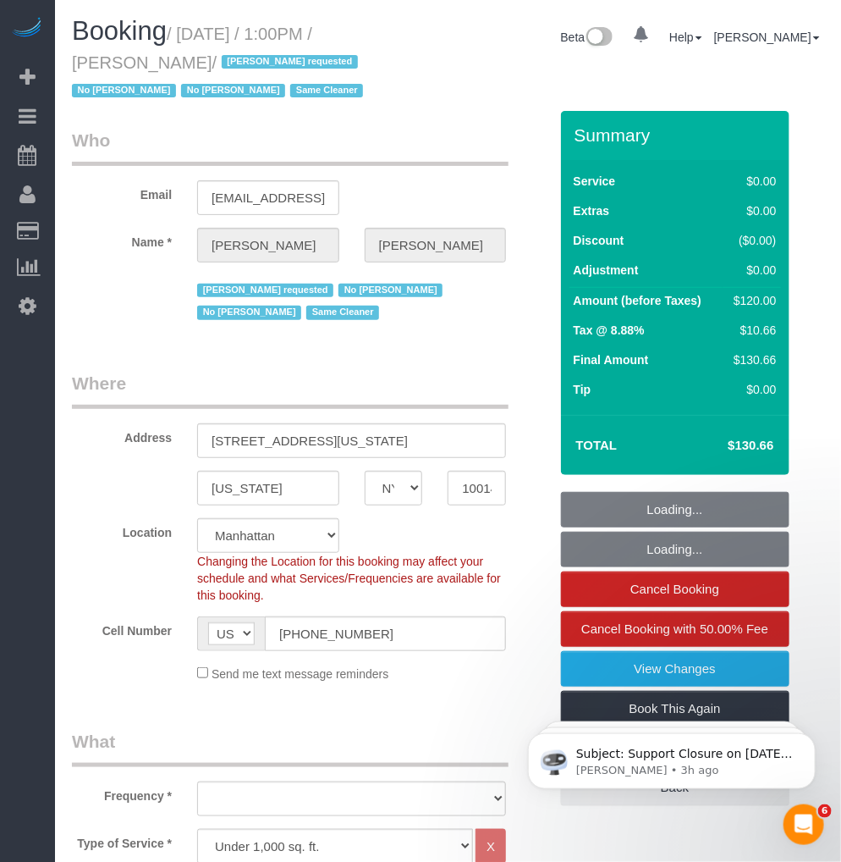
select select "number:6"
select select "object:1372"
select select "string:stripe-pm_1RlZe34VGloSiKo7V0Y4Tepe"
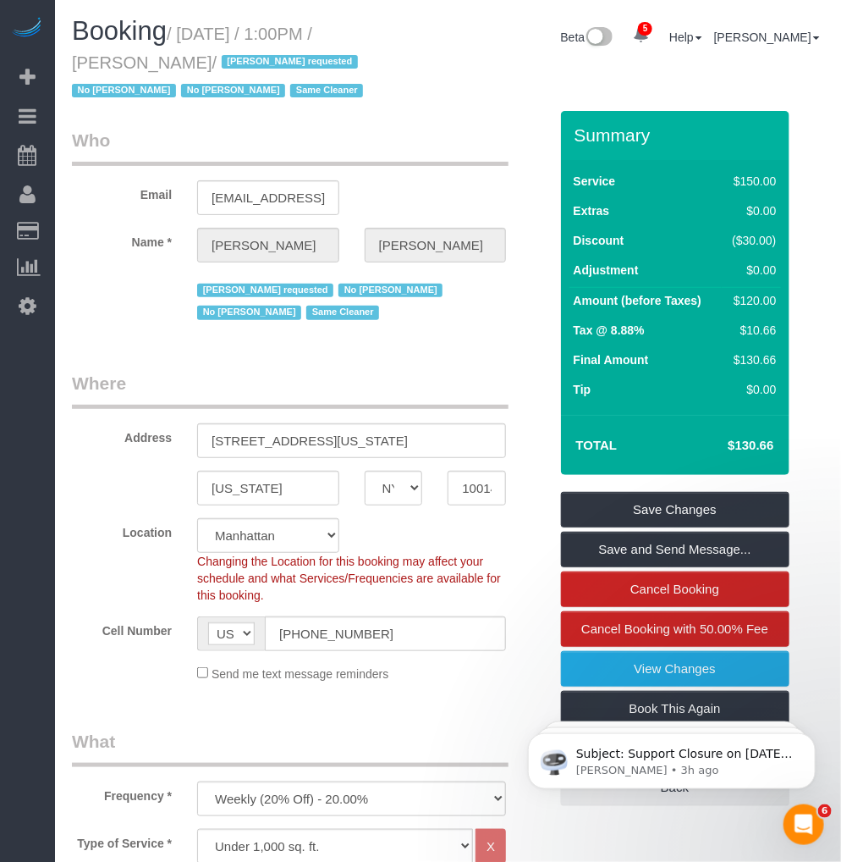
drag, startPoint x: 71, startPoint y: 58, endPoint x: 207, endPoint y: 64, distance: 136.4
click at [207, 64] on small "/ [DATE] / 1:00PM / [PERSON_NAME] / [PERSON_NAME] requested No [PERSON_NAME] No…" at bounding box center [220, 63] width 296 height 76
copy small "[PERSON_NAME]"
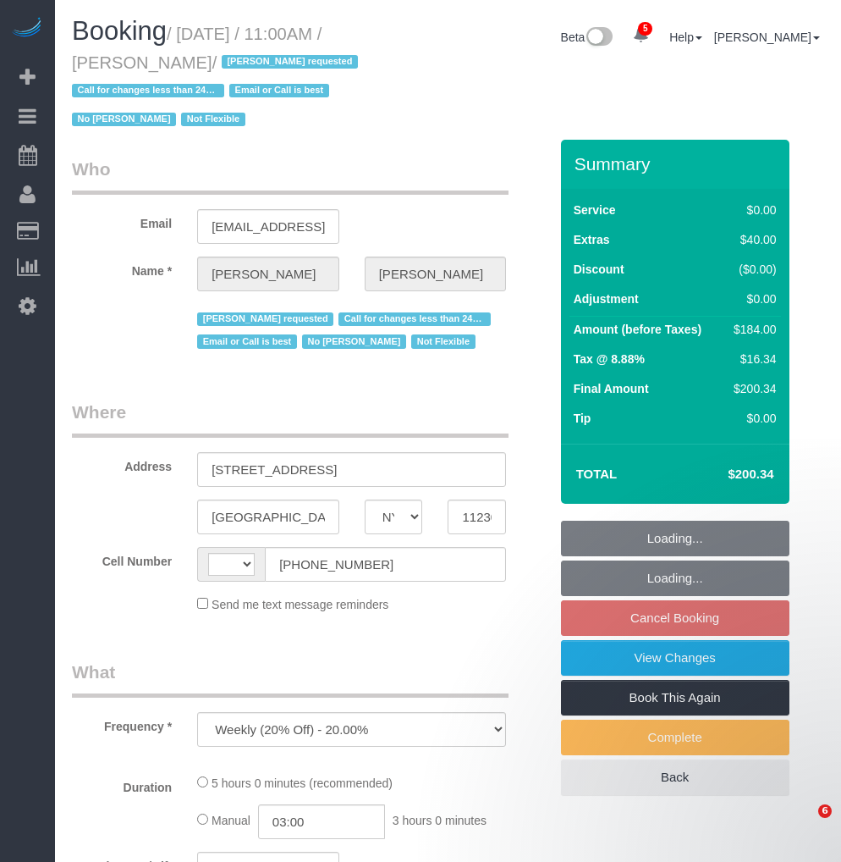
select select "NY"
select select "number:89"
select select "number:90"
select select "number:15"
select select "number:5"
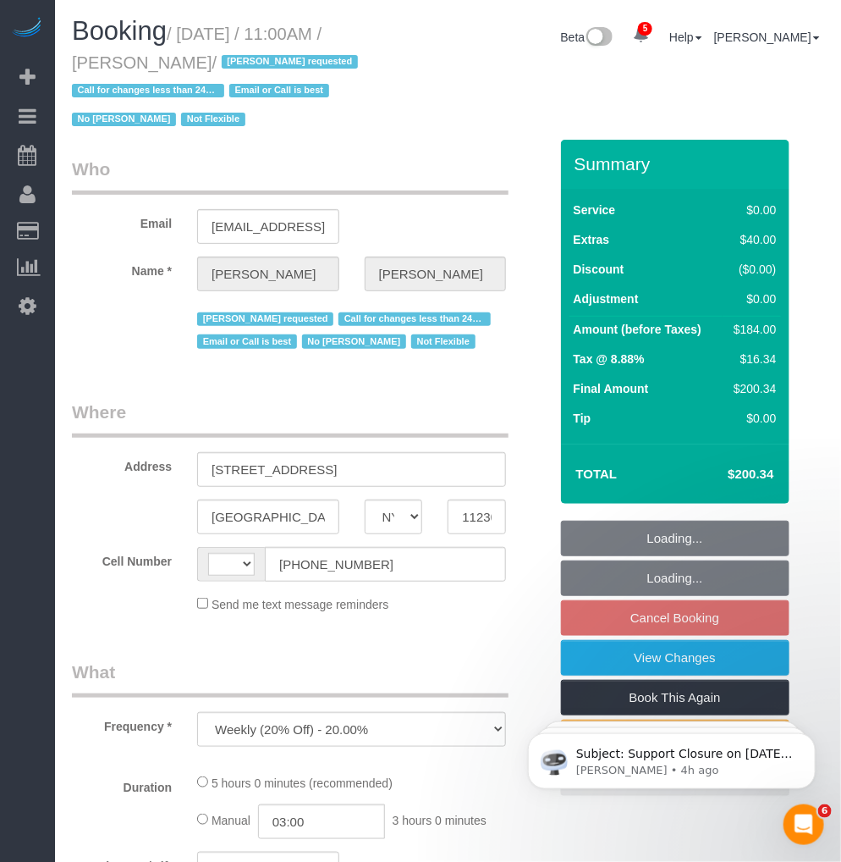
select select "string:[GEOGRAPHIC_DATA]"
select select "spot4"
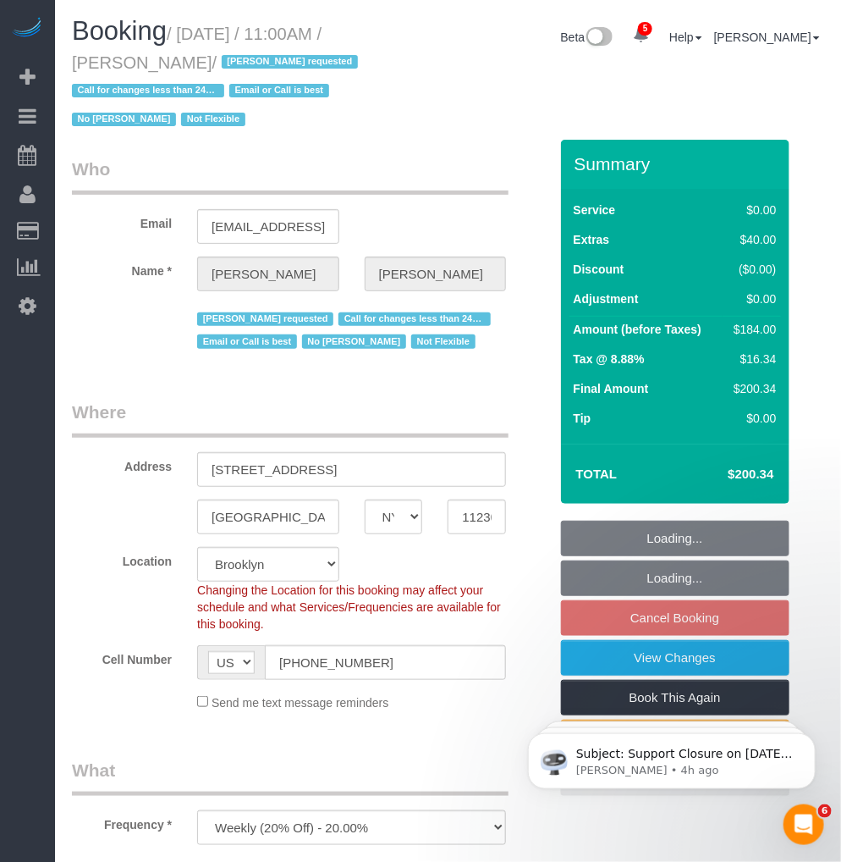
select select "2"
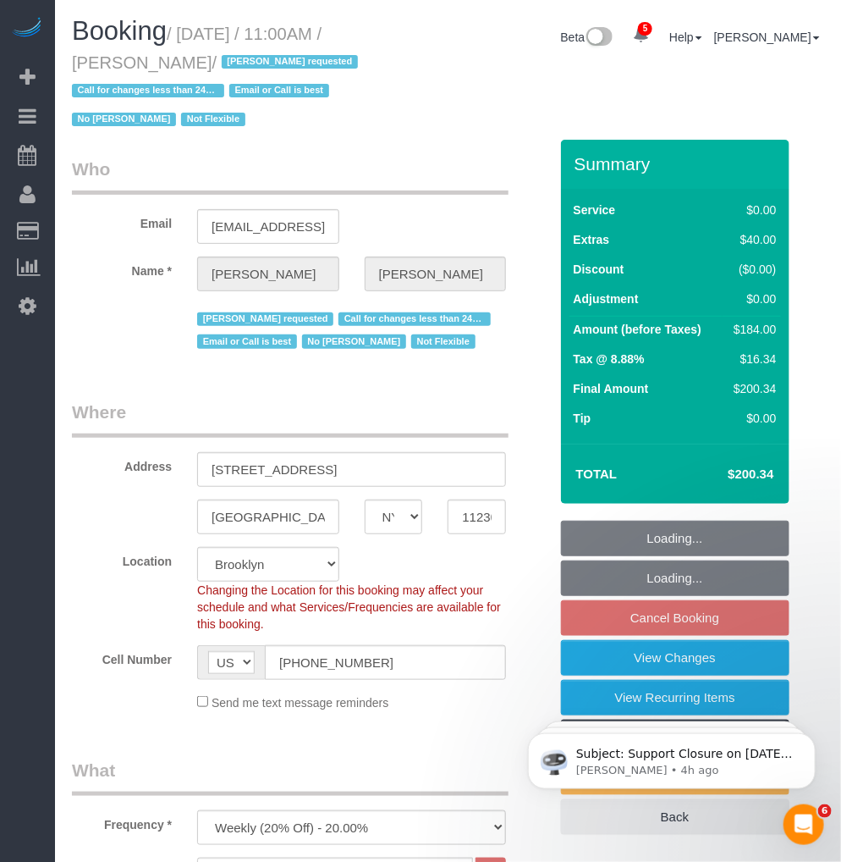
select select "string:stripe-pm_1QmKY94VGloSiKo7nTMEHlKd"
select select "object:1318"
select select "spot64"
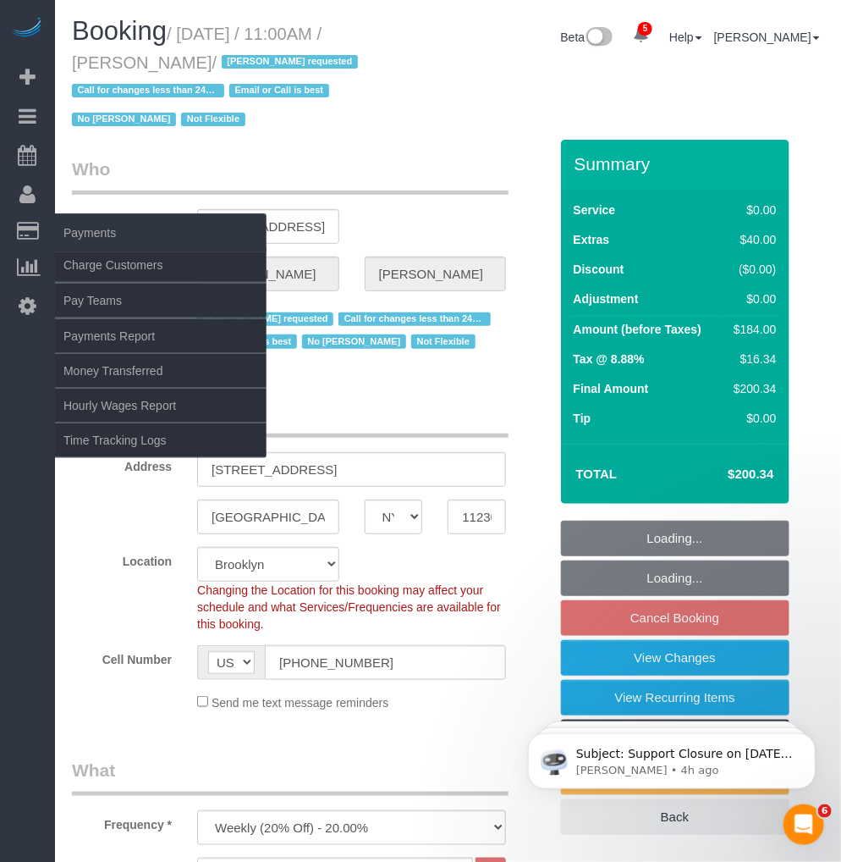
select select "2"
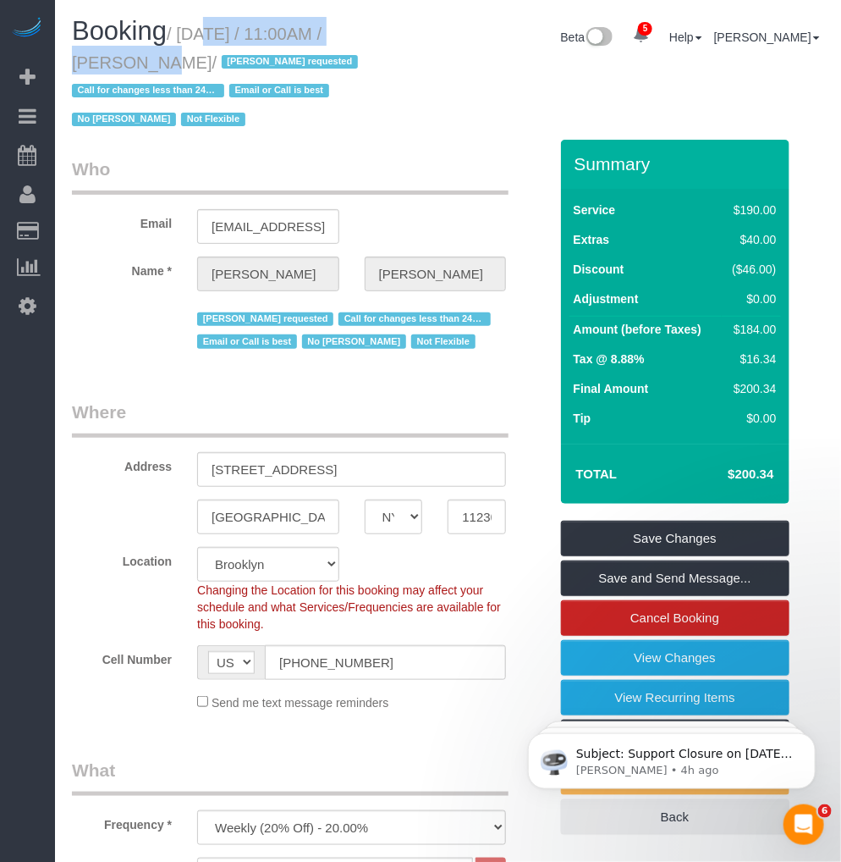
drag, startPoint x: 179, startPoint y: 32, endPoint x: 386, endPoint y: 30, distance: 206.5
click at [363, 30] on small "/ August 30, 2025 / 11:00AM / Patricia DeSiano / Ana Araujo requested Call for …" at bounding box center [217, 77] width 291 height 105
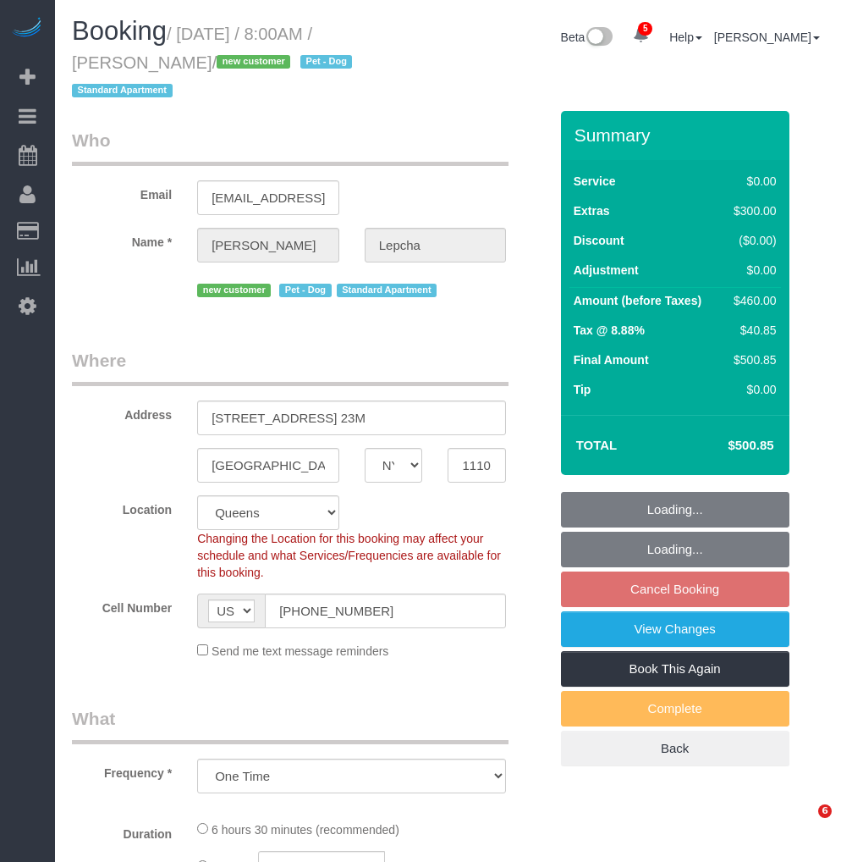
select select "NY"
select select "number:89"
select select "number:70"
select select "number:13"
select select "number:5"
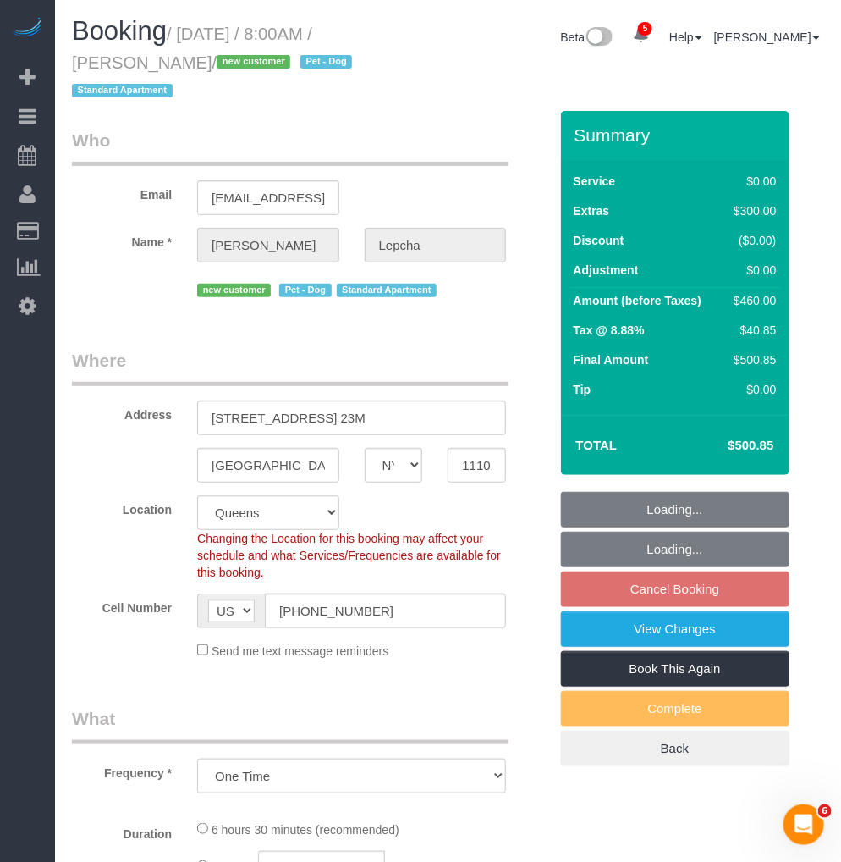
select select "object:824"
select select "string:stripe-pm_1S02NV4VGloSiKo7uPmBjRI5"
select select "spot1"
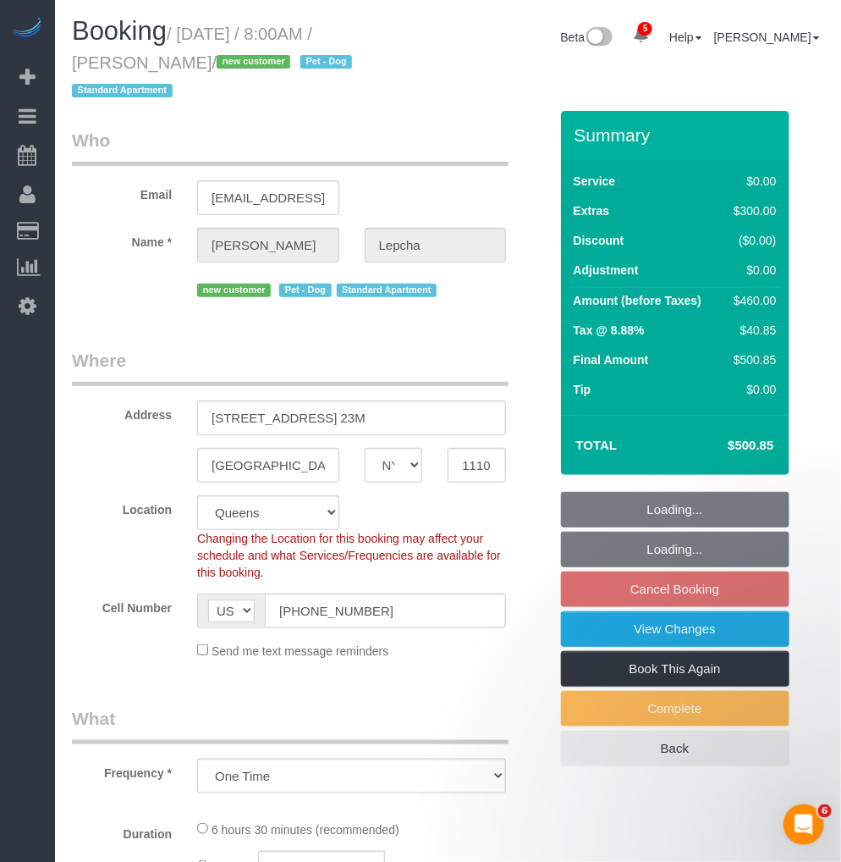
select select "1"
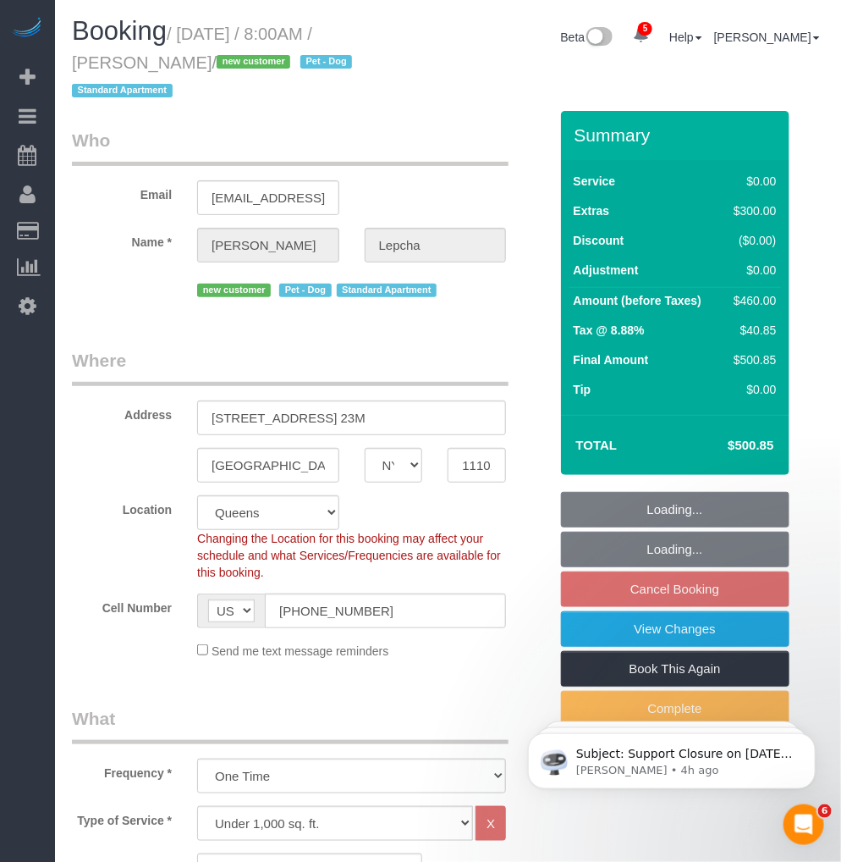
select select "1"
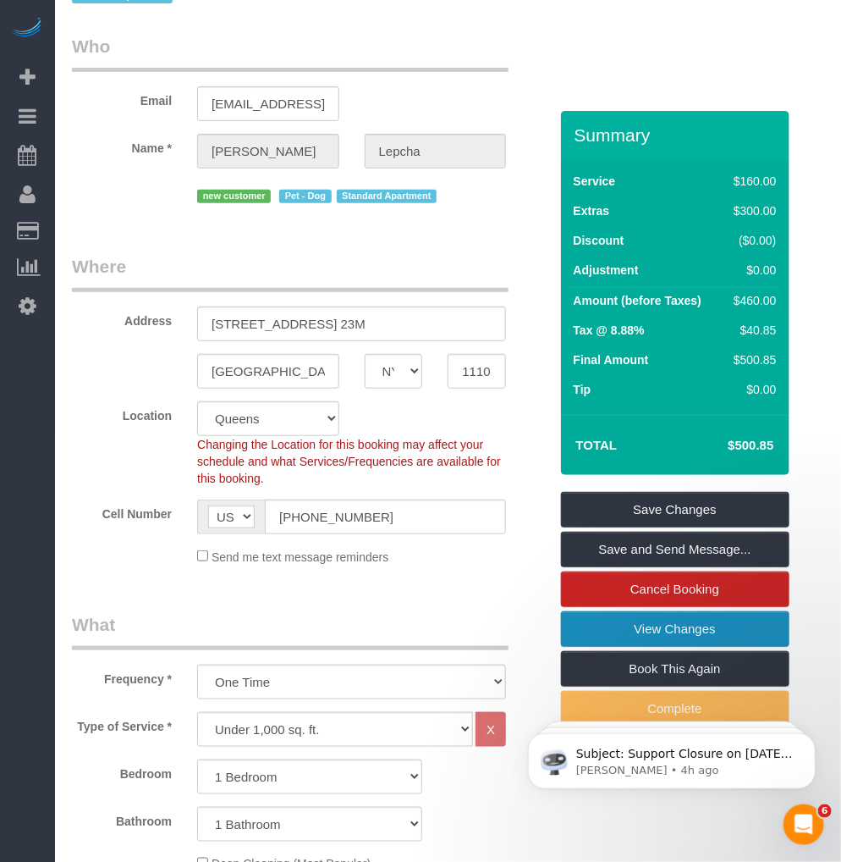
click at [631, 611] on link "View Changes" at bounding box center [675, 629] width 229 height 36
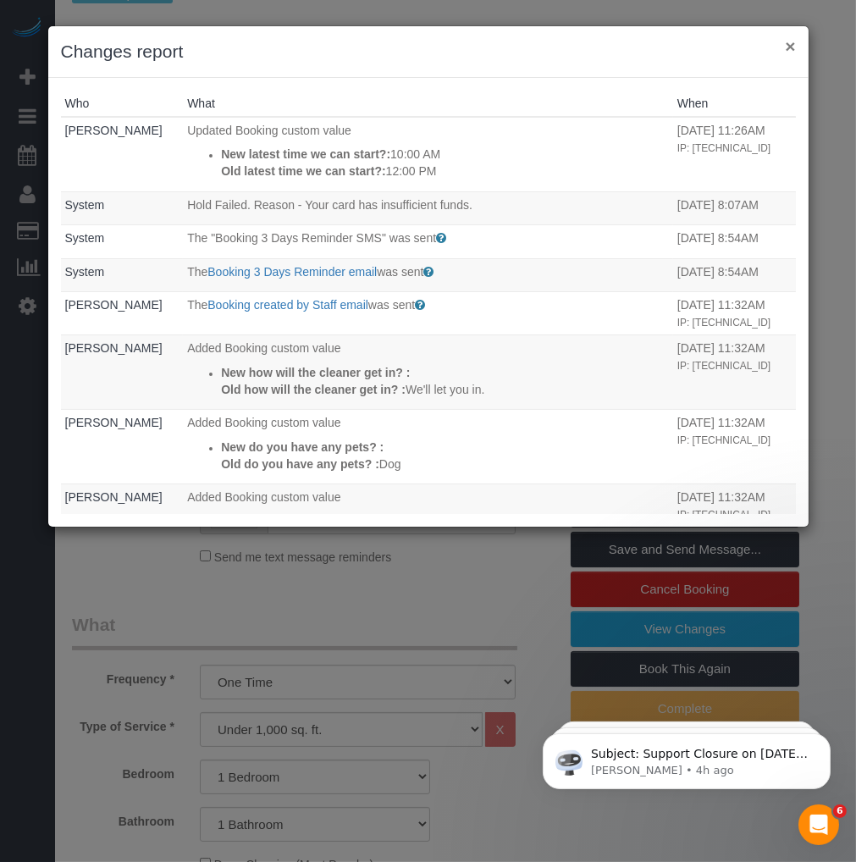
click at [792, 47] on button "×" at bounding box center [790, 46] width 10 height 18
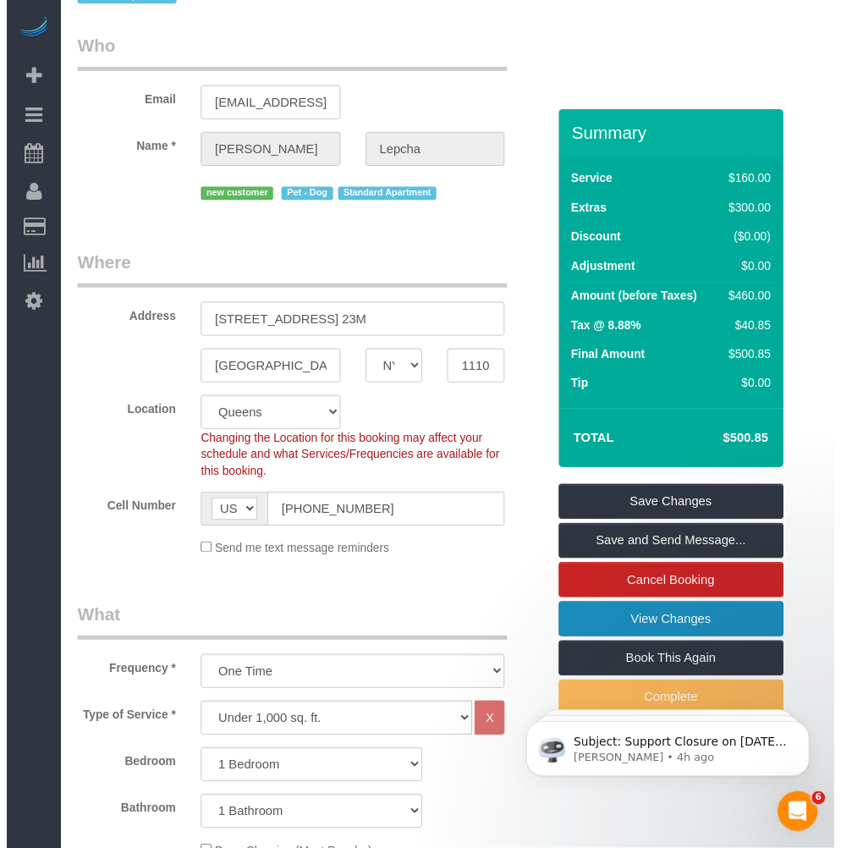
scroll to position [0, 0]
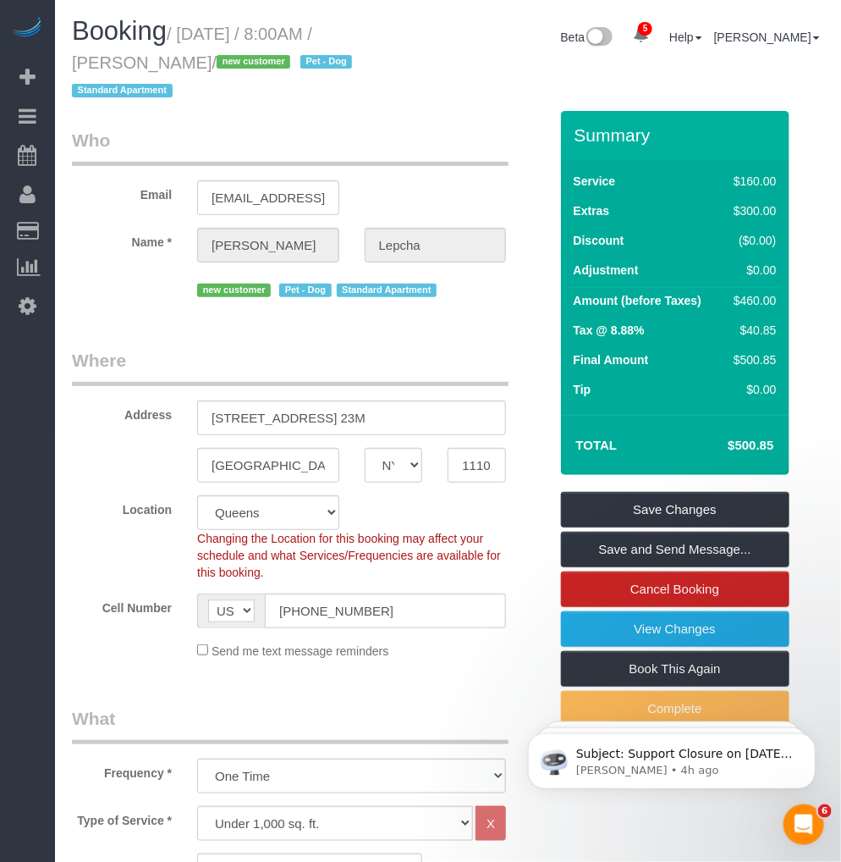
click at [357, 41] on small "/ August 30, 2025 / 8:00AM / Katie Lepcha / new customer Pet - Dog Standard Apa…" at bounding box center [214, 63] width 285 height 76
copy small "Katie"
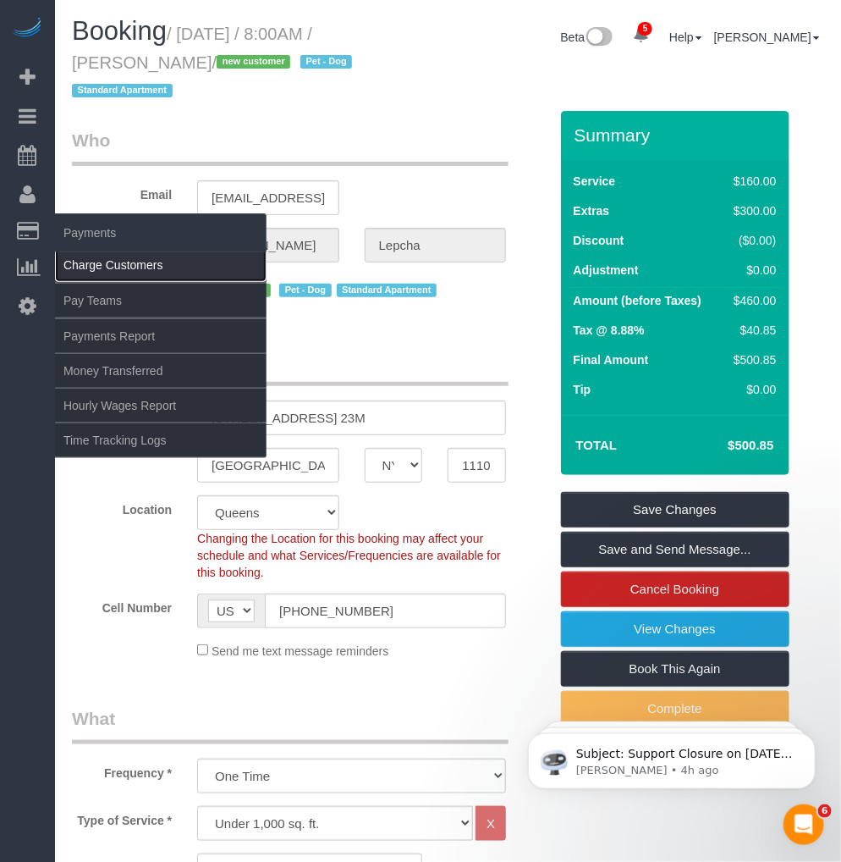
click at [107, 260] on link "Charge Customers" at bounding box center [161, 265] width 212 height 34
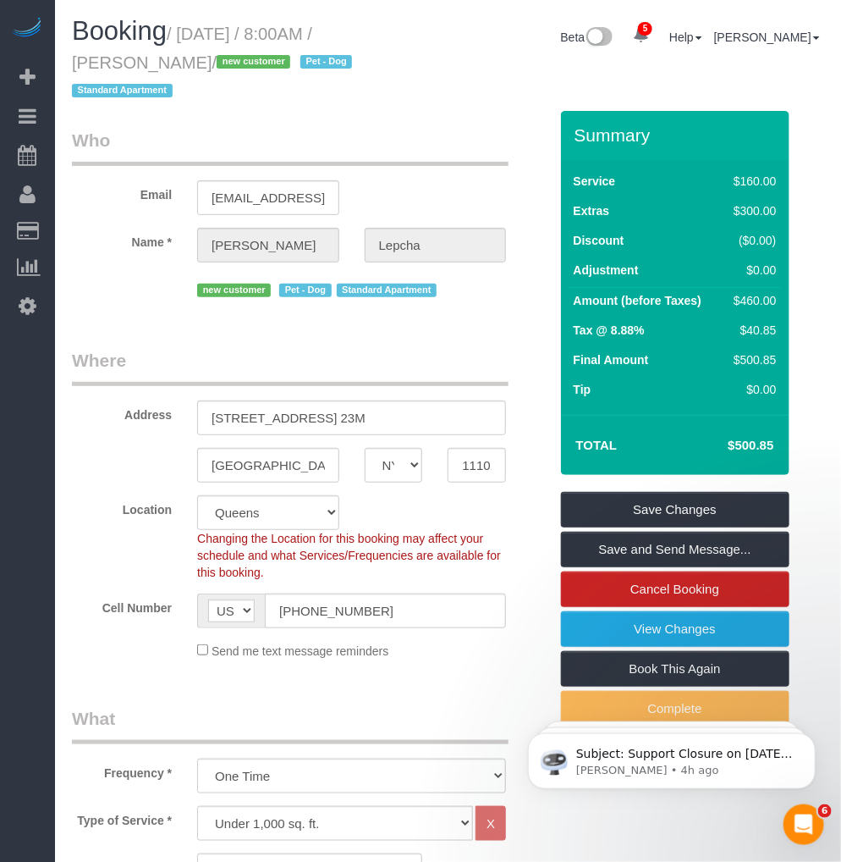
select select
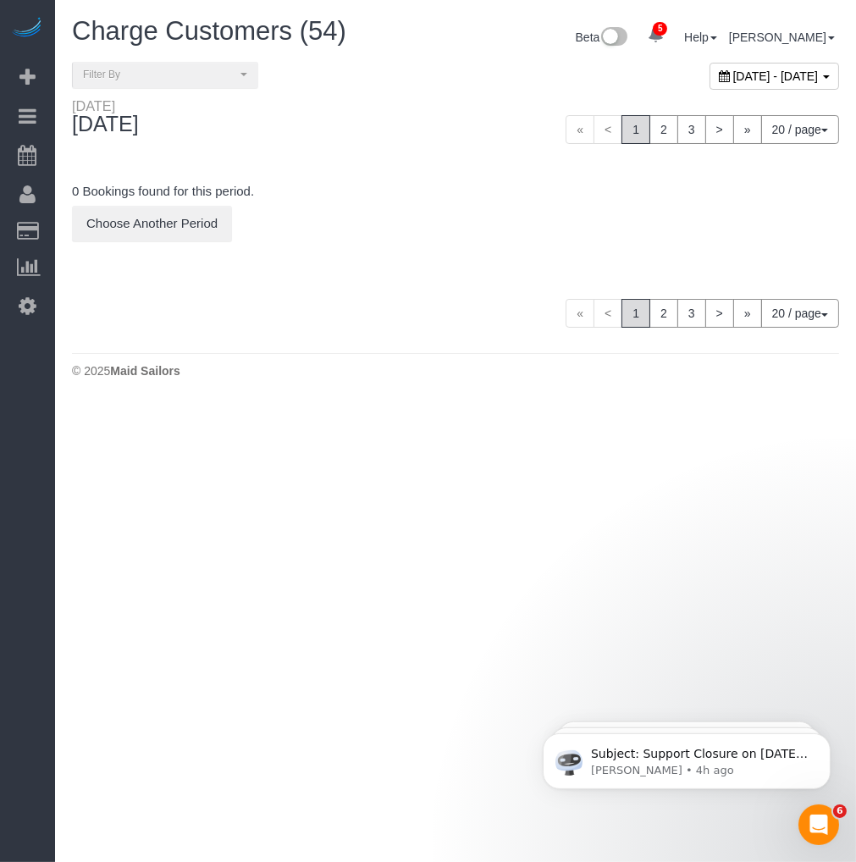
click at [729, 86] on div "[DATE] - [DATE]" at bounding box center [774, 76] width 130 height 27
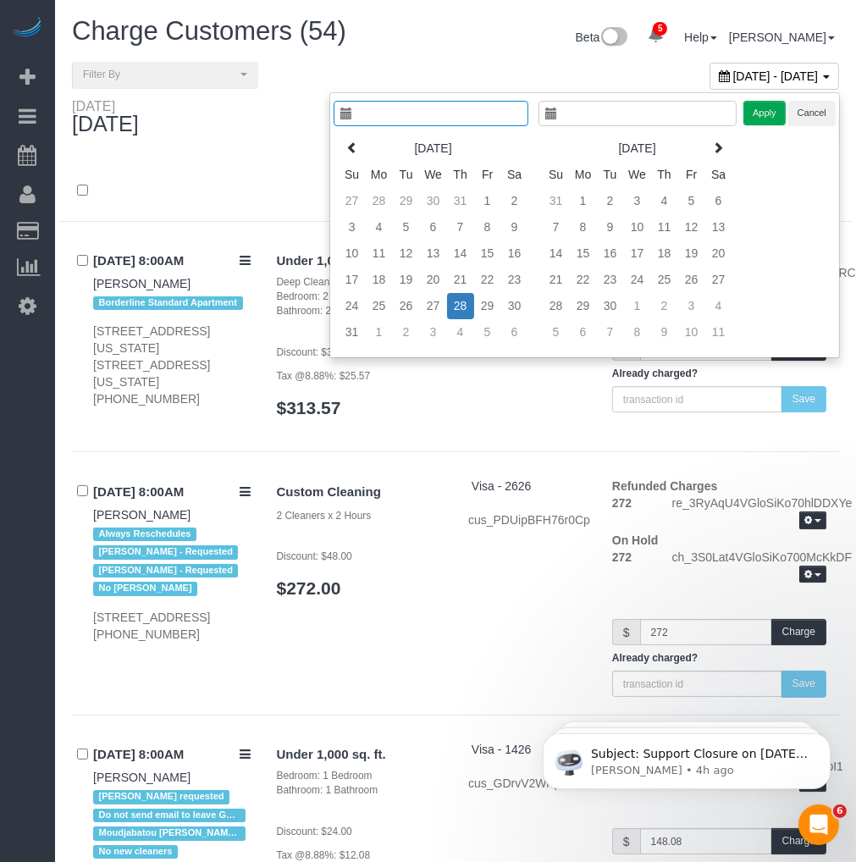
type input "**********"
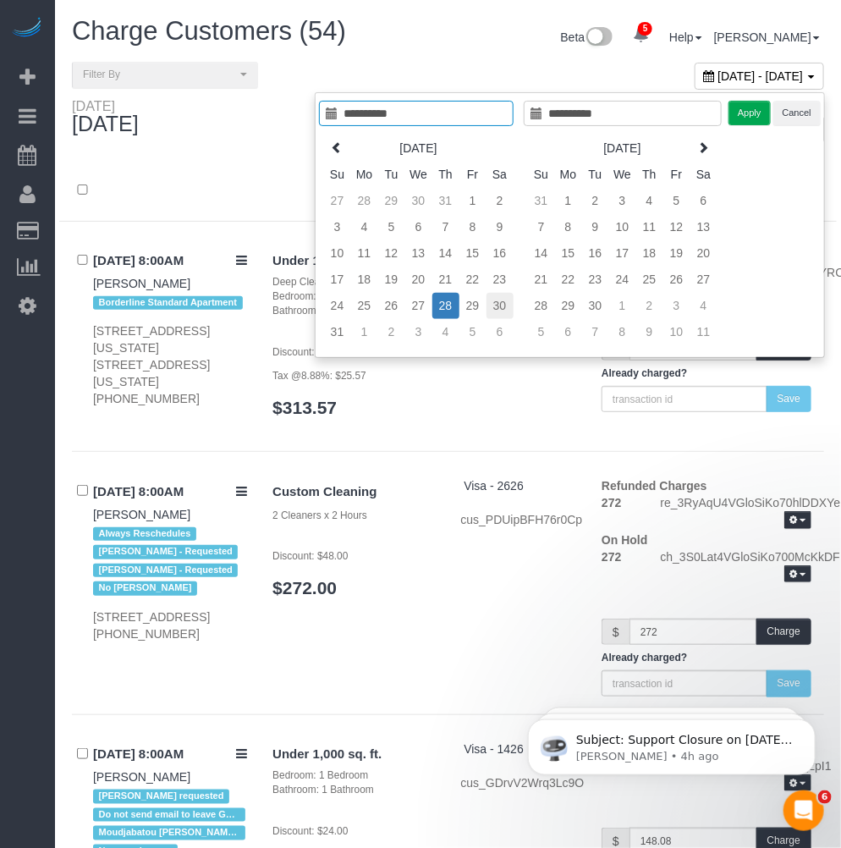
type input "**********"
click at [495, 306] on td "30" at bounding box center [500, 306] width 27 height 26
type input "**********"
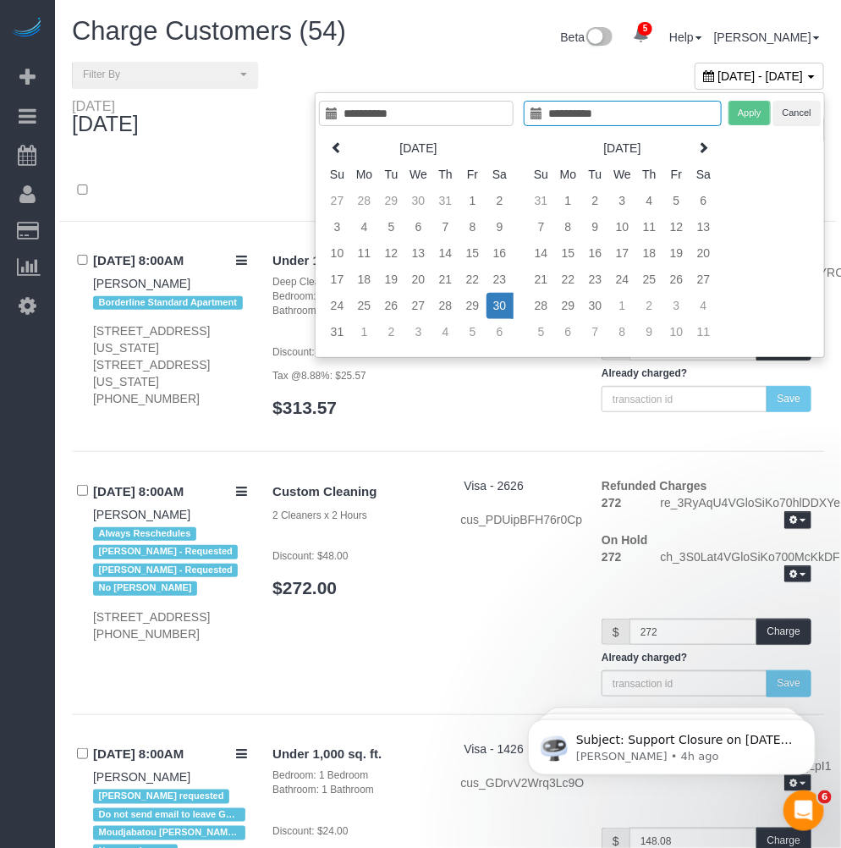
click at [496, 306] on td "30" at bounding box center [500, 306] width 27 height 26
type input "**********"
click at [746, 111] on button "Apply" at bounding box center [750, 113] width 42 height 25
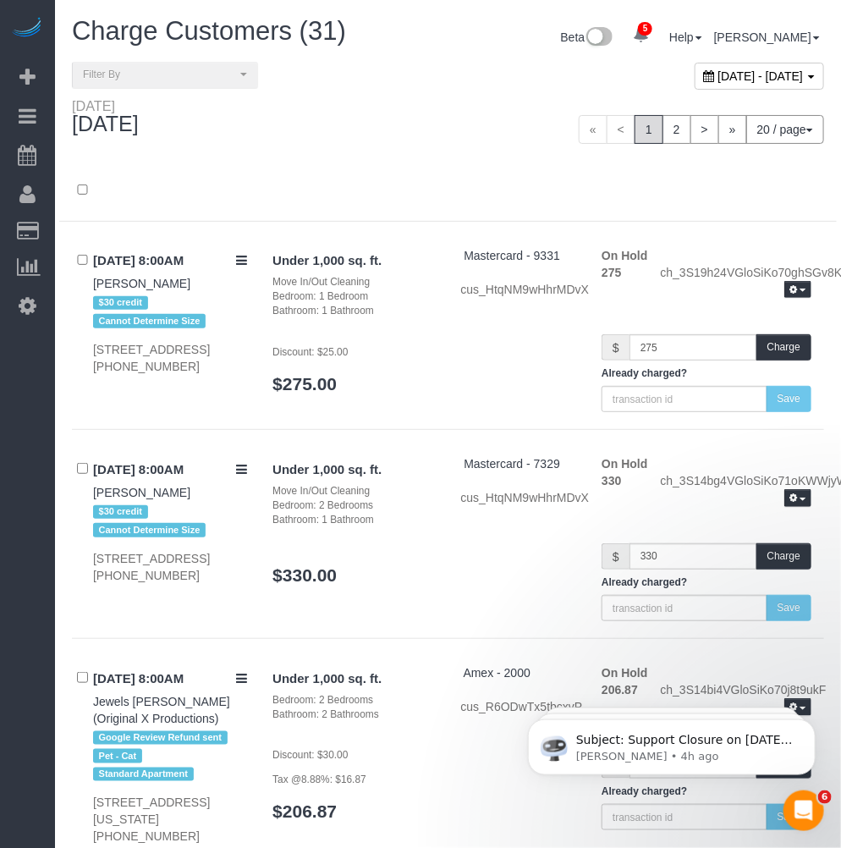
click at [446, 170] on div at bounding box center [448, 191] width 778 height 61
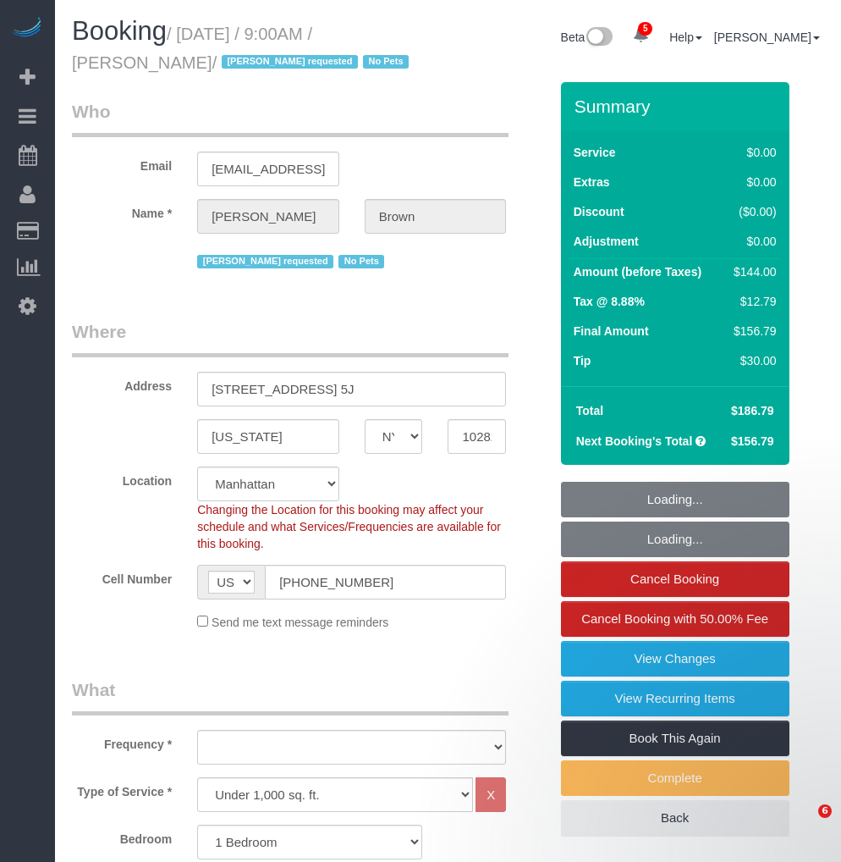
select select "NY"
select select "1"
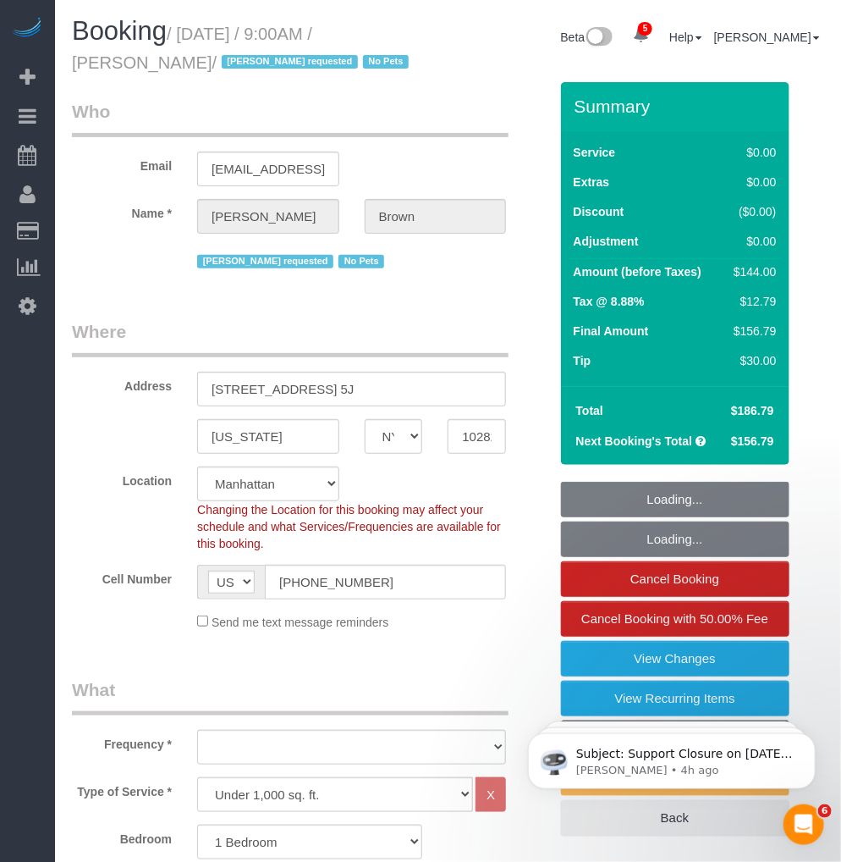
select select "object:932"
select select "number:58"
select select "number:74"
select select "number:15"
select select "number:6"
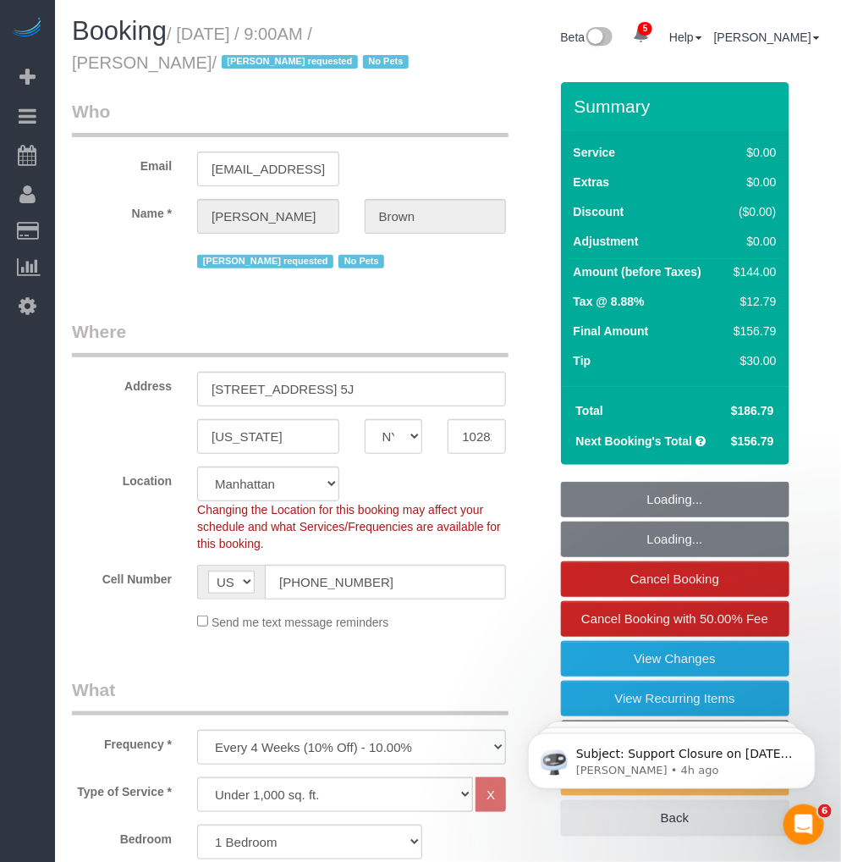
select select "1"
select select "spot1"
select select "object:1369"
select select "string:stripe-pm_1NibPd4VGloSiKo7YVp6Yjon"
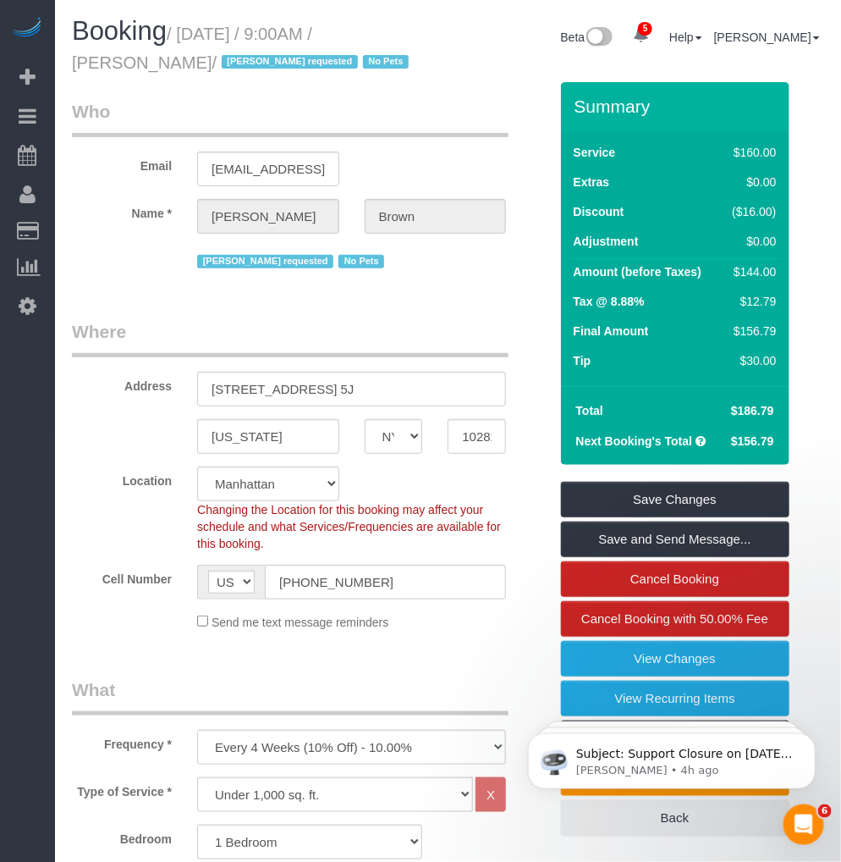
drag, startPoint x: 181, startPoint y: 63, endPoint x: 72, endPoint y: 63, distance: 109.2
click at [72, 63] on small "/ August 28, 2025 / 9:00AM / Adriana Brown / Ana Araujo requested No Pets" at bounding box center [243, 48] width 342 height 47
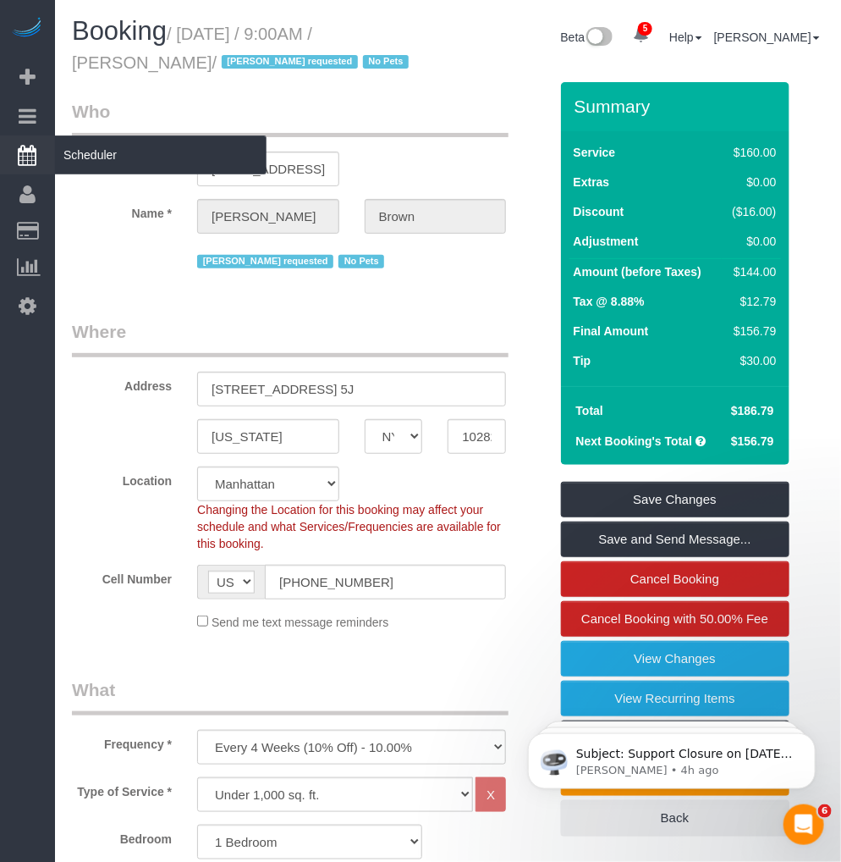
copy small "Adriana Brown"
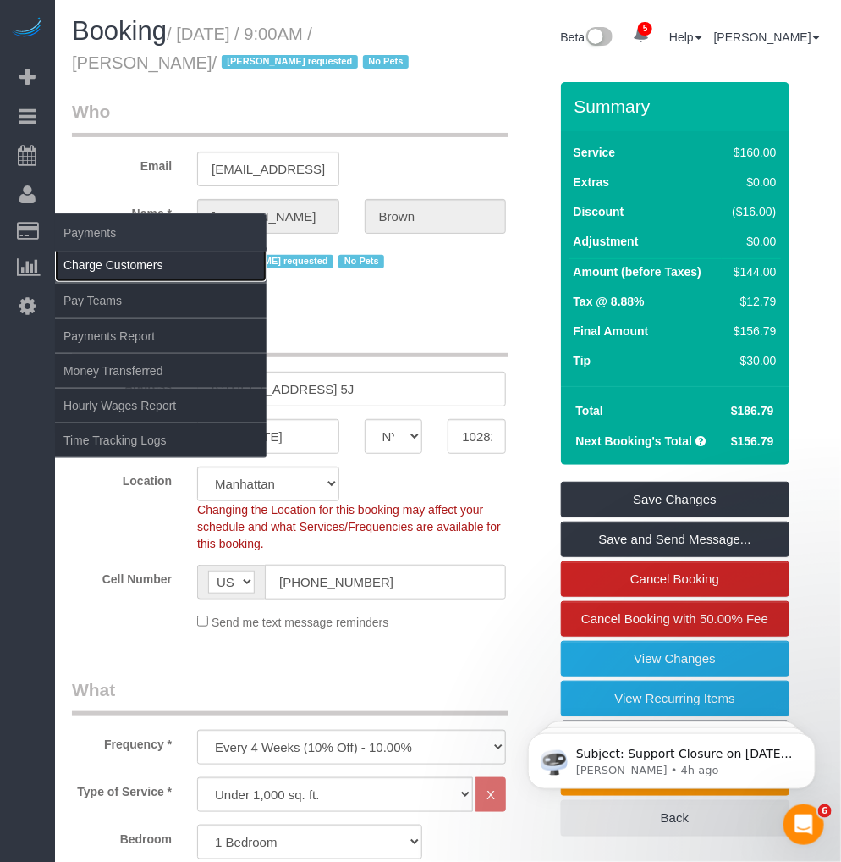
click at [76, 264] on link "Charge Customers" at bounding box center [161, 265] width 212 height 34
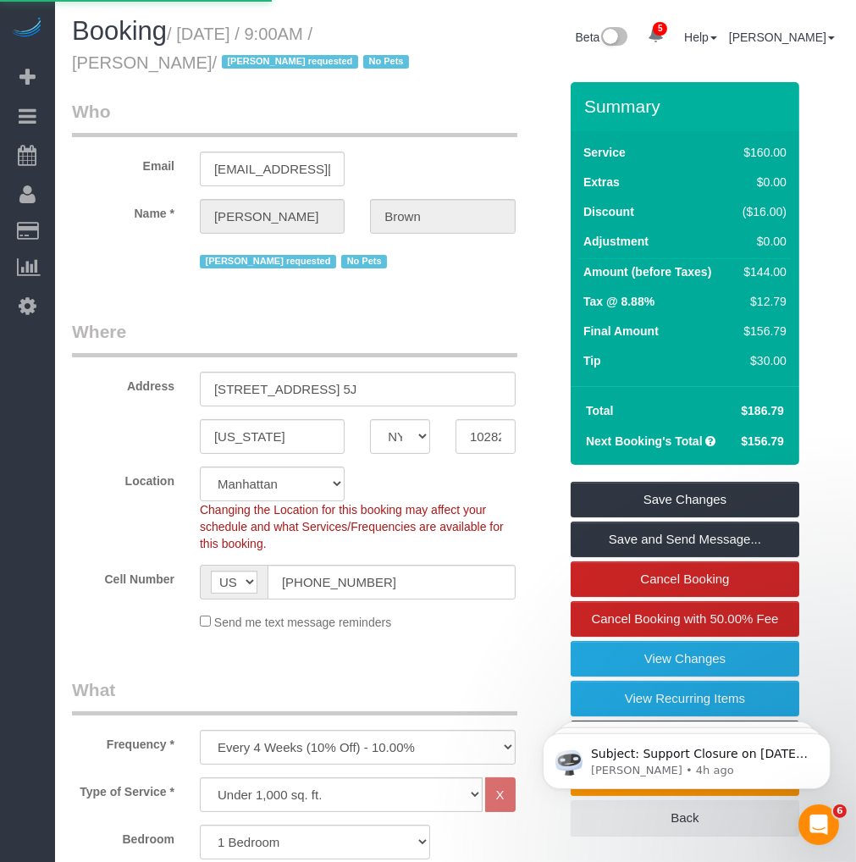
select select
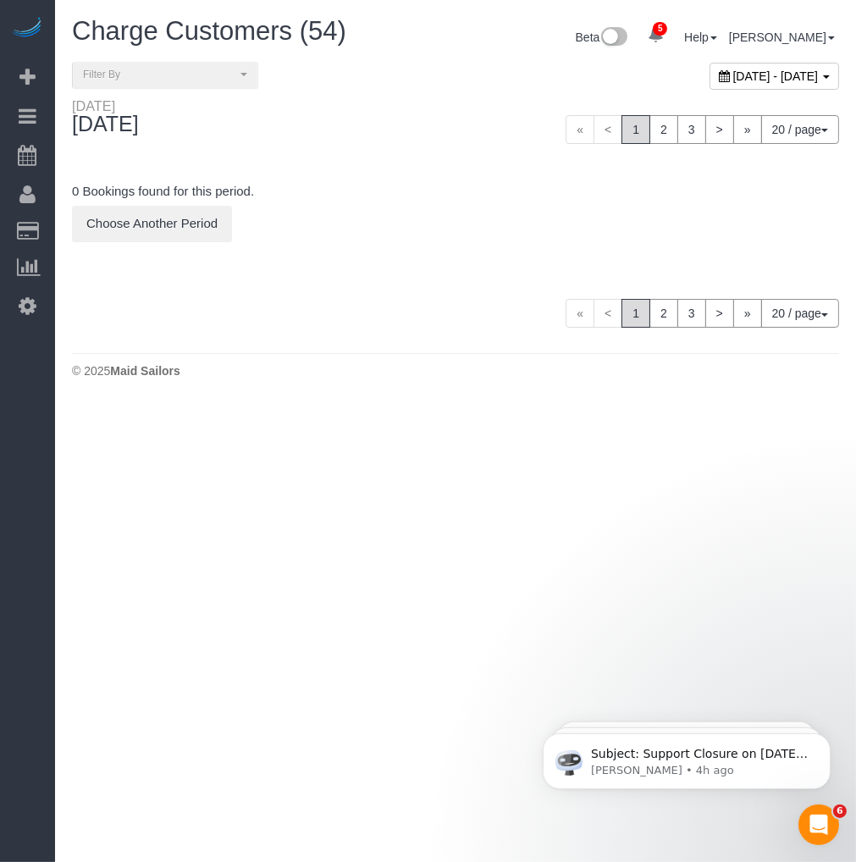
click at [733, 79] on span "August 28, 2025 - August 28, 2025" at bounding box center [775, 76] width 85 height 14
type input "**********"
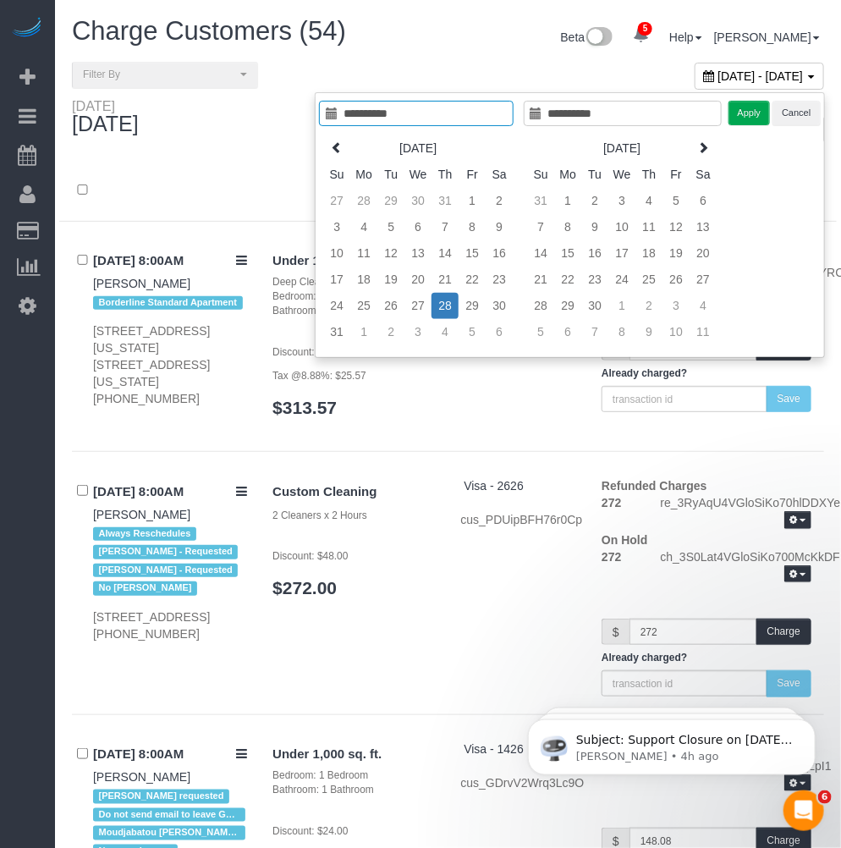
click at [451, 309] on td "28" at bounding box center [445, 306] width 27 height 26
click at [735, 113] on button "Apply" at bounding box center [750, 113] width 42 height 25
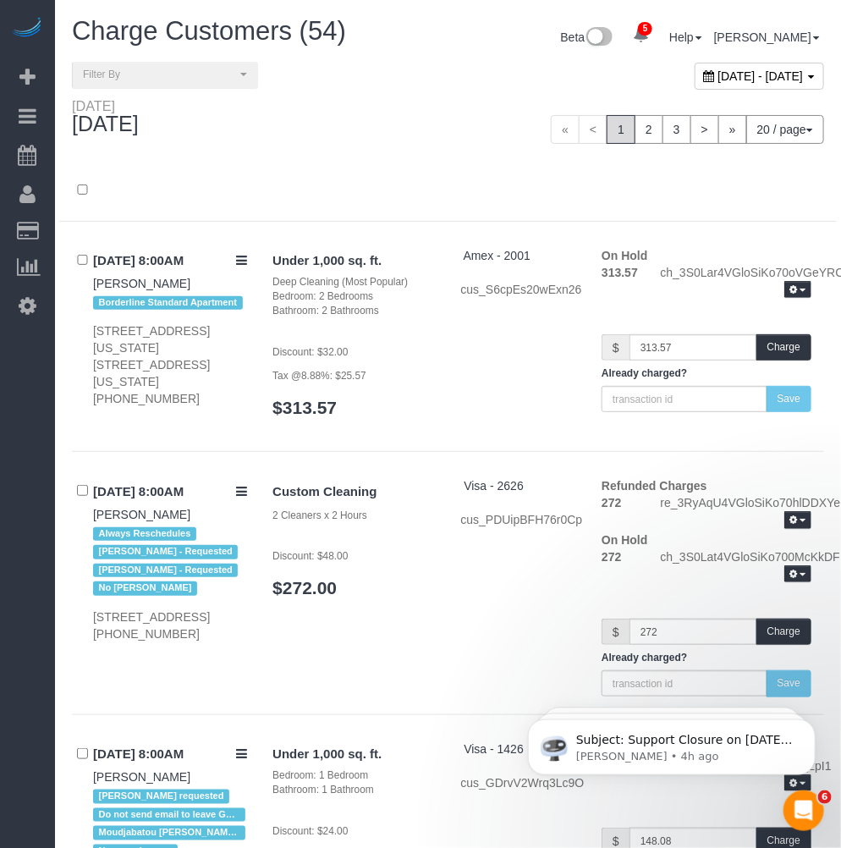
click at [371, 174] on div at bounding box center [448, 191] width 778 height 61
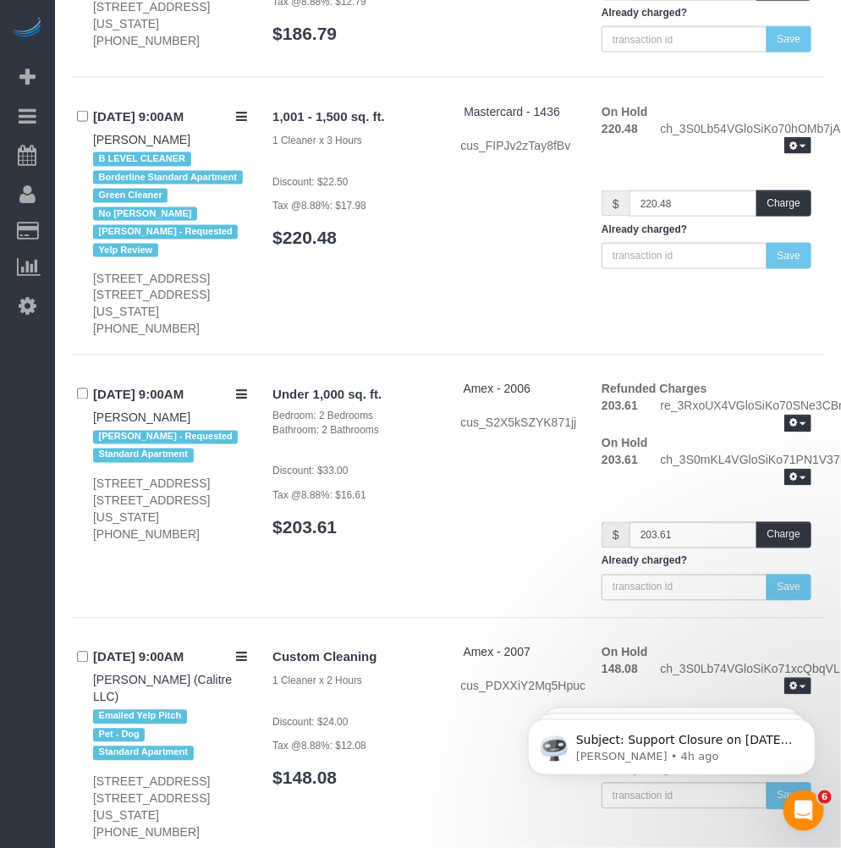
scroll to position [2172, 0]
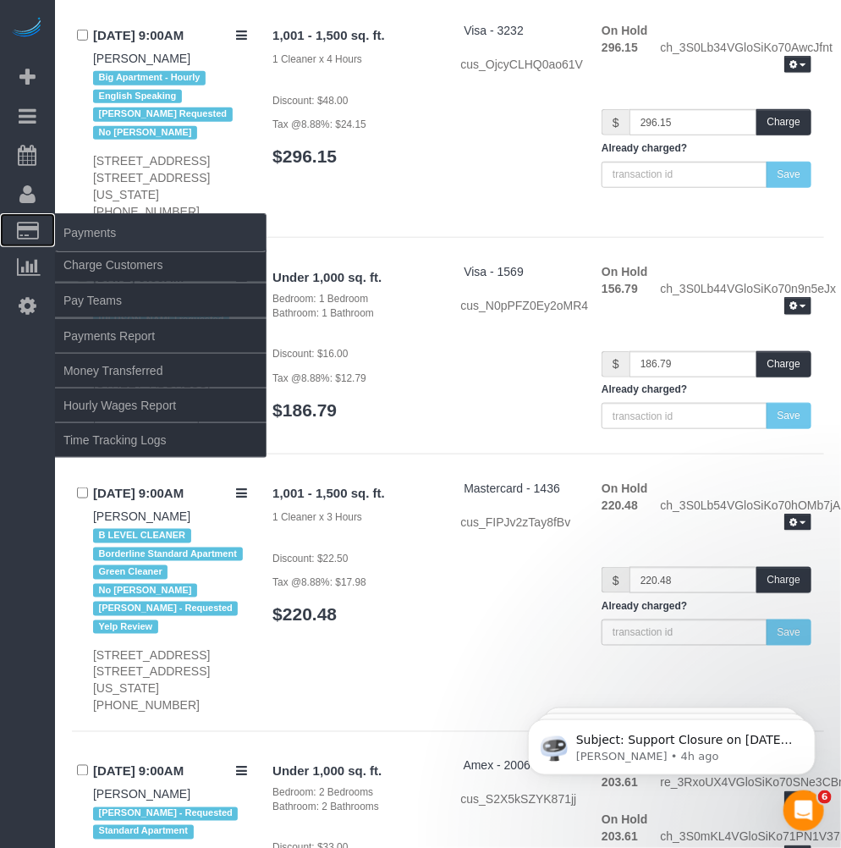
click at [95, 234] on span "Payments" at bounding box center [161, 232] width 212 height 39
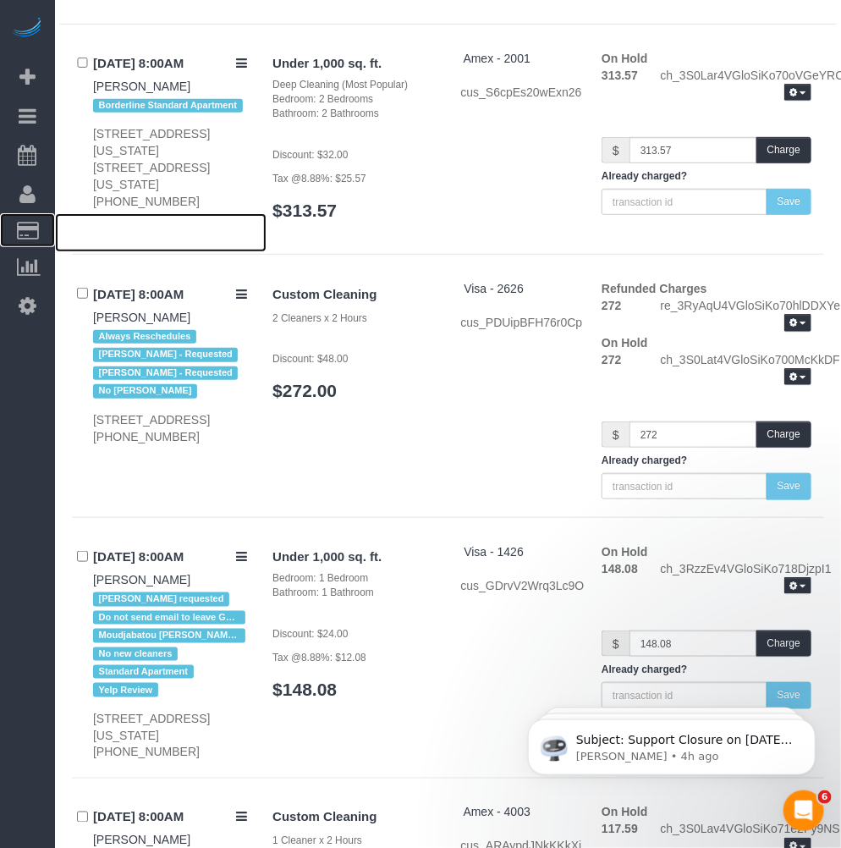
scroll to position [0, 0]
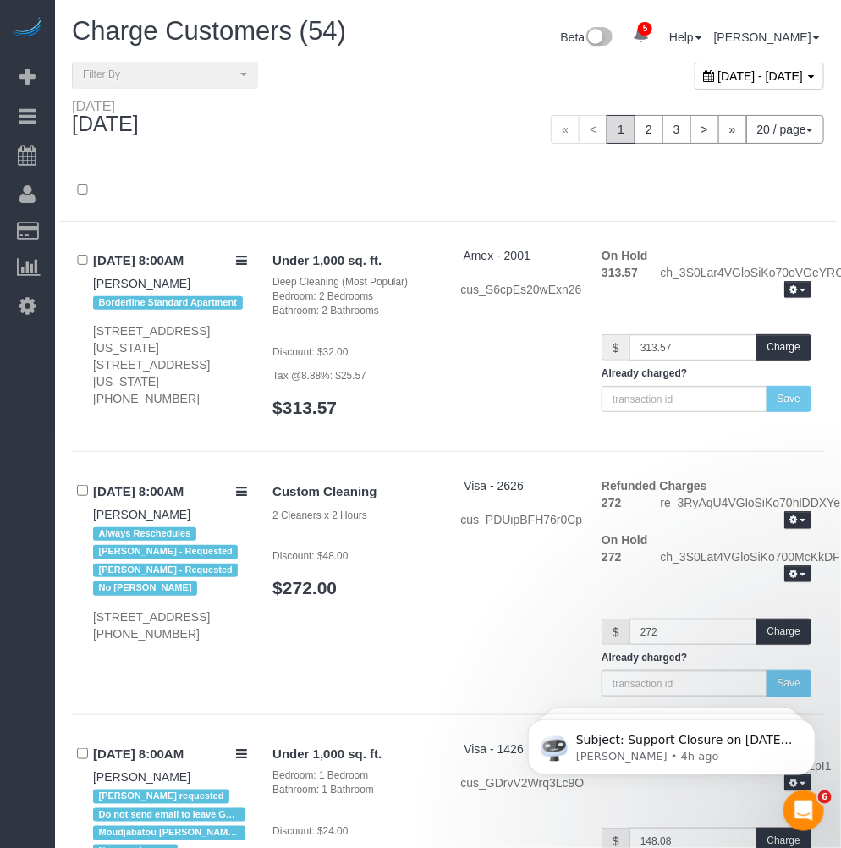
click at [719, 78] on span "August 28, 2025 - August 28, 2025" at bounding box center [761, 76] width 85 height 14
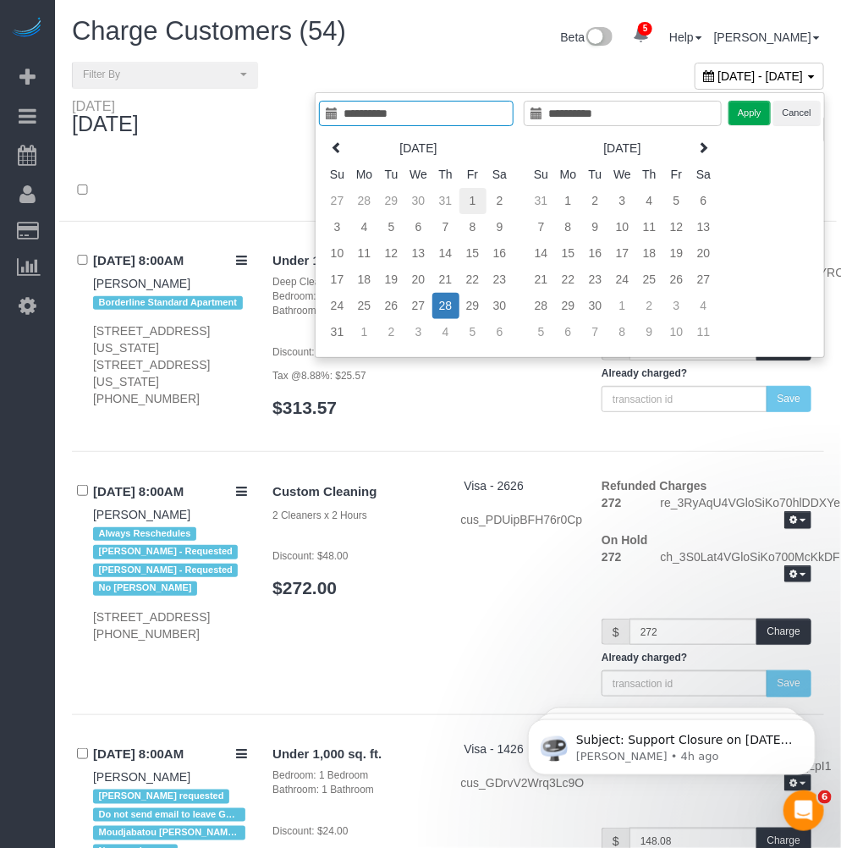
type input "**********"
click at [470, 198] on td "1" at bounding box center [473, 201] width 27 height 26
type input "**********"
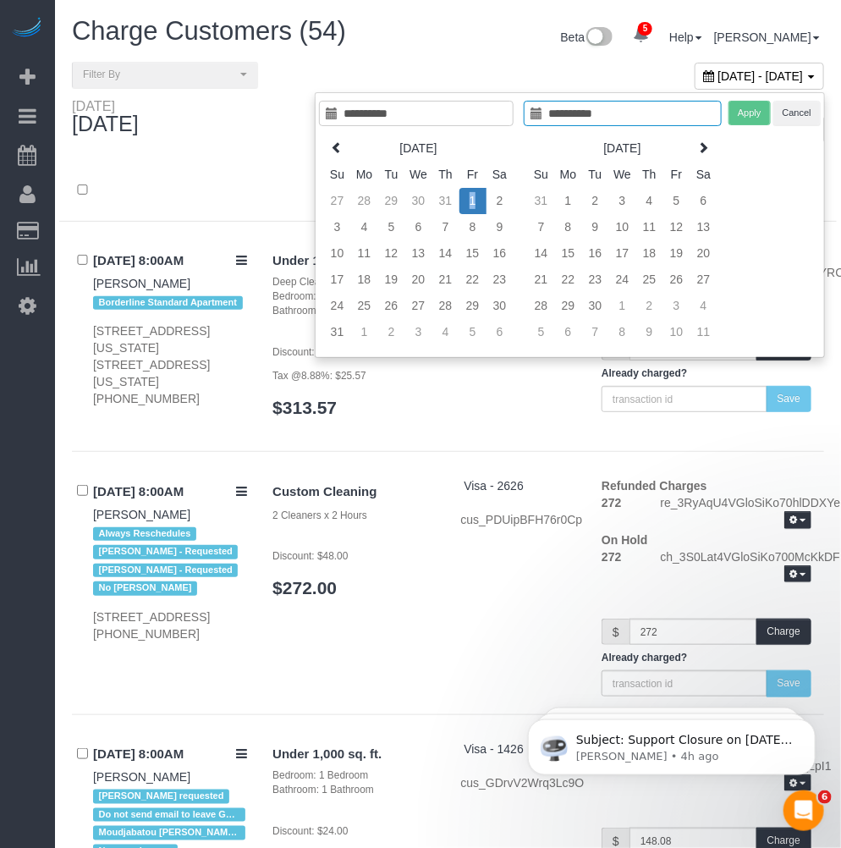
click at [470, 198] on td "1" at bounding box center [473, 201] width 27 height 26
type input "**********"
click at [760, 113] on button "Apply" at bounding box center [750, 113] width 42 height 25
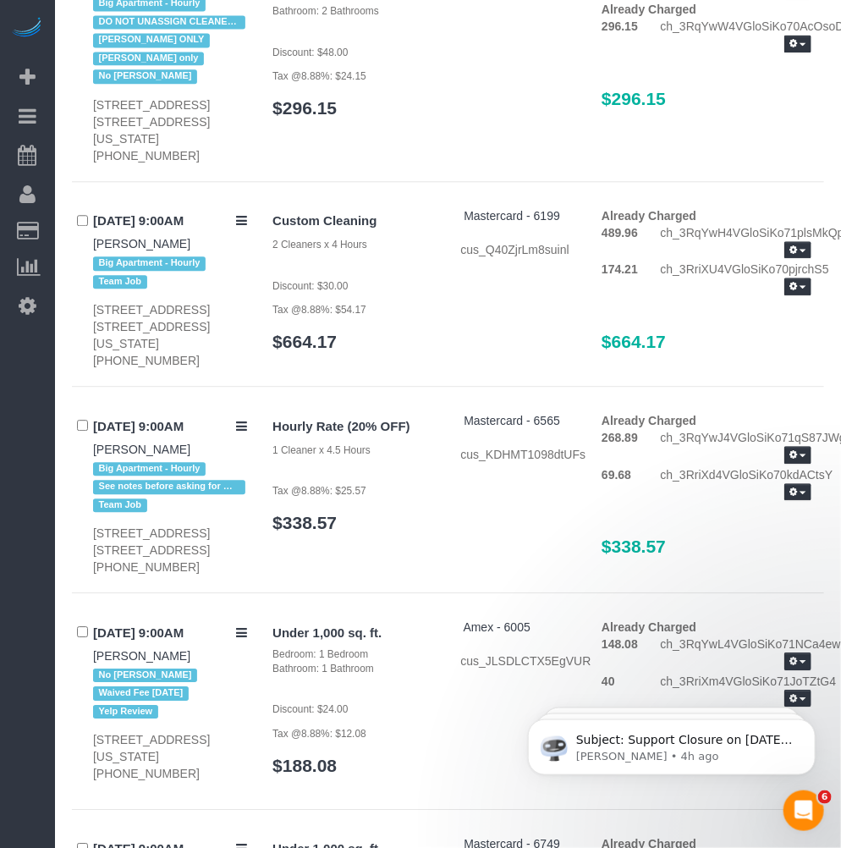
scroll to position [1316, 0]
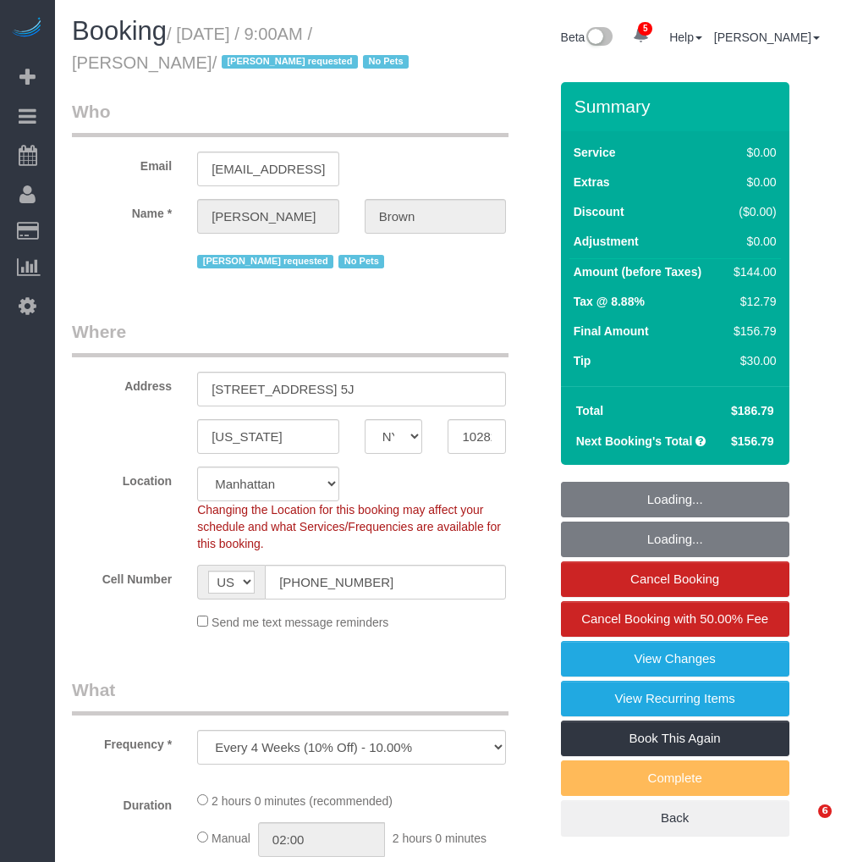
select select "NY"
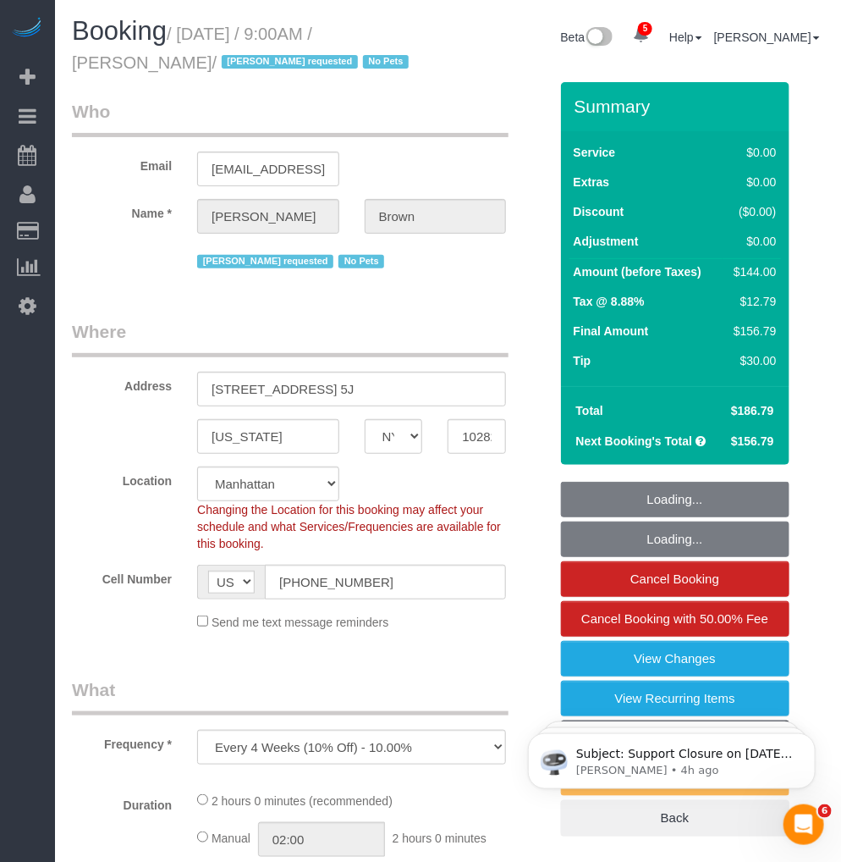
select select "object:791"
select select "string:stripe-pm_1NibPd4VGloSiKo7YVp6Yjon"
select select "1"
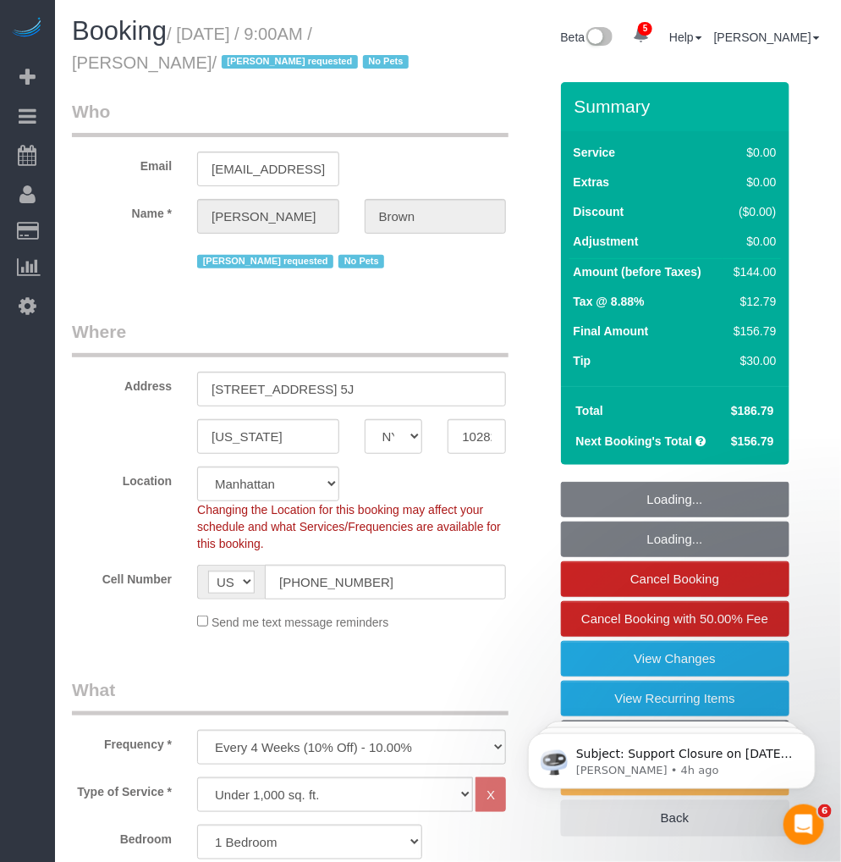
select select "spot1"
select select "number:58"
select select "number:74"
select select "number:15"
select select "number:6"
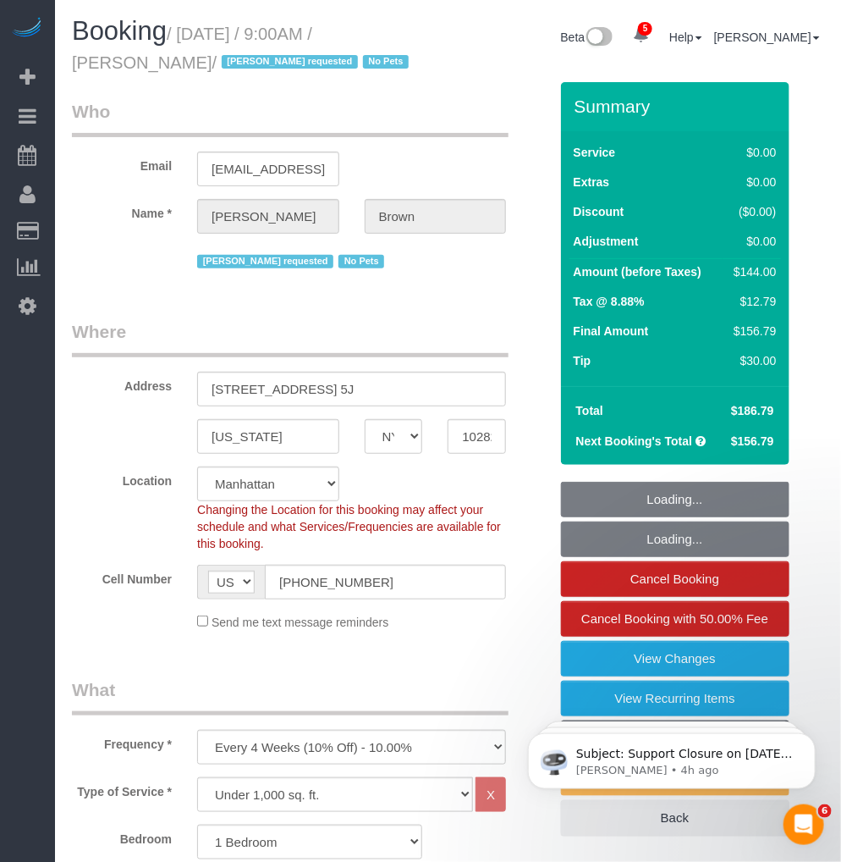
select select "1"
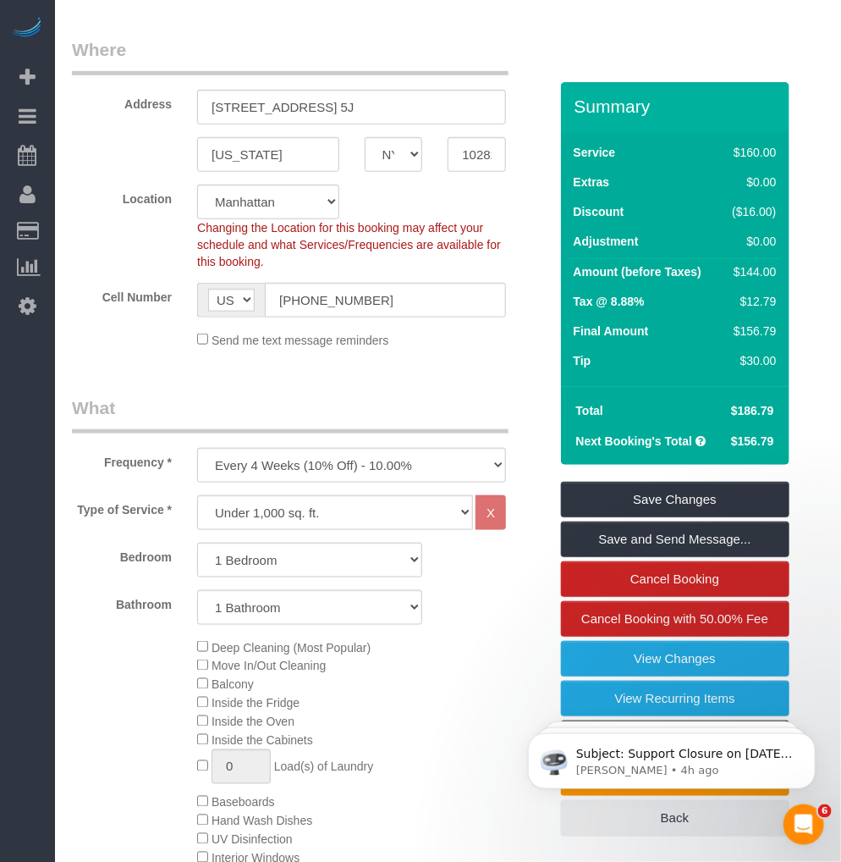
scroll to position [470, 0]
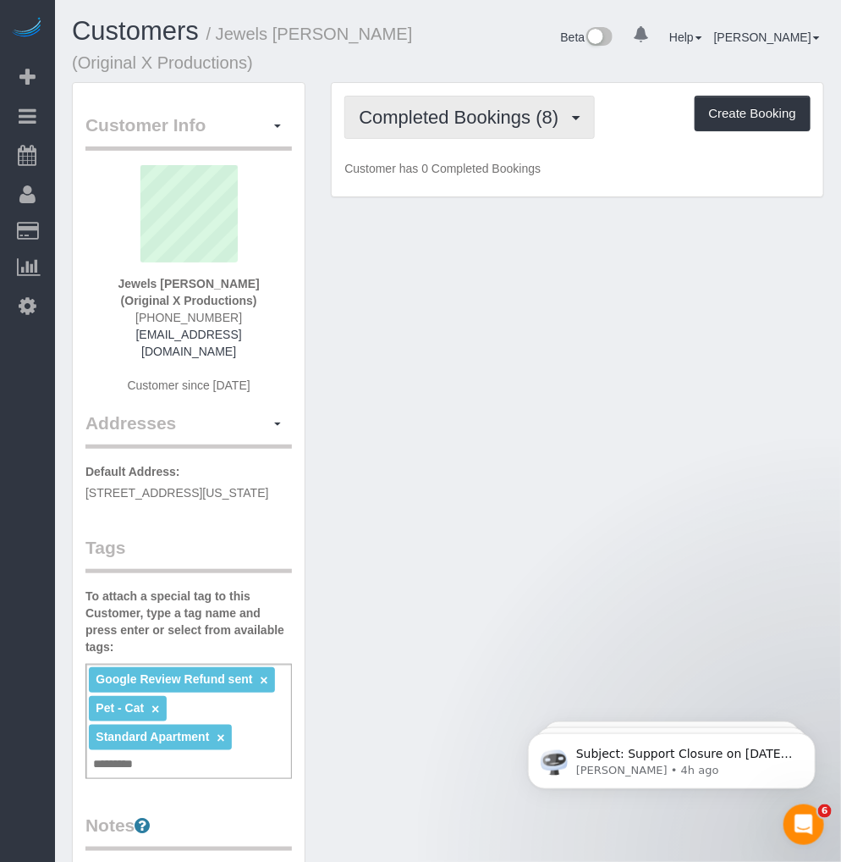
click at [466, 123] on span "Completed Bookings (8)" at bounding box center [463, 117] width 208 height 21
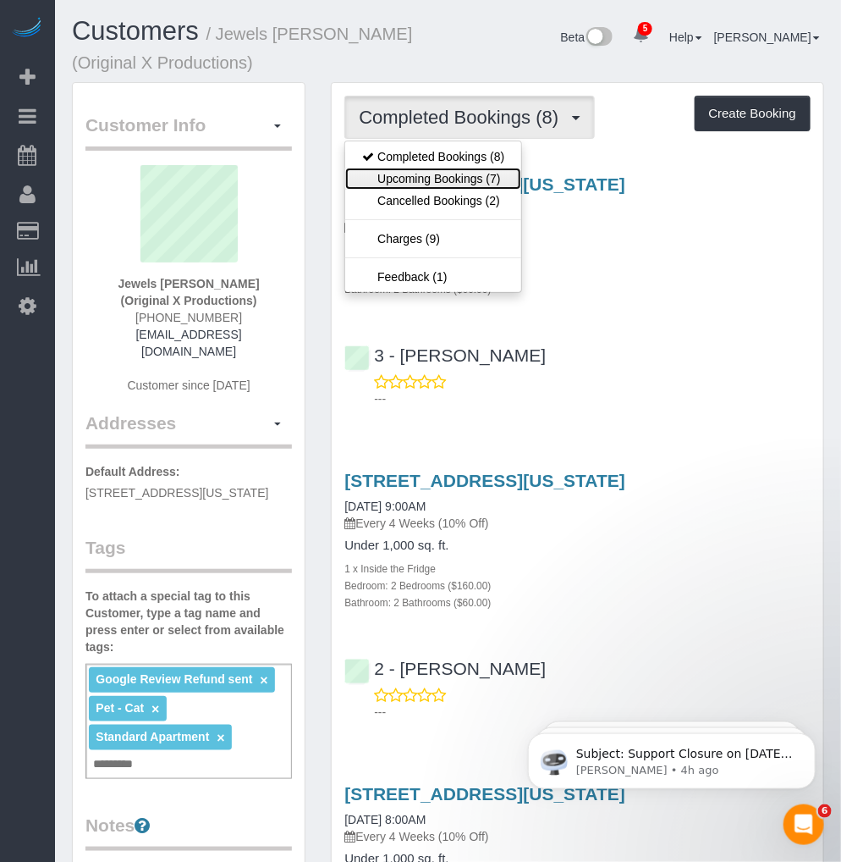
click at [438, 176] on link "Upcoming Bookings (7)" at bounding box center [433, 179] width 176 height 22
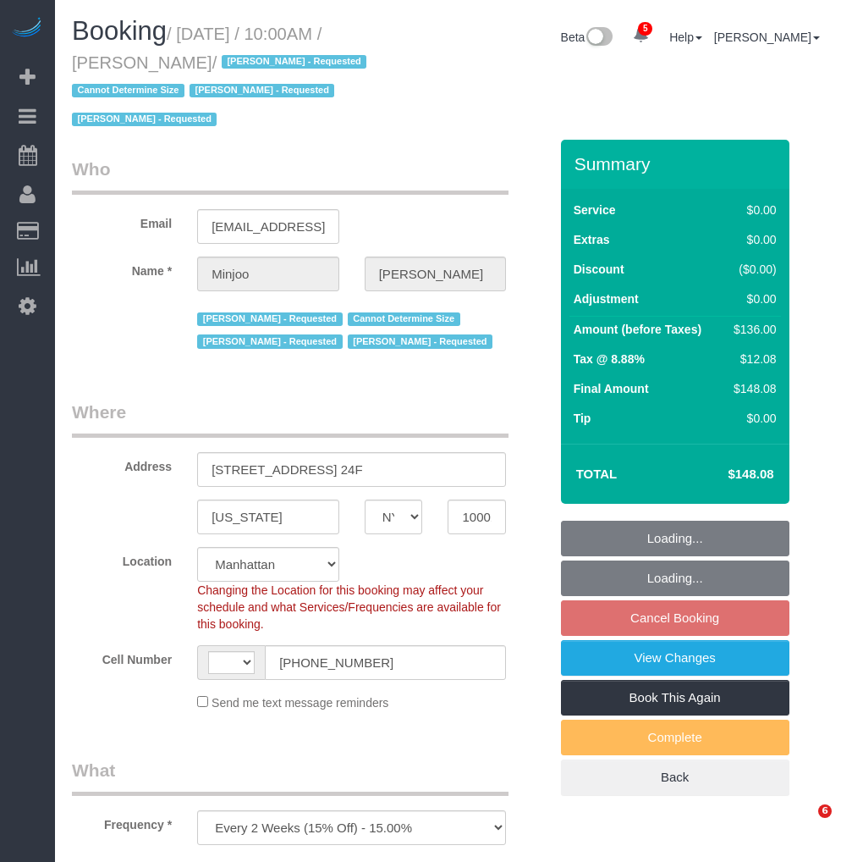
select select "NY"
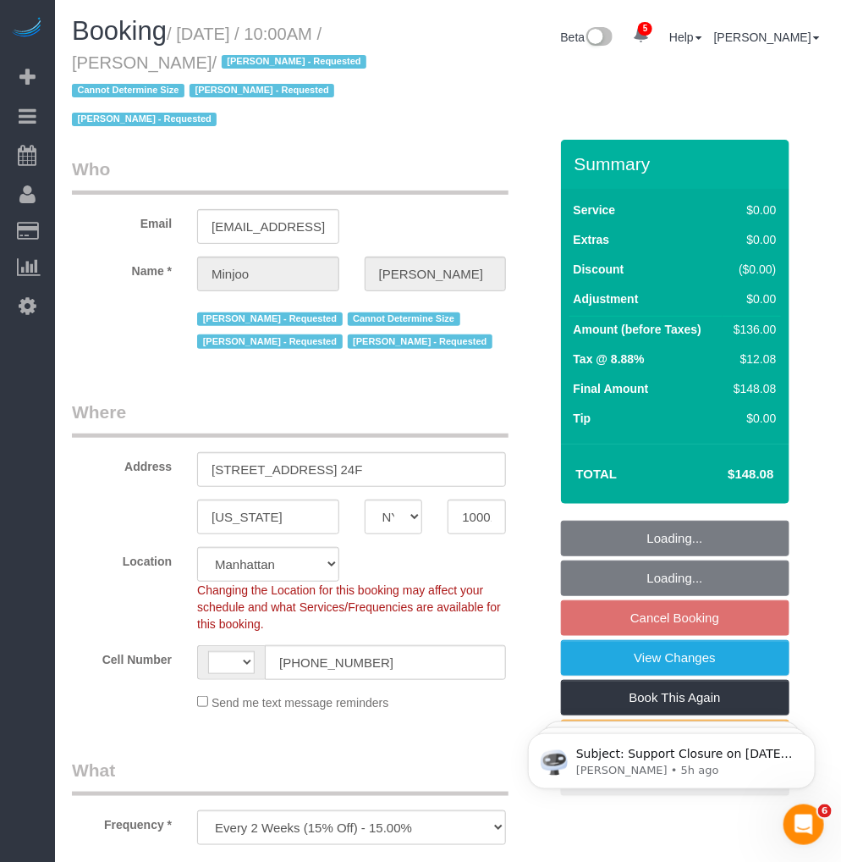
select select "string:[GEOGRAPHIC_DATA]"
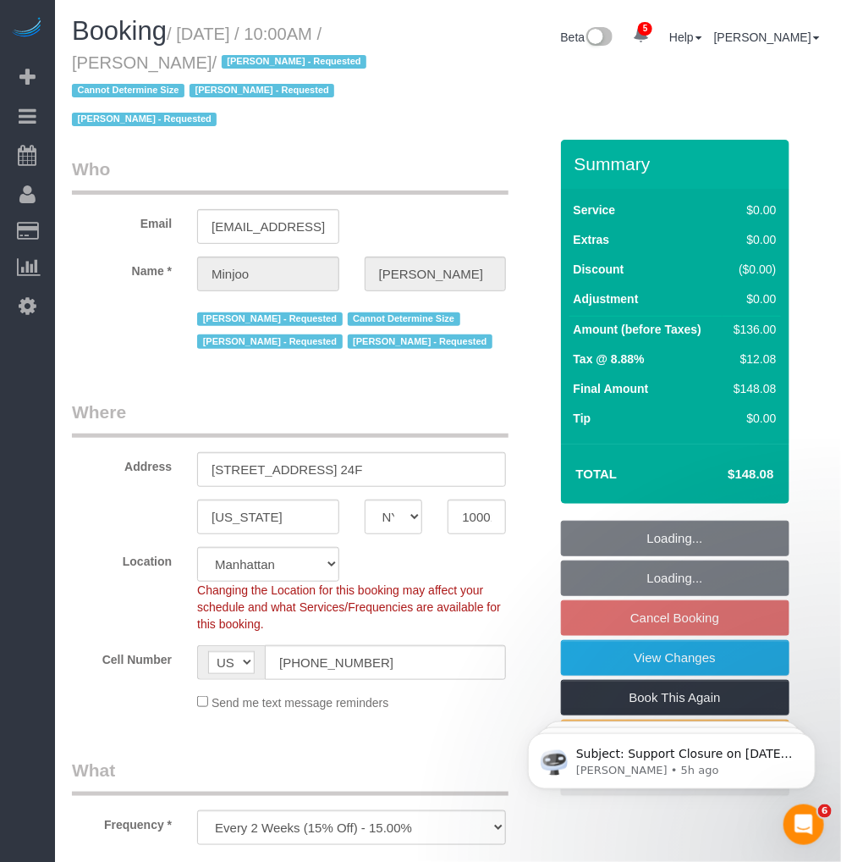
select select "object:687"
select select "spot3"
select select "number:89"
select select "number:90"
select select "number:15"
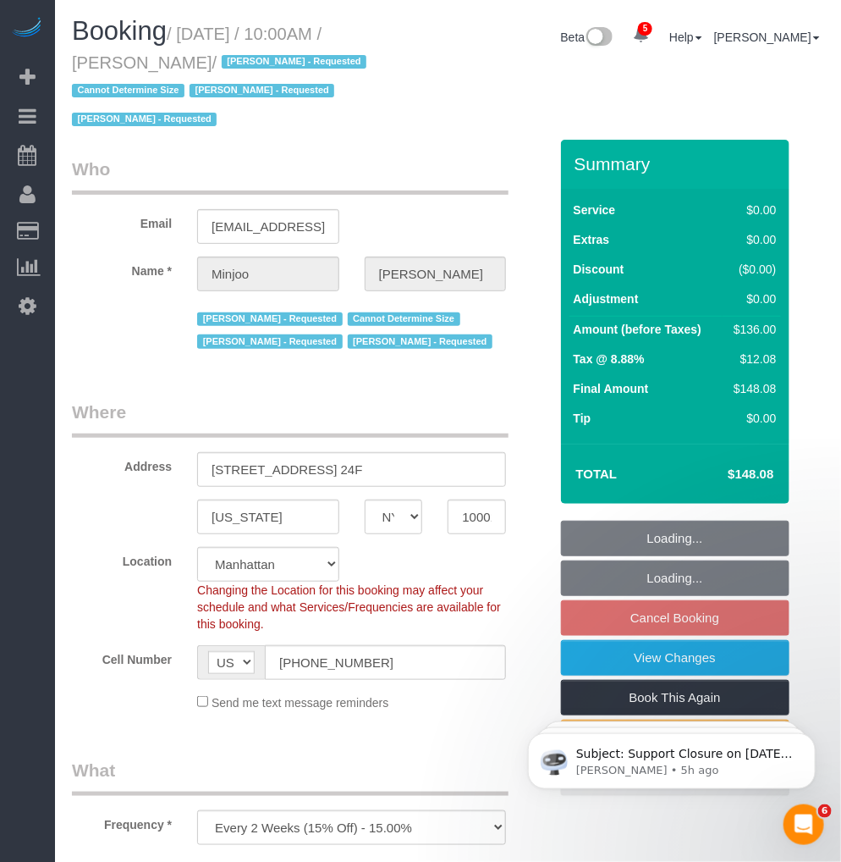
select select "number:5"
select select "1"
select select "string:stripe-pm_1S195S4VGloSiKo7MwvOt8Nb"
select select "1"
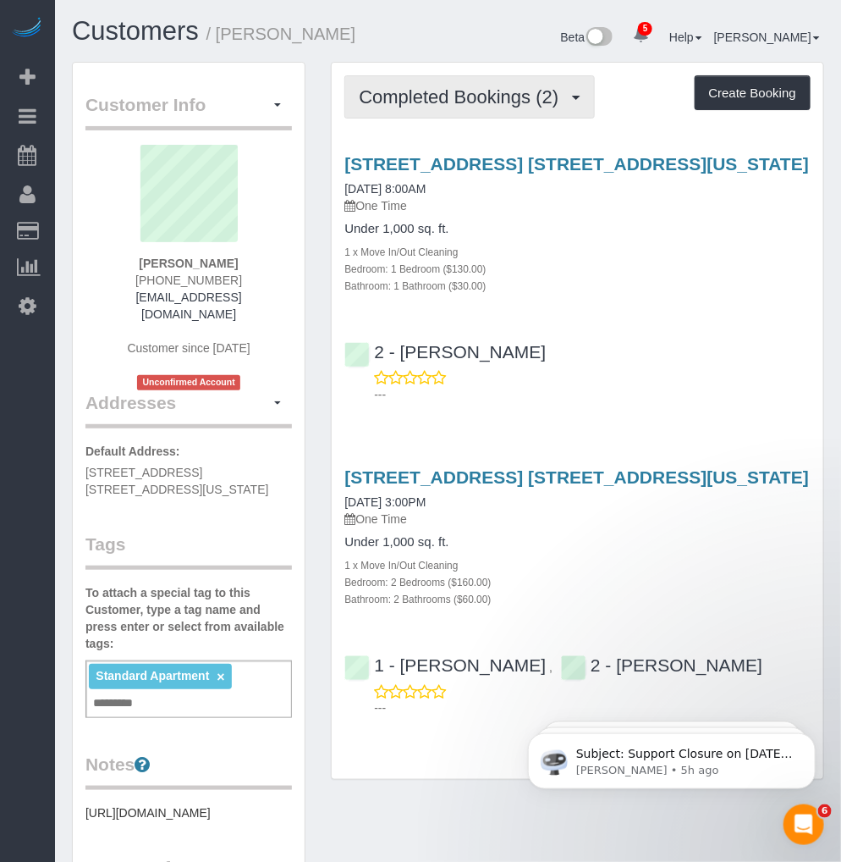
click at [467, 102] on span "Completed Bookings (2)" at bounding box center [463, 96] width 208 height 21
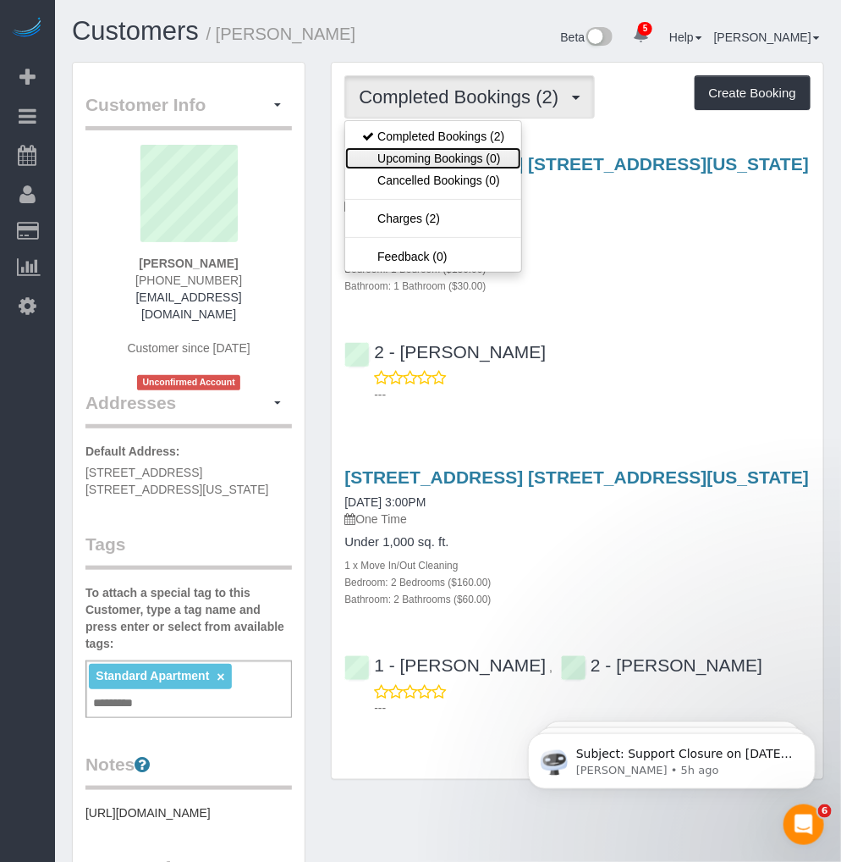
click at [430, 161] on link "Upcoming Bookings (0)" at bounding box center [433, 158] width 176 height 22
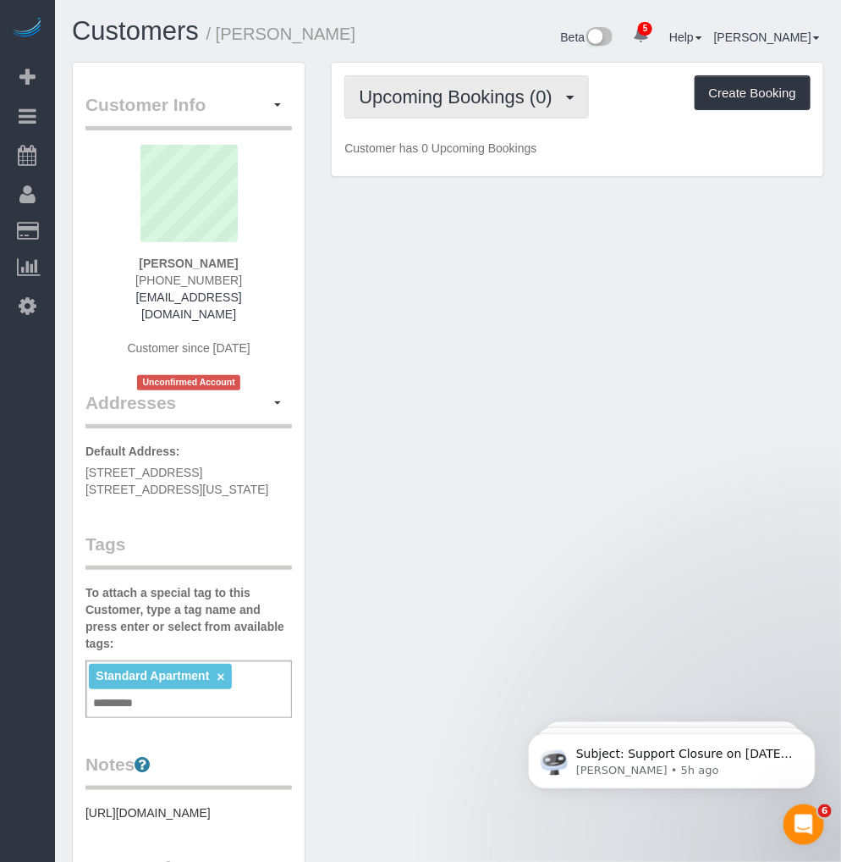
drag, startPoint x: 522, startPoint y: 99, endPoint x: 520, endPoint y: 108, distance: 9.7
click at [525, 99] on span "Upcoming Bookings (0)" at bounding box center [460, 96] width 202 height 21
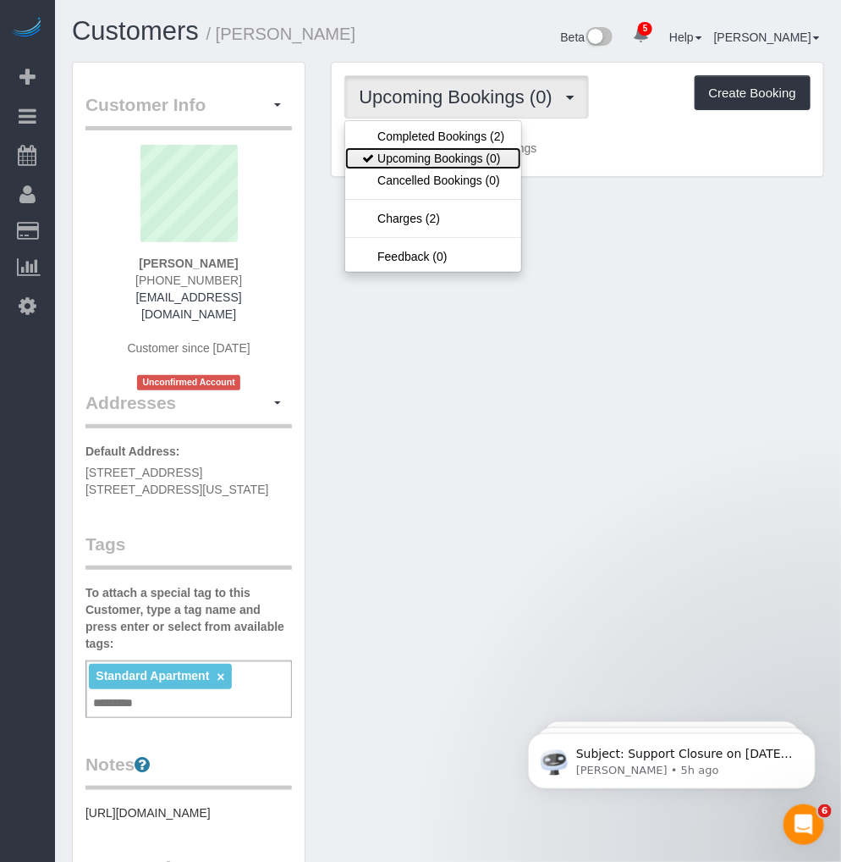
click at [455, 151] on link "Upcoming Bookings (0)" at bounding box center [433, 158] width 176 height 22
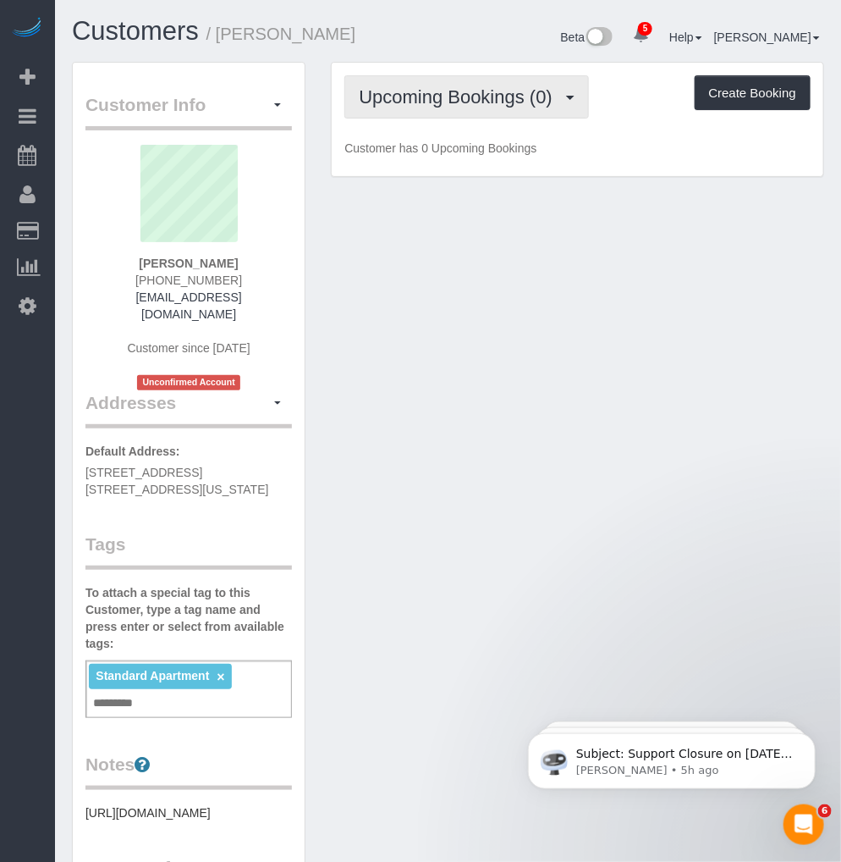
click at [491, 114] on button "Upcoming Bookings (0)" at bounding box center [467, 96] width 245 height 43
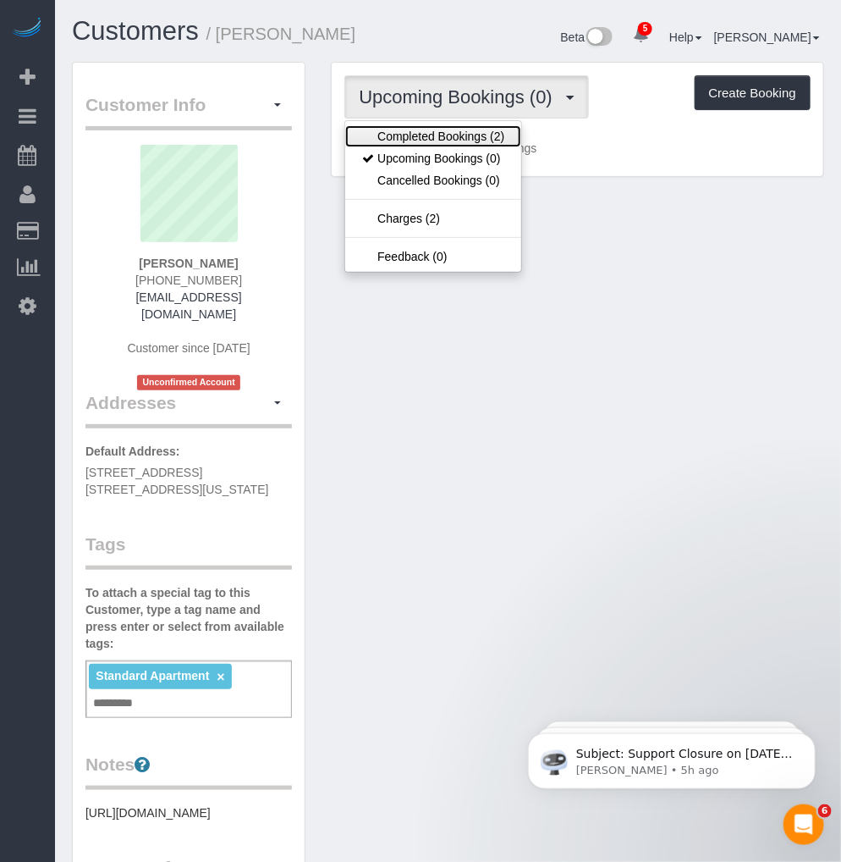
click at [452, 133] on link "Completed Bookings (2)" at bounding box center [433, 136] width 176 height 22
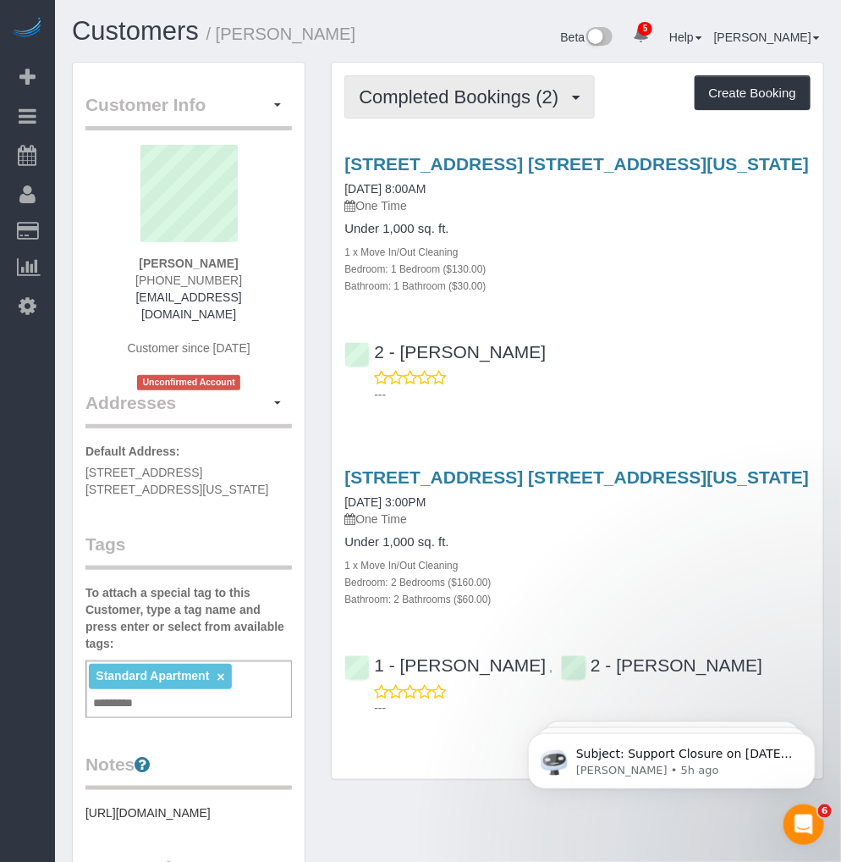
click at [514, 94] on span "Completed Bookings (2)" at bounding box center [463, 96] width 208 height 21
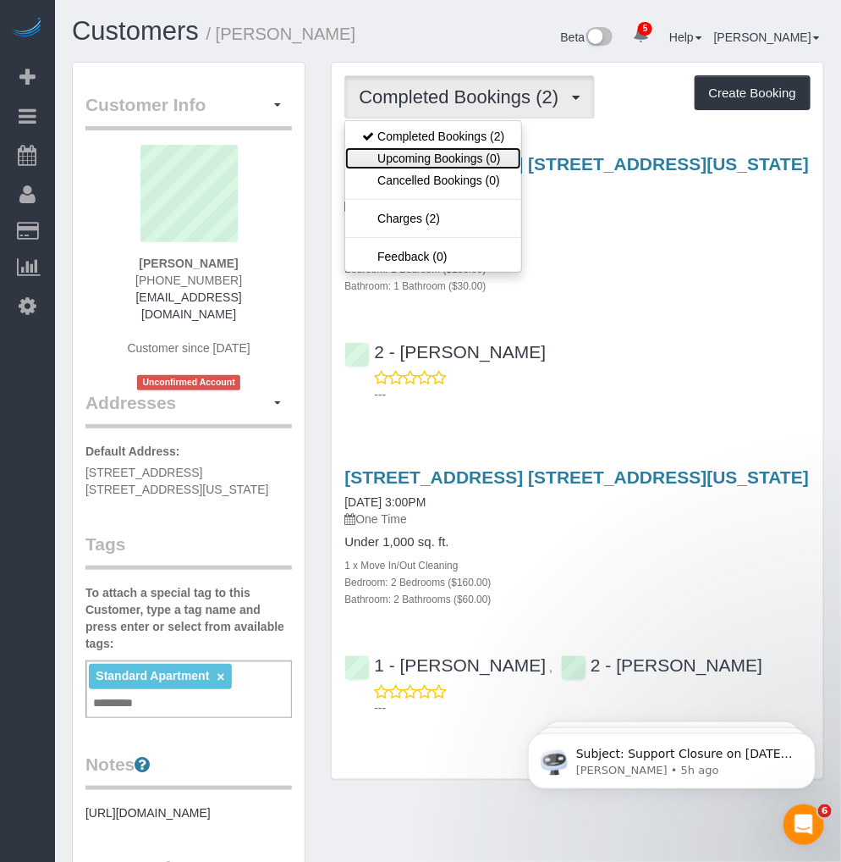
click at [467, 151] on link "Upcoming Bookings (0)" at bounding box center [433, 158] width 176 height 22
